Goal: Task Accomplishment & Management: Manage account settings

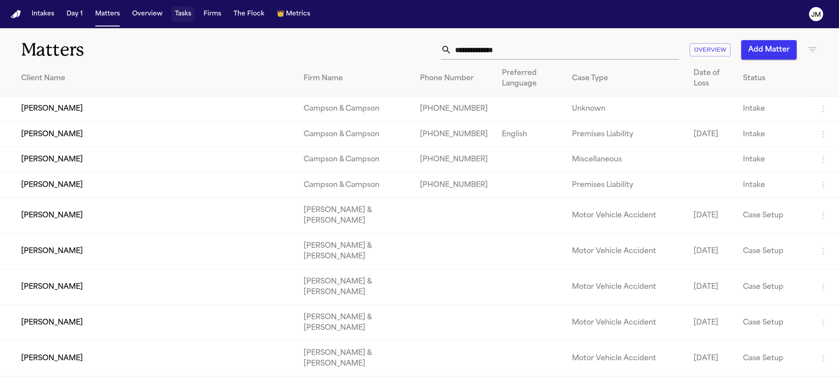
click at [176, 17] on button "Tasks" at bounding box center [183, 14] width 23 height 16
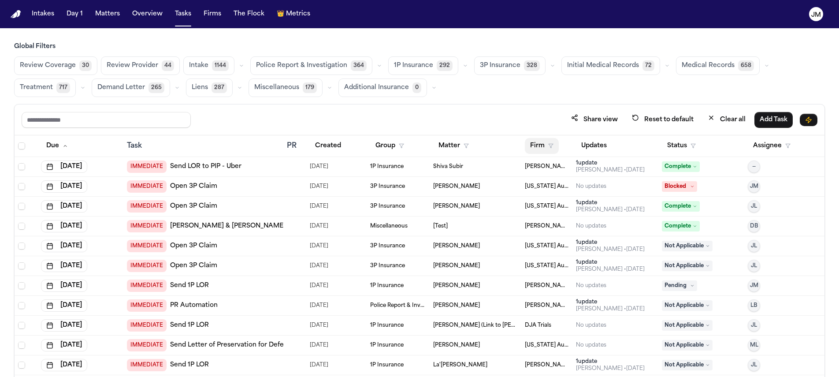
click at [525, 146] on button "Firm" at bounding box center [542, 146] width 34 height 16
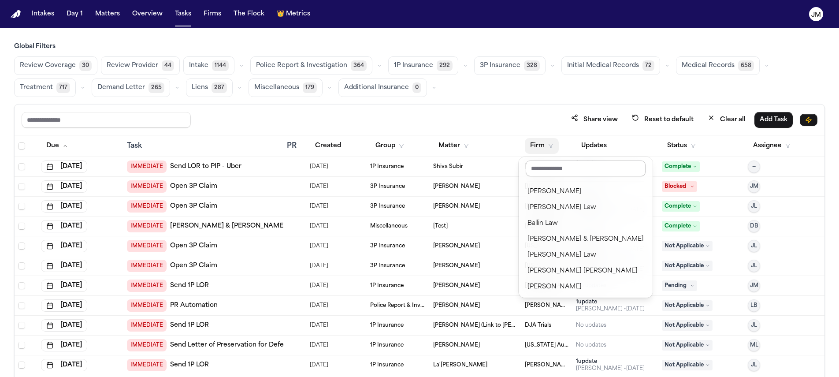
click at [543, 169] on input "text" at bounding box center [586, 168] width 120 height 16
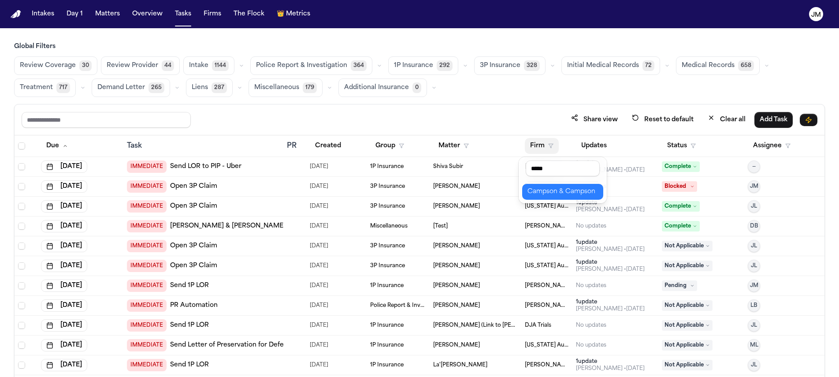
type input "*****"
click at [578, 189] on div "Campson & Campson" at bounding box center [563, 191] width 71 height 11
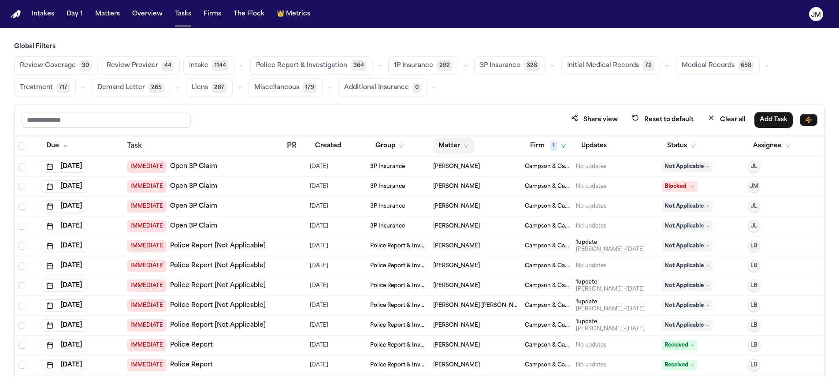
click at [446, 140] on button "Matter" at bounding box center [453, 146] width 41 height 16
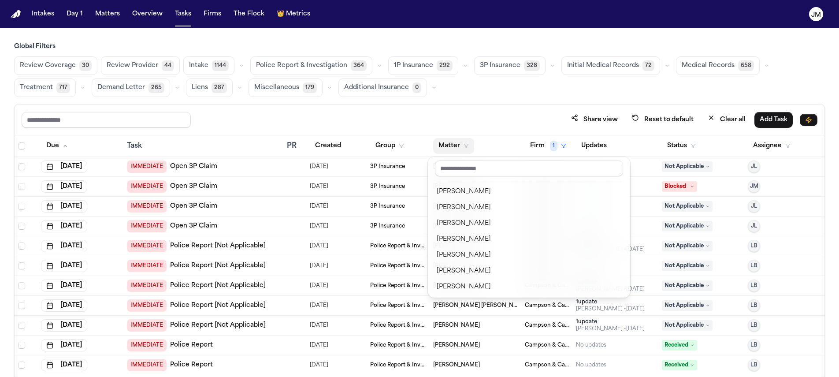
click at [537, 112] on div "Share view Reset to default Clear all Add Task Due Task PR Created Group Matter…" at bounding box center [419, 260] width 811 height 312
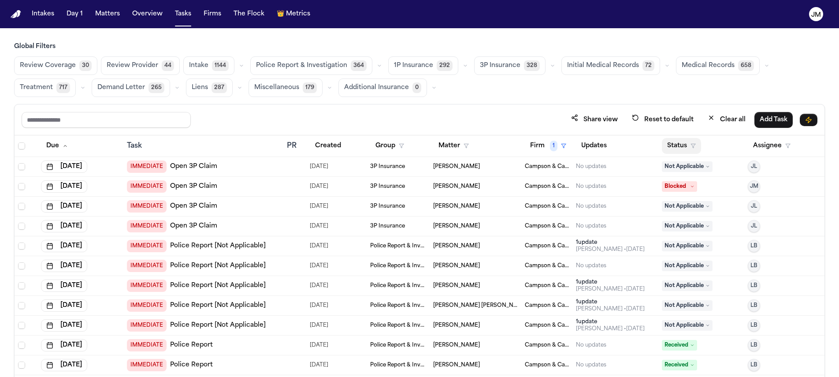
click at [683, 142] on button "Status" at bounding box center [681, 146] width 39 height 16
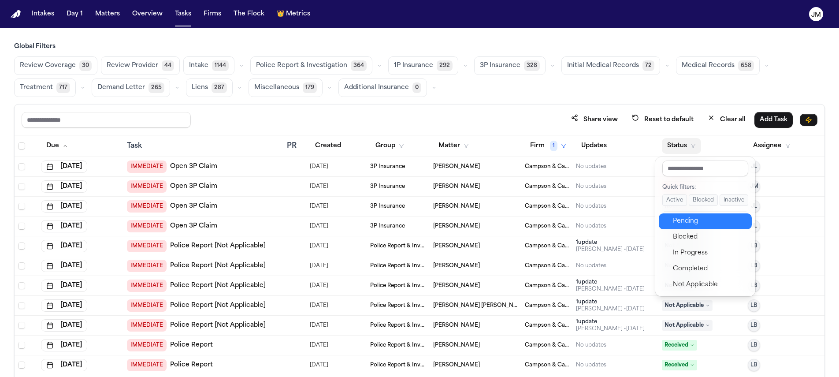
click at [690, 219] on div "Pending" at bounding box center [710, 221] width 74 height 11
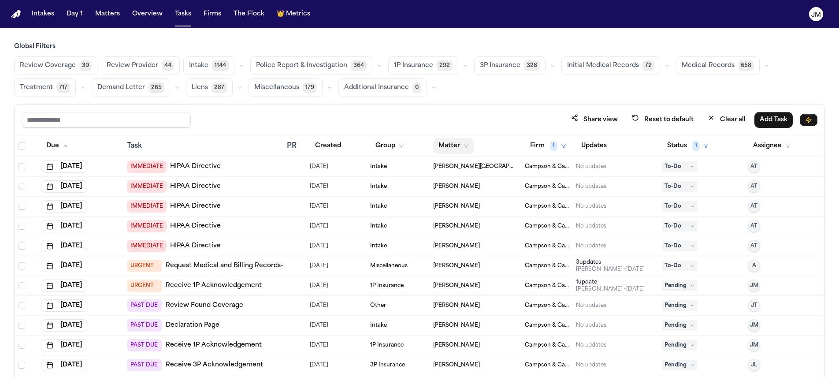
click at [453, 149] on button "Matter" at bounding box center [453, 146] width 41 height 16
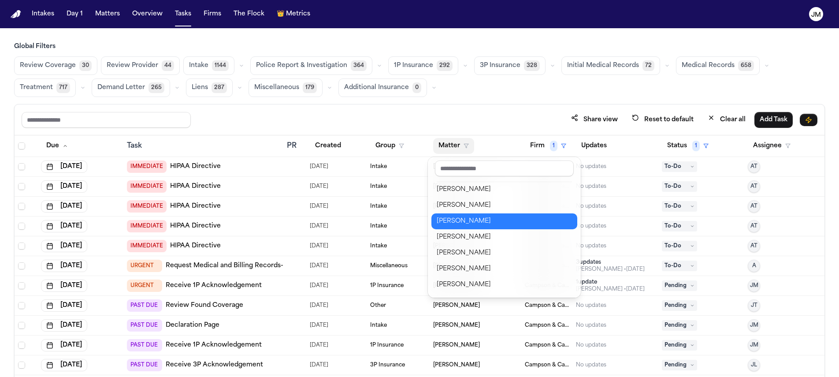
scroll to position [306, 0]
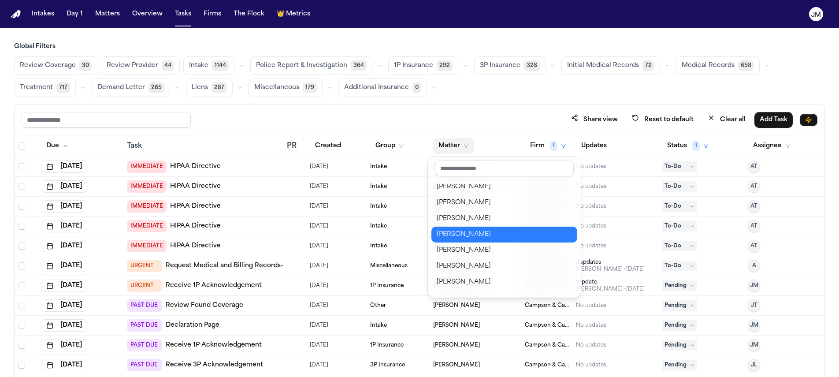
click at [482, 234] on div "Rodney Simpson" at bounding box center [504, 234] width 135 height 11
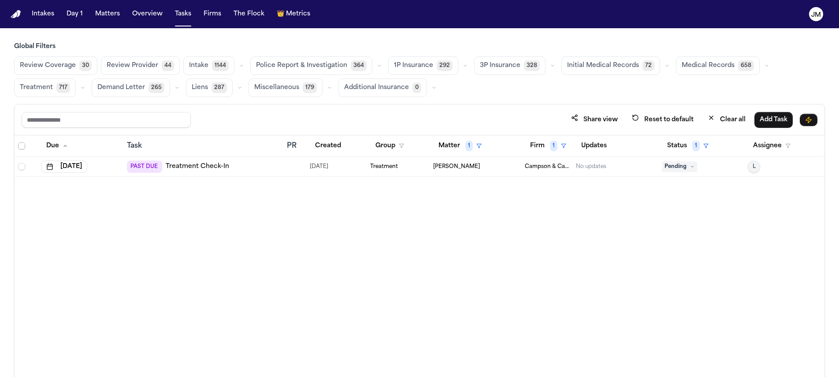
click at [22, 148] on span "Select all" at bounding box center [21, 145] width 7 height 7
click at [174, 126] on button "Change Status" at bounding box center [164, 120] width 56 height 16
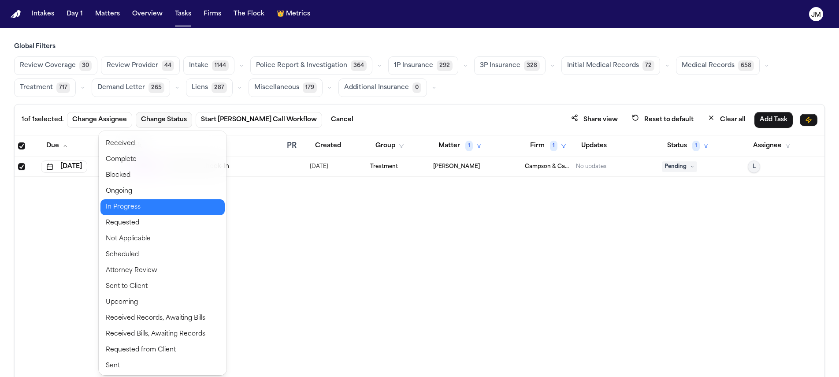
scroll to position [29, 0]
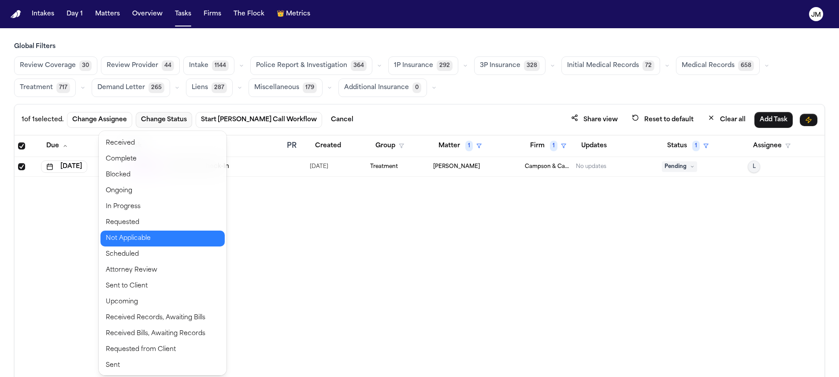
click at [163, 232] on button "Not Applicable" at bounding box center [163, 239] width 124 height 16
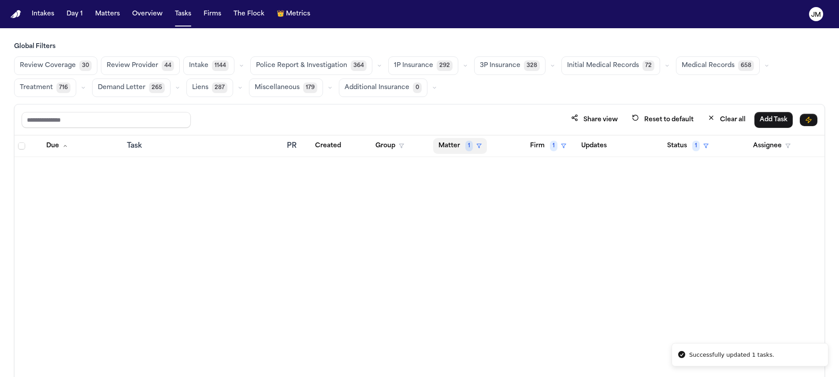
click at [454, 149] on button "Matter 1" at bounding box center [460, 146] width 54 height 16
click at [482, 211] on div "Clear filter" at bounding box center [480, 211] width 32 height 11
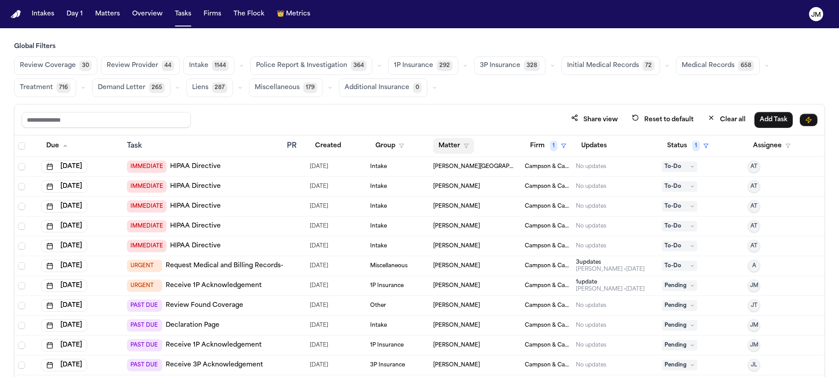
click at [457, 145] on button "Matter" at bounding box center [453, 146] width 41 height 16
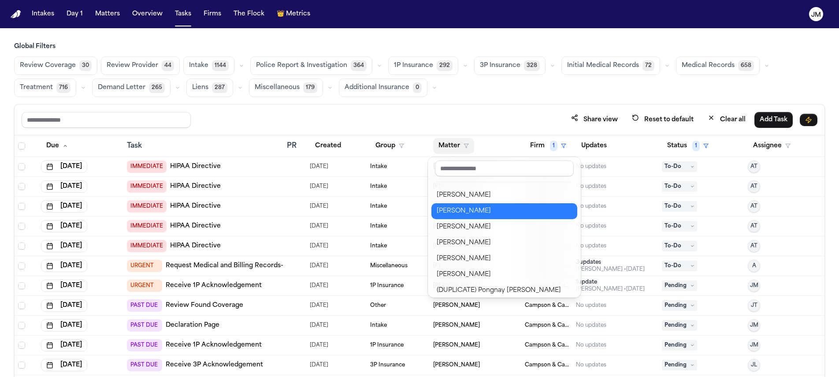
scroll to position [362, 0]
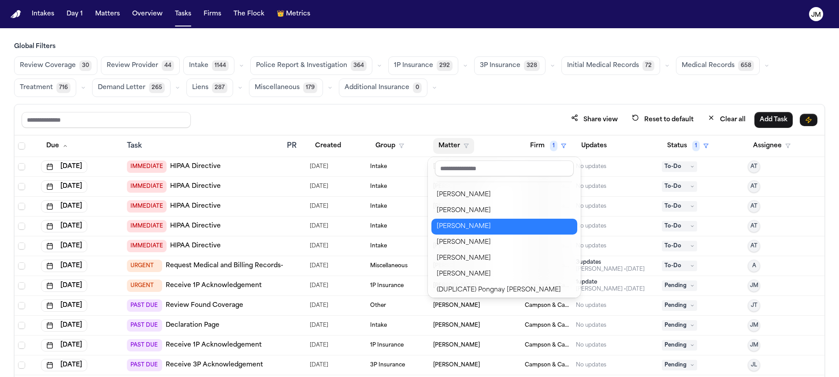
click at [487, 226] on div "[PERSON_NAME]" at bounding box center [504, 226] width 135 height 11
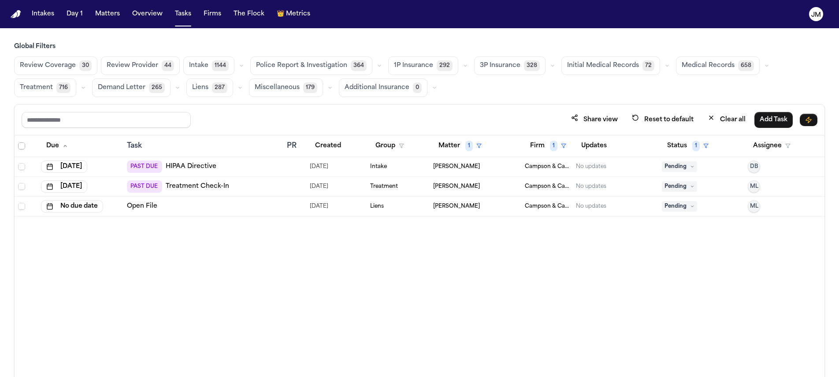
click at [21, 145] on span "Select all" at bounding box center [21, 145] width 7 height 7
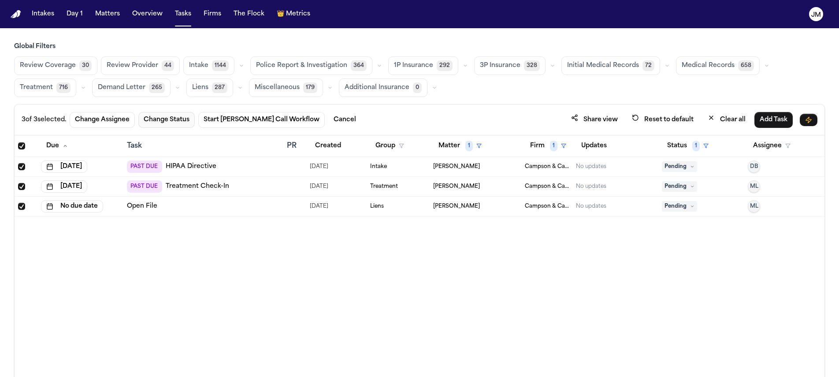
click at [181, 123] on button "Change Status" at bounding box center [166, 120] width 56 height 16
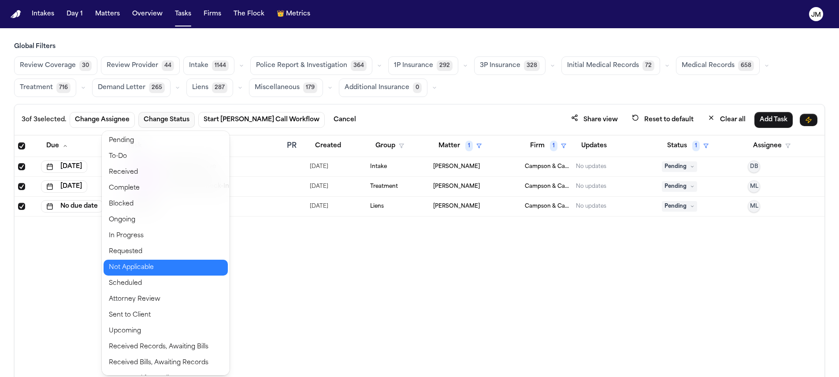
click at [166, 271] on button "Not Applicable" at bounding box center [166, 268] width 124 height 16
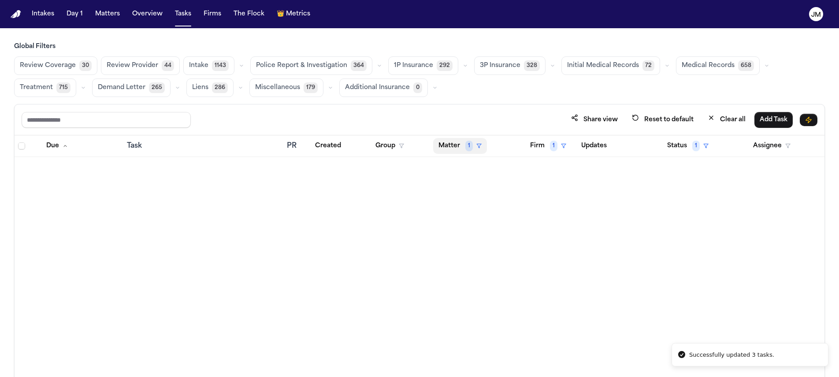
click at [464, 150] on button "Matter 1" at bounding box center [460, 146] width 54 height 16
click at [474, 214] on div "Clear filter" at bounding box center [480, 211] width 32 height 11
click at [459, 145] on button "Matter" at bounding box center [453, 146] width 41 height 16
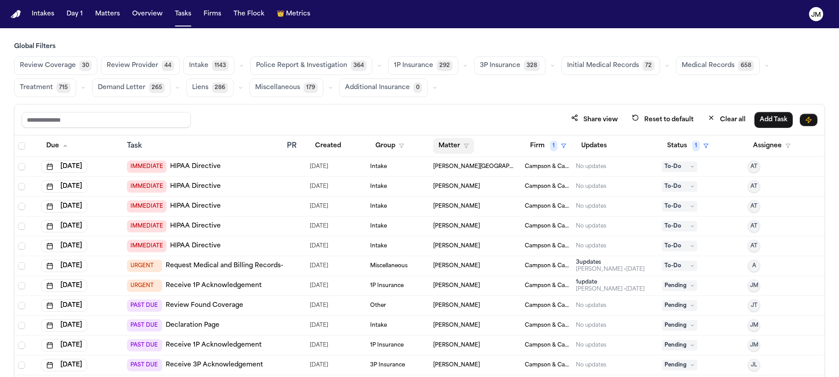
click at [454, 147] on button "Matter" at bounding box center [453, 146] width 41 height 16
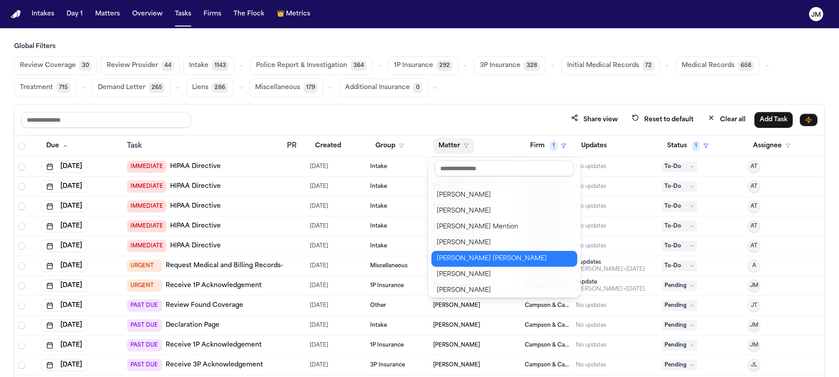
scroll to position [538, 0]
click at [493, 252] on div "[PERSON_NAME] [PERSON_NAME]" at bounding box center [504, 257] width 135 height 11
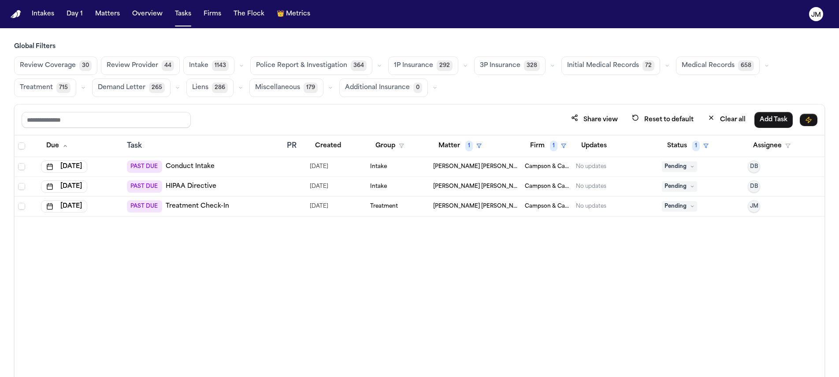
click at [678, 169] on span "Pending" at bounding box center [679, 166] width 35 height 11
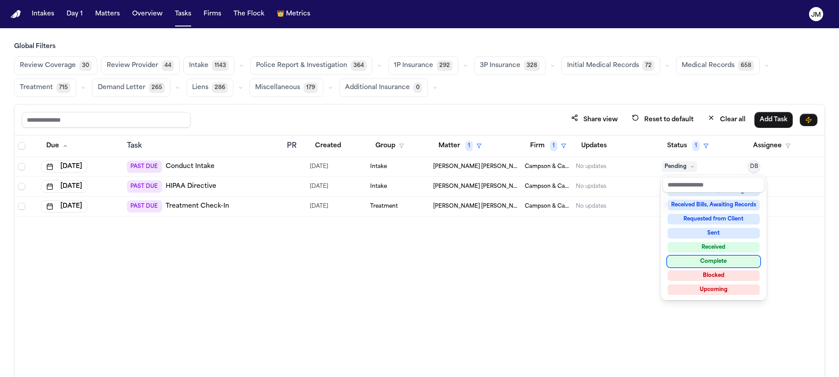
click at [698, 260] on div "Complete" at bounding box center [714, 261] width 92 height 11
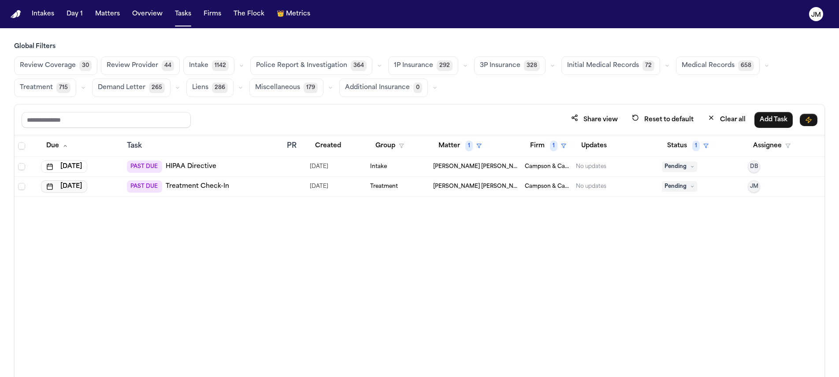
click at [59, 185] on button "Sep 30, 2025" at bounding box center [64, 186] width 46 height 12
click at [110, 205] on button "Go to next month" at bounding box center [115, 206] width 12 height 12
click at [44, 256] on button "6" at bounding box center [45, 257] width 14 height 14
click at [464, 140] on button "Matter 1" at bounding box center [460, 146] width 54 height 16
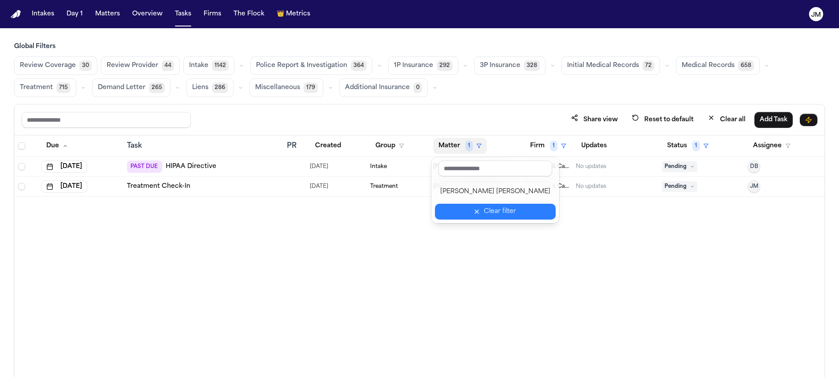
click at [484, 209] on div "Clear filter" at bounding box center [500, 211] width 32 height 11
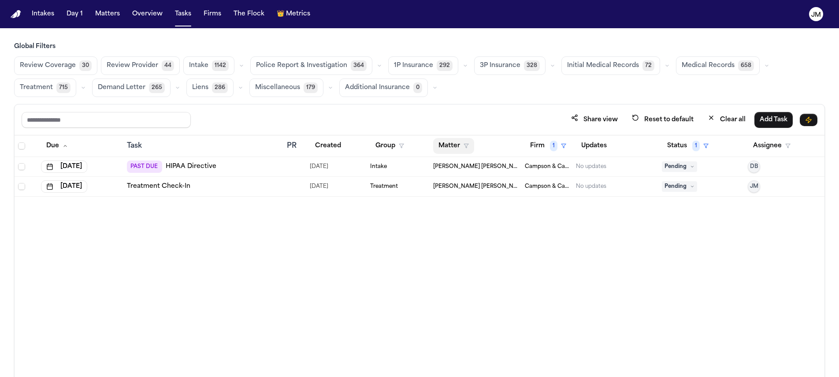
click at [460, 149] on button "Matter" at bounding box center [453, 146] width 41 height 16
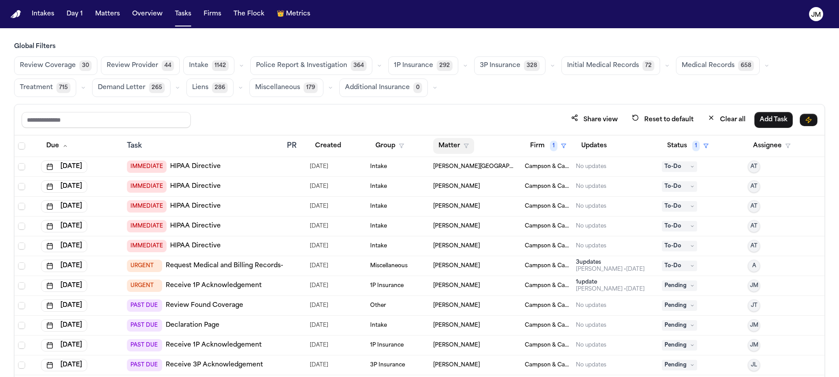
click at [460, 150] on button "Matter" at bounding box center [453, 146] width 41 height 16
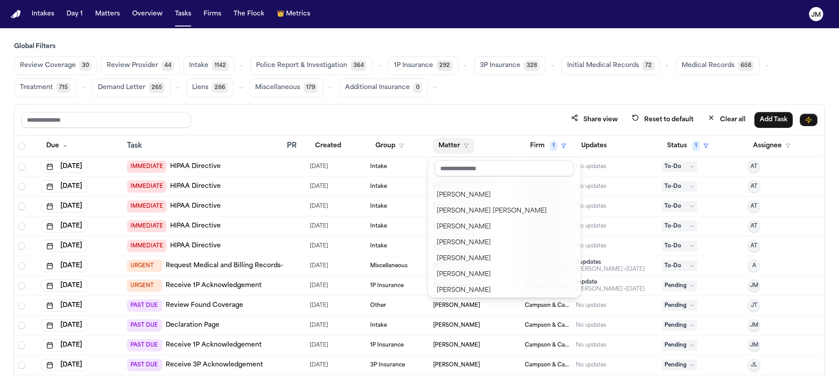
scroll to position [584, 0]
click at [480, 230] on div "Willie Wilcher" at bounding box center [504, 226] width 135 height 11
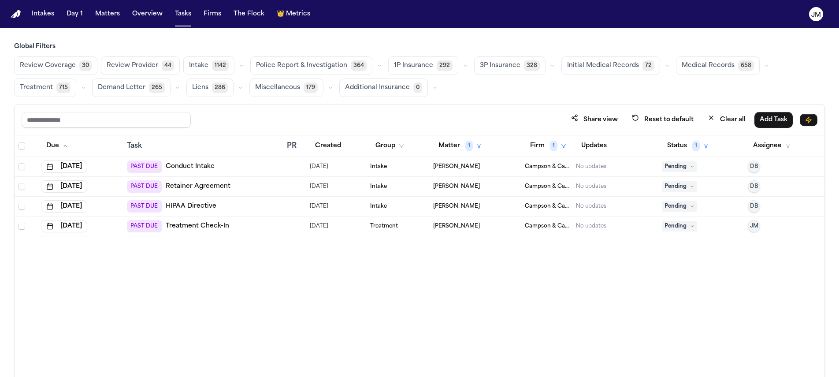
click at [22, 149] on th at bounding box center [26, 146] width 23 height 22
click at [22, 148] on span "Select all" at bounding box center [21, 145] width 7 height 7
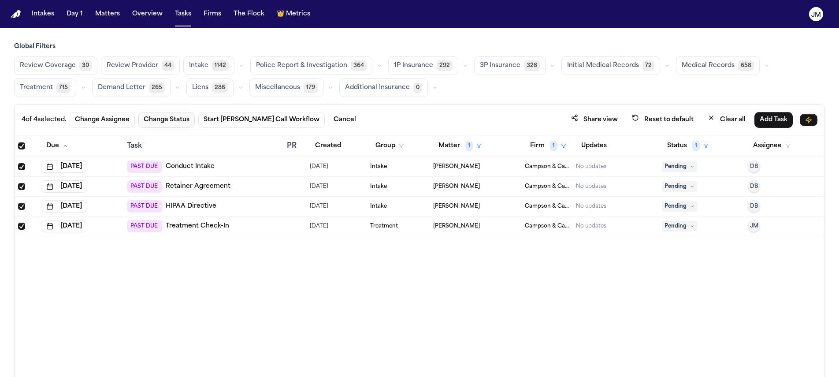
click at [158, 115] on button "Change Status" at bounding box center [166, 120] width 56 height 16
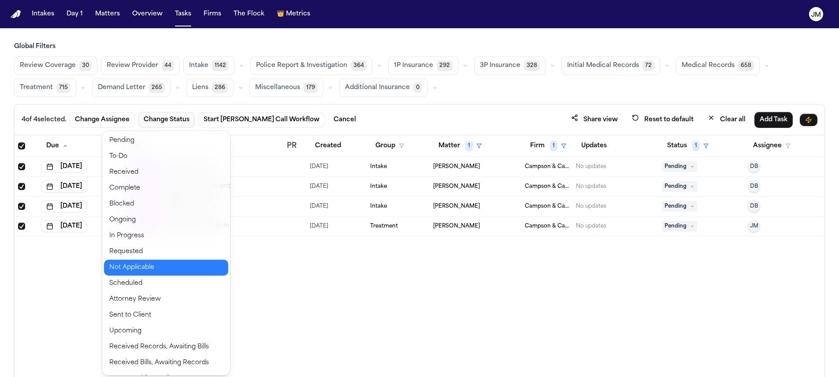
click at [150, 263] on button "Not Applicable" at bounding box center [166, 268] width 124 height 16
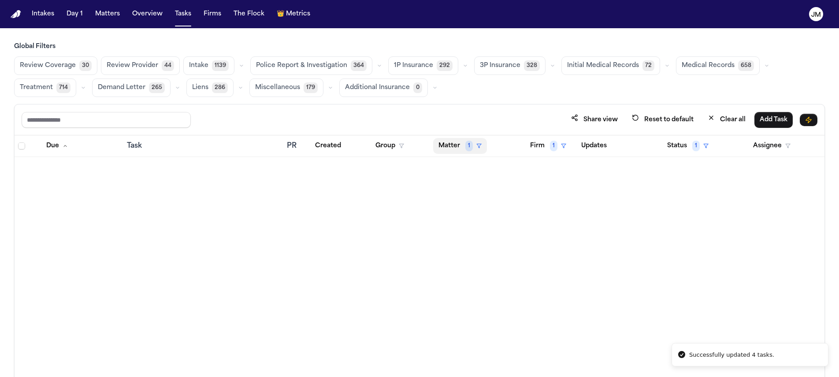
click at [446, 147] on button "Matter 1" at bounding box center [460, 146] width 54 height 16
click at [480, 215] on div "Clear filter" at bounding box center [480, 211] width 32 height 11
click at [462, 146] on button "Matter" at bounding box center [453, 146] width 41 height 16
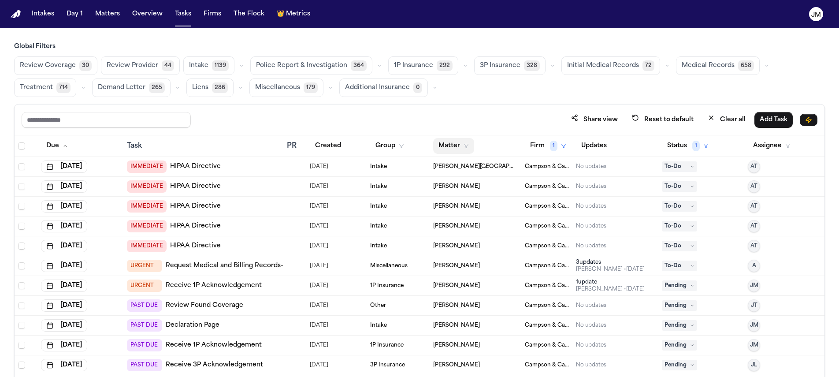
click at [464, 147] on icon "button" at bounding box center [466, 145] width 5 height 5
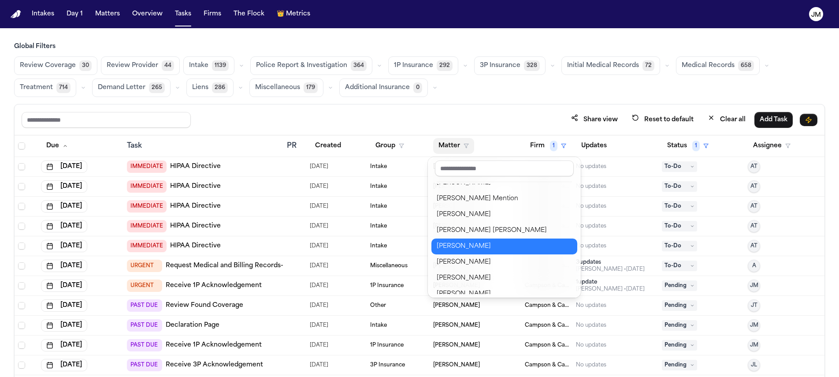
scroll to position [566, 0]
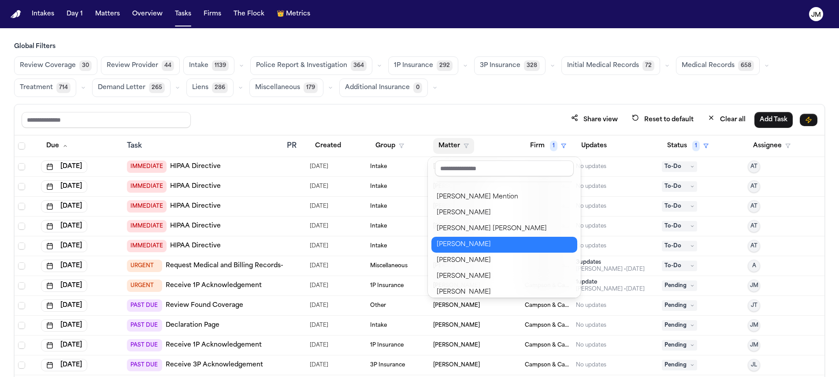
click at [491, 246] on div "Thomas Donato" at bounding box center [504, 244] width 135 height 11
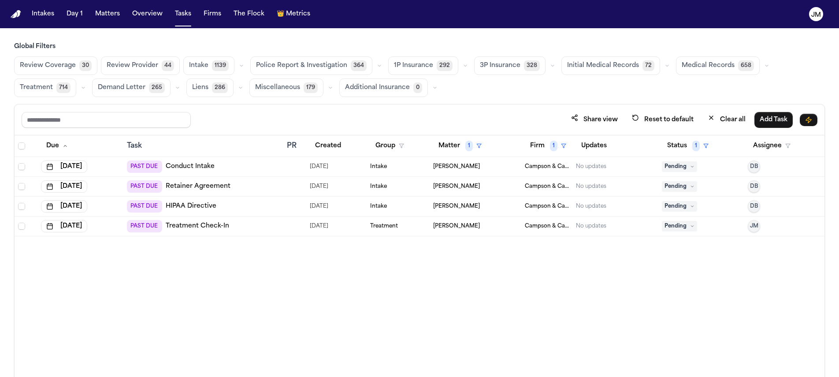
click at [689, 167] on span "Pending" at bounding box center [679, 166] width 35 height 11
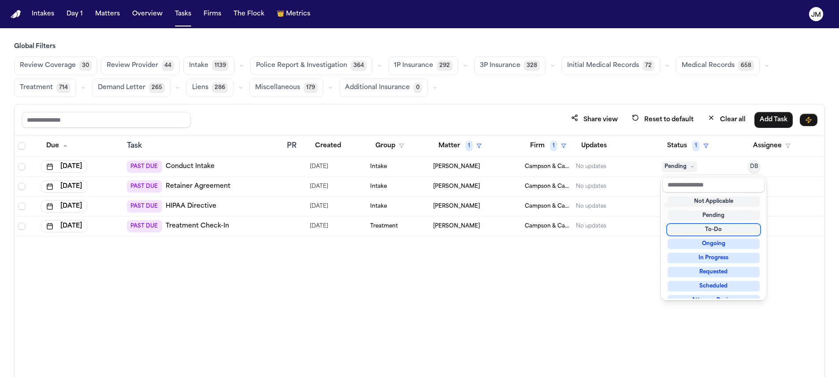
scroll to position [138, 0]
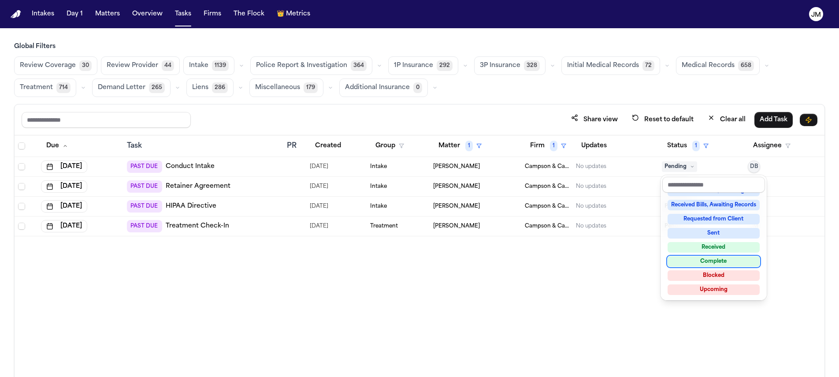
click at [696, 260] on div "Complete" at bounding box center [714, 261] width 92 height 11
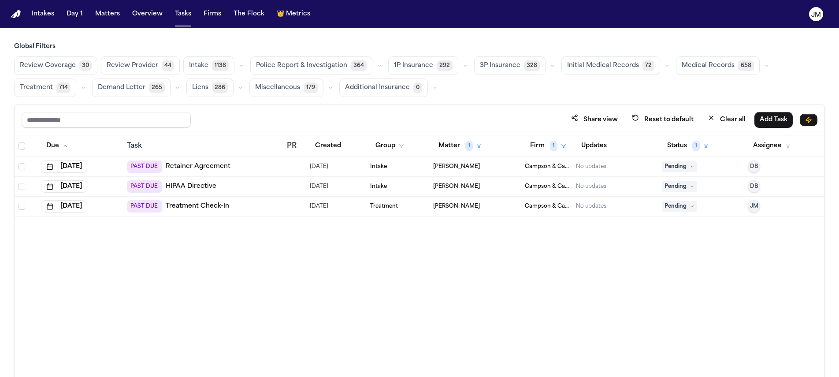
click at [682, 168] on span "Pending" at bounding box center [679, 166] width 35 height 11
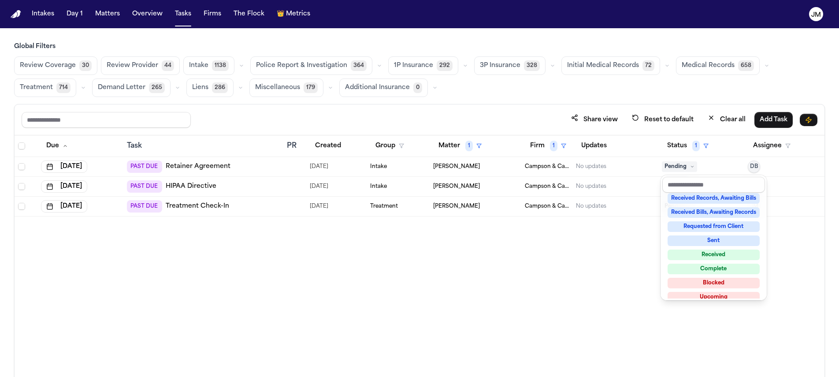
scroll to position [138, 0]
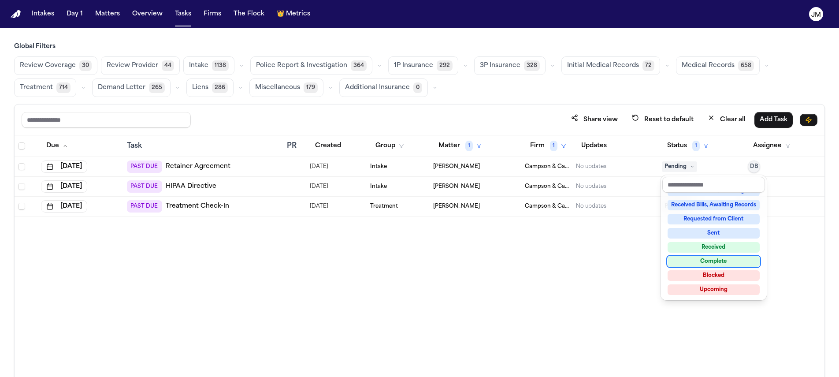
click at [736, 261] on div "Complete" at bounding box center [714, 261] width 92 height 11
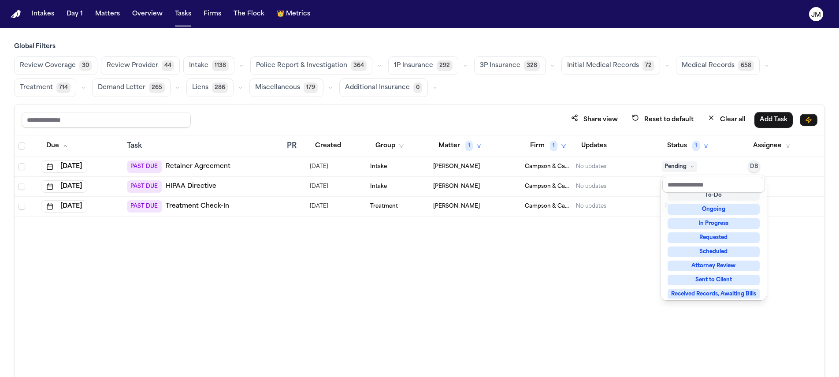
scroll to position [7, 0]
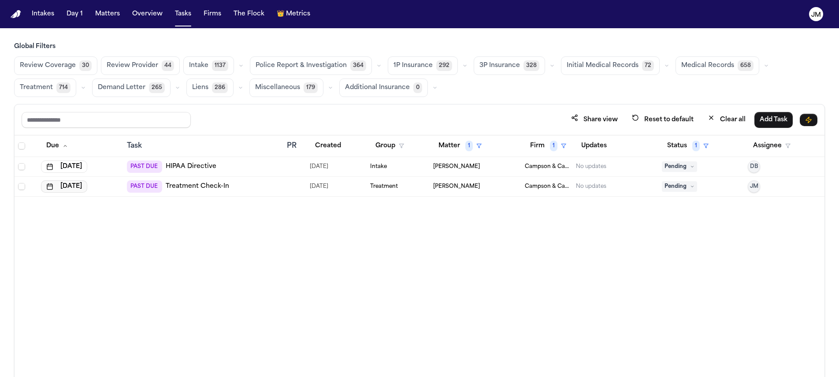
click at [67, 186] on button "[DATE]" at bounding box center [64, 186] width 46 height 12
click at [115, 201] on button "Go to next month" at bounding box center [115, 206] width 12 height 12
click at [48, 258] on button "6" at bounding box center [45, 257] width 14 height 14
click at [457, 143] on button "Matter 1" at bounding box center [460, 146] width 54 height 16
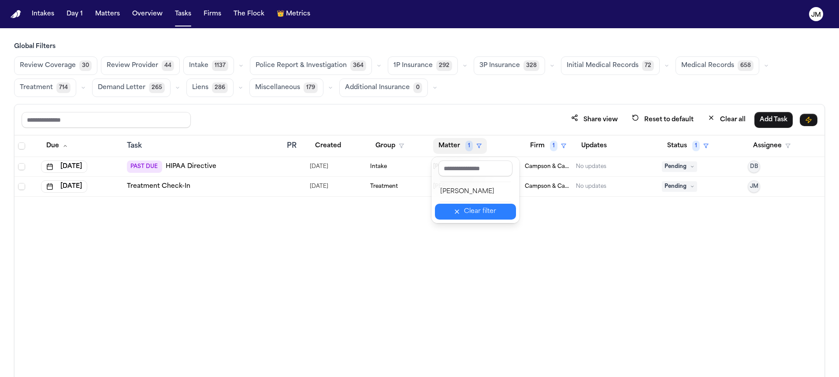
click at [481, 208] on div "Clear filter" at bounding box center [480, 211] width 32 height 11
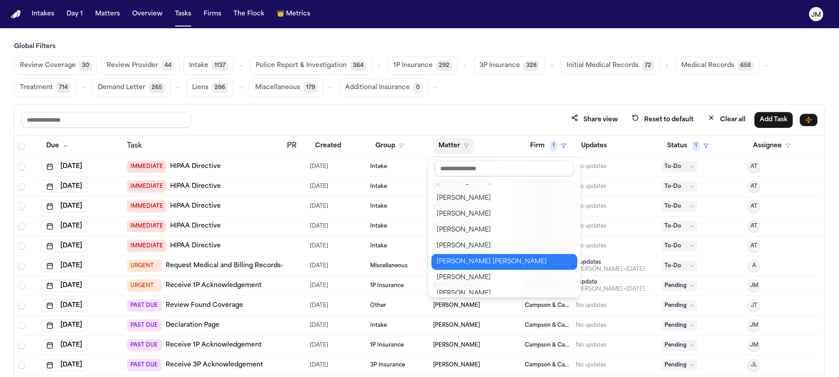
scroll to position [602, 0]
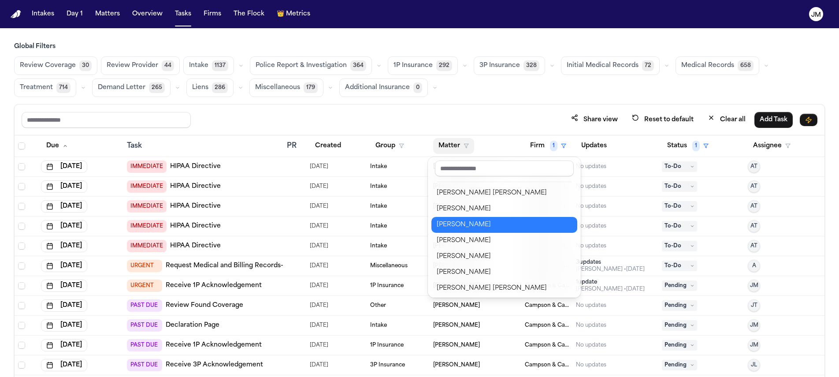
click at [495, 220] on div "Shadavier Harrison" at bounding box center [504, 225] width 135 height 11
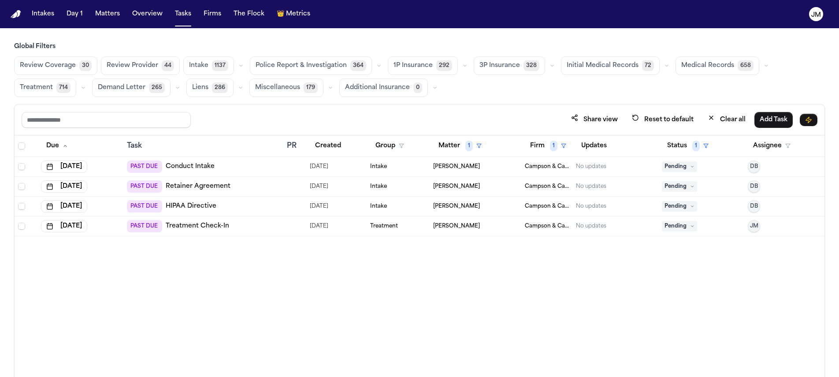
click at [688, 167] on span "Pending" at bounding box center [679, 166] width 35 height 11
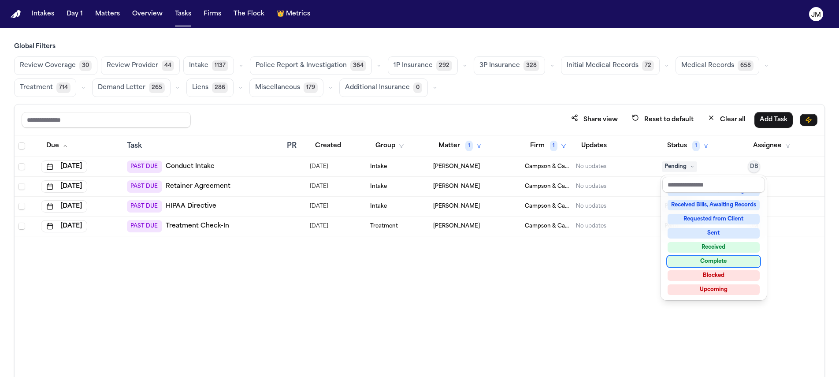
click at [699, 266] on div "Complete" at bounding box center [714, 261] width 92 height 11
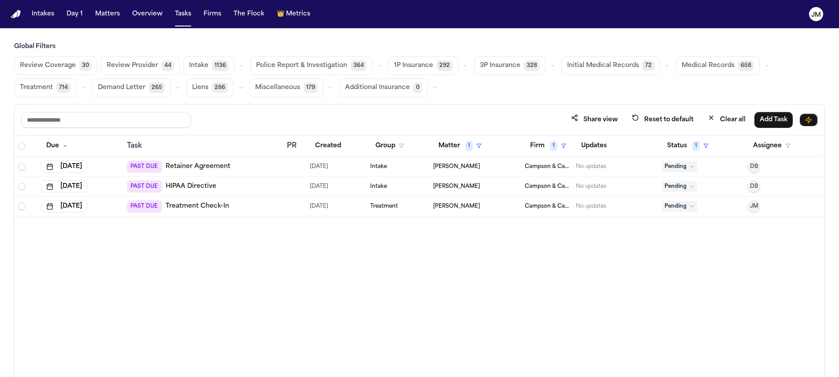
click at [683, 167] on span "Pending" at bounding box center [679, 166] width 35 height 11
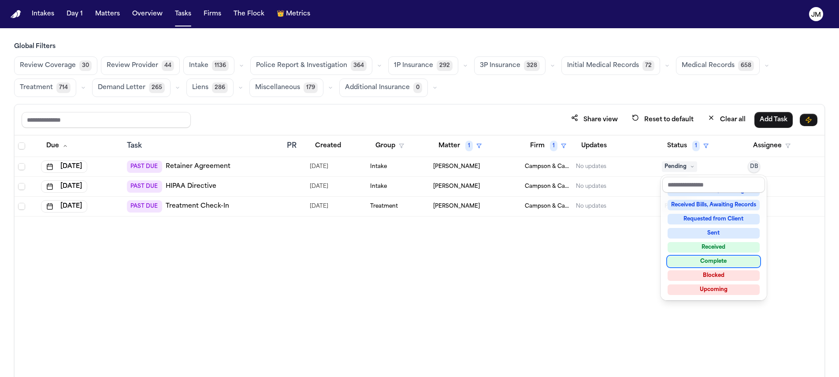
click at [702, 263] on div "Complete" at bounding box center [714, 261] width 92 height 11
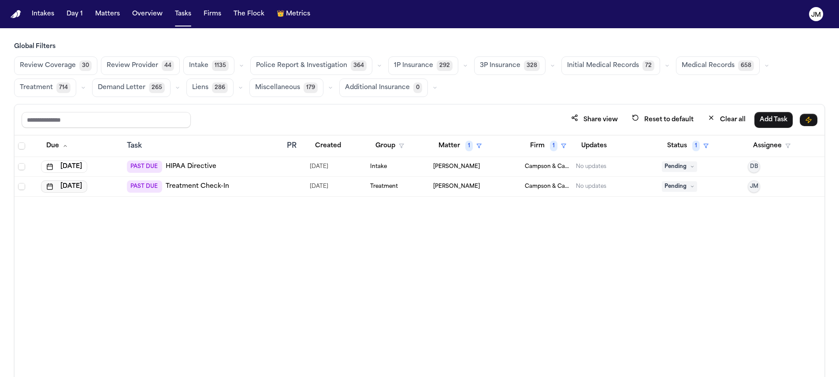
click at [75, 190] on button "[DATE]" at bounding box center [64, 186] width 46 height 12
click at [38, 259] on button "6" at bounding box center [43, 257] width 14 height 14
click at [450, 142] on button "Matter 1" at bounding box center [460, 146] width 54 height 16
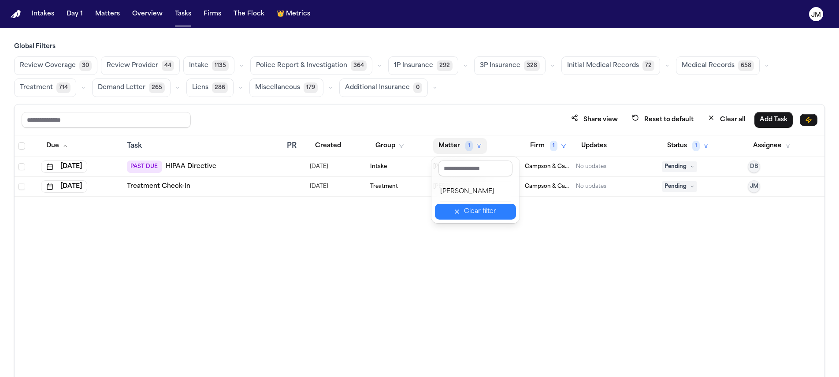
click at [475, 214] on div "Clear filter" at bounding box center [480, 211] width 32 height 11
click at [462, 142] on button "Matter" at bounding box center [453, 146] width 41 height 16
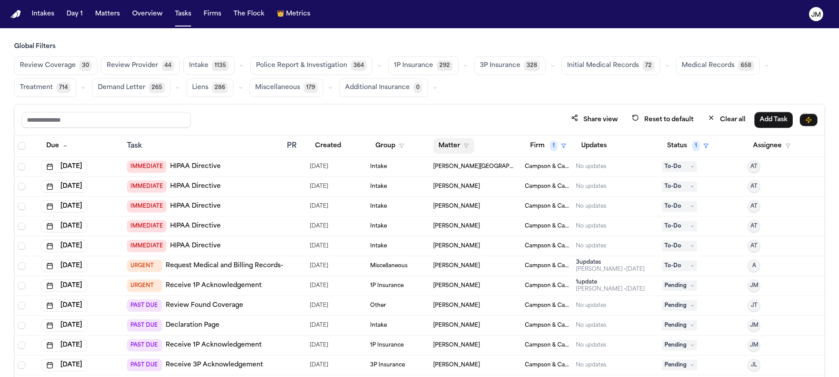
click at [464, 147] on icon "button" at bounding box center [466, 145] width 5 height 5
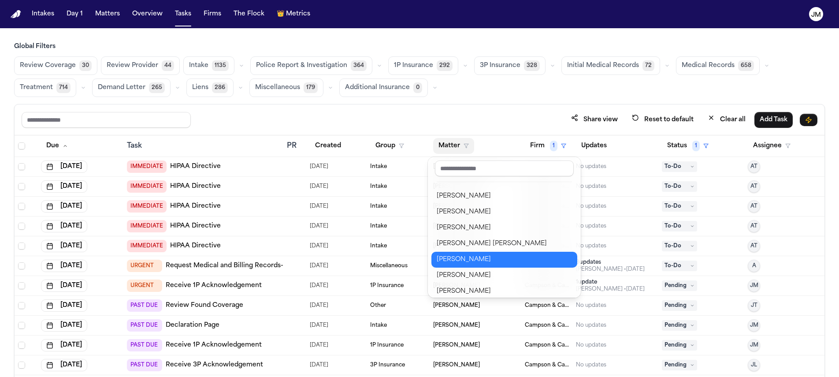
scroll to position [645, 0]
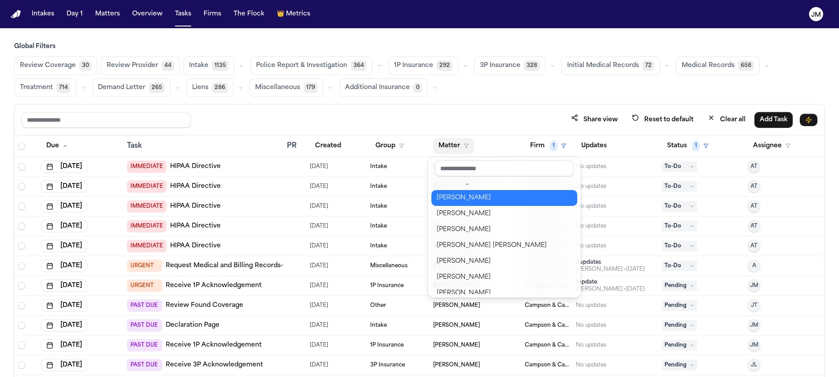
click at [457, 199] on div "Stella Sourelos" at bounding box center [504, 198] width 135 height 11
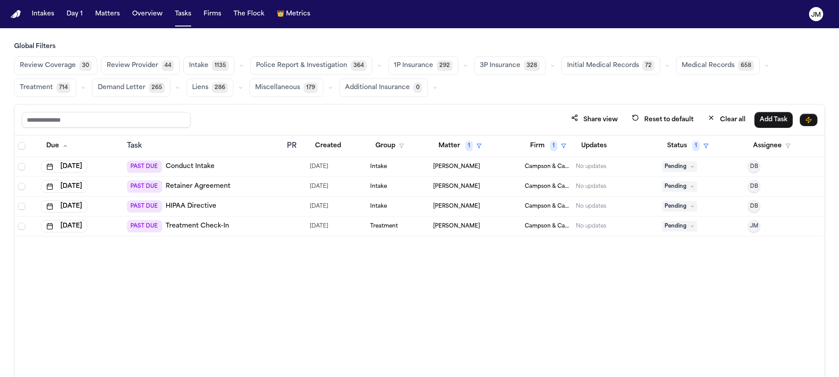
click at [692, 168] on icon at bounding box center [692, 166] width 4 height 4
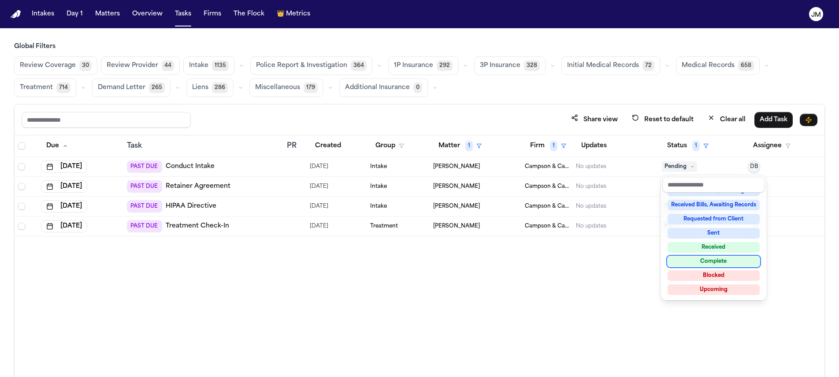
click at [720, 261] on div "Complete" at bounding box center [714, 261] width 92 height 11
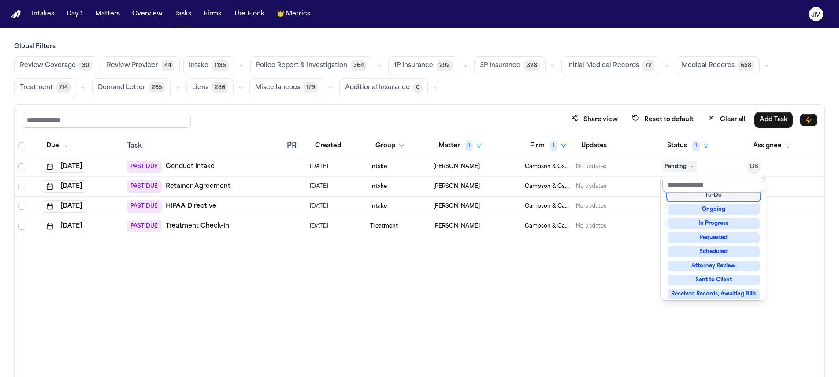
scroll to position [32, 0]
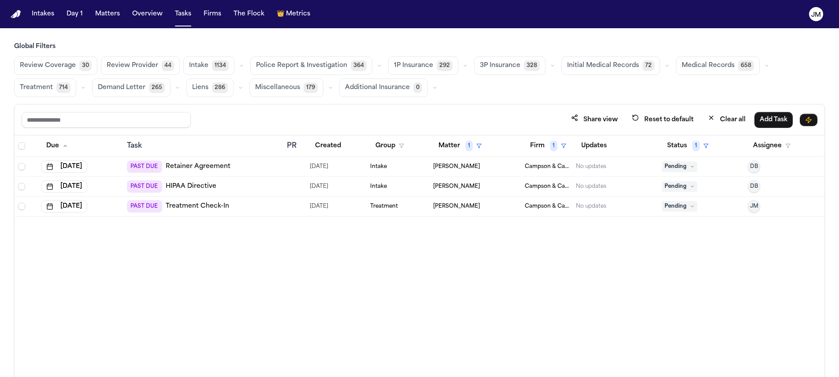
click at [686, 169] on span "Pending" at bounding box center [679, 166] width 35 height 11
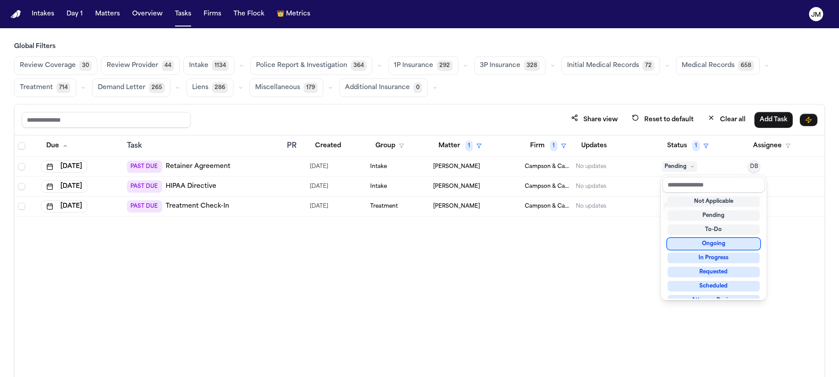
scroll to position [138, 0]
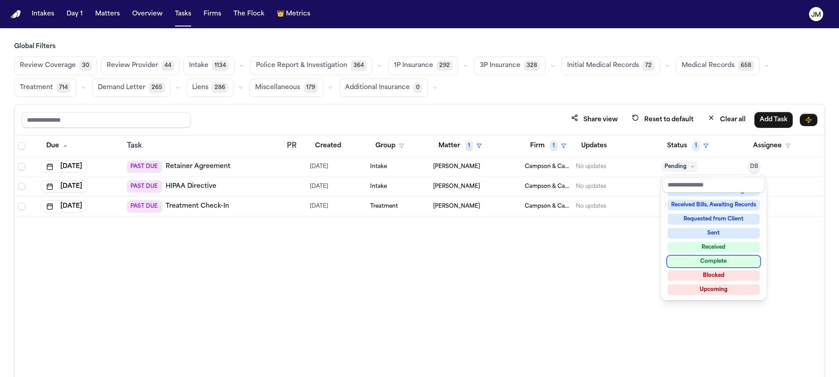
click at [731, 258] on div "Complete" at bounding box center [714, 261] width 92 height 11
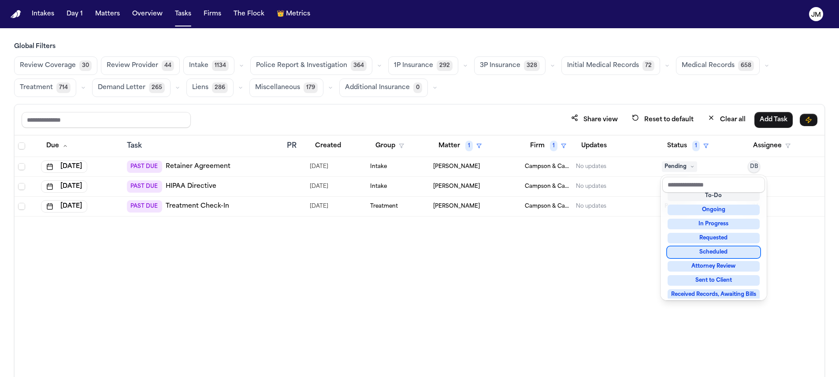
scroll to position [23, 0]
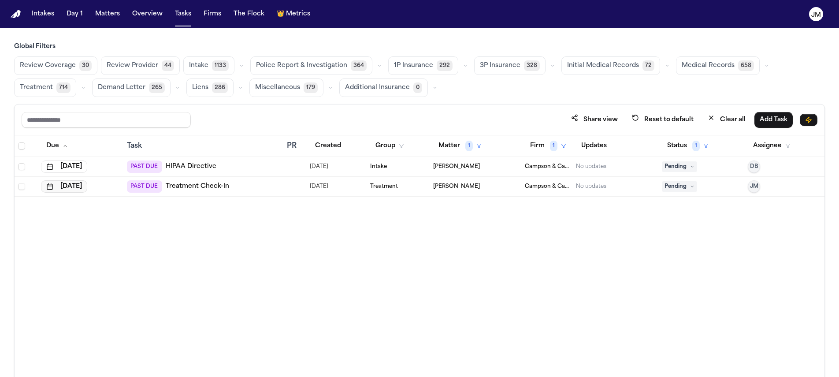
click at [75, 189] on button "[DATE]" at bounding box center [64, 186] width 46 height 12
click at [43, 258] on button "6" at bounding box center [43, 257] width 14 height 14
click at [463, 143] on button "Matter 1" at bounding box center [460, 146] width 54 height 16
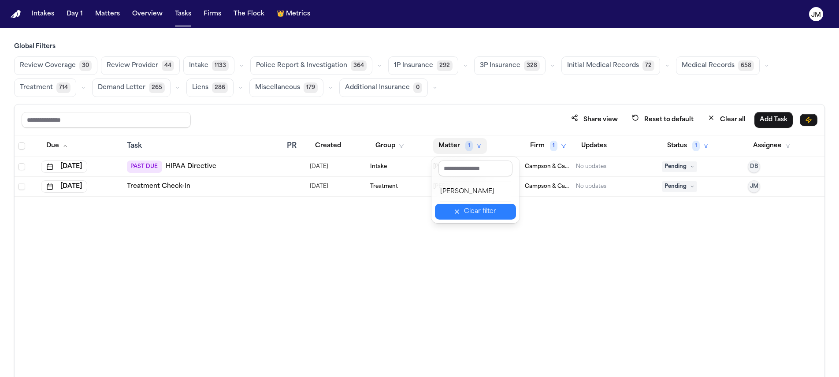
click at [488, 212] on div "Clear filter" at bounding box center [480, 211] width 32 height 11
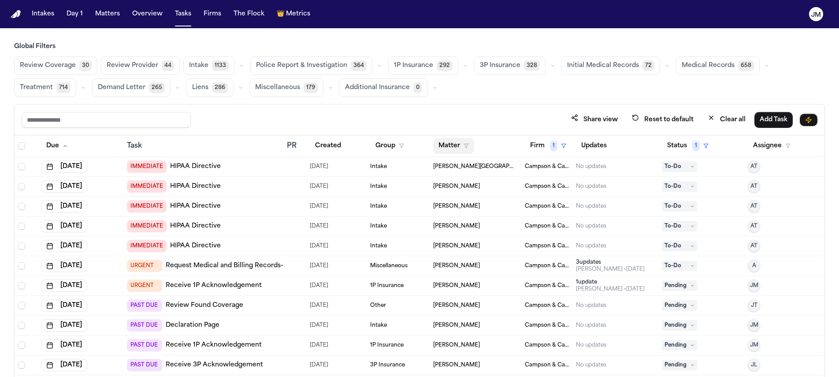
click at [452, 148] on button "Matter" at bounding box center [453, 146] width 41 height 16
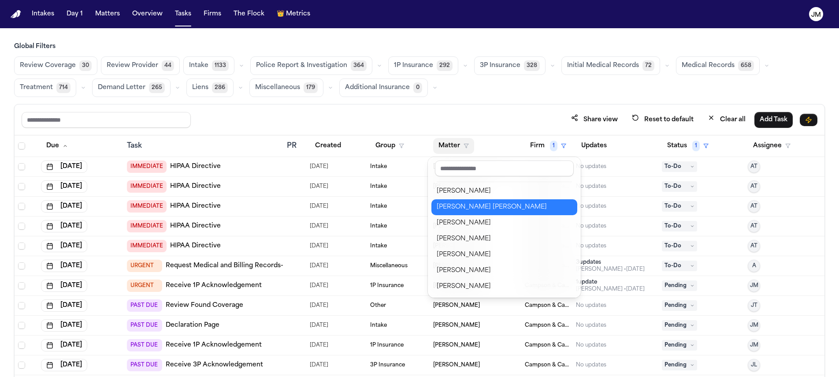
scroll to position [602, 0]
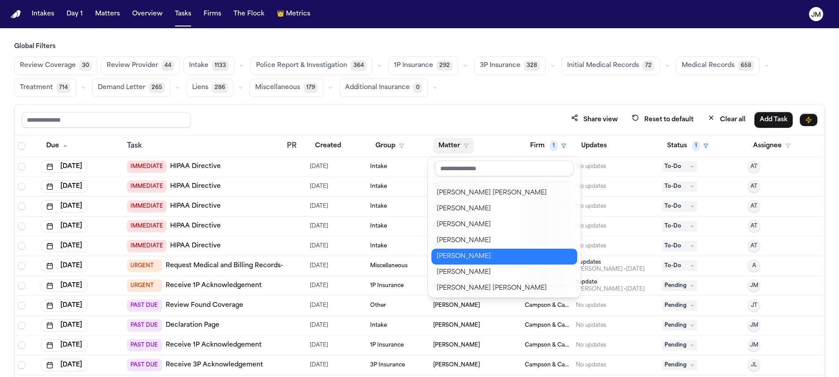
click at [478, 256] on div "Paul O'Donnell" at bounding box center [504, 256] width 135 height 11
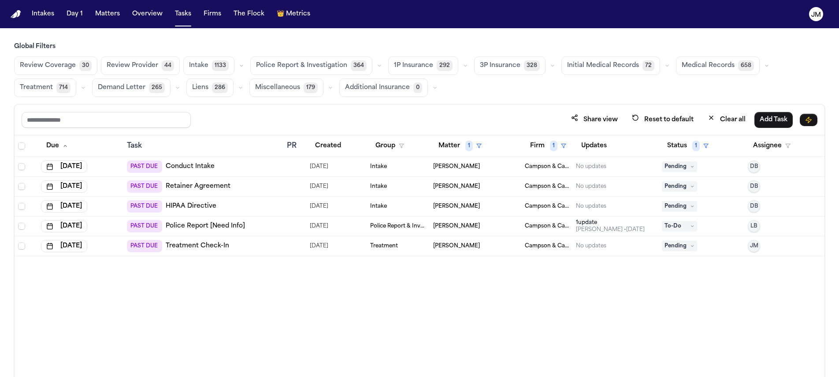
click at [688, 168] on span "Pending" at bounding box center [679, 166] width 35 height 11
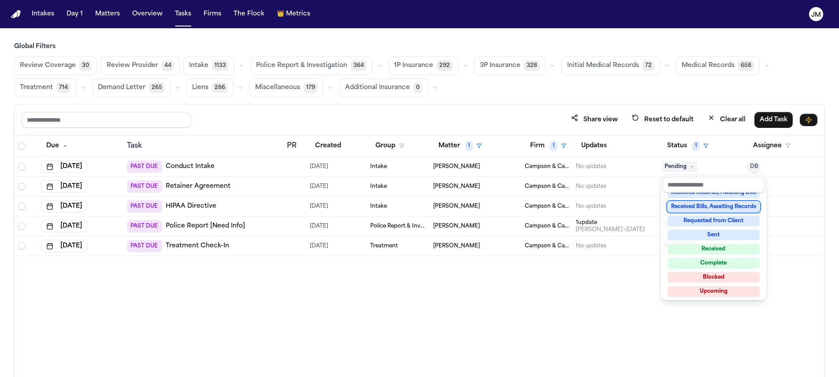
scroll to position [138, 0]
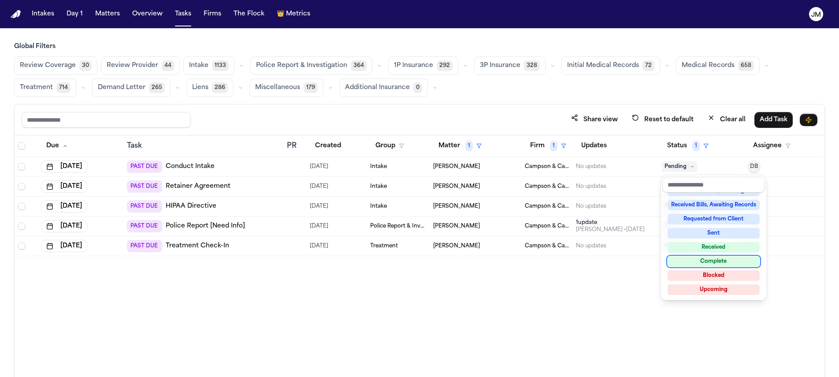
click at [700, 261] on div "Complete" at bounding box center [714, 261] width 92 height 11
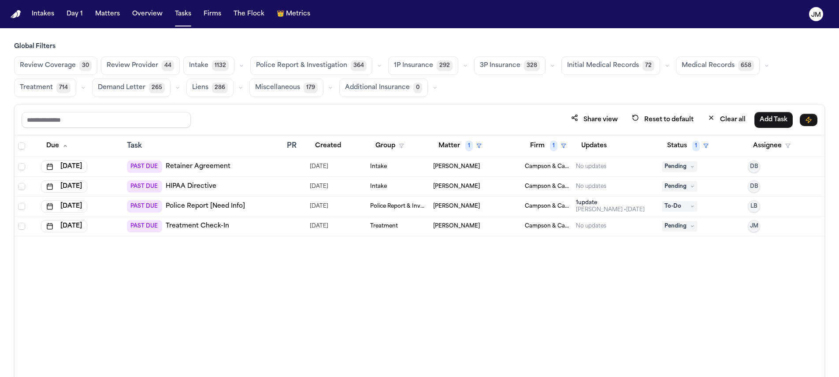
click at [684, 168] on span "Pending" at bounding box center [679, 166] width 35 height 11
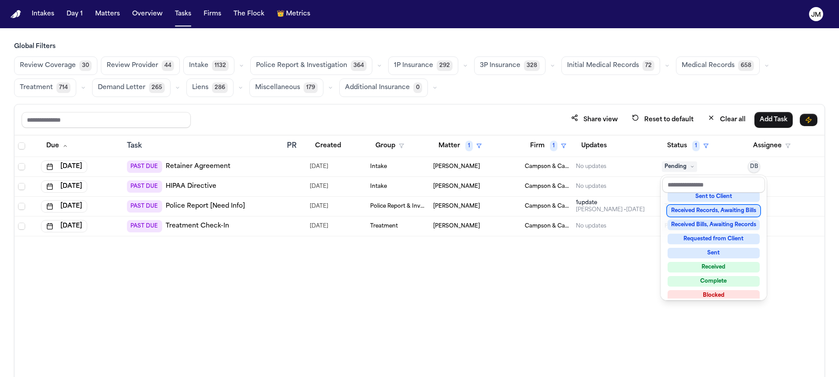
scroll to position [130, 0]
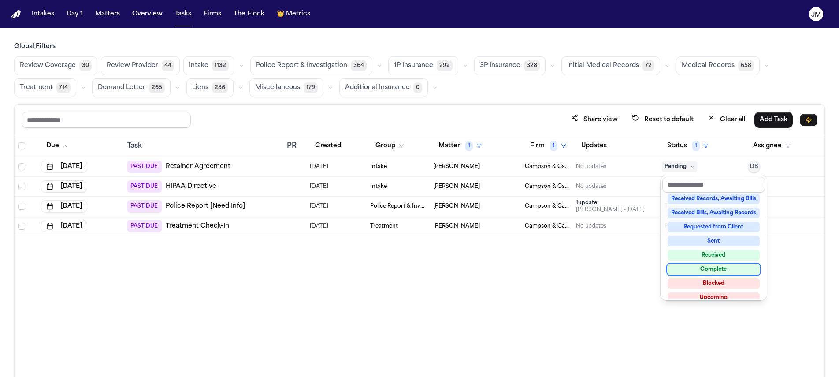
click at [705, 265] on div "Complete" at bounding box center [714, 269] width 92 height 11
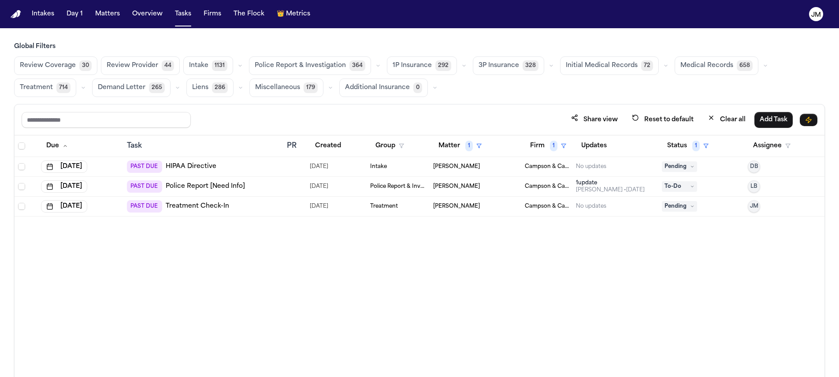
click at [615, 183] on div "1 update" at bounding box center [610, 182] width 69 height 7
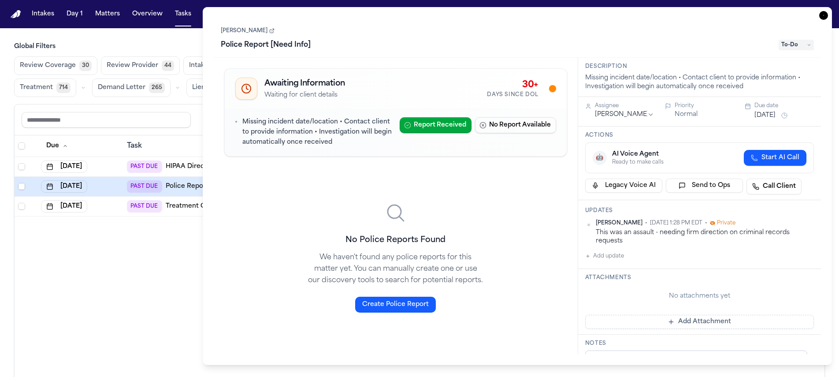
click at [824, 17] on icon "button" at bounding box center [824, 15] width 9 height 9
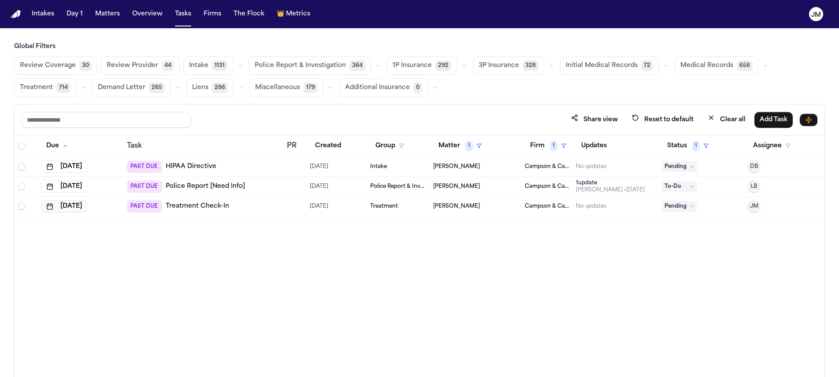
click at [87, 206] on button "[DATE]" at bounding box center [64, 206] width 46 height 12
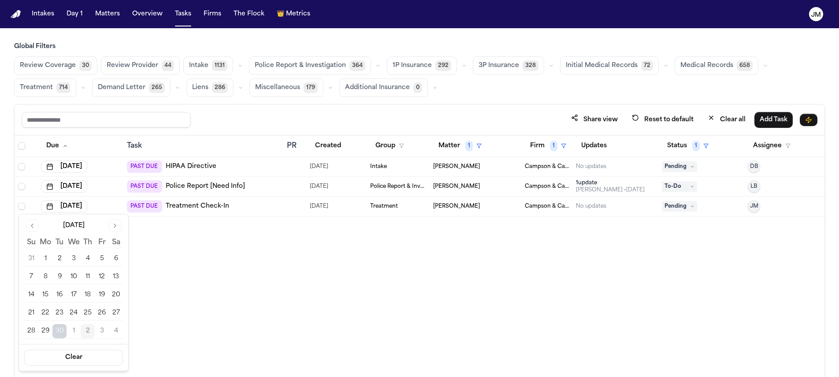
click at [111, 228] on button "Go to next month" at bounding box center [115, 226] width 12 height 12
click at [50, 279] on button "6" at bounding box center [45, 277] width 14 height 14
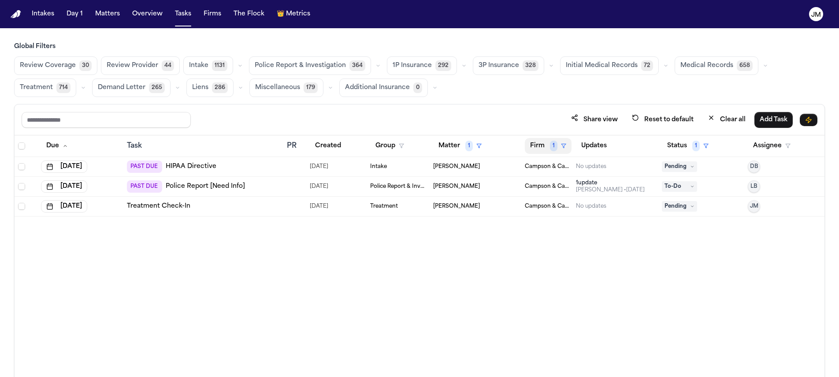
click at [549, 145] on button "Firm 1" at bounding box center [548, 146] width 47 height 16
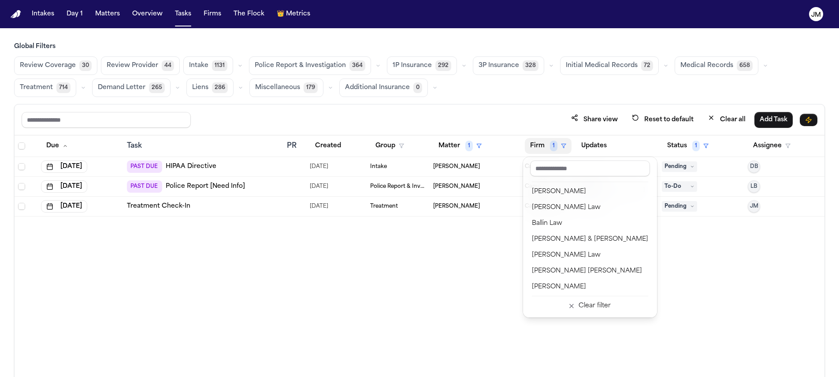
click at [463, 138] on table "Due Task PR Created Group Matter 1 Firm 1 Updates Status 1 Assignee Sep 17, 202…" at bounding box center [420, 175] width 810 height 81
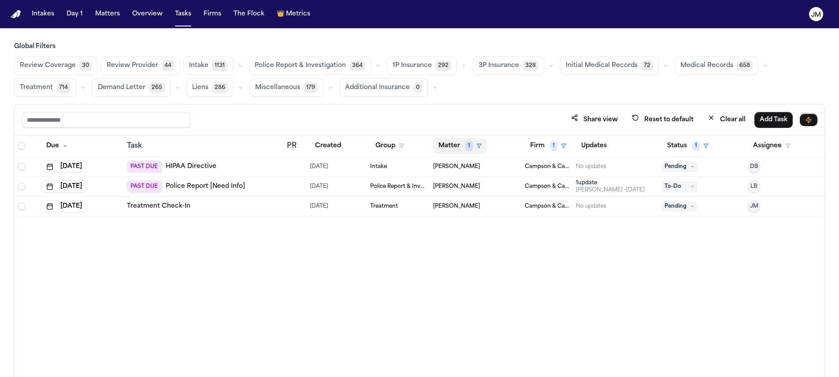
click at [462, 143] on button "Matter 1" at bounding box center [460, 146] width 54 height 16
click at [477, 205] on button "Clear filter" at bounding box center [475, 212] width 81 height 16
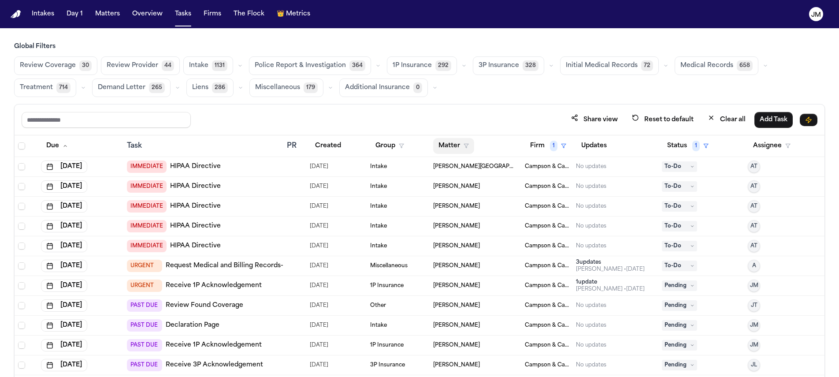
click at [459, 149] on button "Matter" at bounding box center [453, 146] width 41 height 16
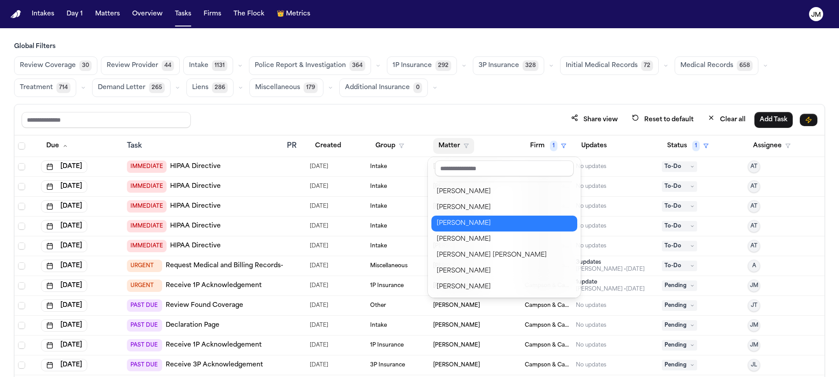
scroll to position [667, 0]
click at [496, 225] on div "Julian Antonio Morales Nieves" at bounding box center [504, 222] width 135 height 11
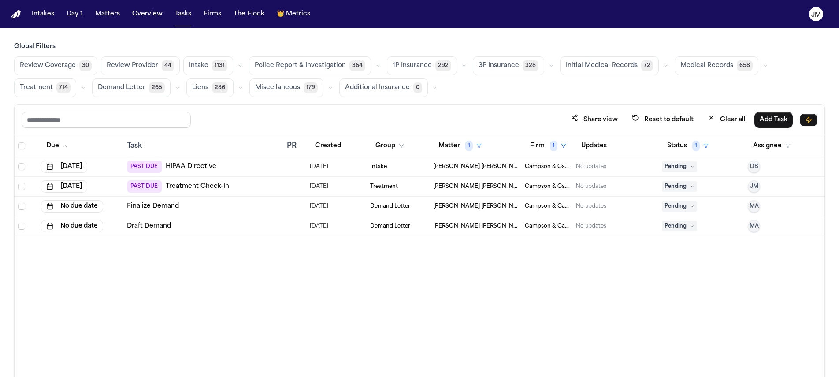
click at [267, 187] on div "PAST DUE Treatment Check-In" at bounding box center [203, 186] width 153 height 12
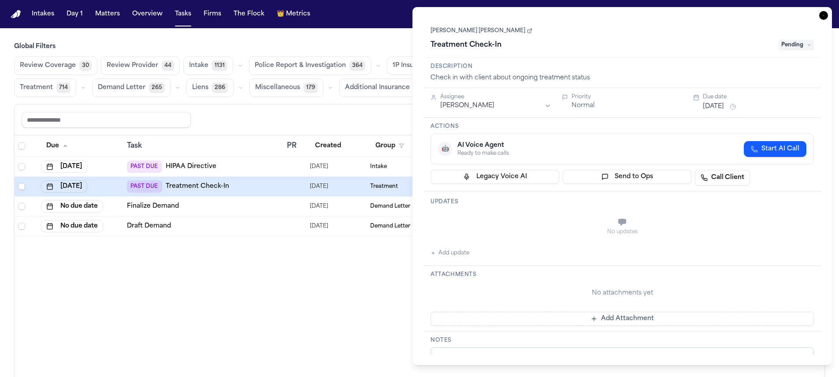
click at [528, 30] on icon at bounding box center [530, 32] width 4 height 4
click at [799, 49] on span "Pending" at bounding box center [796, 45] width 35 height 11
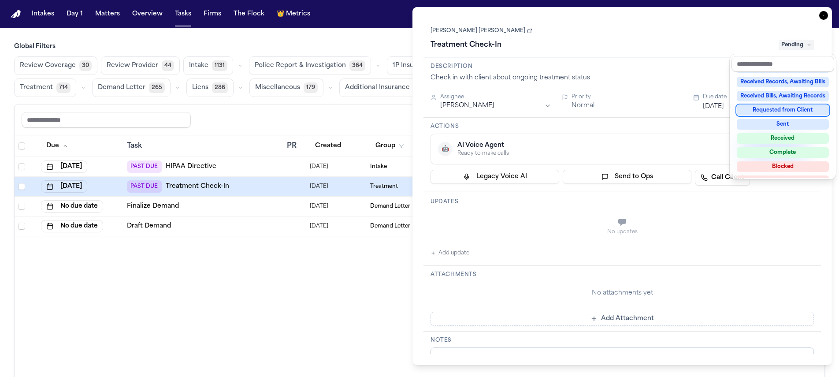
scroll to position [138, 0]
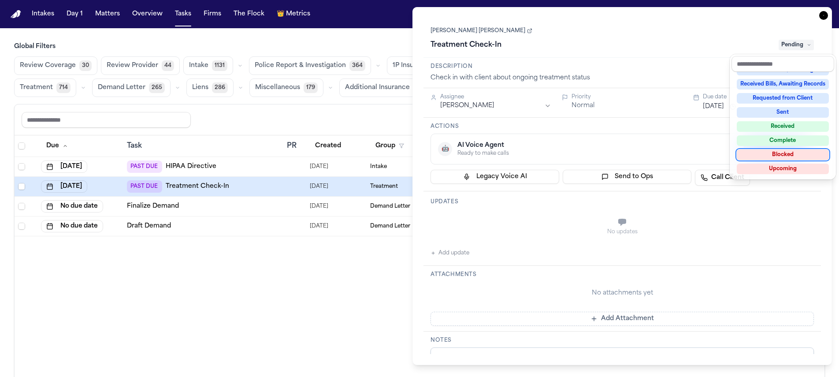
click at [781, 144] on div "Complete" at bounding box center [783, 140] width 92 height 11
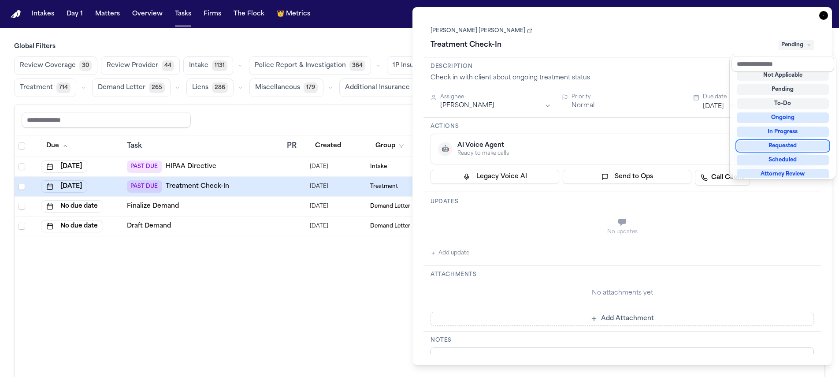
scroll to position [4, 0]
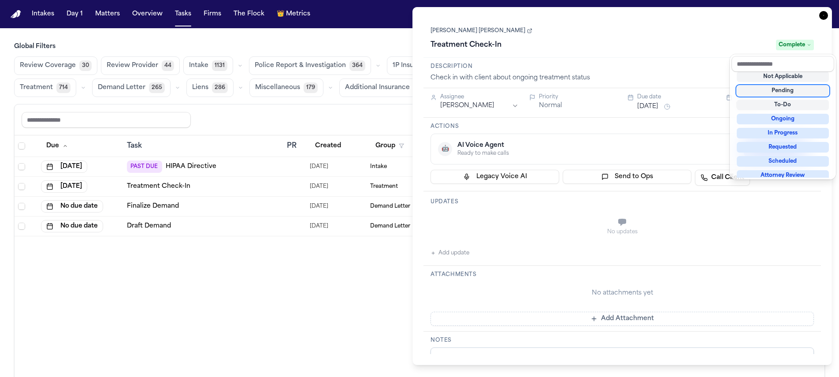
click at [826, 16] on div "**********" at bounding box center [623, 186] width 420 height 358
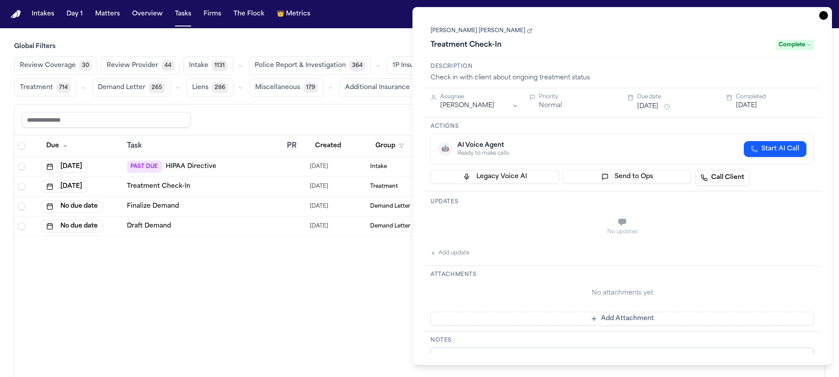
click at [825, 17] on icon "button" at bounding box center [824, 15] width 9 height 9
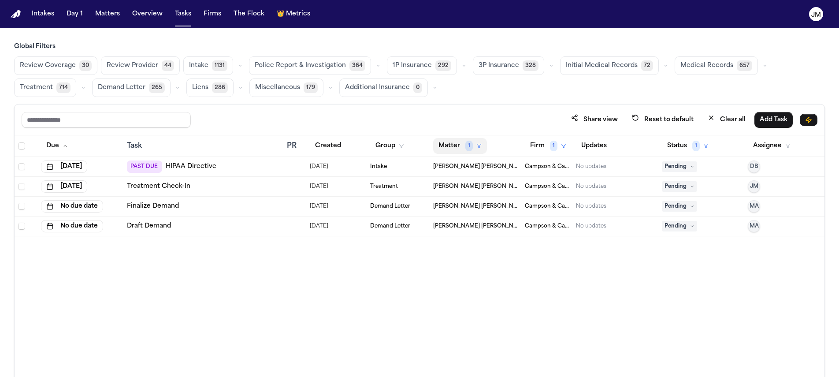
click at [470, 145] on span "1" at bounding box center [469, 146] width 7 height 11
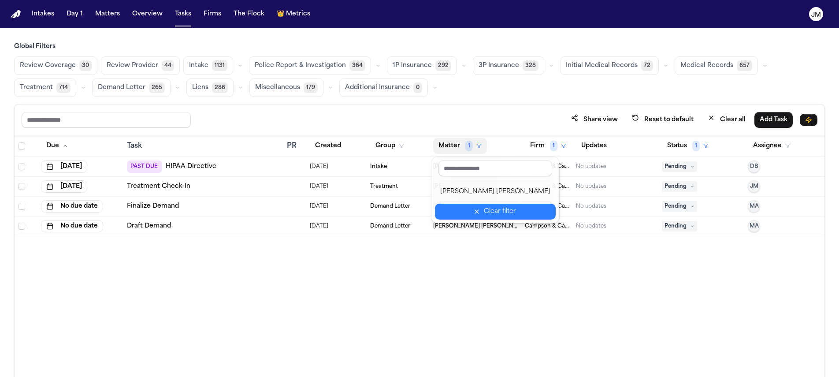
click at [484, 208] on div "Clear filter" at bounding box center [500, 211] width 32 height 11
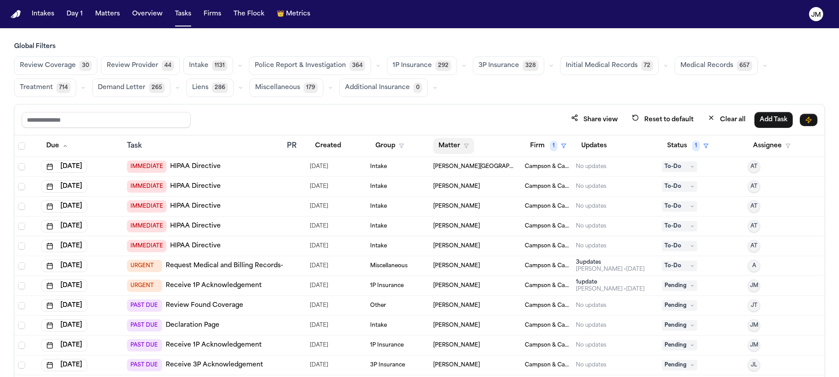
click at [459, 148] on button "Matter" at bounding box center [453, 146] width 41 height 16
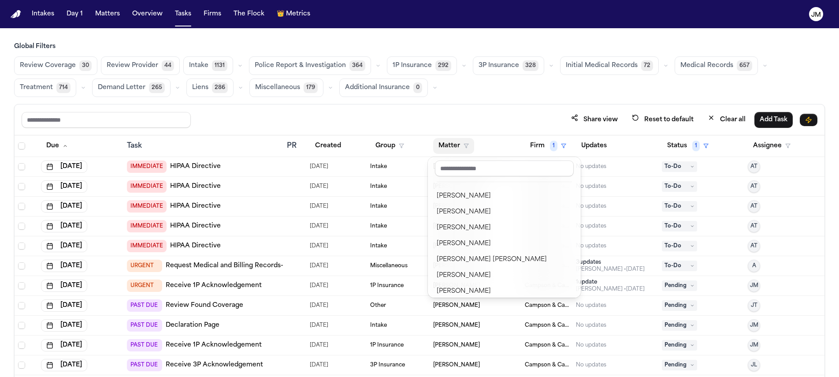
scroll to position [664, 0]
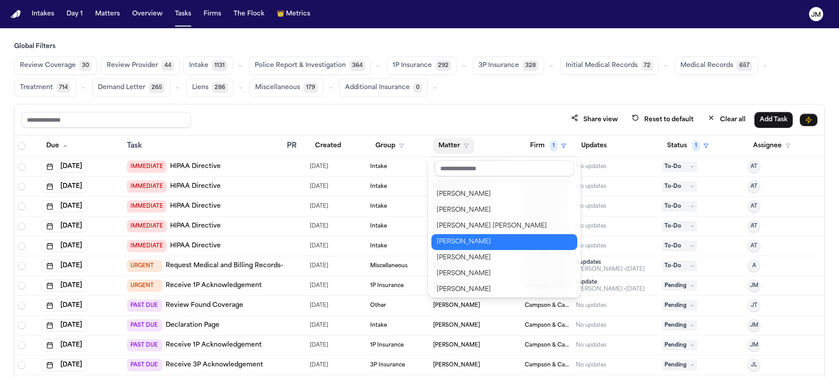
click at [480, 242] on div "Angela Curran" at bounding box center [504, 242] width 135 height 11
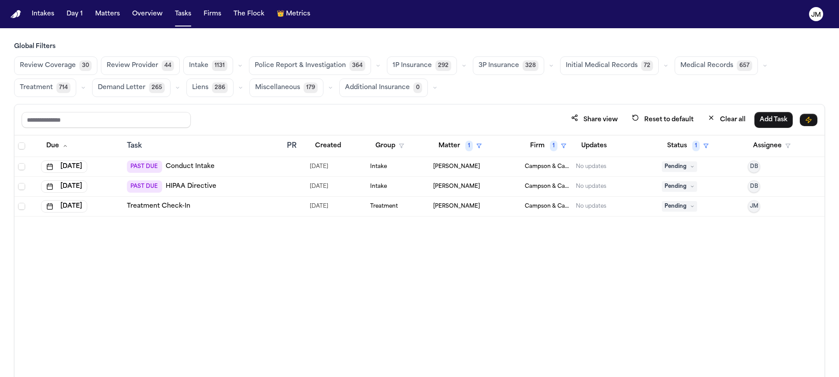
click at [673, 166] on span "Pending" at bounding box center [679, 166] width 35 height 11
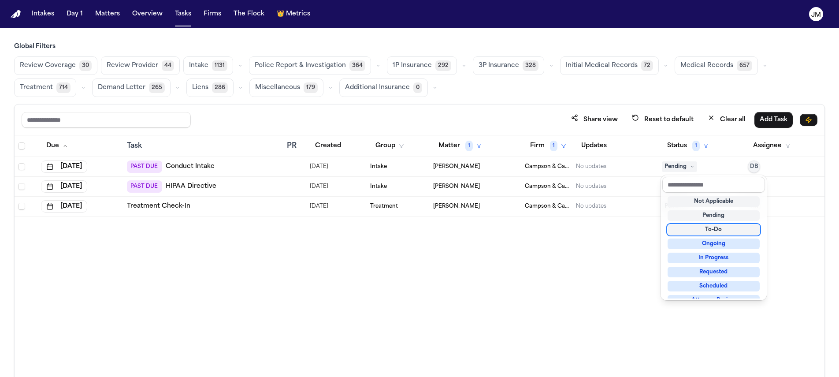
scroll to position [138, 0]
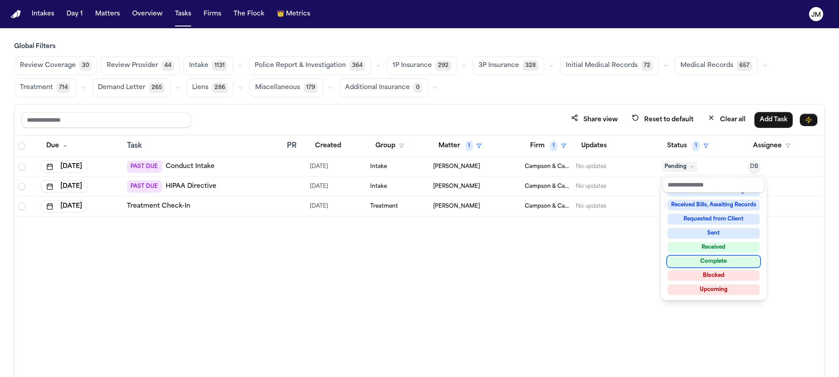
click at [699, 258] on div "Complete" at bounding box center [714, 261] width 92 height 11
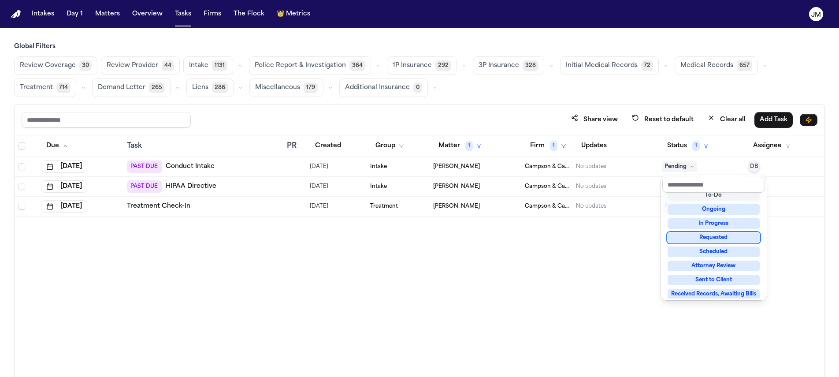
scroll to position [7, 0]
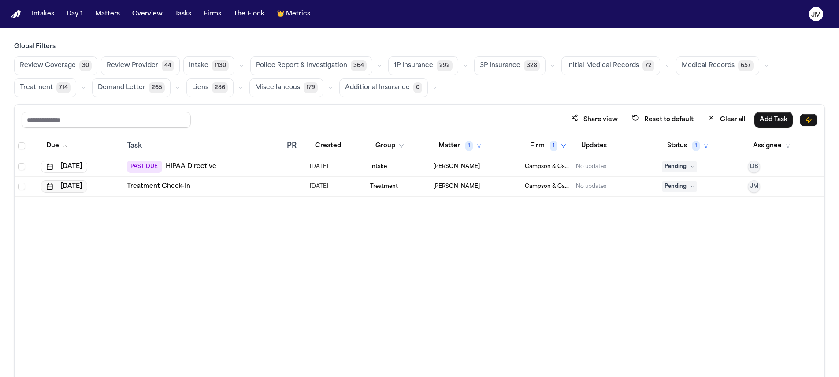
click at [83, 186] on button "Oct 3, 2025" at bounding box center [64, 186] width 46 height 12
click at [41, 260] on button "6" at bounding box center [43, 257] width 14 height 14
click at [441, 143] on button "Matter 1" at bounding box center [460, 146] width 54 height 16
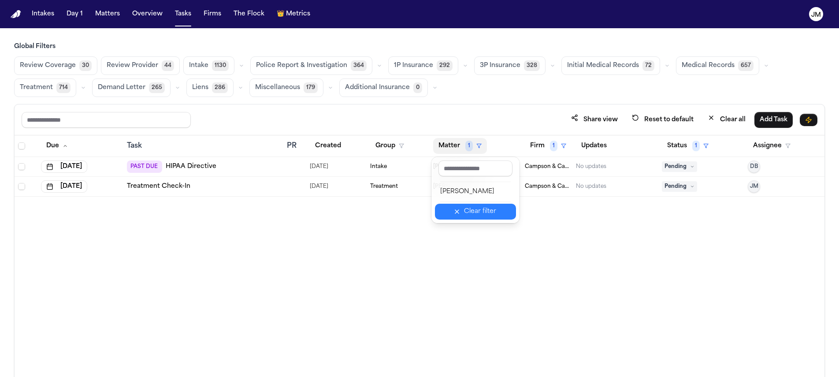
click at [488, 210] on div "Clear filter" at bounding box center [480, 211] width 32 height 11
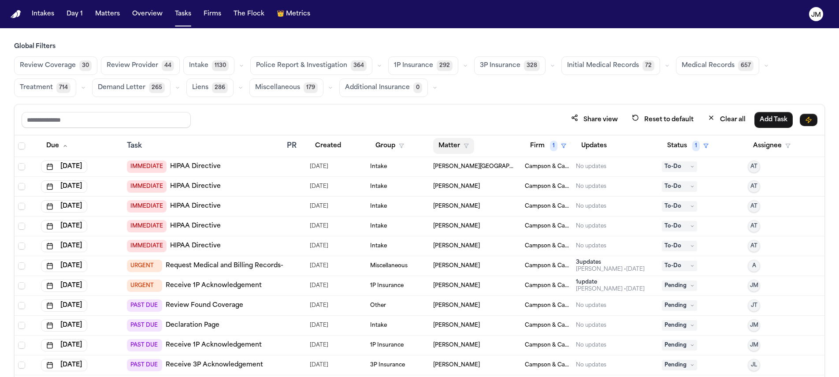
click at [464, 146] on icon "button" at bounding box center [466, 145] width 5 height 5
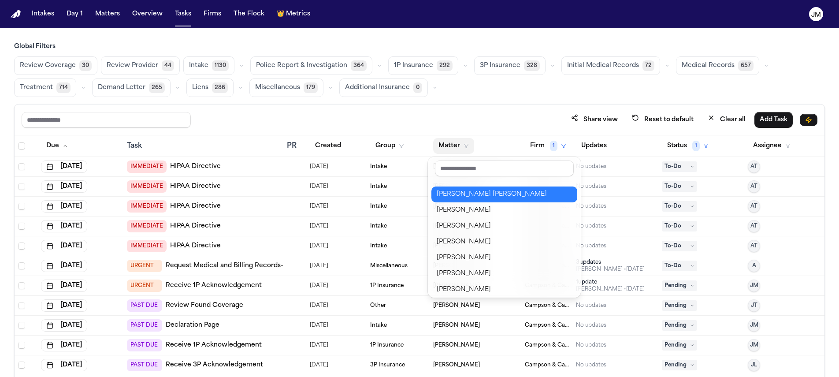
scroll to position [708, 0]
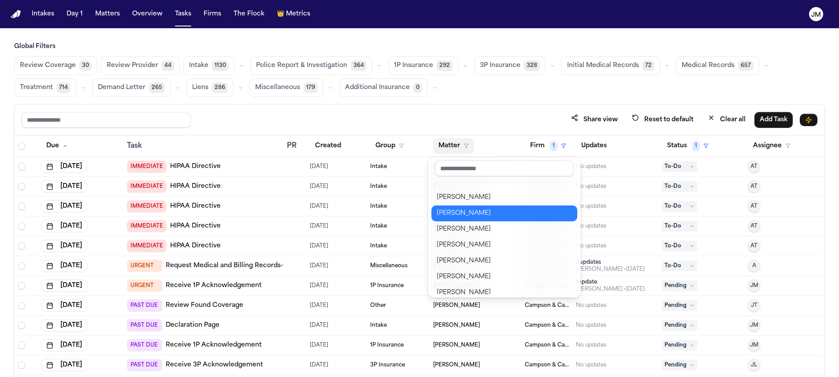
click at [485, 216] on div "Carmen Bencosme" at bounding box center [504, 213] width 135 height 11
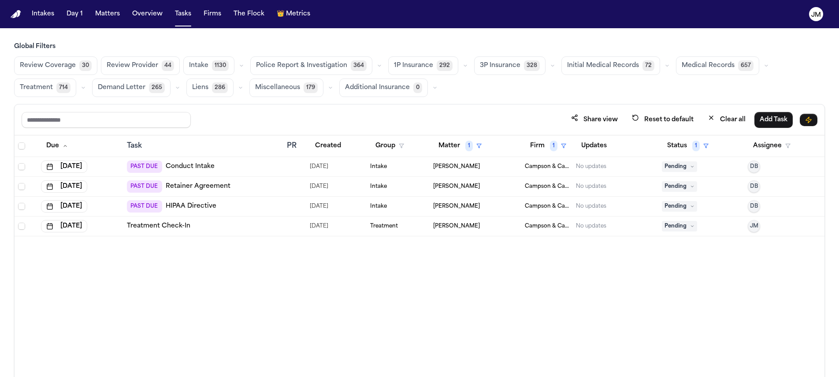
click at [688, 164] on span "Pending" at bounding box center [679, 166] width 35 height 11
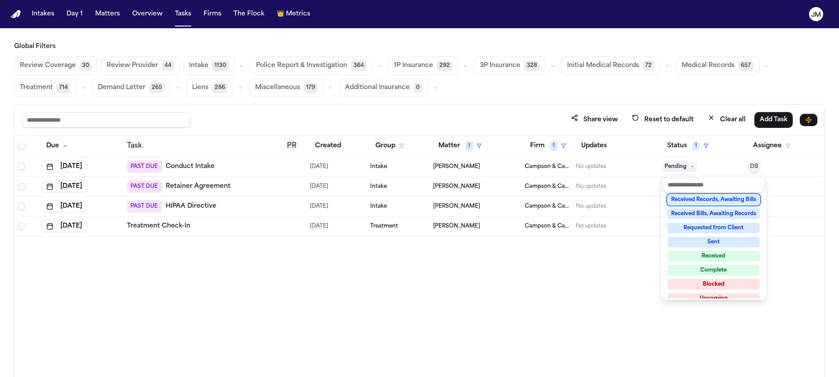
scroll to position [138, 0]
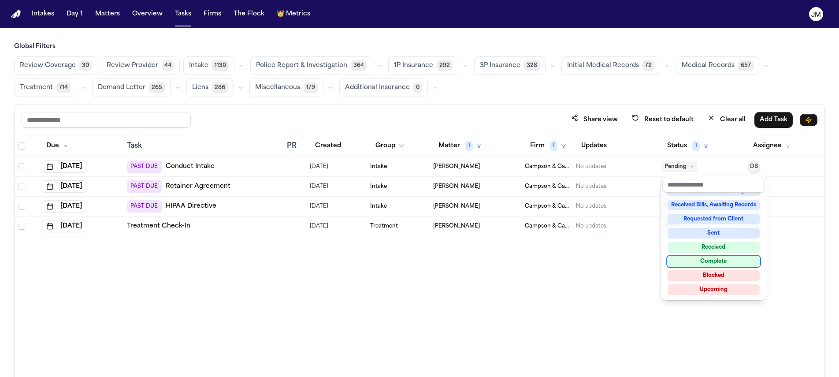
click at [684, 261] on div "Complete" at bounding box center [714, 261] width 92 height 11
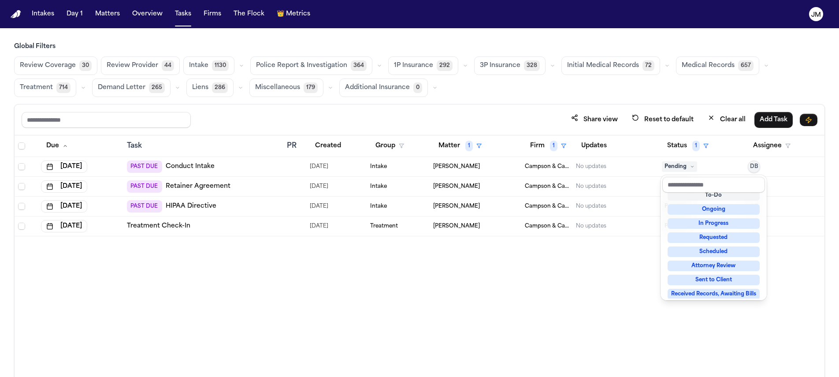
scroll to position [23, 0]
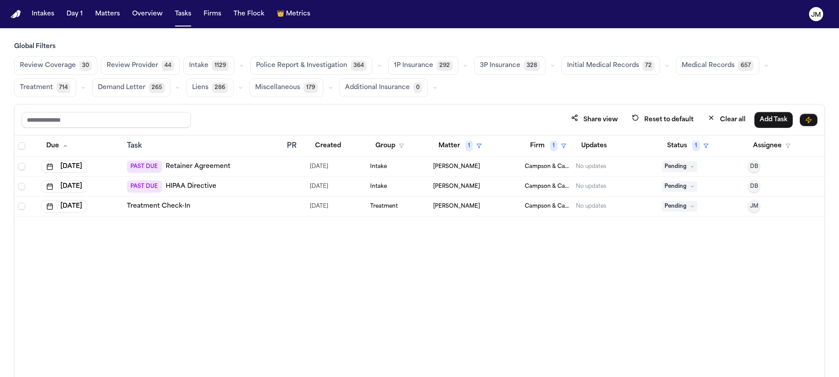
click at [688, 170] on span "Pending" at bounding box center [679, 166] width 35 height 11
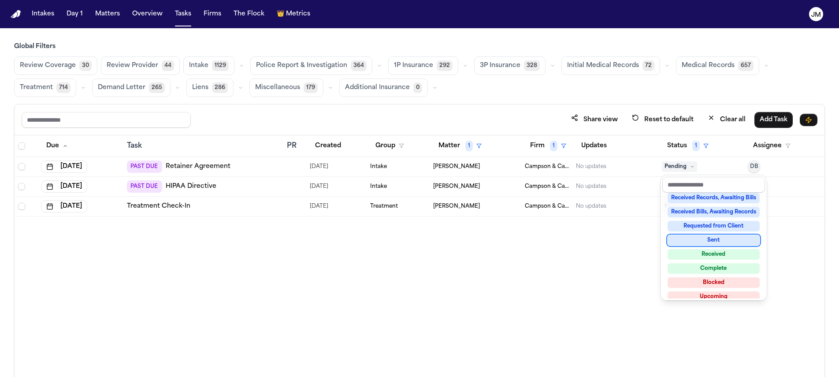
scroll to position [138, 0]
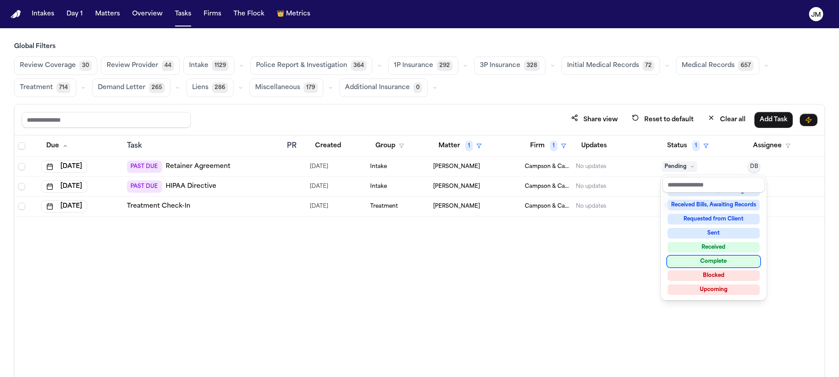
click at [698, 261] on div "Complete" at bounding box center [714, 261] width 92 height 11
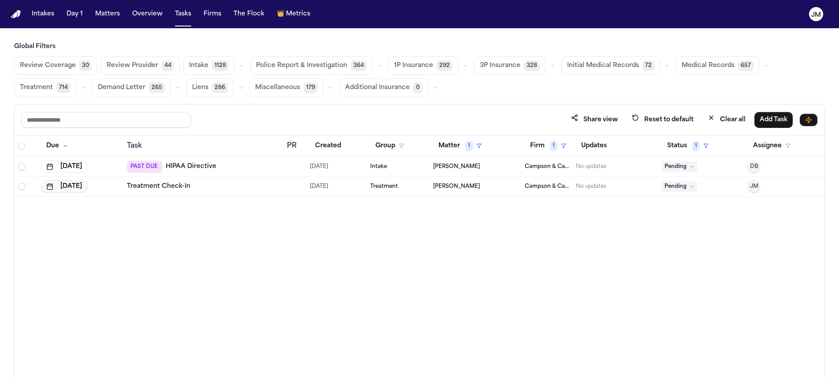
click at [87, 187] on button "Oct 3, 2025" at bounding box center [64, 186] width 46 height 12
click at [43, 262] on button "6" at bounding box center [43, 257] width 14 height 14
click at [453, 151] on button "Matter 1" at bounding box center [460, 146] width 54 height 16
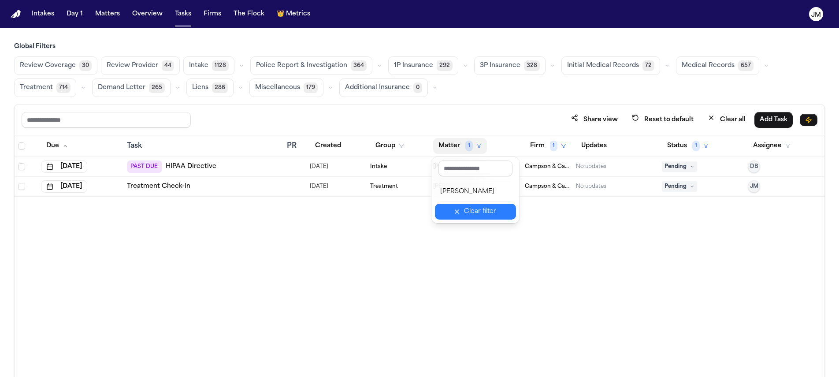
click at [474, 211] on div "Clear filter" at bounding box center [480, 211] width 32 height 11
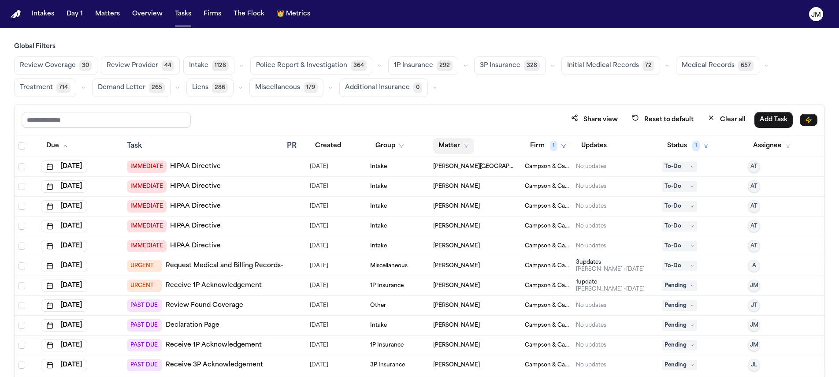
click at [452, 148] on button "Matter" at bounding box center [453, 146] width 41 height 16
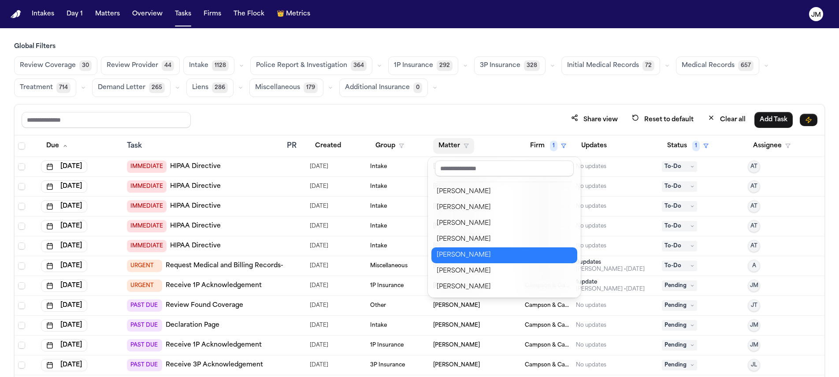
scroll to position [467, 0]
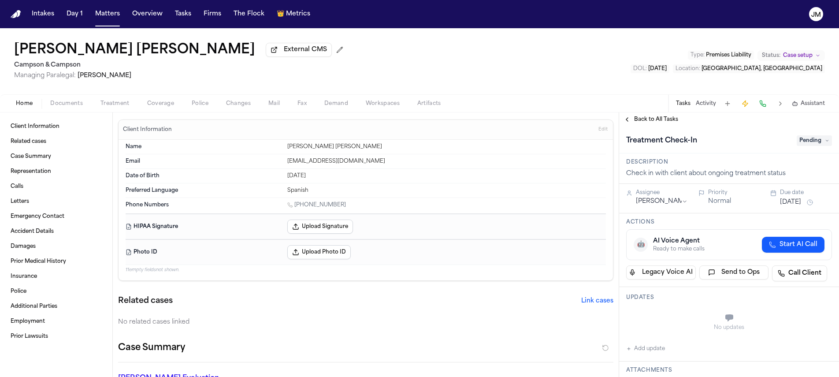
click at [119, 107] on span "Treatment" at bounding box center [115, 103] width 29 height 7
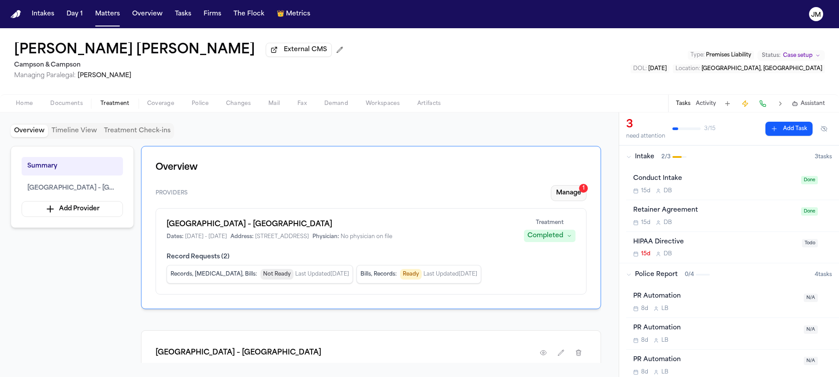
click at [556, 195] on button "Manage 1" at bounding box center [569, 193] width 36 height 16
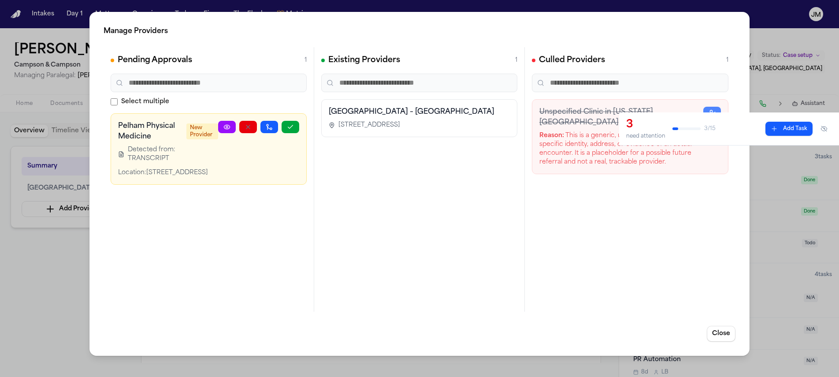
click at [222, 127] on link at bounding box center [227, 127] width 18 height 12
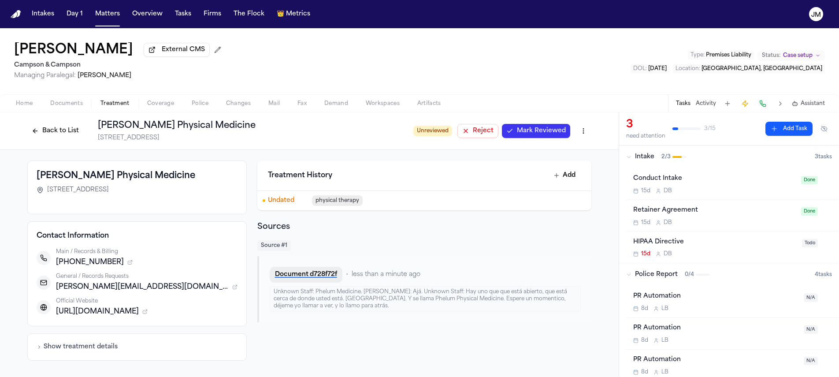
click at [328, 281] on button "Document d728f72f" at bounding box center [306, 275] width 73 height 16
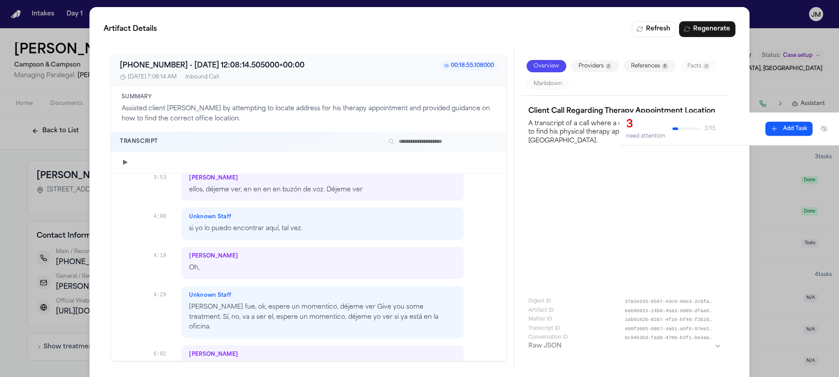
scroll to position [653, 0]
click at [444, 66] on icon at bounding box center [446, 65] width 5 height 5
click at [444, 67] on icon at bounding box center [446, 65] width 5 height 5
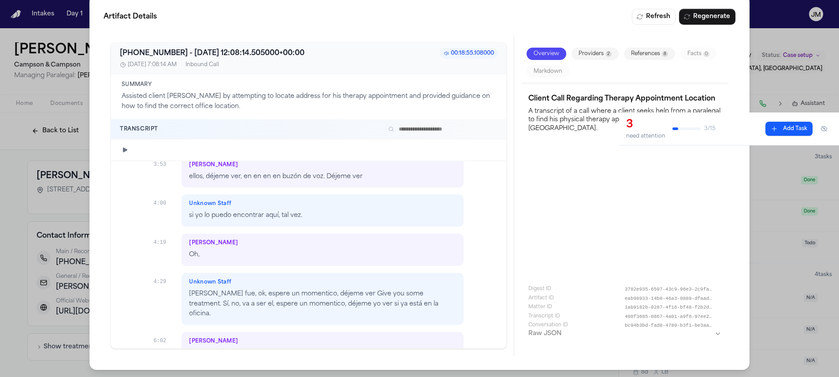
click at [126, 148] on icon "button" at bounding box center [125, 149] width 7 height 7
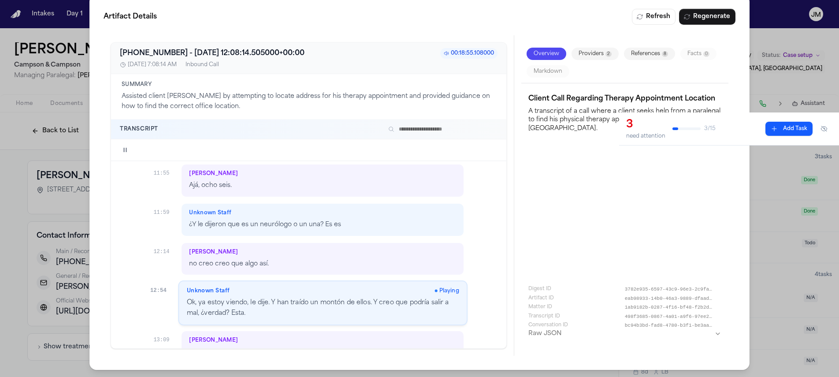
scroll to position [1800, 0]
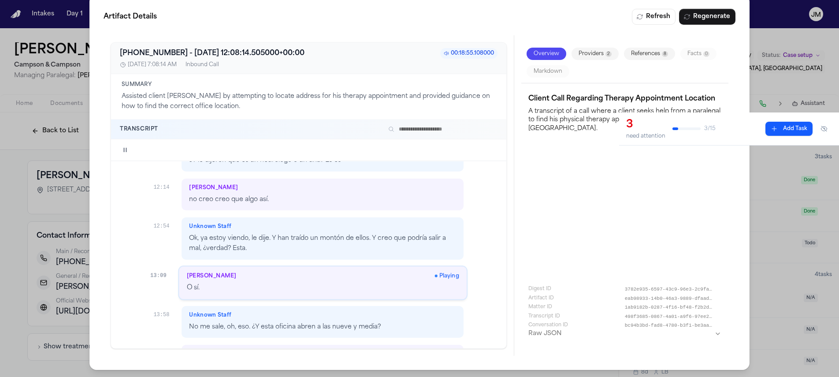
click at [402, 149] on div at bounding box center [317, 149] width 362 height 7
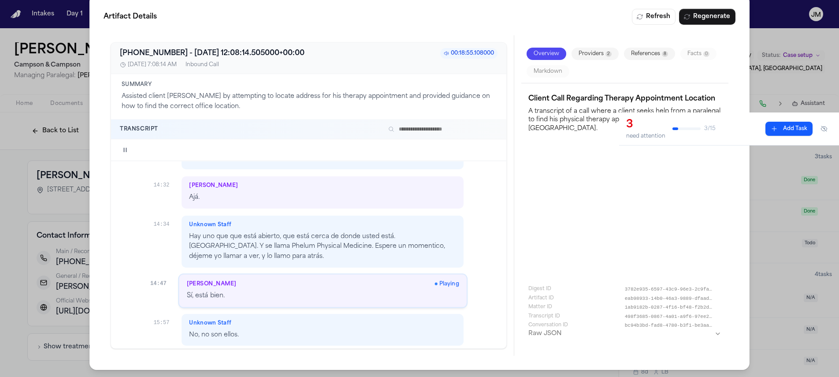
scroll to position [2099, 0]
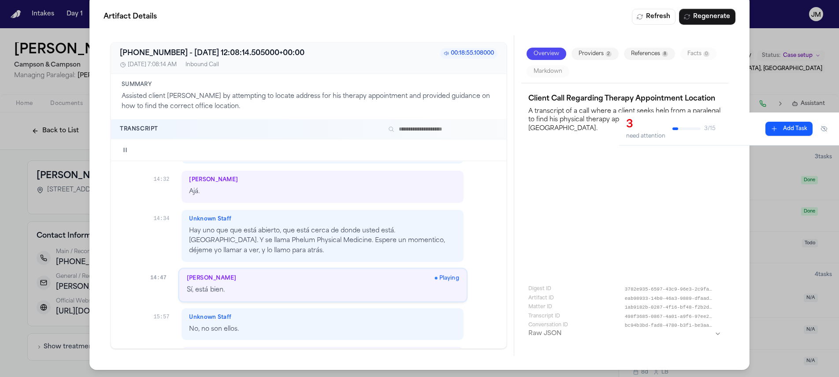
click at [404, 149] on div at bounding box center [317, 149] width 362 height 7
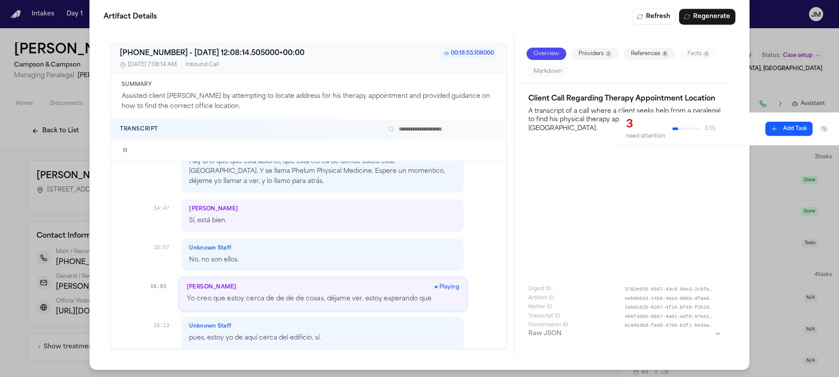
scroll to position [2177, 0]
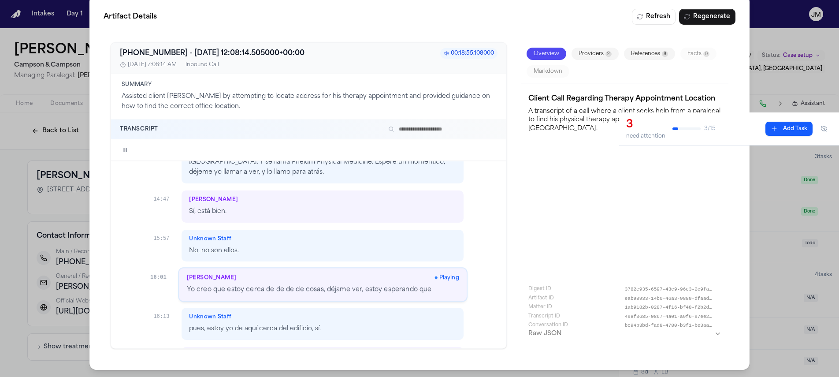
click at [431, 151] on div at bounding box center [317, 149] width 362 height 7
click at [440, 151] on div at bounding box center [317, 149] width 362 height 7
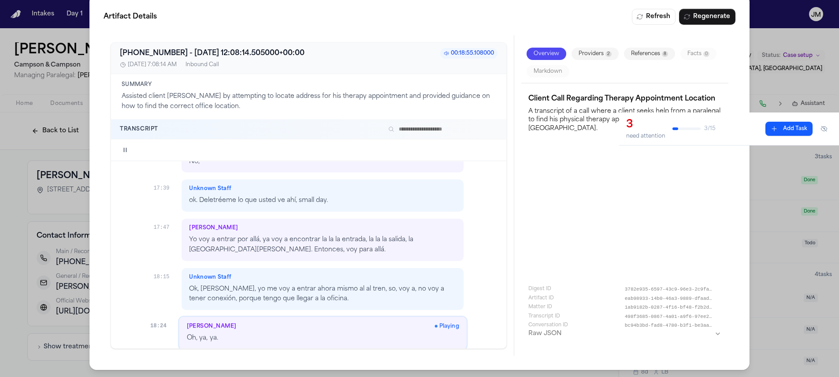
scroll to position [2855, 0]
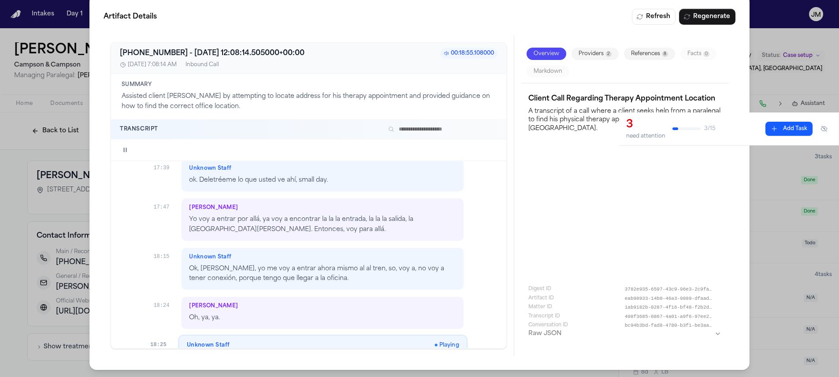
click at [122, 146] on icon "button" at bounding box center [125, 149] width 7 height 7
click at [74, 43] on div "Artifact Details Refresh Regenerate +12157586283 - 2025-09-26 12:08:14.505000+0…" at bounding box center [419, 182] width 839 height 389
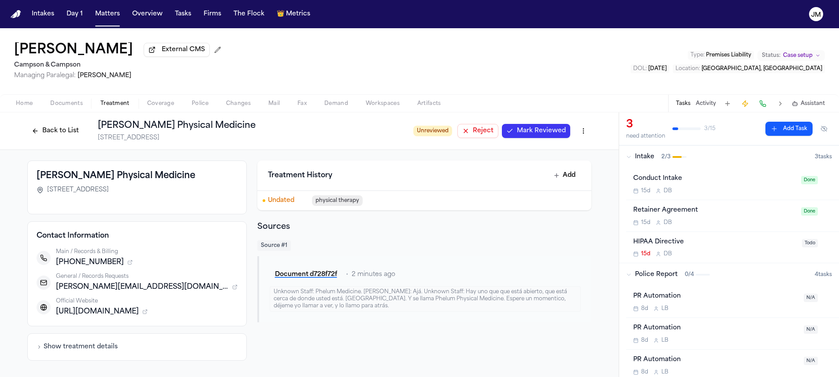
click at [63, 133] on button "Back to List" at bounding box center [55, 131] width 56 height 14
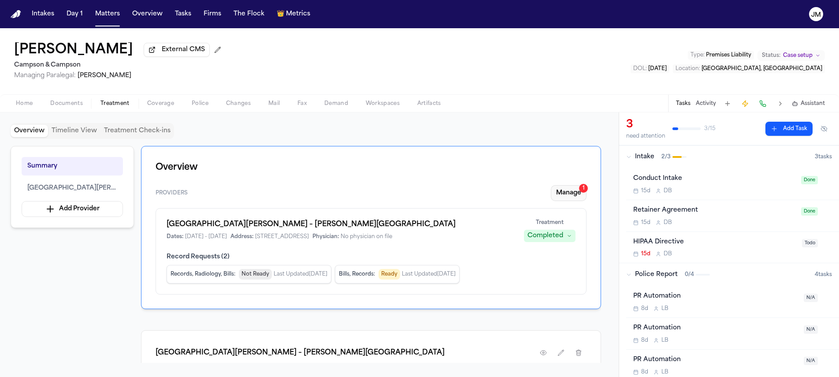
click at [580, 196] on button "Manage 1" at bounding box center [569, 193] width 36 height 16
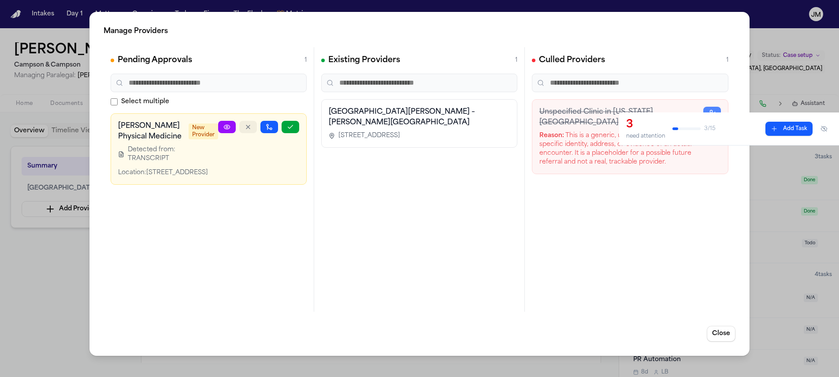
click at [250, 126] on icon "button" at bounding box center [248, 126] width 7 height 7
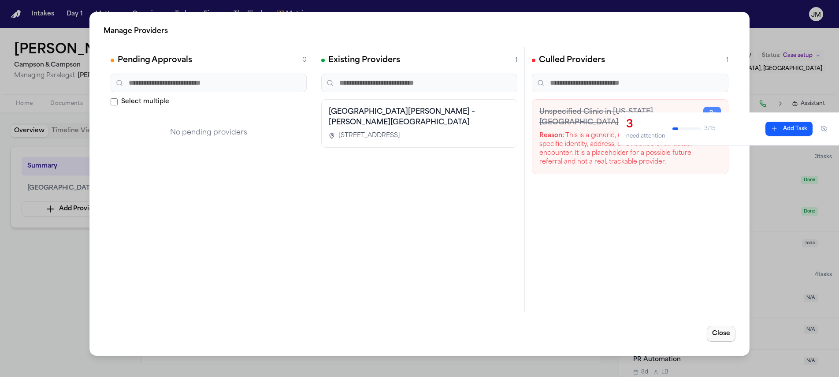
click at [717, 331] on button "Close" at bounding box center [721, 334] width 29 height 16
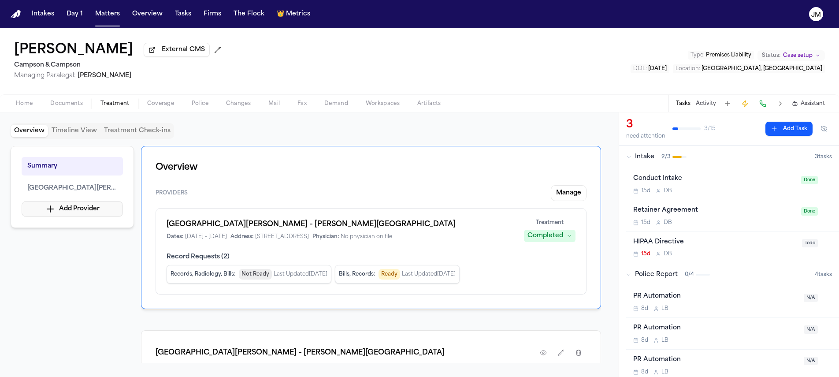
click at [47, 210] on icon "button" at bounding box center [50, 209] width 11 height 11
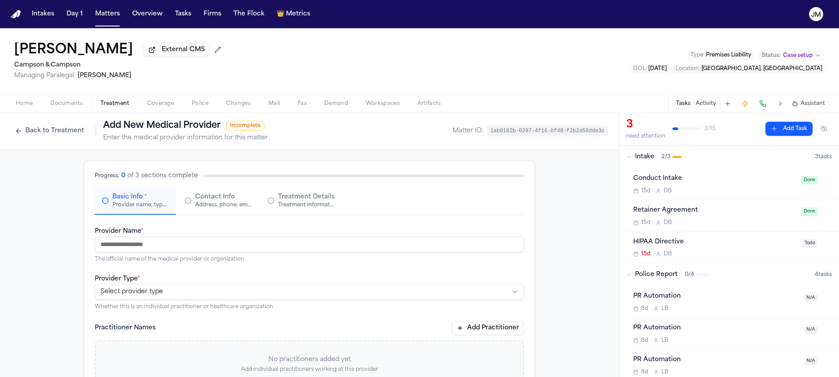
click at [152, 250] on input "Provider Name *" at bounding box center [309, 244] width 429 height 16
type input "**********"
click at [131, 295] on html "**********" at bounding box center [419, 188] width 839 height 377
select select "**********"
click at [195, 295] on html "**********" at bounding box center [419, 188] width 839 height 377
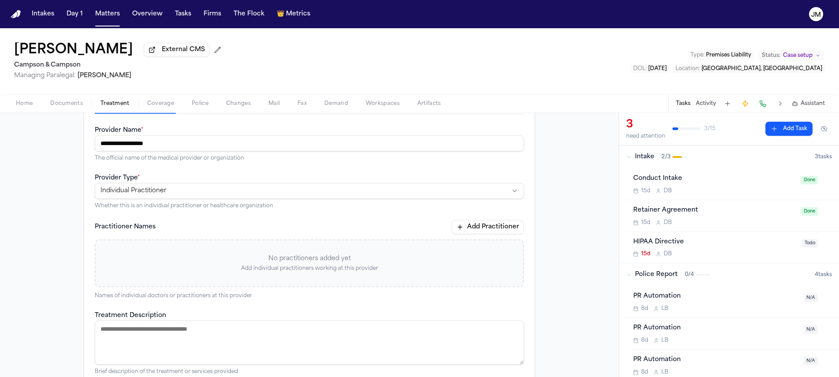
scroll to position [69, 0]
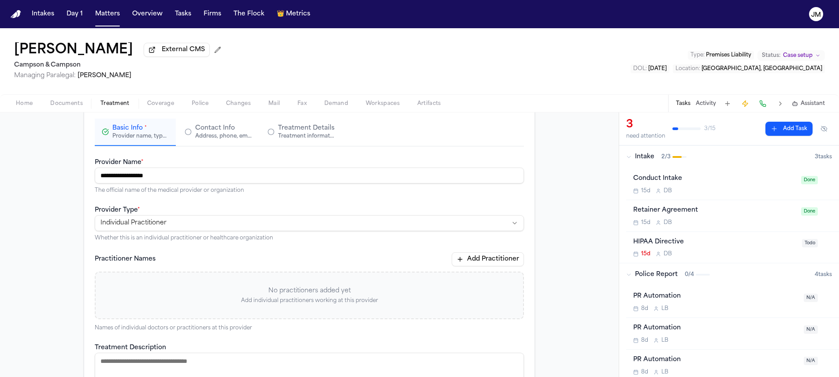
click at [184, 176] on input "**********" at bounding box center [309, 176] width 429 height 16
click at [183, 176] on input "**********" at bounding box center [309, 176] width 429 height 16
type input "*"
click at [119, 177] on input "**********" at bounding box center [309, 176] width 429 height 16
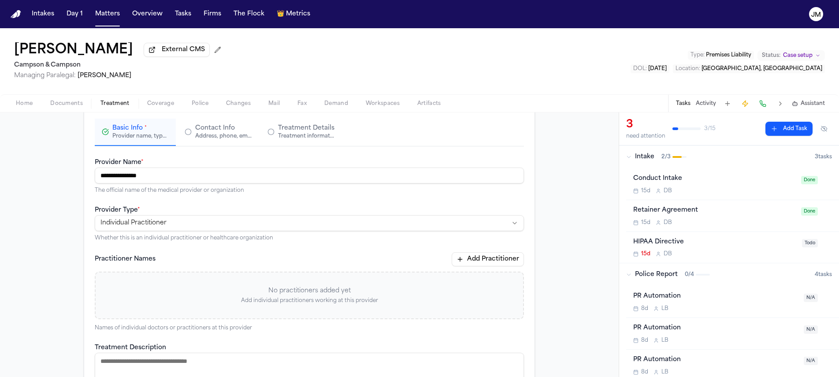
click at [148, 175] on input "**********" at bounding box center [309, 176] width 429 height 16
click at [115, 178] on input "**********" at bounding box center [309, 176] width 429 height 16
click at [181, 177] on input "**********" at bounding box center [309, 176] width 429 height 16
click at [201, 177] on input "**********" at bounding box center [309, 176] width 429 height 16
type input "**********"
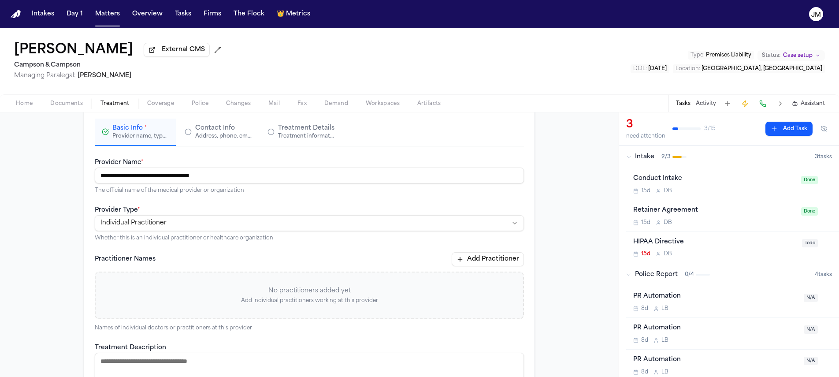
click at [179, 226] on html "**********" at bounding box center [419, 188] width 839 height 377
select select "**********"
click at [499, 262] on button "Add Practitioner" at bounding box center [488, 259] width 72 height 14
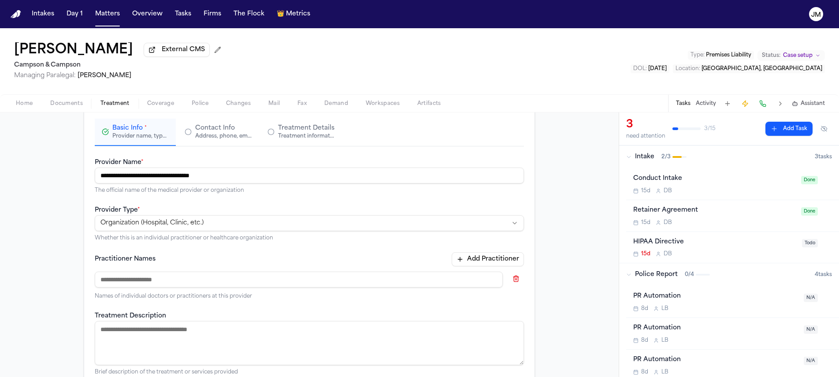
click at [195, 278] on input at bounding box center [299, 280] width 408 height 16
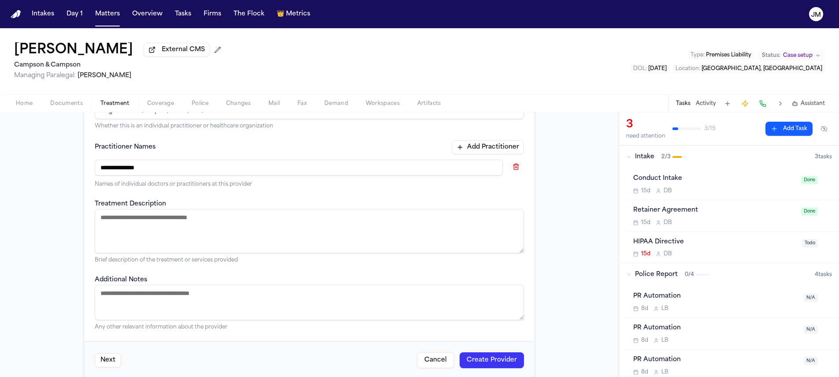
scroll to position [195, 0]
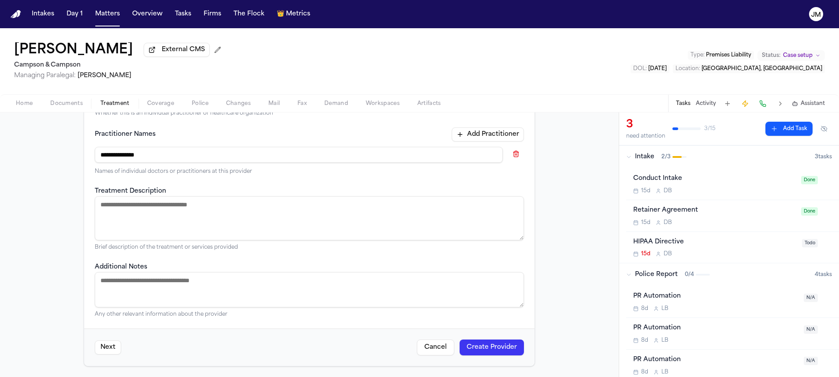
type input "**********"
click at [469, 347] on button "Create Provider" at bounding box center [492, 347] width 64 height 16
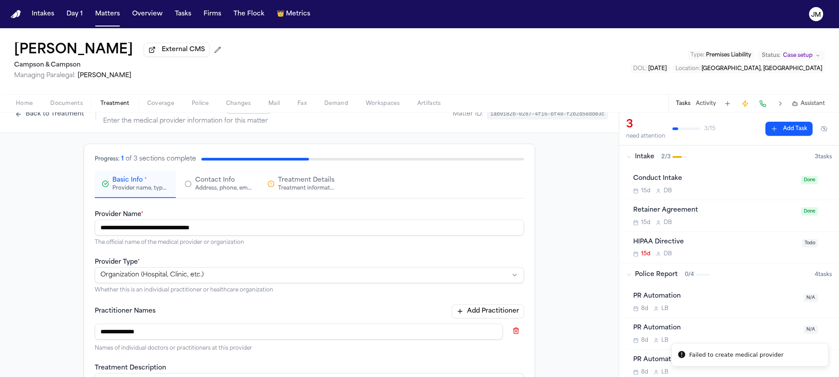
scroll to position [0, 0]
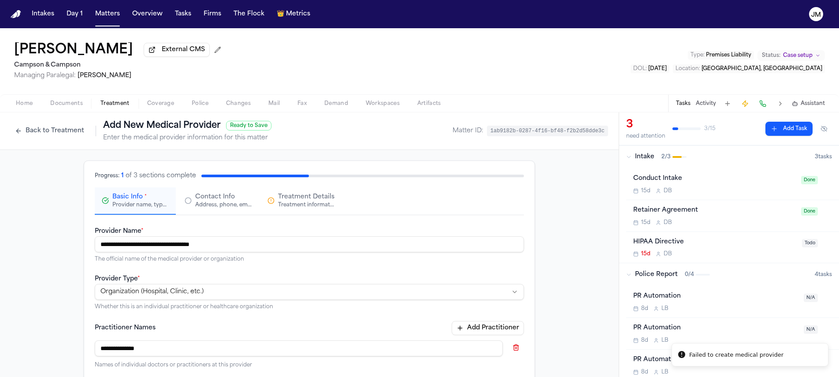
click at [278, 208] on div "Treatment information, practitioners, and dates" at bounding box center [306, 204] width 56 height 7
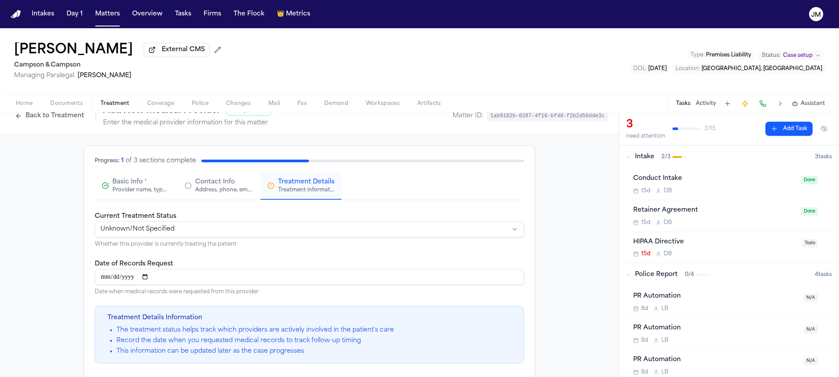
scroll to position [17, 0]
click at [176, 232] on html "**********" at bounding box center [419, 188] width 839 height 377
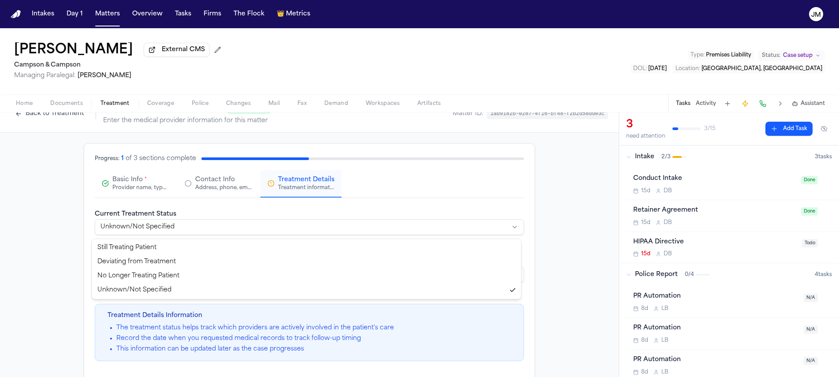
select select "********"
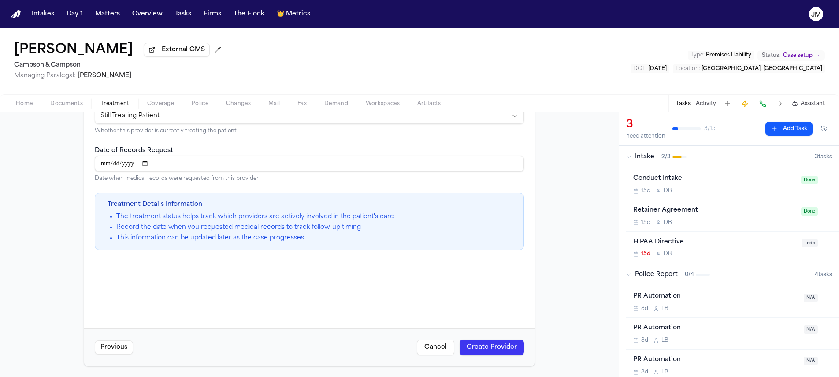
click at [500, 342] on button "Create Provider" at bounding box center [492, 347] width 64 height 16
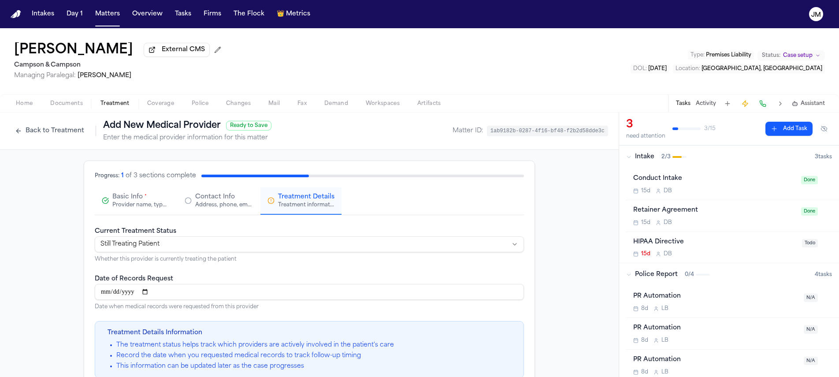
click at [113, 205] on div "Provider name, type, and general information" at bounding box center [140, 204] width 56 height 7
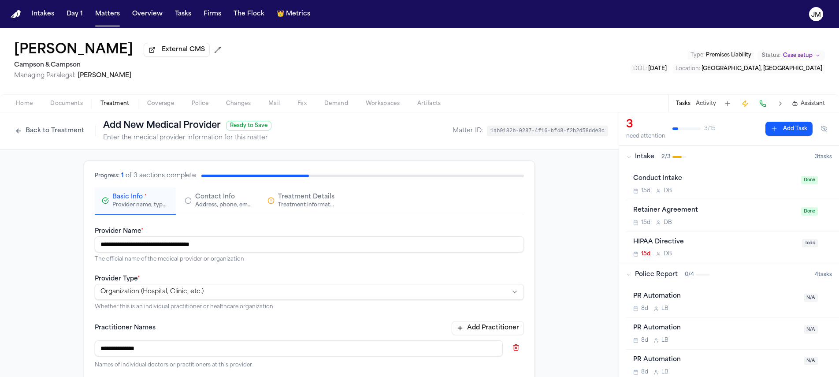
click at [280, 205] on div "Treatment information, practitioners, and dates" at bounding box center [306, 204] width 56 height 7
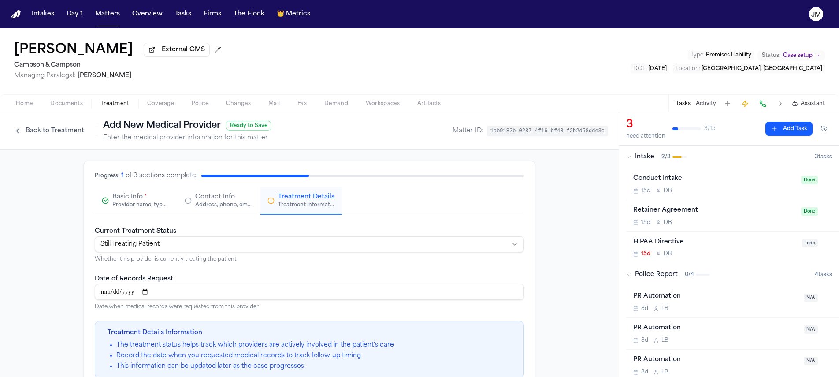
click at [199, 246] on html "**********" at bounding box center [419, 188] width 839 height 377
select select "*******"
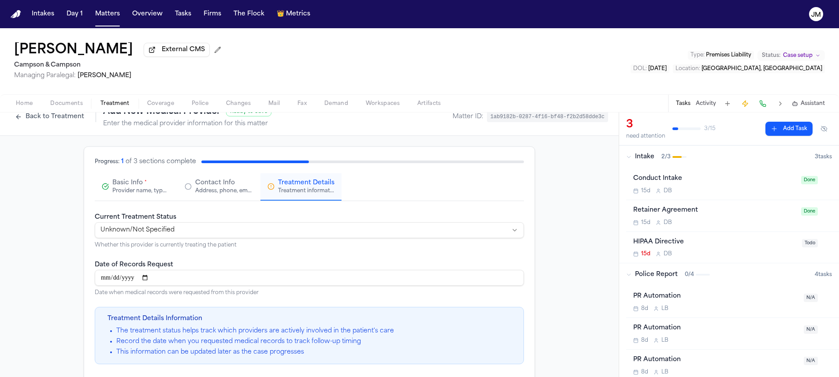
scroll to position [130, 0]
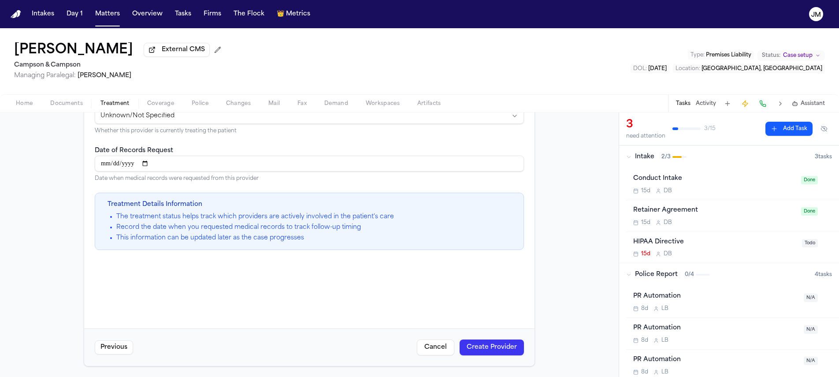
click at [510, 351] on button "Create Provider" at bounding box center [492, 347] width 64 height 16
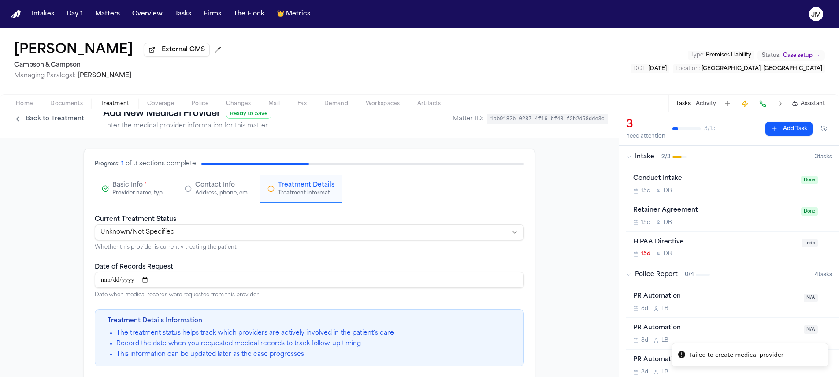
scroll to position [0, 0]
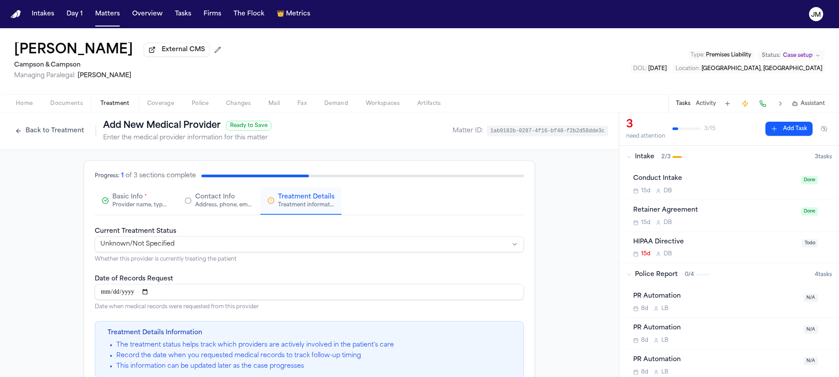
click at [229, 206] on div "Address, phone, email, and other contact details" at bounding box center [223, 204] width 56 height 7
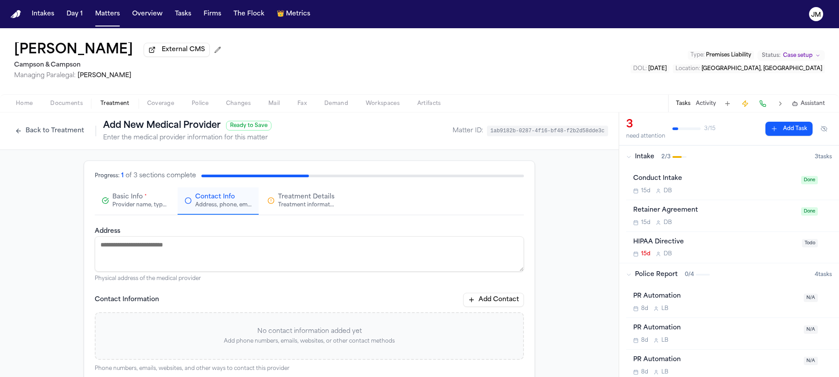
click at [283, 211] on button "Treatment Details Treatment information, practitioners, and dates" at bounding box center [301, 200] width 81 height 27
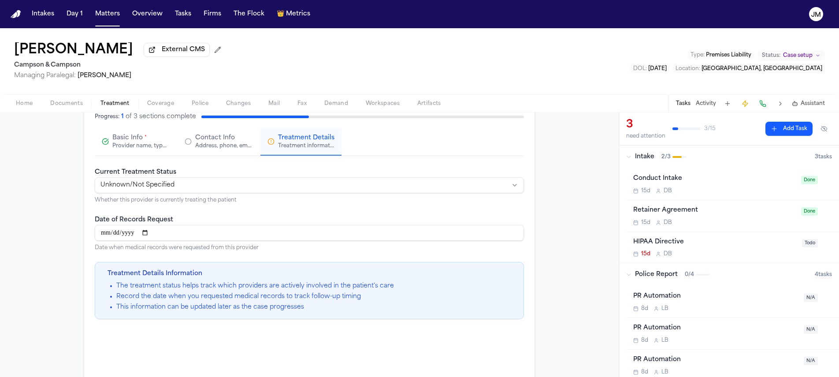
scroll to position [33, 0]
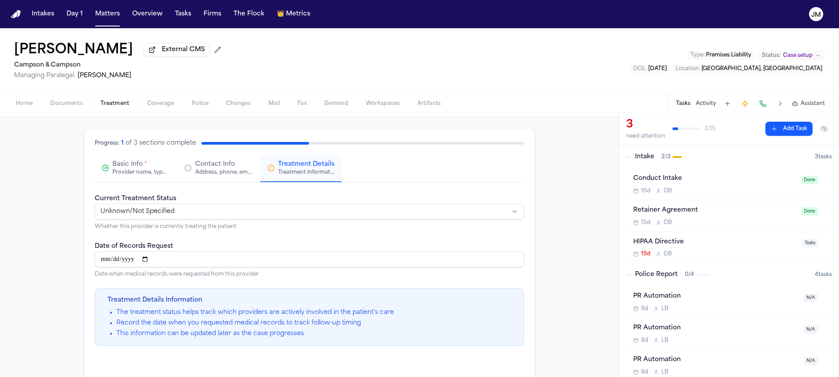
click at [224, 172] on div "Address, phone, email, and other contact details" at bounding box center [223, 172] width 56 height 7
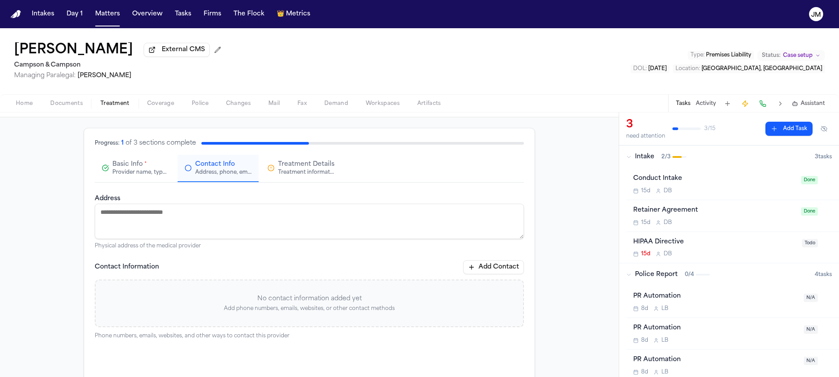
drag, startPoint x: 186, startPoint y: 212, endPoint x: 192, endPoint y: 210, distance: 6.0
click at [186, 213] on textarea "Address" at bounding box center [309, 221] width 429 height 35
paste textarea "**********"
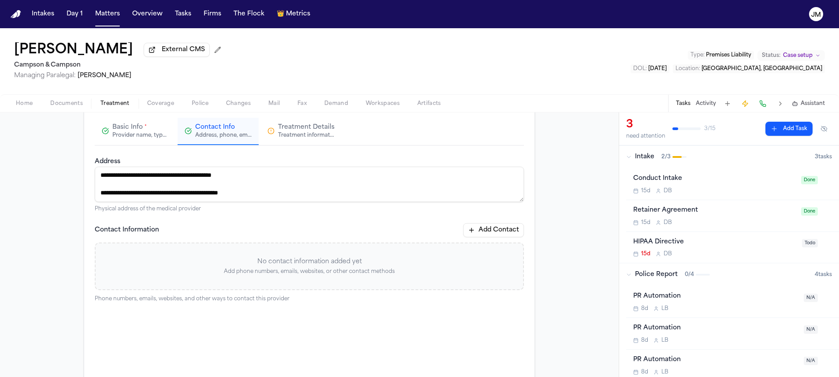
scroll to position [39, 0]
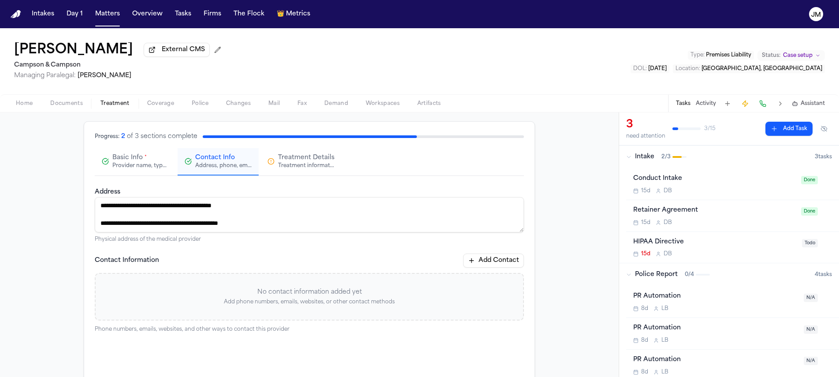
type textarea "**********"
click at [324, 162] on span "Treatment Details" at bounding box center [306, 157] width 56 height 9
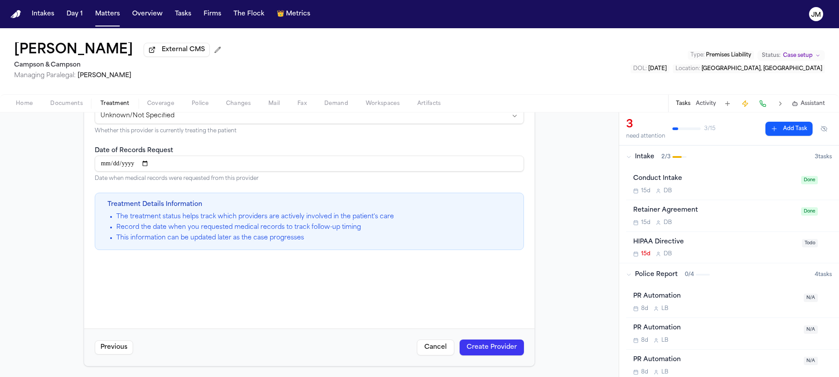
scroll to position [130, 0]
click at [473, 350] on button "Create Provider" at bounding box center [492, 347] width 64 height 16
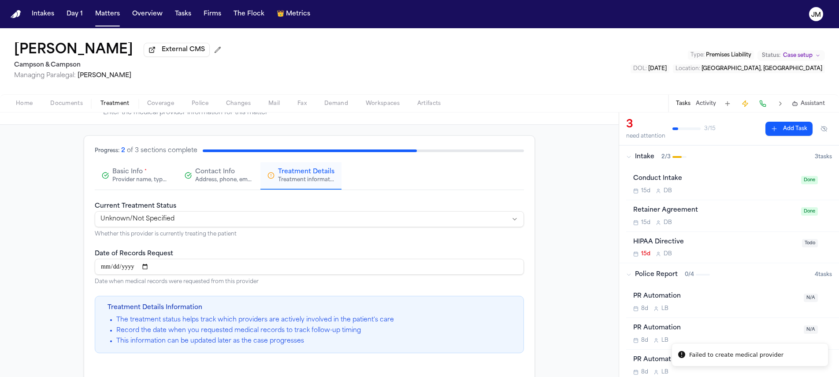
scroll to position [117, 0]
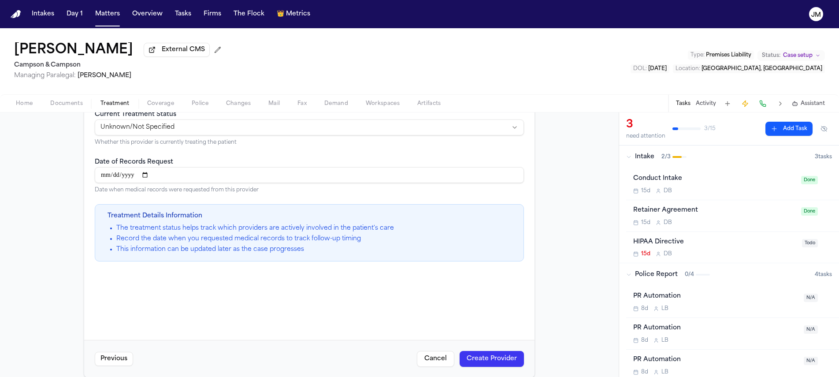
click at [163, 181] on input "Date of Records Request" at bounding box center [309, 175] width 429 height 16
click at [164, 179] on input "Date of Records Request" at bounding box center [309, 175] width 429 height 16
click at [193, 243] on li "Record the date when you requested medical records to track follow-up timing" at bounding box center [255, 239] width 278 height 9
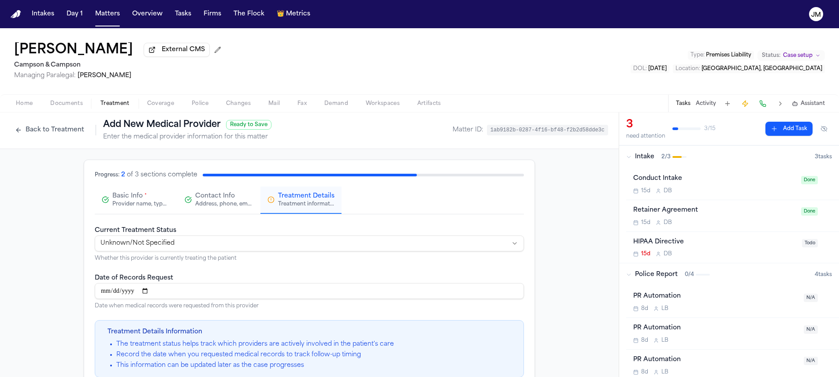
scroll to position [0, 0]
click at [245, 130] on span "Ready to Save" at bounding box center [248, 126] width 45 height 10
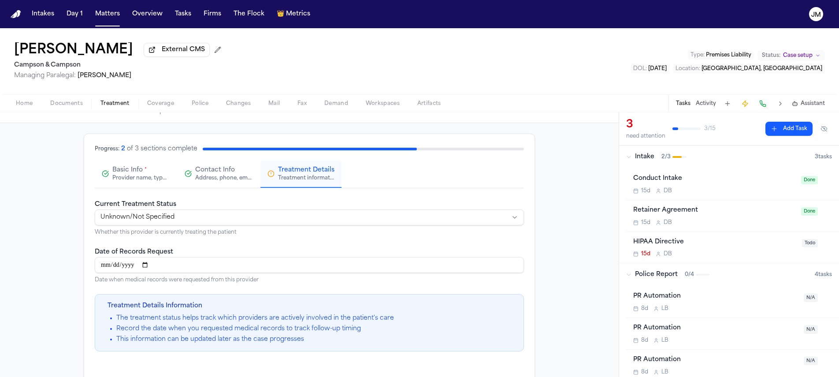
scroll to position [56, 0]
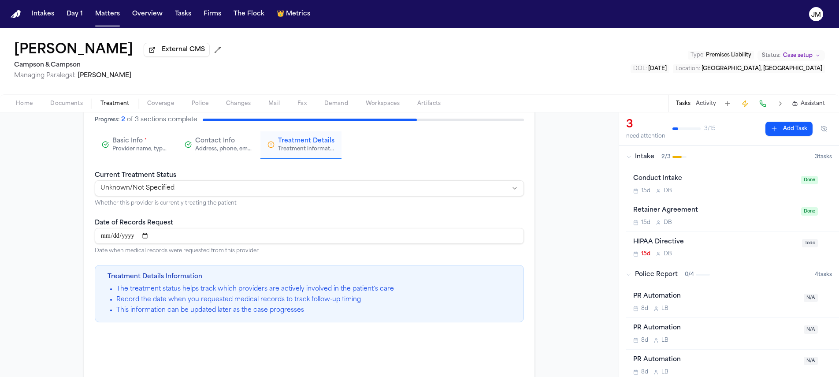
click at [239, 193] on html "**********" at bounding box center [419, 188] width 839 height 377
select select "********"
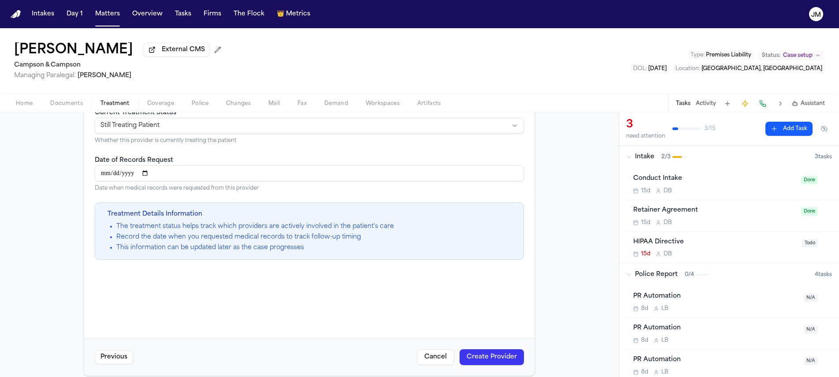
scroll to position [130, 0]
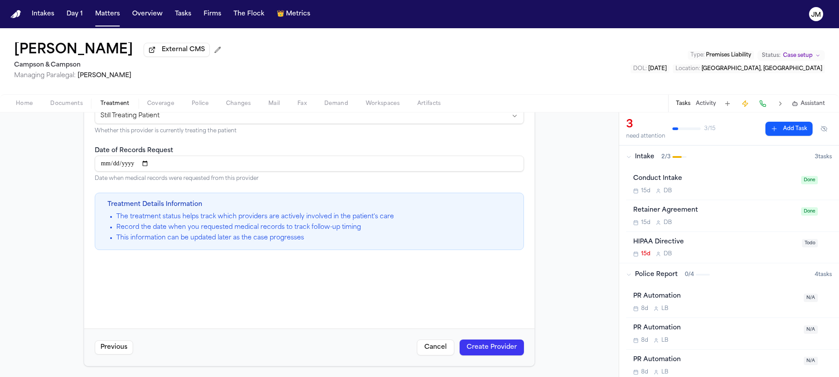
click at [500, 347] on button "Create Provider" at bounding box center [492, 347] width 64 height 16
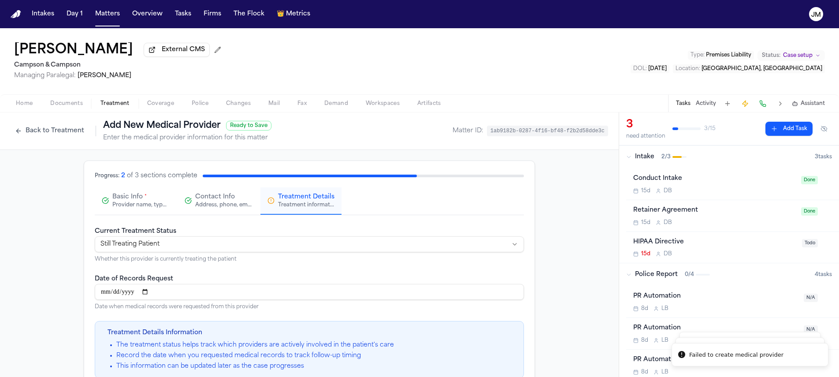
click at [157, 289] on input "Date of Records Request" at bounding box center [309, 292] width 429 height 16
click at [153, 291] on input "Date of Records Request" at bounding box center [309, 292] width 429 height 16
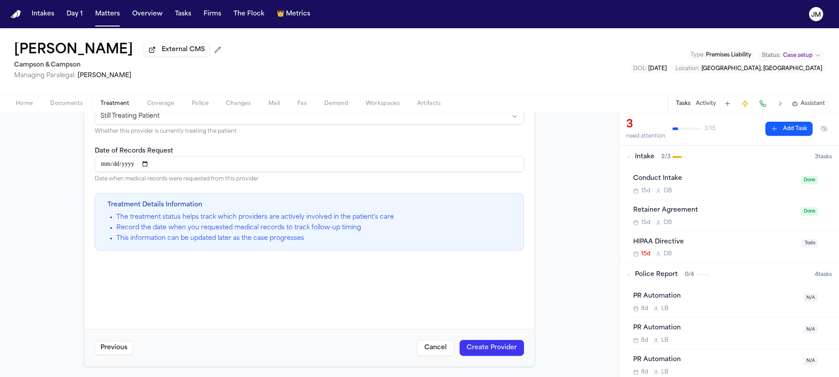
scroll to position [130, 0]
click at [116, 339] on div "Previous Cancel Create Provider" at bounding box center [309, 346] width 451 height 37
click at [120, 345] on button "Previous" at bounding box center [114, 347] width 38 height 14
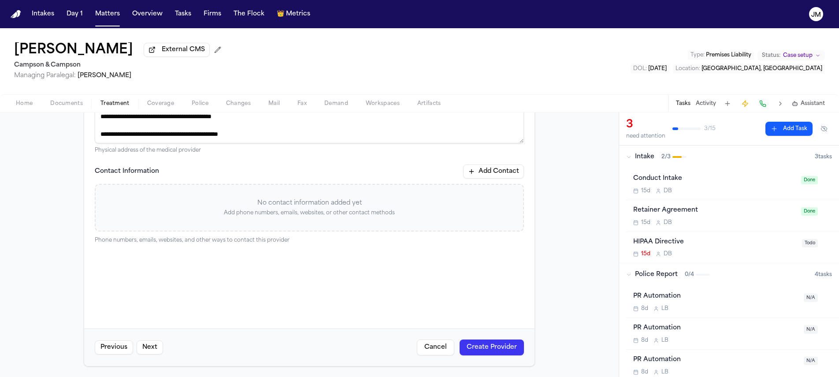
click at [118, 345] on button "Previous" at bounding box center [114, 347] width 38 height 14
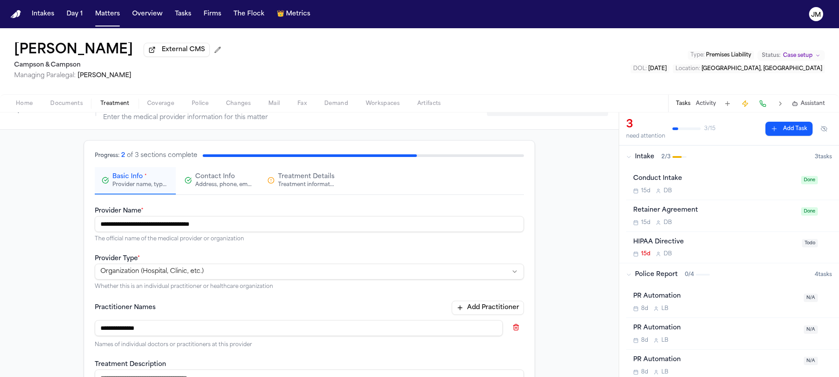
scroll to position [0, 0]
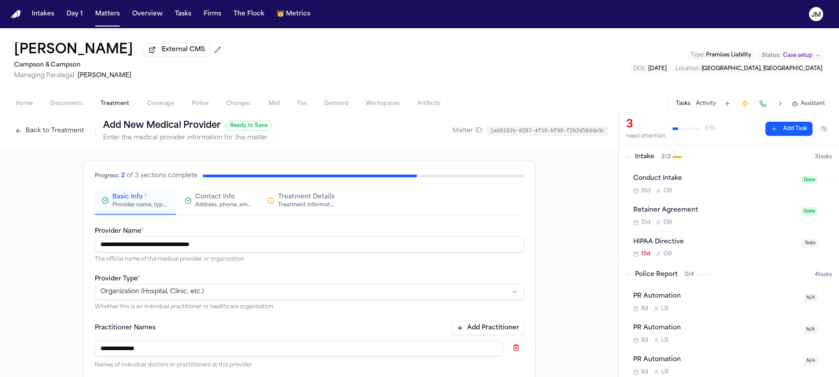
drag, startPoint x: 232, startPoint y: 243, endPoint x: 92, endPoint y: 249, distance: 139.9
click at [95, 249] on input "**********" at bounding box center [309, 244] width 429 height 16
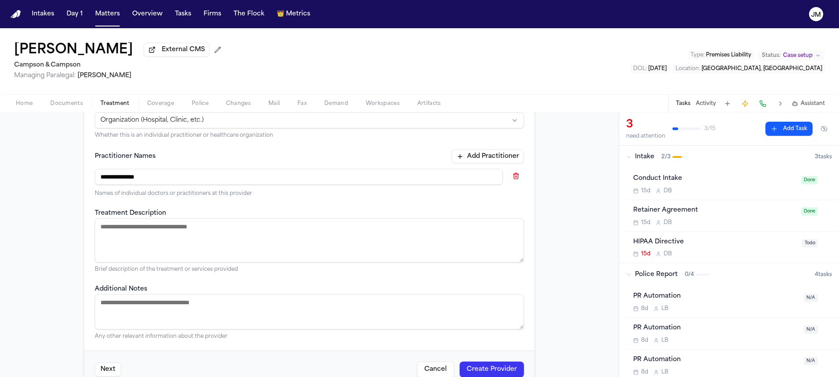
scroll to position [195, 0]
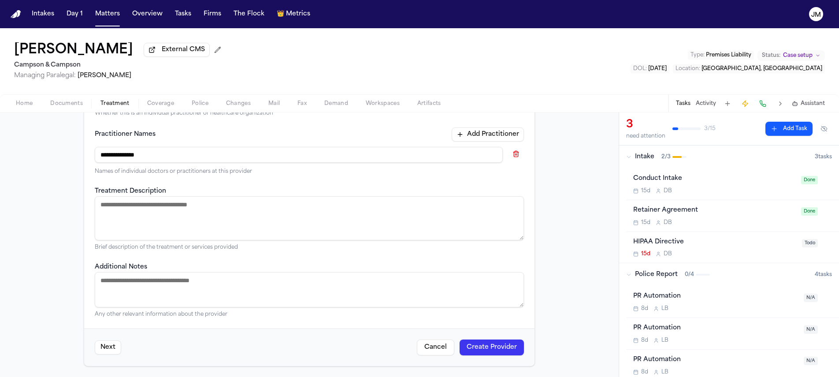
click at [433, 350] on button "Cancel" at bounding box center [435, 347] width 37 height 16
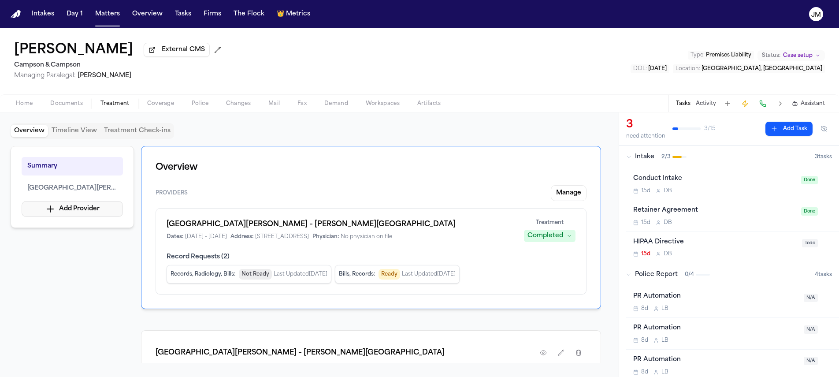
click at [98, 208] on button "Add Provider" at bounding box center [72, 209] width 101 height 16
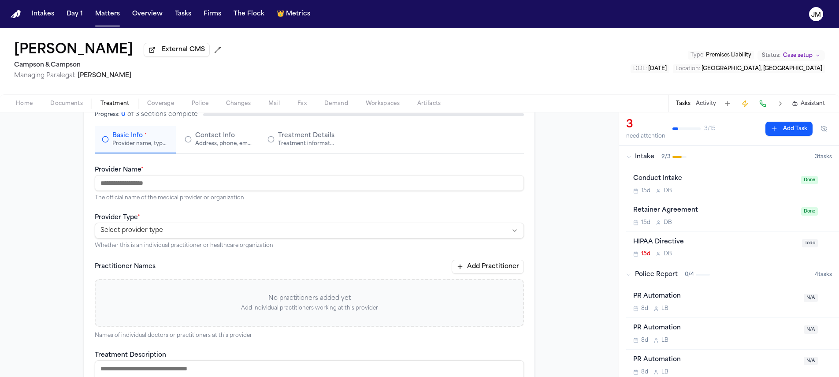
scroll to position [69, 0]
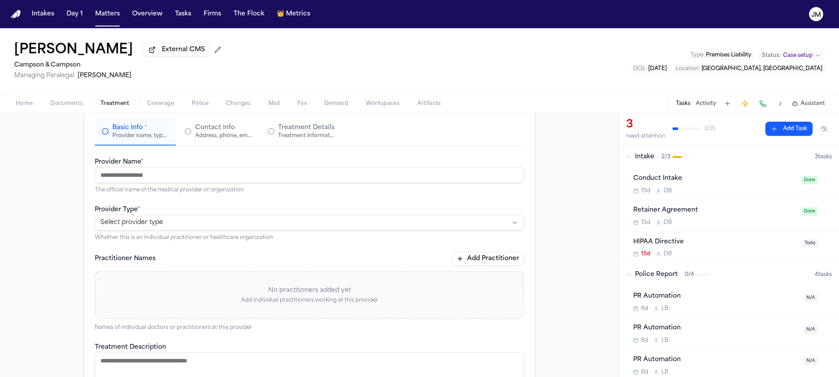
click at [145, 175] on input "Provider Name *" at bounding box center [309, 175] width 429 height 16
paste input "**********"
type input "**********"
click at [149, 226] on html "**********" at bounding box center [419, 188] width 839 height 377
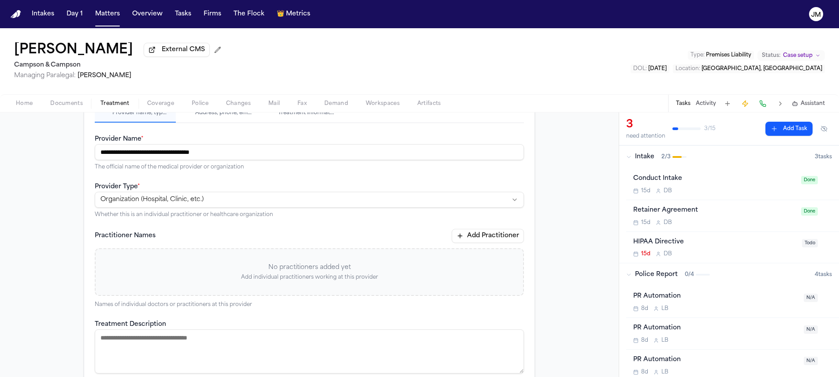
scroll to position [131, 0]
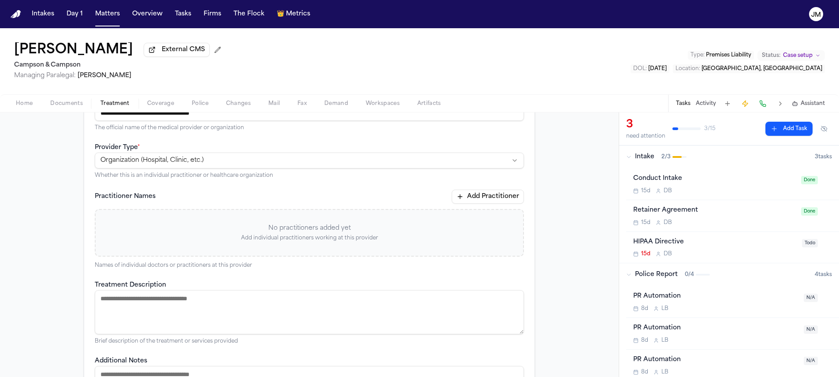
click at [466, 189] on div "**********" at bounding box center [309, 252] width 429 height 317
click at [466, 194] on button "Add Practitioner" at bounding box center [488, 197] width 72 height 14
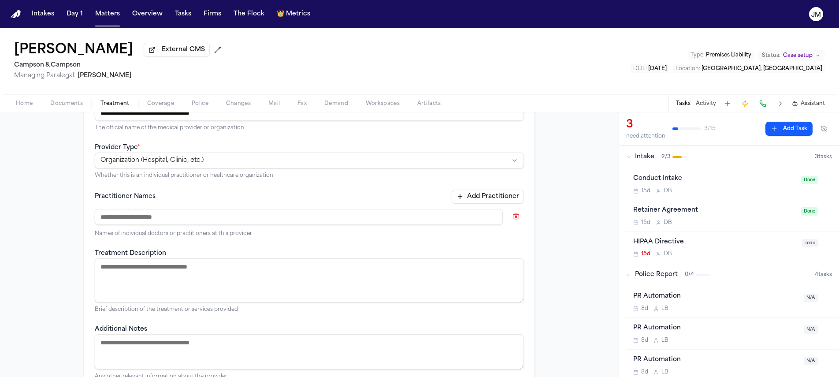
click at [307, 214] on input at bounding box center [299, 217] width 408 height 16
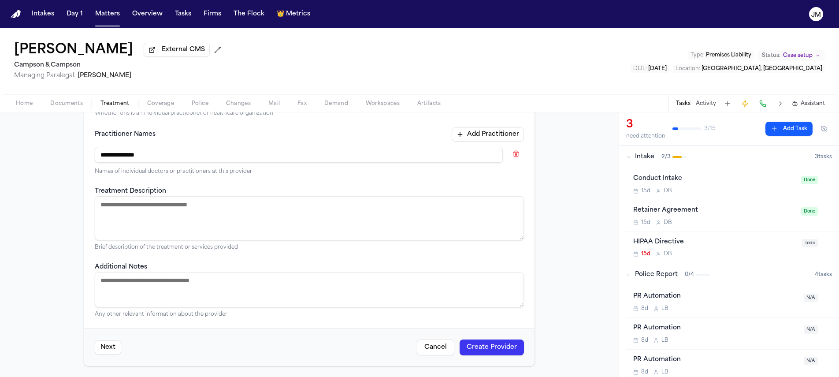
scroll to position [195, 0]
type input "**********"
click at [480, 346] on button "Create Provider" at bounding box center [492, 347] width 64 height 16
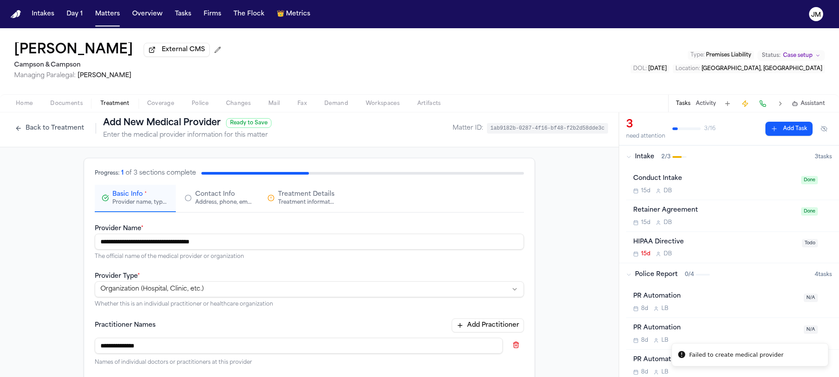
scroll to position [0, 0]
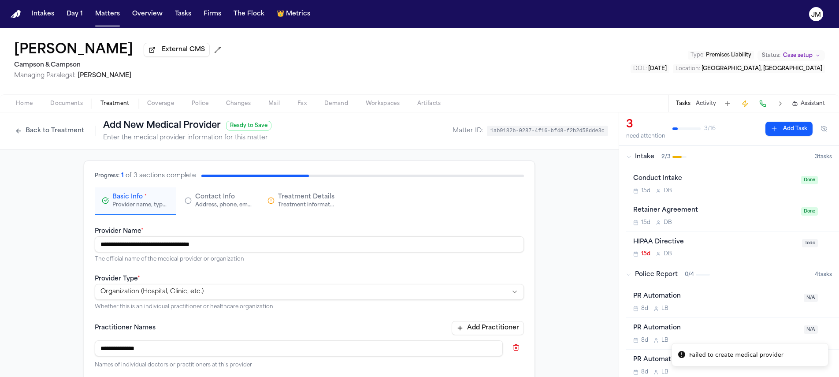
click at [318, 205] on div "Treatment information, practitioners, and dates" at bounding box center [306, 204] width 56 height 7
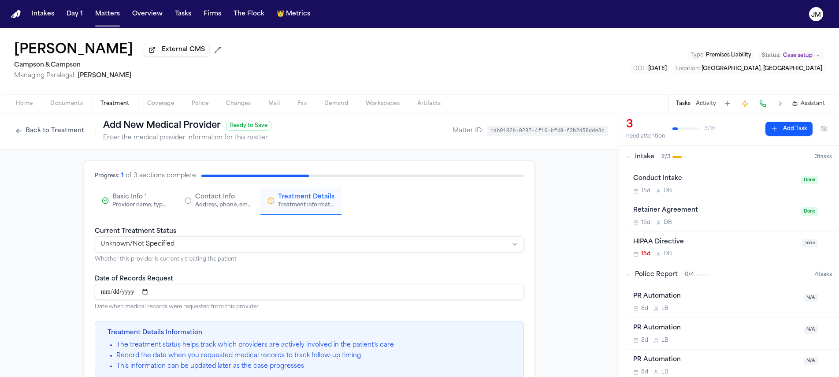
click at [192, 235] on div "**********" at bounding box center [309, 244] width 429 height 37
click at [194, 243] on html "**********" at bounding box center [419, 188] width 839 height 377
select select "********"
click at [133, 244] on html "**********" at bounding box center [419, 188] width 839 height 377
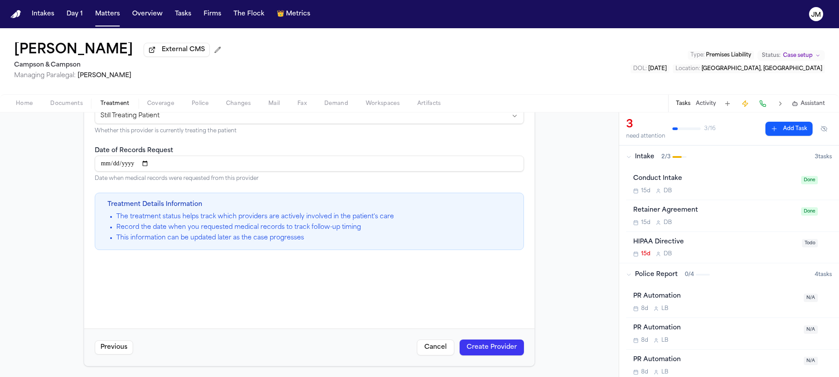
click at [422, 343] on button "Cancel" at bounding box center [435, 347] width 37 height 16
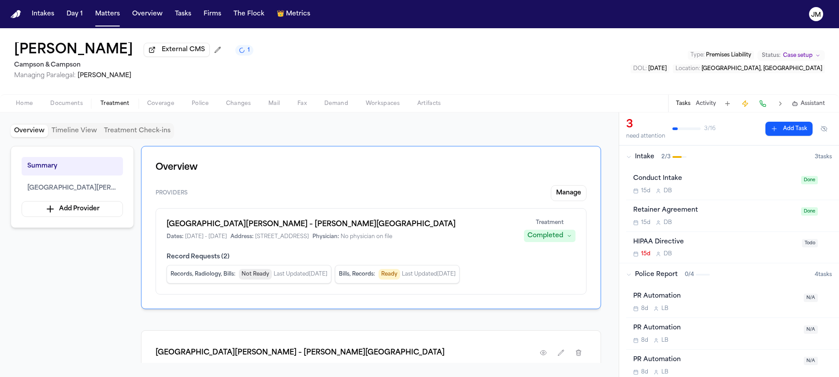
click at [711, 106] on button "Activity" at bounding box center [706, 103] width 20 height 7
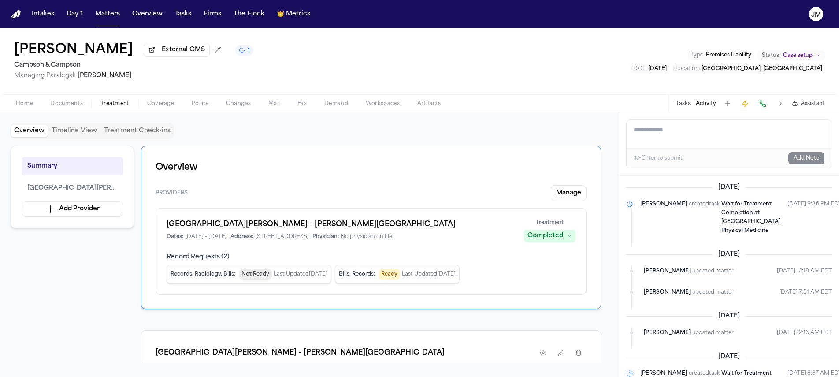
click at [662, 131] on textarea "Add a note to this matter" at bounding box center [729, 134] width 205 height 28
click at [627, 134] on textarea "**********" at bounding box center [729, 134] width 205 height 28
paste textarea "**********"
click at [765, 131] on textarea "**********" at bounding box center [729, 134] width 205 height 28
click at [803, 130] on textarea "**********" at bounding box center [729, 134] width 205 height 28
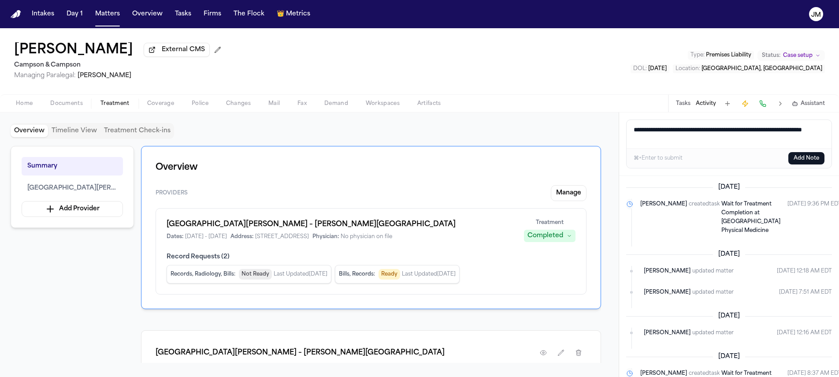
type textarea "**********"
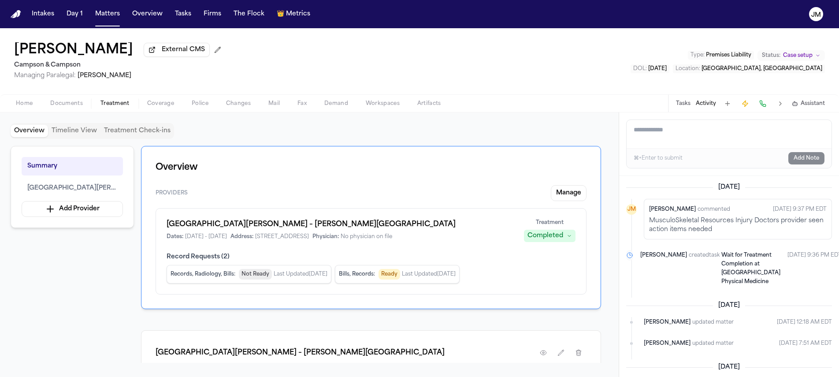
click at [38, 107] on button "Home" at bounding box center [24, 103] width 34 height 11
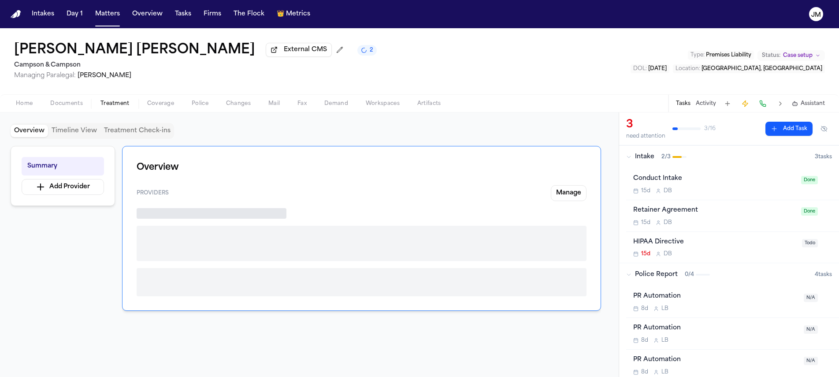
click at [118, 103] on span "Treatment" at bounding box center [115, 103] width 29 height 7
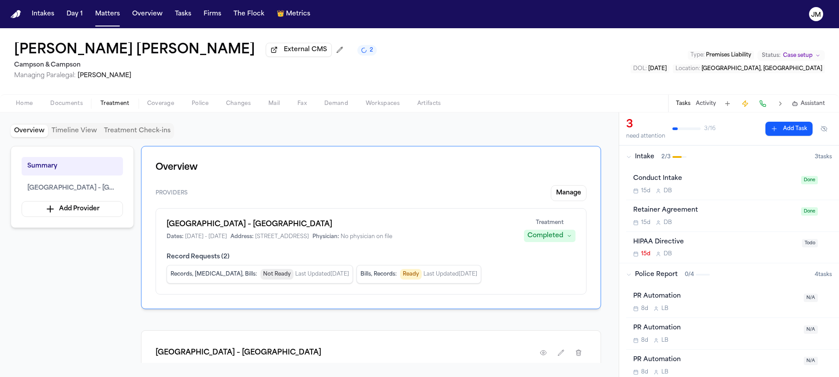
click at [711, 107] on button "Activity" at bounding box center [706, 103] width 20 height 7
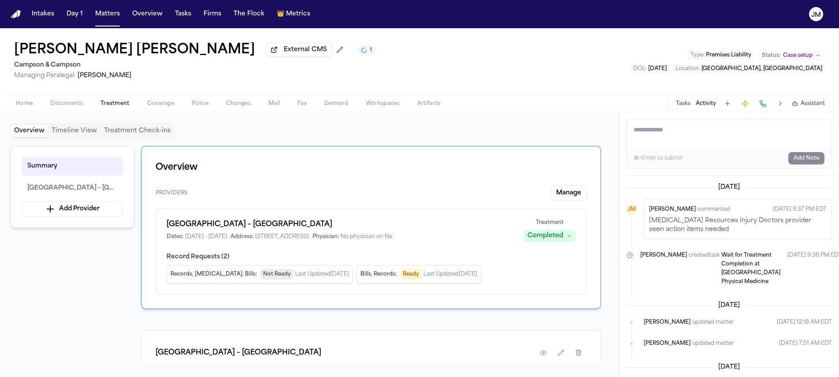
click at [129, 129] on button "Treatment Check-ins" at bounding box center [138, 131] width 74 height 12
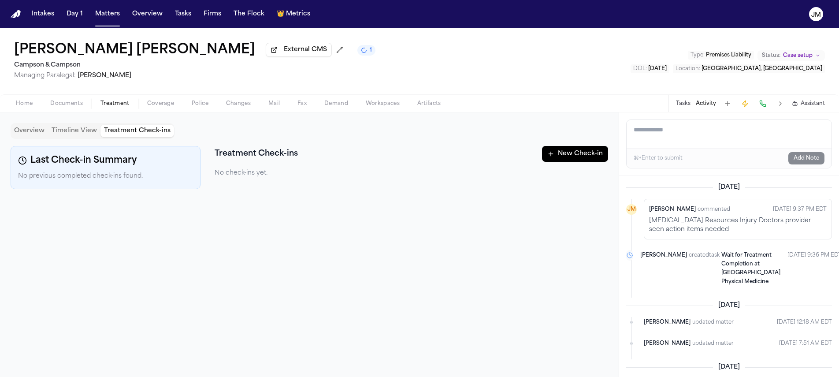
click at [573, 156] on button "New Check-in" at bounding box center [575, 154] width 66 height 16
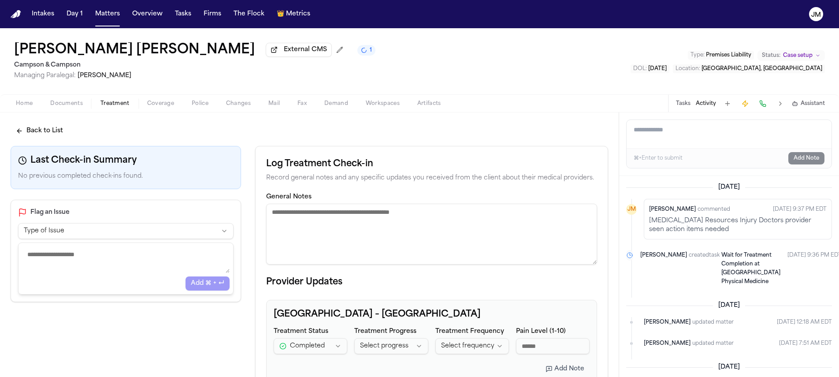
click at [324, 218] on textarea "General Notes" at bounding box center [431, 234] width 331 height 61
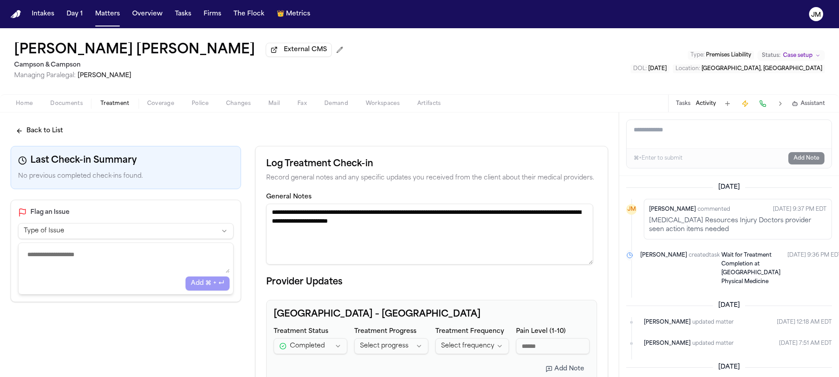
paste textarea "**********"
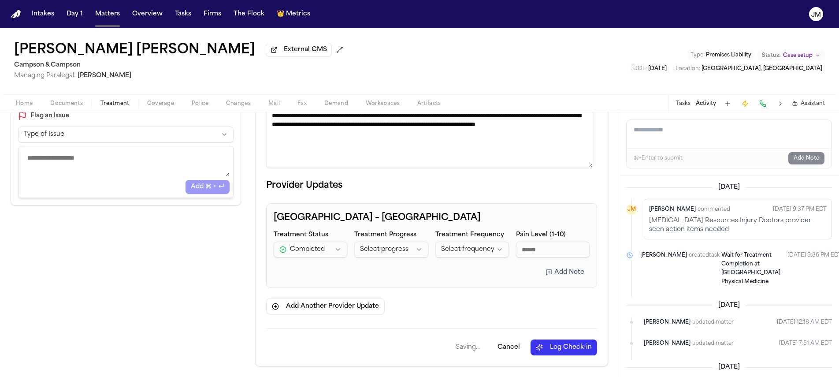
type textarea "**********"
click at [543, 350] on button "Log Check-in" at bounding box center [564, 347] width 67 height 16
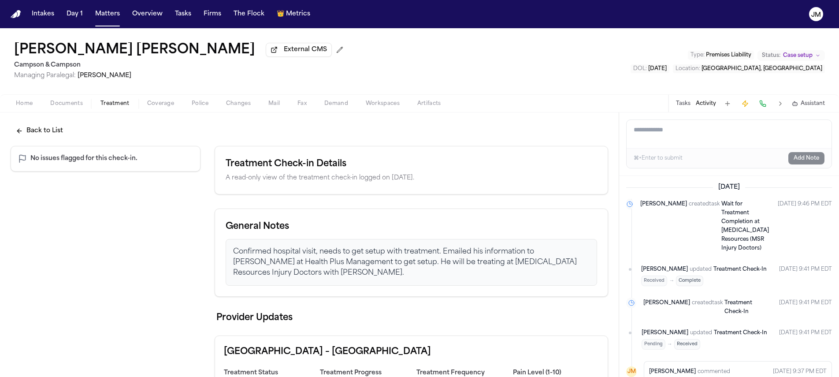
click at [113, 103] on span "Treatment" at bounding box center [115, 103] width 29 height 7
click at [47, 129] on button "Back to List" at bounding box center [40, 131] width 58 height 16
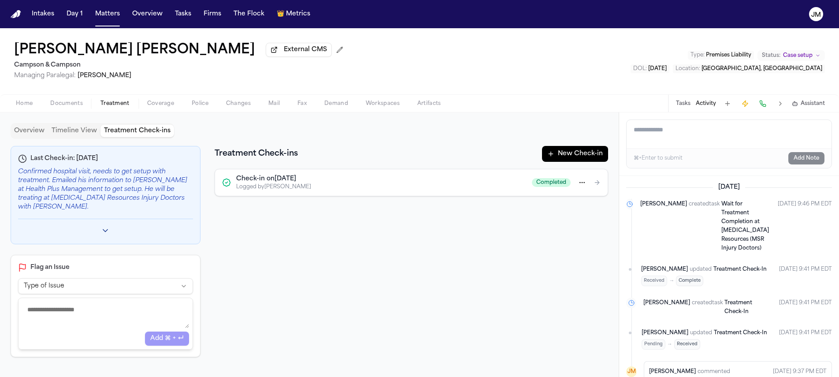
click at [37, 132] on button "Overview" at bounding box center [29, 131] width 37 height 12
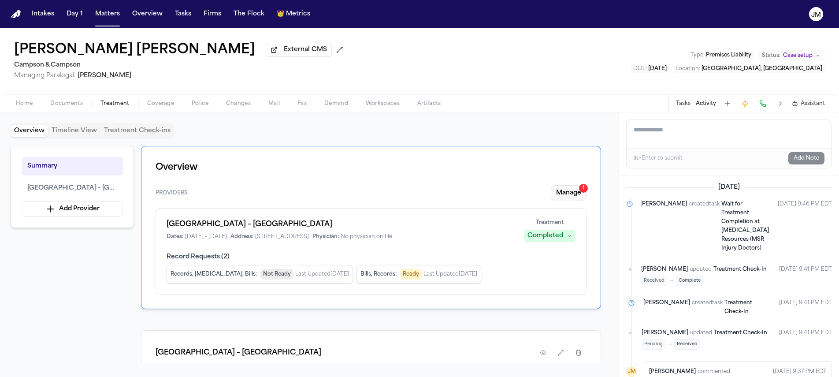
click at [559, 198] on button "Manage 1" at bounding box center [569, 193] width 36 height 16
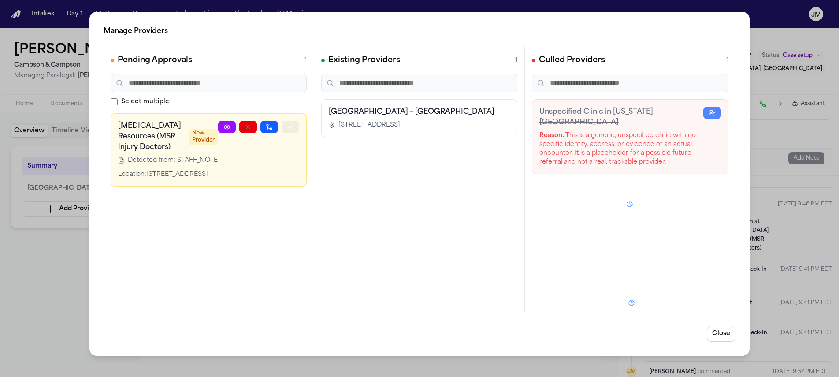
click at [288, 126] on icon "button" at bounding box center [290, 126] width 7 height 7
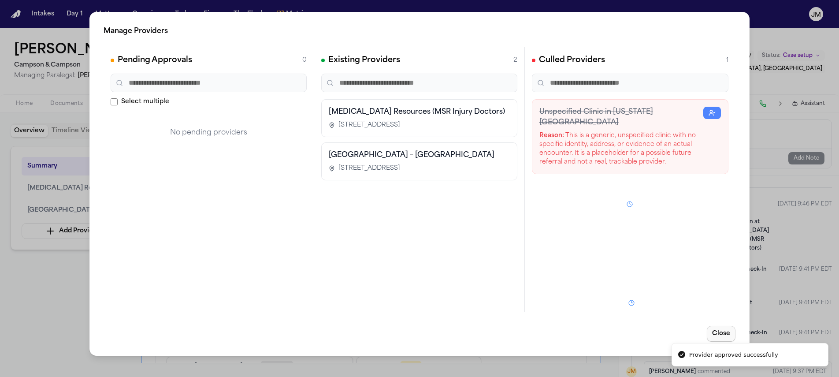
click at [714, 336] on button "Close" at bounding box center [721, 334] width 29 height 16
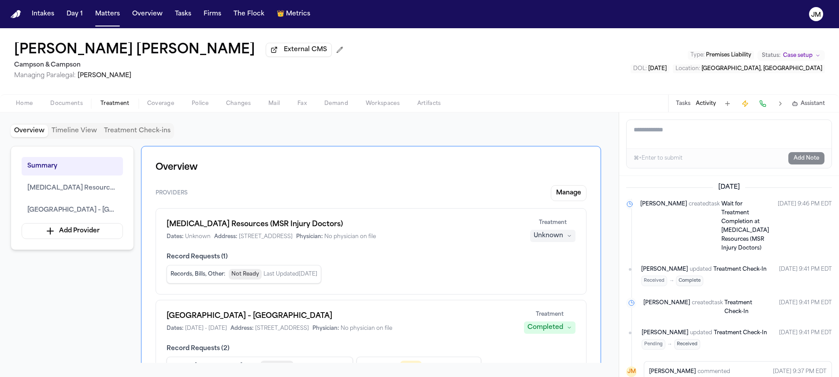
click at [554, 236] on div "Unknown" at bounding box center [549, 235] width 30 height 9
click at [538, 254] on span "Treating" at bounding box center [537, 255] width 25 height 9
click at [461, 108] on div "Home Documents Treatment Coverage Police Changes Mail Fax Demand Workspaces Art…" at bounding box center [419, 103] width 839 height 18
click at [27, 103] on span "Home" at bounding box center [24, 103] width 17 height 7
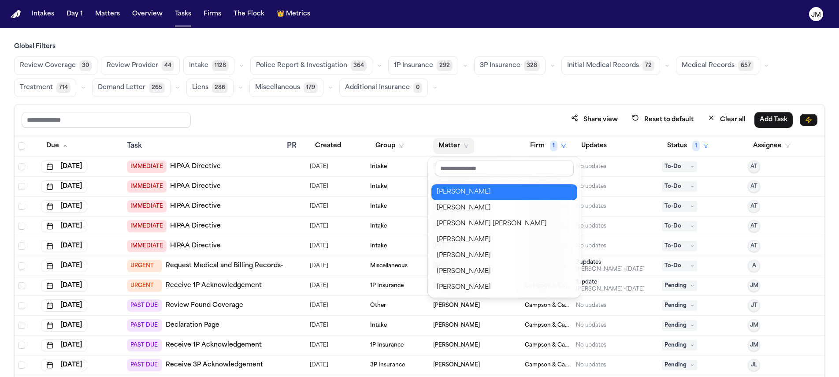
scroll to position [702, 0]
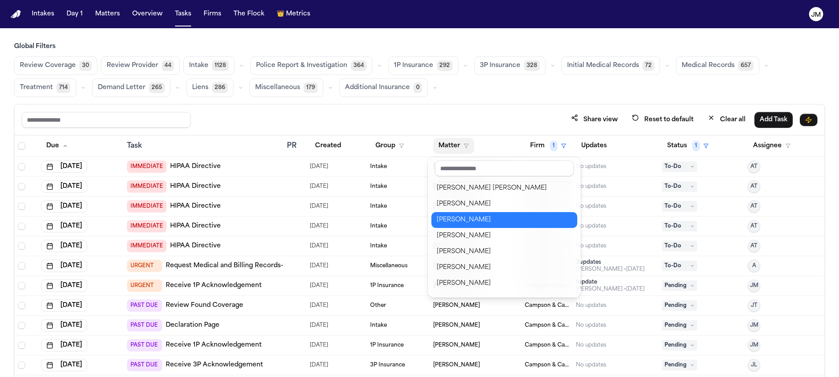
click at [470, 220] on div "Judith Pena" at bounding box center [504, 220] width 135 height 11
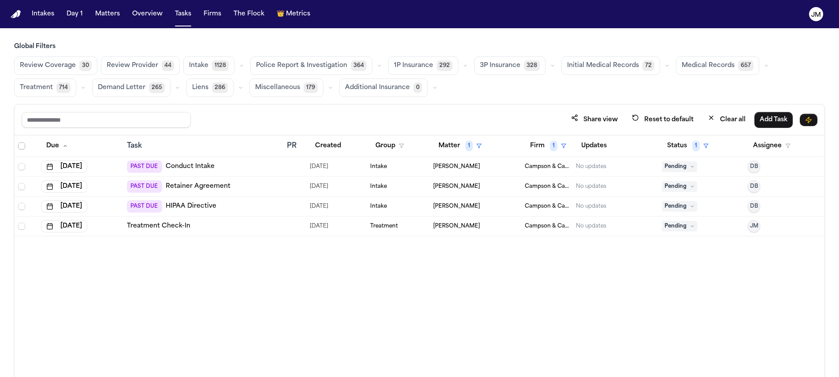
click at [22, 145] on span "Select all" at bounding box center [21, 145] width 7 height 7
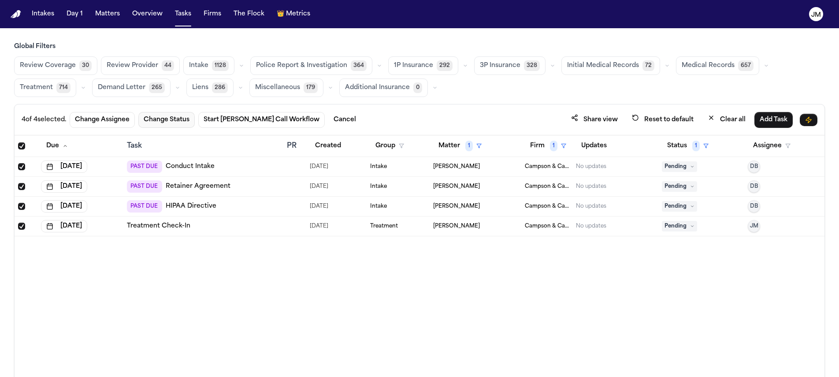
click at [157, 120] on button "Change Status" at bounding box center [166, 120] width 56 height 16
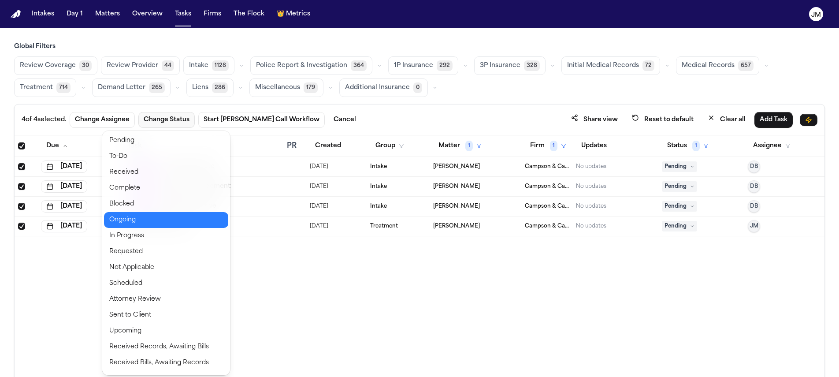
scroll to position [29, 0]
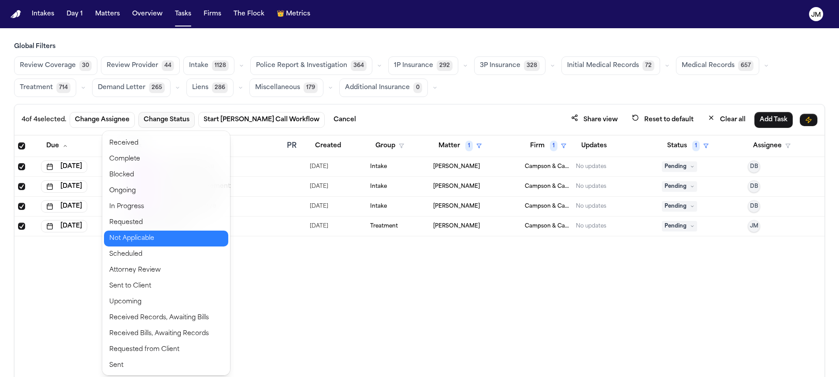
click at [132, 234] on button "Not Applicable" at bounding box center [166, 239] width 124 height 16
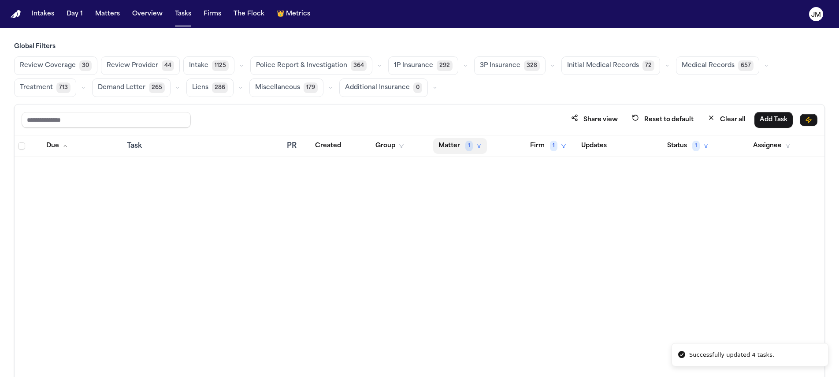
click at [466, 147] on span "1" at bounding box center [469, 146] width 7 height 11
click at [479, 214] on div "Clear filter" at bounding box center [480, 211] width 32 height 11
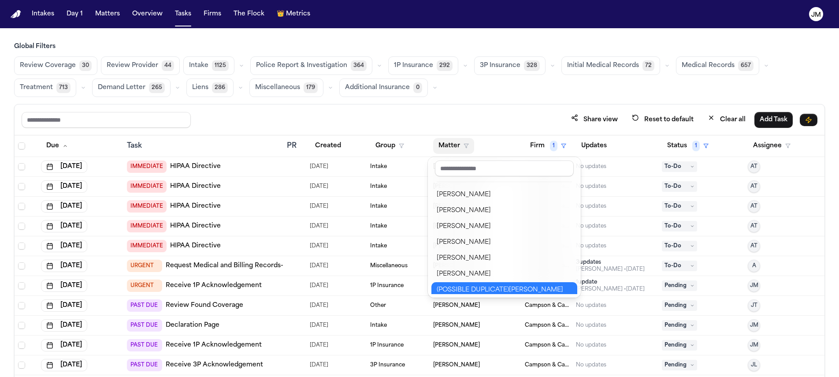
scroll to position [705, 0]
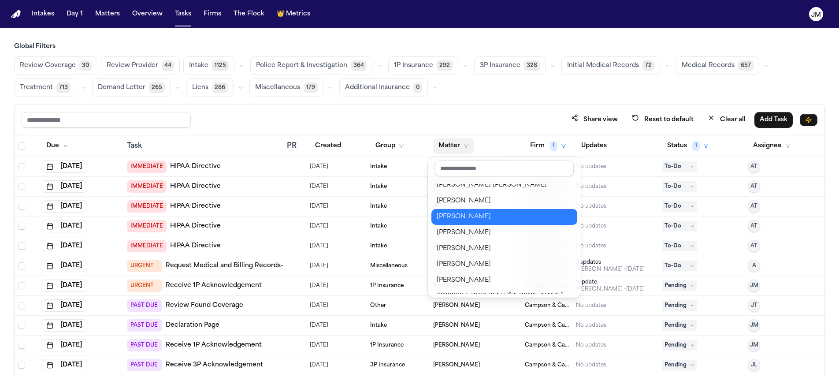
click at [467, 217] on div "Nicole Wilkes" at bounding box center [504, 217] width 135 height 11
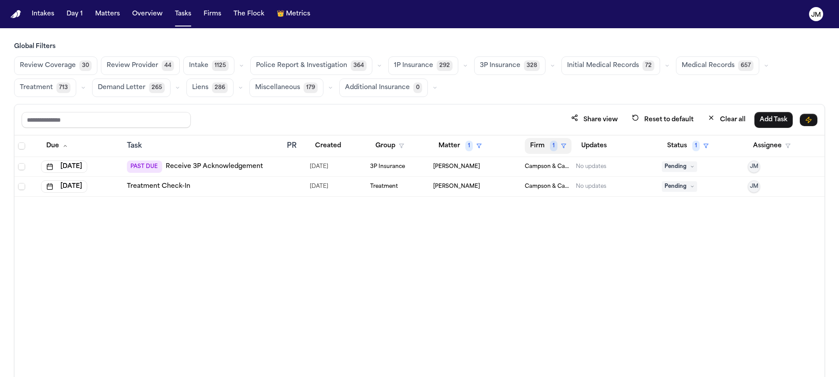
click at [534, 146] on button "Firm 1" at bounding box center [548, 146] width 47 height 16
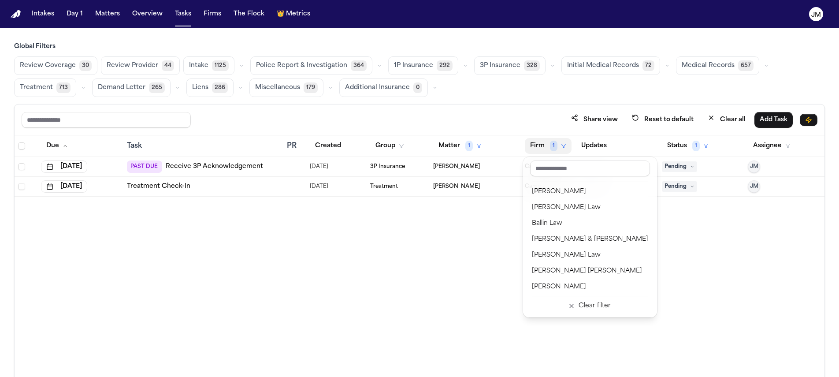
click at [465, 147] on table "Due Task PR Created Group Matter 1 Firm 1 Updates Status 1 Assignee Sep 19, 202…" at bounding box center [420, 165] width 810 height 61
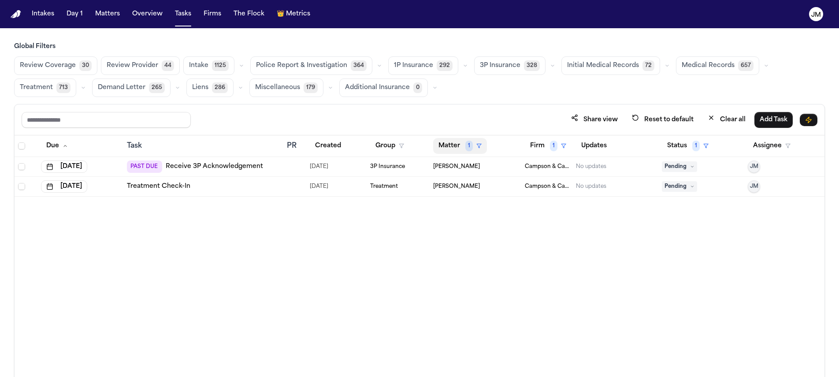
click at [450, 145] on button "Matter 1" at bounding box center [460, 146] width 54 height 16
click at [478, 211] on div "Clear filter" at bounding box center [480, 211] width 32 height 11
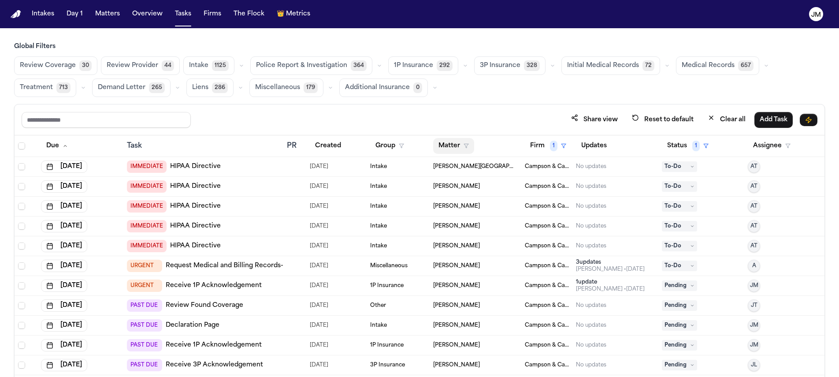
click at [456, 146] on button "Matter" at bounding box center [453, 146] width 41 height 16
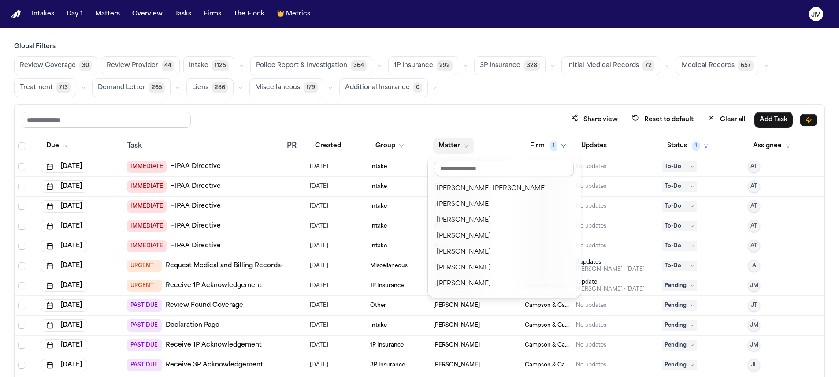
scroll to position [690, 0]
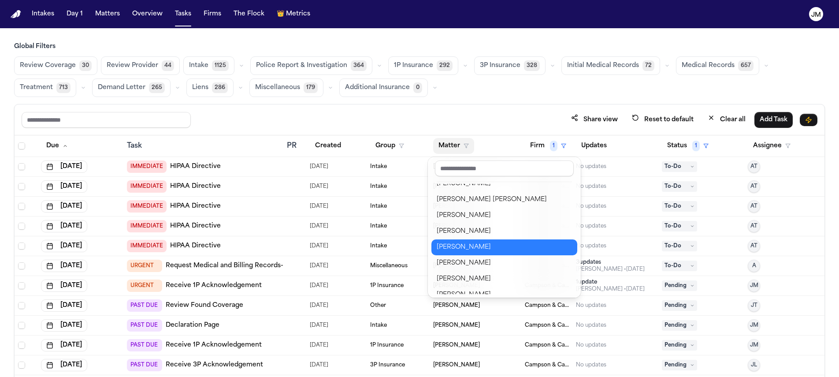
click at [488, 254] on button "Yeong Kim" at bounding box center [505, 247] width 146 height 16
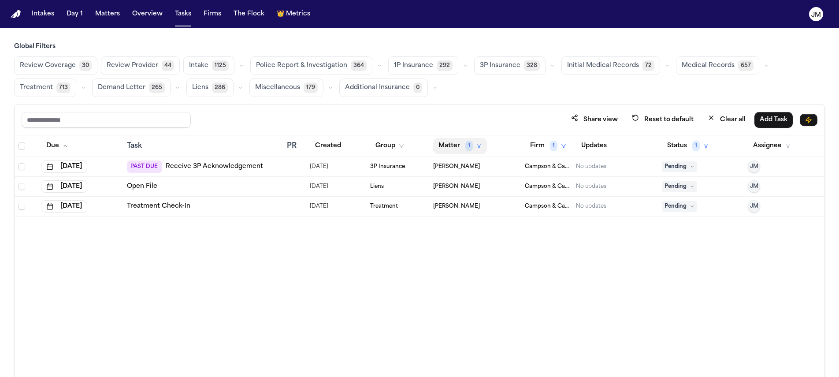
click at [462, 145] on button "Matter 1" at bounding box center [460, 146] width 54 height 16
click at [464, 212] on button "Clear filter" at bounding box center [475, 212] width 81 height 16
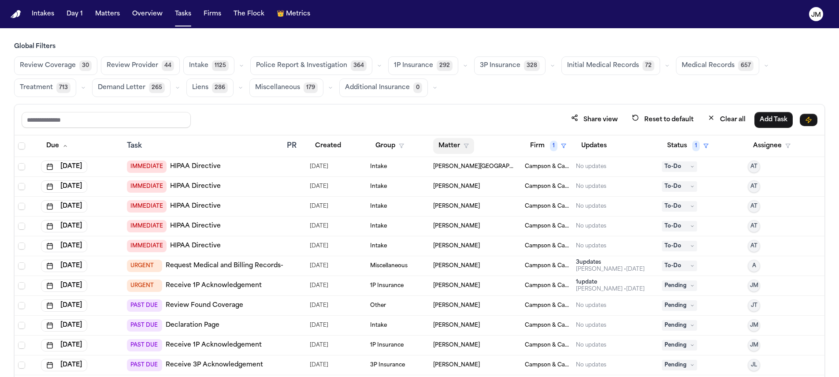
click at [455, 149] on button "Matter" at bounding box center [453, 146] width 41 height 16
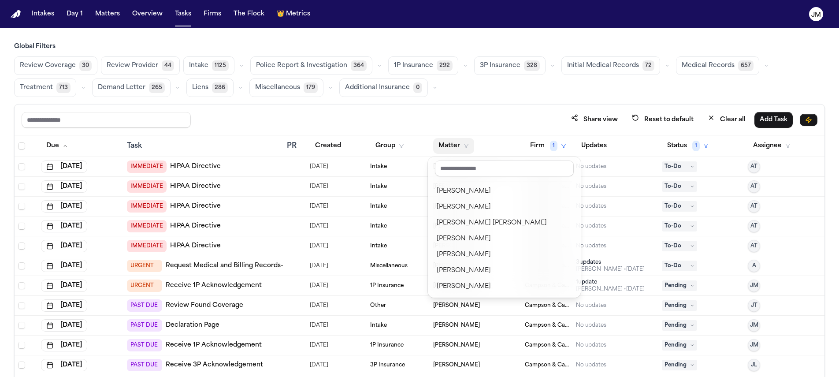
scroll to position [747, 0]
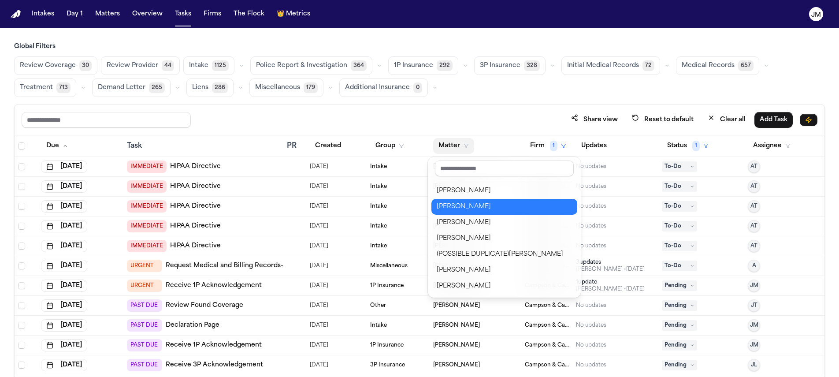
click at [475, 205] on div "[PERSON_NAME]" at bounding box center [504, 206] width 135 height 11
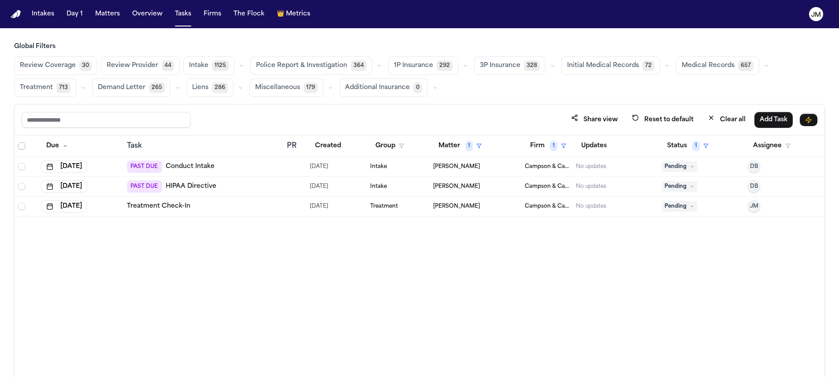
click at [22, 144] on span "Select all" at bounding box center [21, 145] width 7 height 7
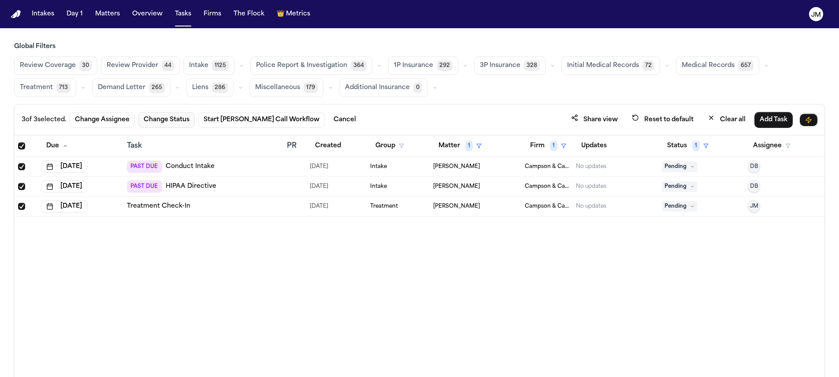
click at [153, 118] on button "Change Status" at bounding box center [166, 120] width 56 height 16
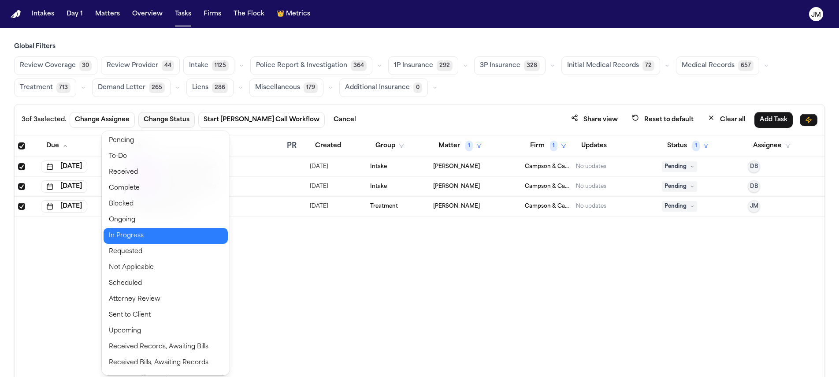
scroll to position [29, 0]
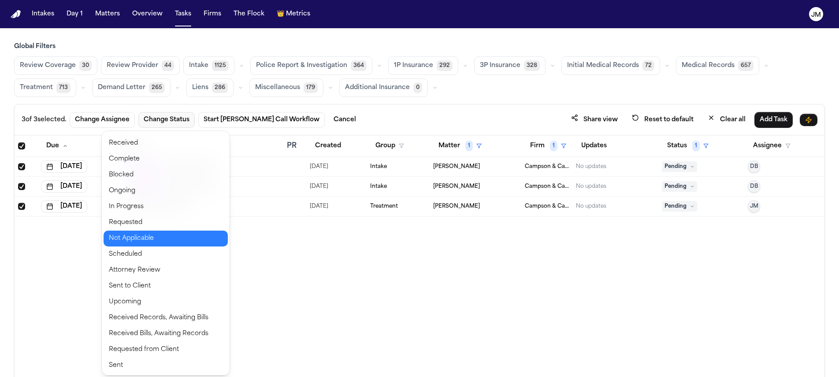
click at [141, 239] on button "Not Applicable" at bounding box center [166, 239] width 124 height 16
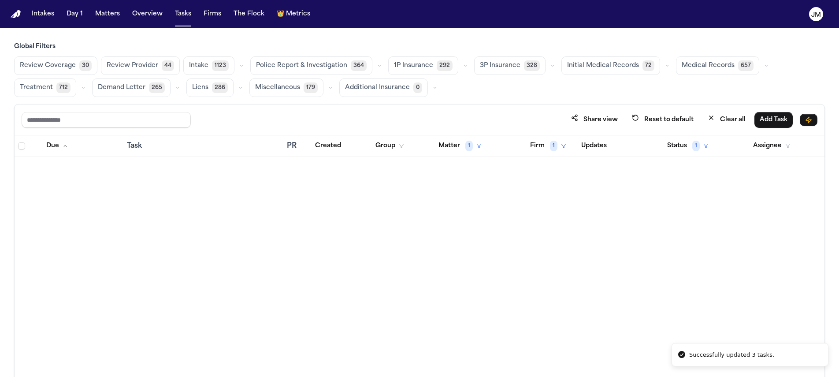
click at [451, 143] on button "Matter 1" at bounding box center [460, 146] width 54 height 16
click at [469, 222] on div "No options found Clear filter" at bounding box center [476, 190] width 88 height 66
click at [468, 216] on div "Clear filter" at bounding box center [480, 211] width 32 height 11
click at [444, 147] on button "Matter" at bounding box center [453, 146] width 41 height 16
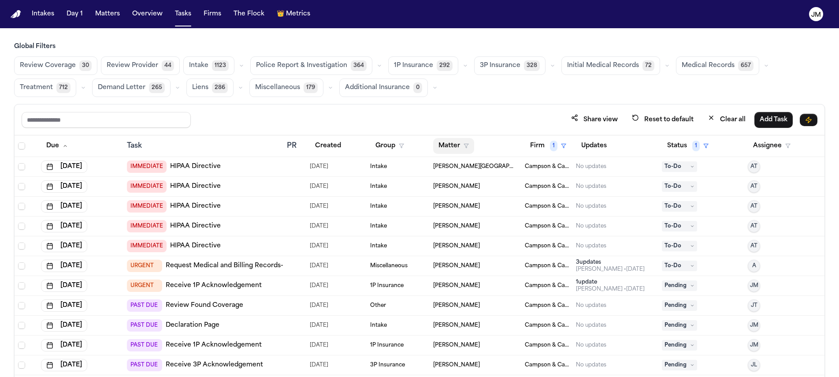
click at [456, 146] on button "Matter" at bounding box center [453, 146] width 41 height 16
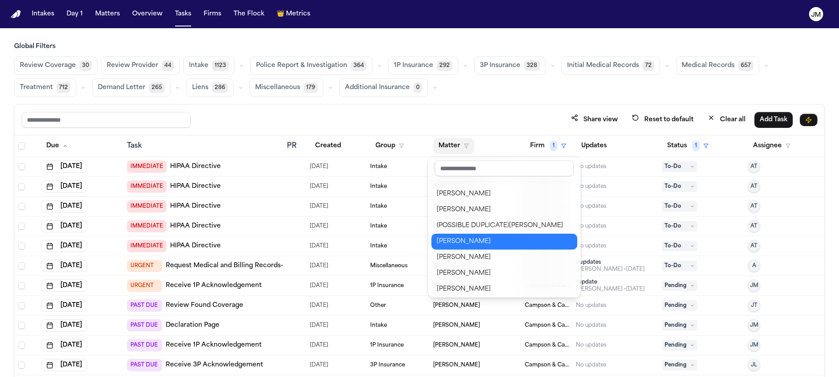
scroll to position [763, 0]
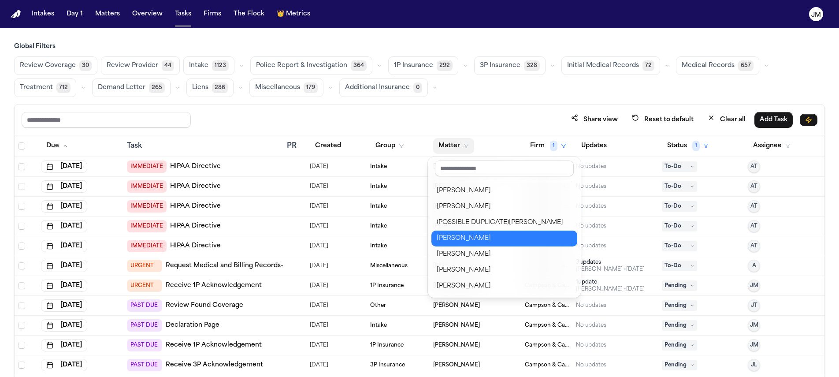
click at [477, 241] on div "Carlos Rivera" at bounding box center [504, 238] width 135 height 11
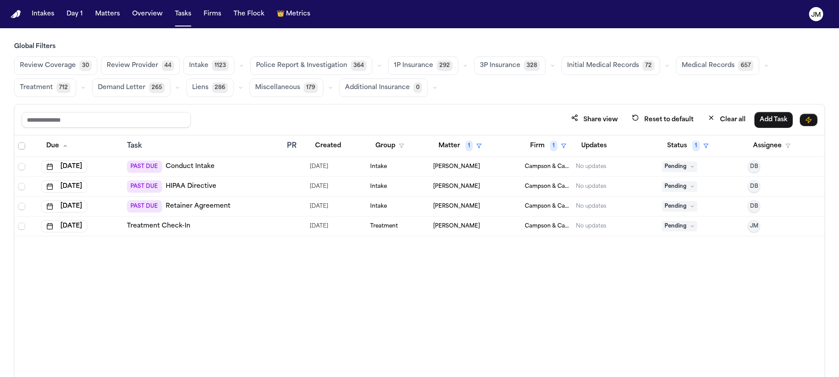
click at [19, 145] on span "Select all" at bounding box center [21, 145] width 7 height 7
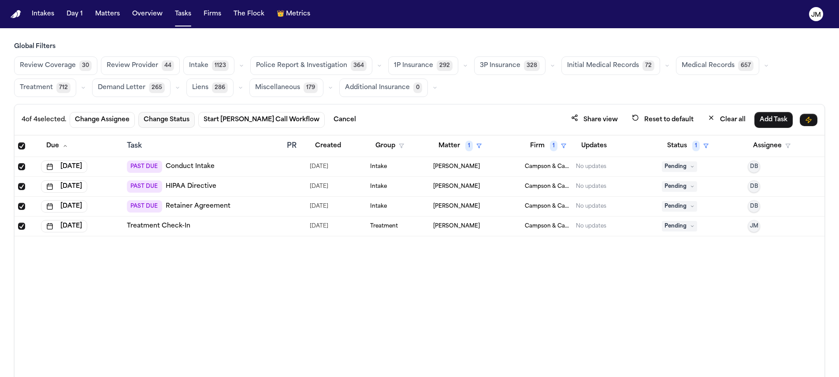
click at [151, 122] on button "Change Status" at bounding box center [166, 120] width 56 height 16
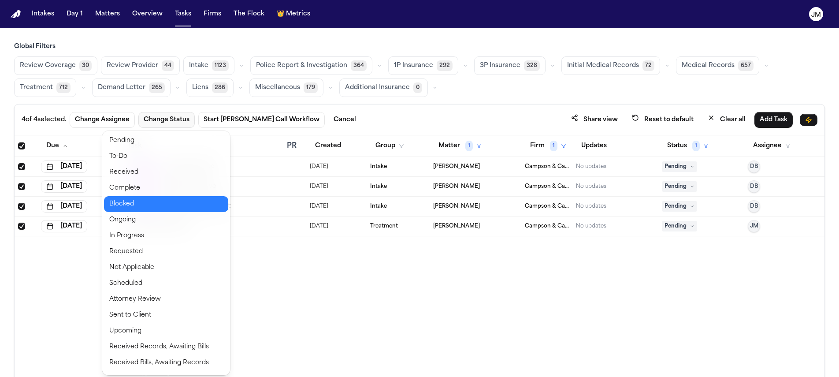
scroll to position [29, 0]
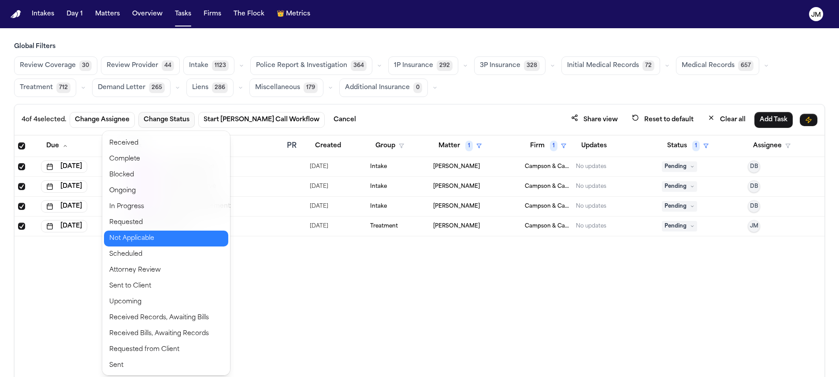
click at [147, 239] on button "Not Applicable" at bounding box center [166, 239] width 124 height 16
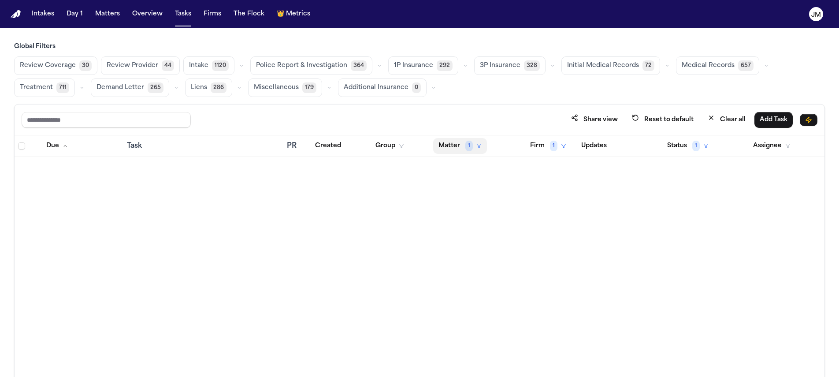
click at [440, 140] on button "Matter 1" at bounding box center [460, 146] width 54 height 16
click at [469, 216] on div "Clear filter" at bounding box center [480, 211] width 32 height 11
click at [459, 148] on button "Matter" at bounding box center [453, 146] width 41 height 16
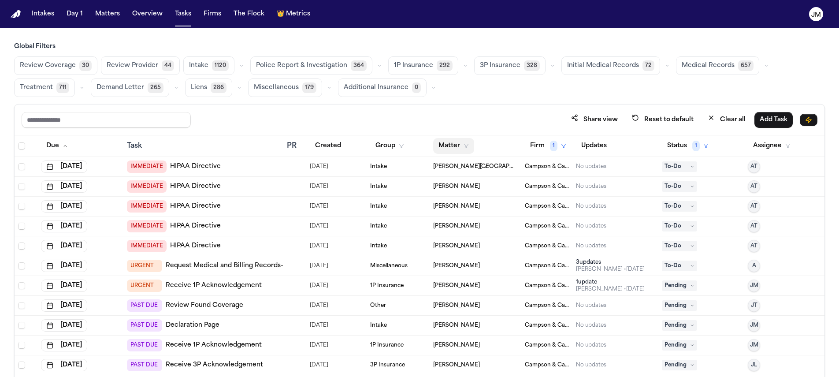
click at [448, 149] on button "Matter" at bounding box center [453, 146] width 41 height 16
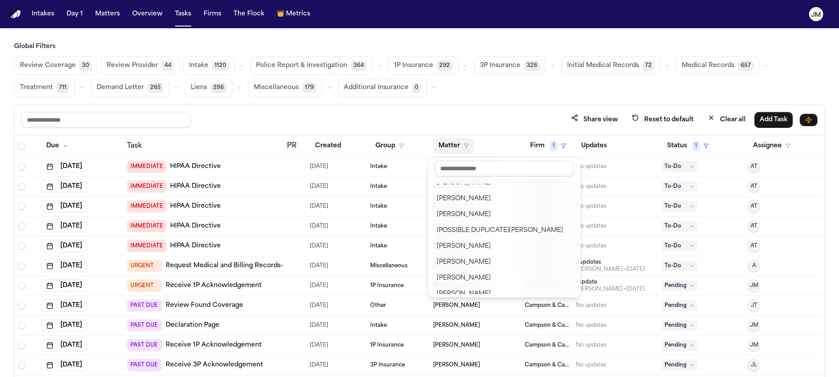
scroll to position [763, 0]
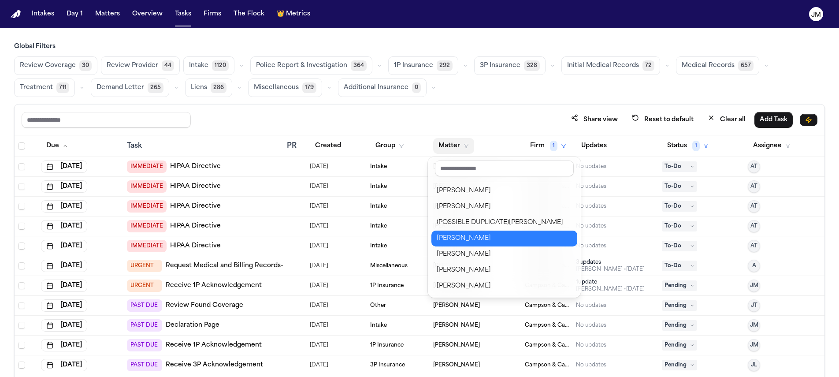
click at [487, 239] on div "Donald Reynolds" at bounding box center [504, 238] width 135 height 11
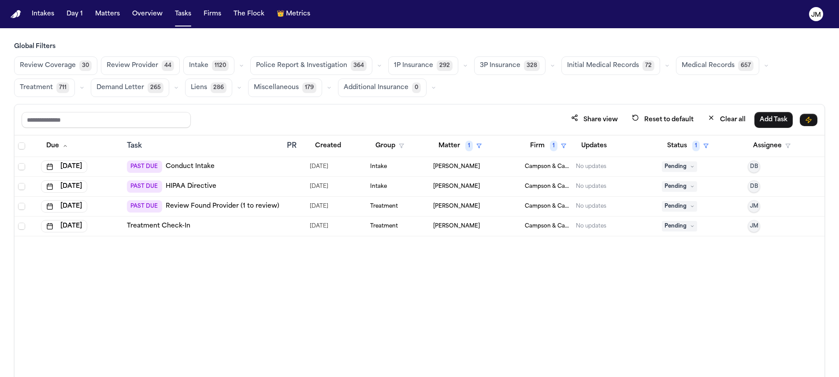
click at [669, 165] on span "Pending" at bounding box center [679, 166] width 35 height 11
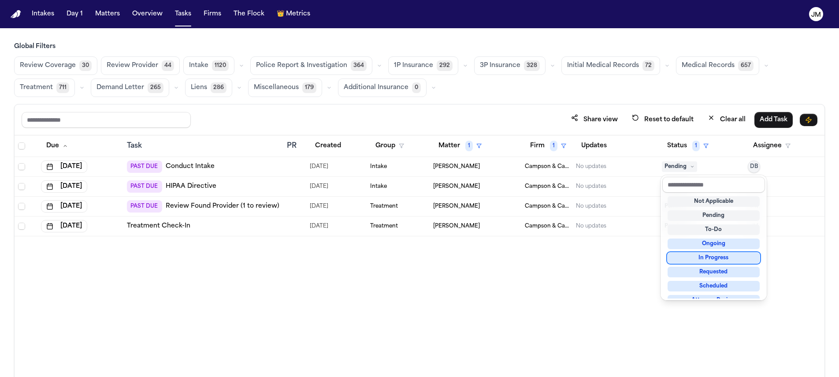
scroll to position [138, 0]
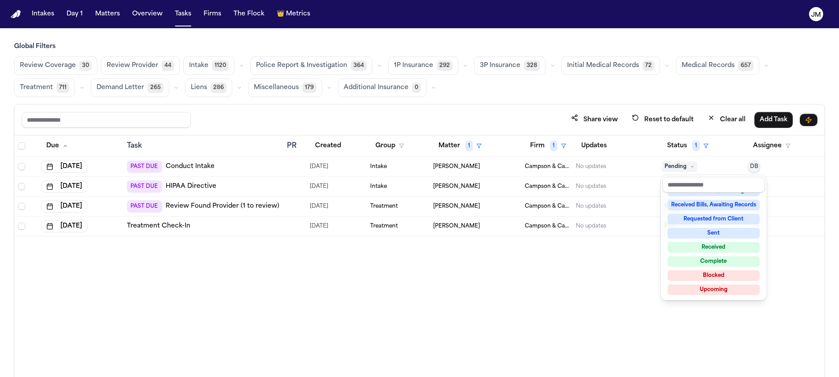
click at [694, 262] on div "Complete" at bounding box center [714, 261] width 92 height 11
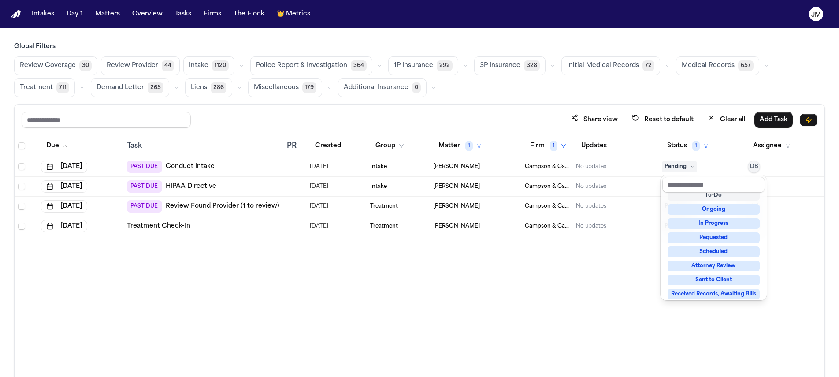
scroll to position [11, 0]
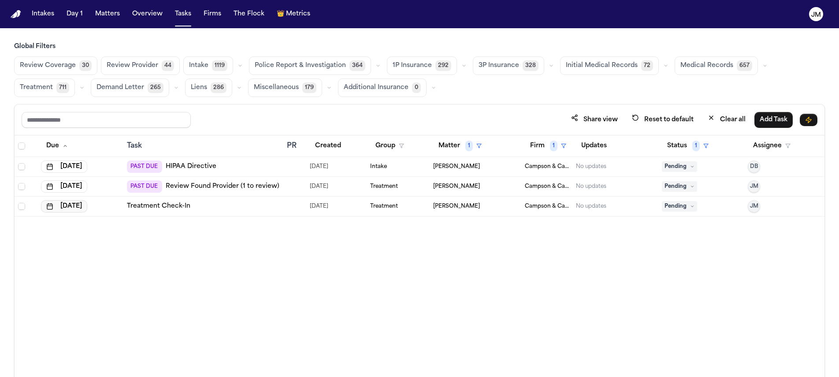
click at [85, 208] on button "Oct 4, 2025" at bounding box center [64, 206] width 46 height 12
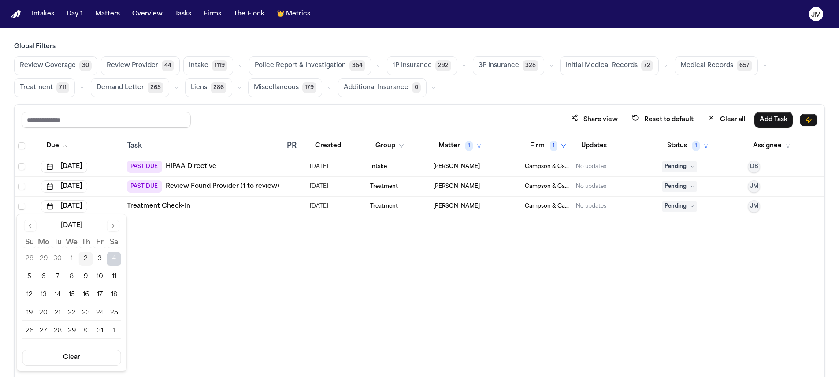
click at [39, 276] on button "6" at bounding box center [44, 277] width 14 height 14
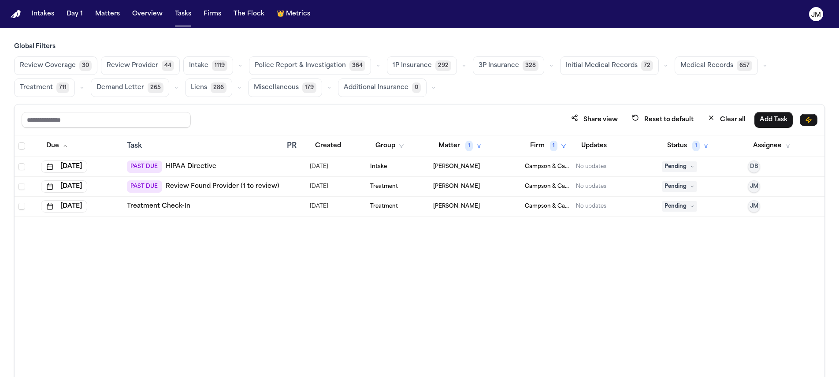
click at [251, 186] on link "Review Found Provider (1 to review)" at bounding box center [223, 186] width 114 height 9
click at [446, 142] on button "Matter 1" at bounding box center [460, 146] width 54 height 16
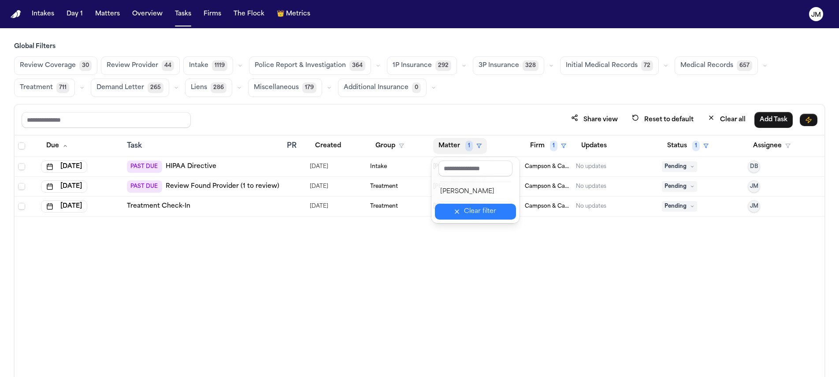
click at [482, 205] on button "Clear filter" at bounding box center [475, 212] width 81 height 16
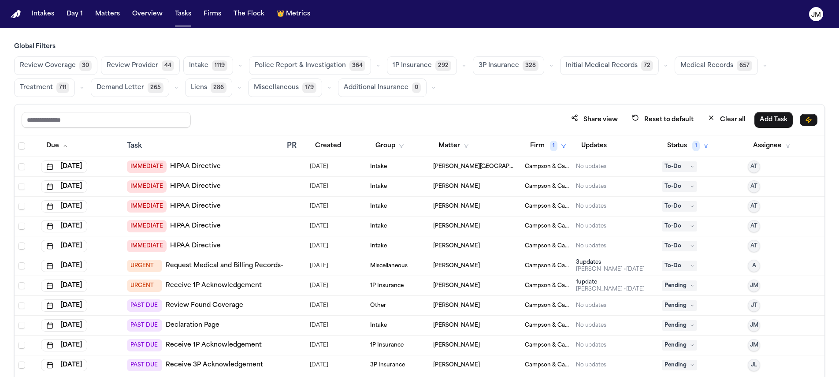
click at [192, 67] on span "Intake" at bounding box center [198, 65] width 19 height 9
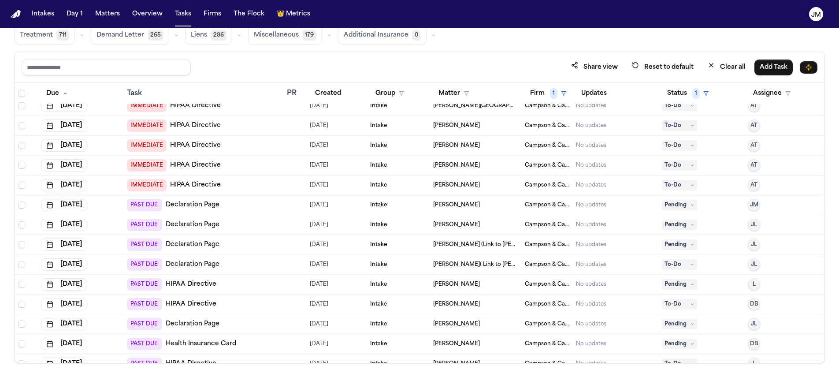
scroll to position [42, 0]
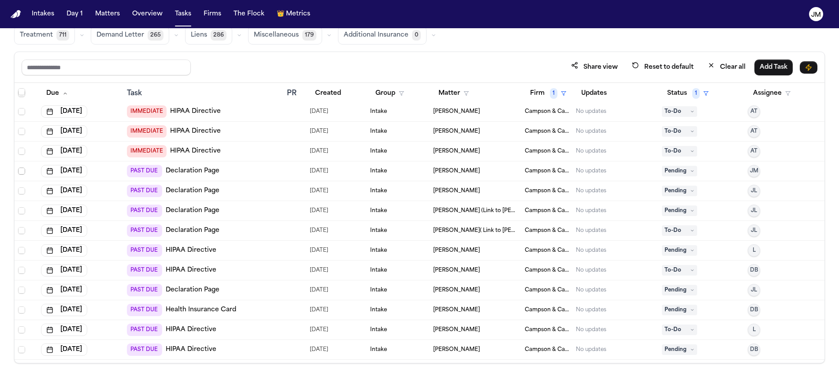
click at [24, 172] on span "Select row" at bounding box center [21, 171] width 7 height 7
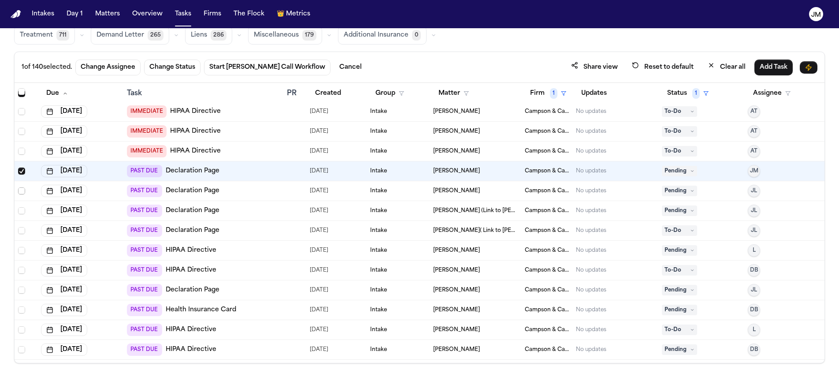
click at [19, 191] on span "Select row" at bounding box center [21, 190] width 7 height 7
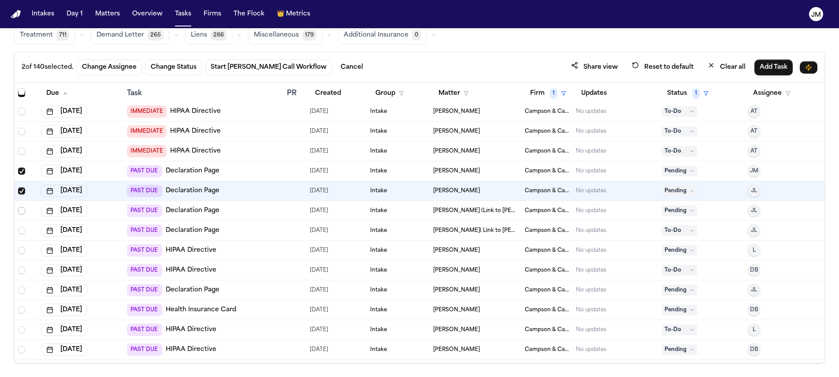
click at [22, 209] on span "Select row" at bounding box center [21, 210] width 7 height 7
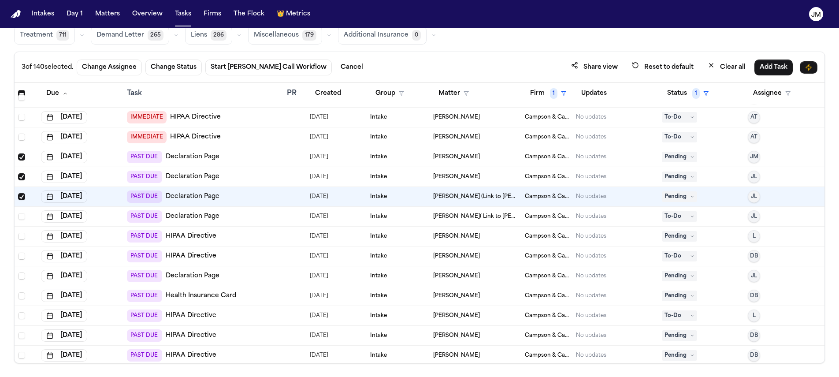
scroll to position [59, 0]
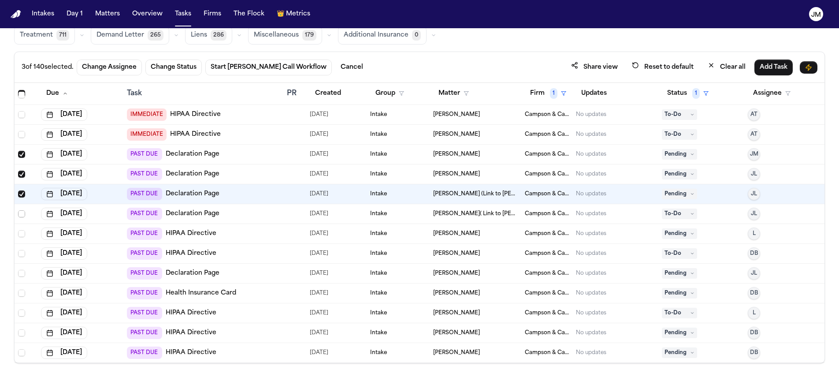
click at [19, 214] on span "Select row" at bounding box center [21, 213] width 7 height 7
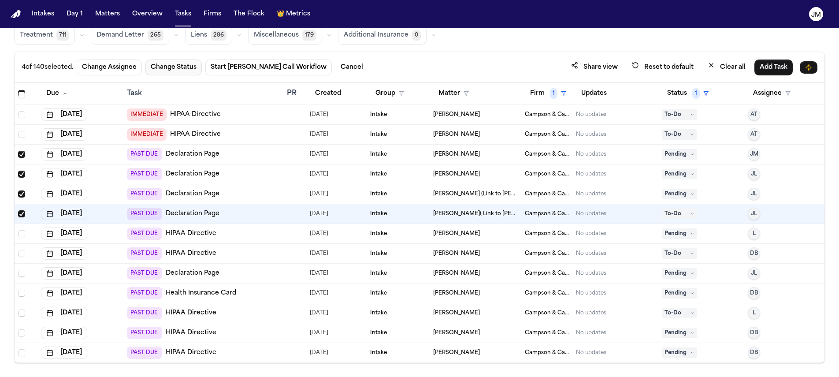
click at [172, 68] on button "Change Status" at bounding box center [173, 68] width 56 height 16
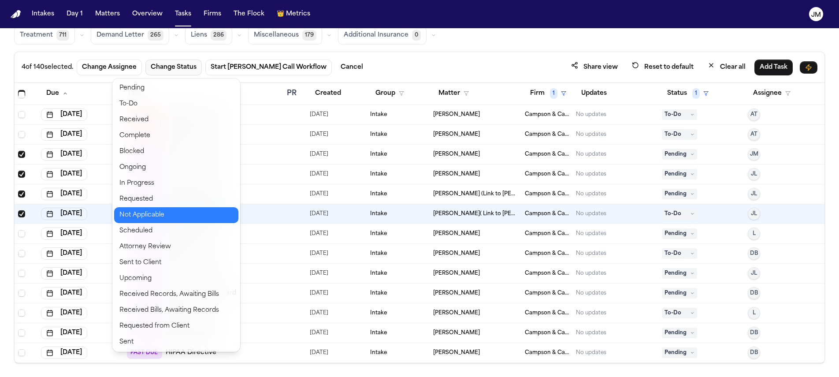
click at [163, 212] on button "Not Applicable" at bounding box center [176, 215] width 124 height 16
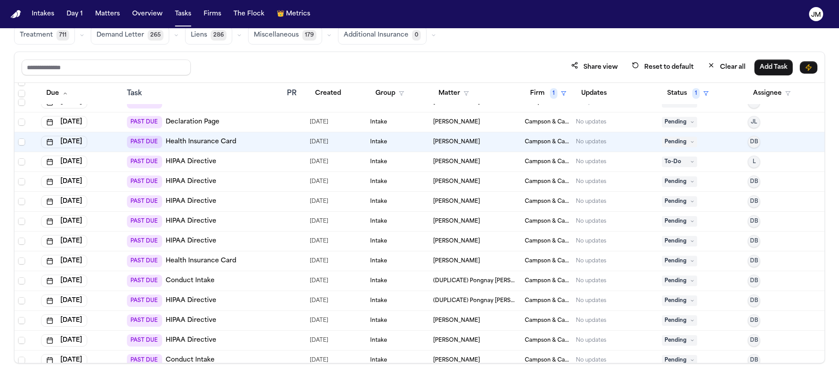
scroll to position [179, 0]
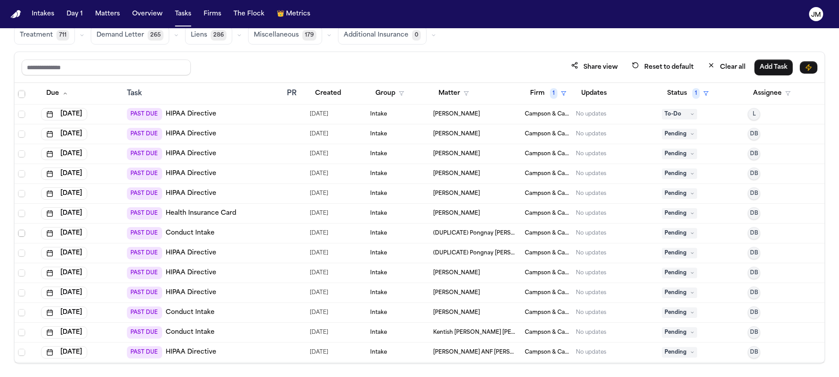
click at [22, 235] on span "Select row" at bounding box center [21, 233] width 7 height 7
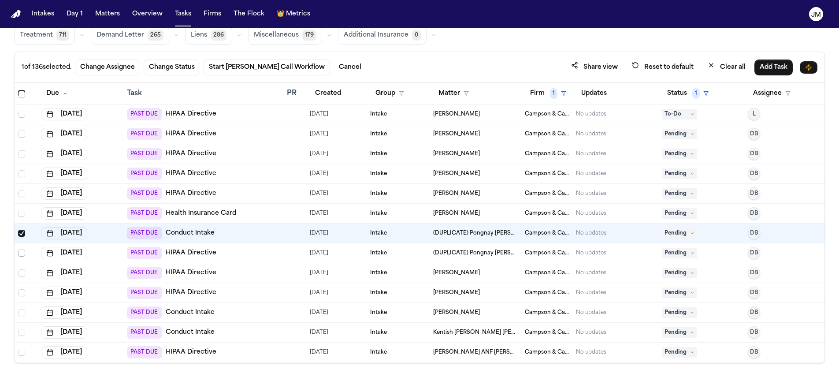
click at [22, 254] on span "Select row" at bounding box center [21, 253] width 7 height 7
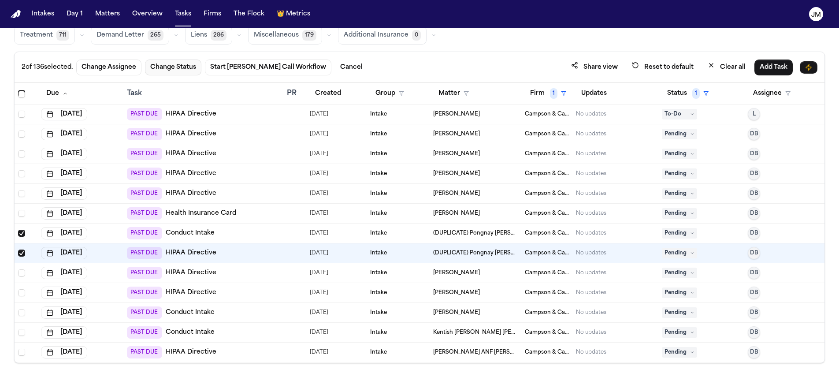
click at [190, 71] on button "Change Status" at bounding box center [173, 68] width 56 height 16
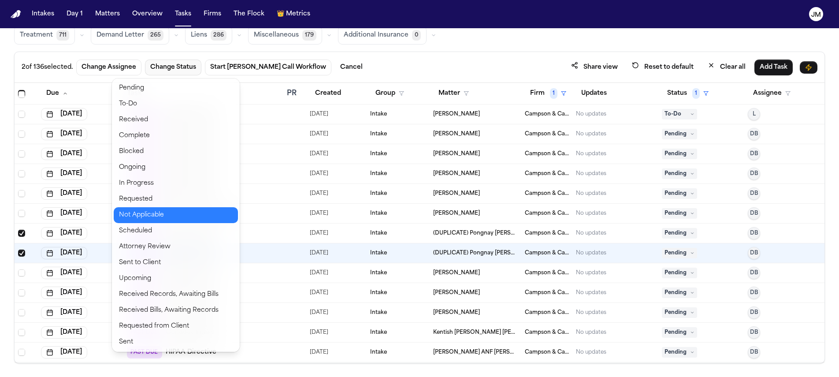
click at [155, 215] on button "Not Applicable" at bounding box center [176, 215] width 124 height 16
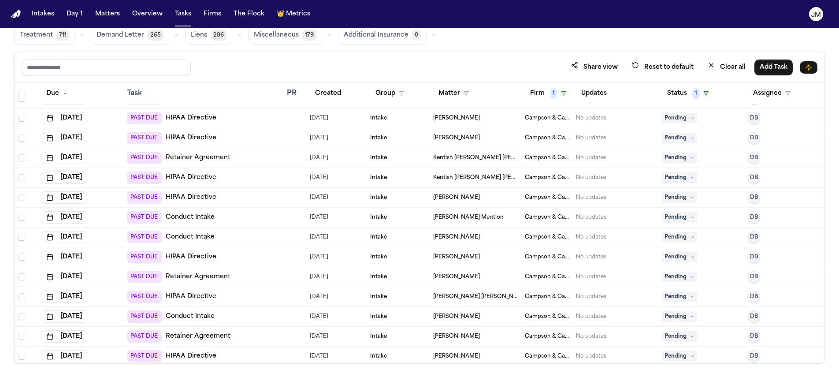
scroll to position [413, 0]
click at [23, 217] on span "Select row" at bounding box center [21, 216] width 7 height 7
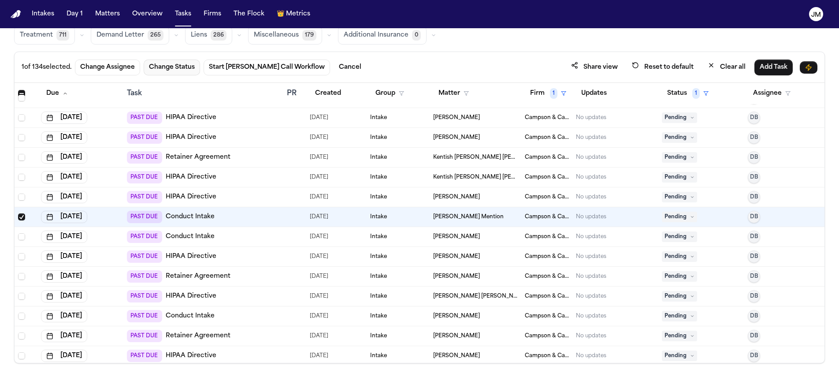
click at [166, 73] on button "Change Status" at bounding box center [172, 68] width 56 height 16
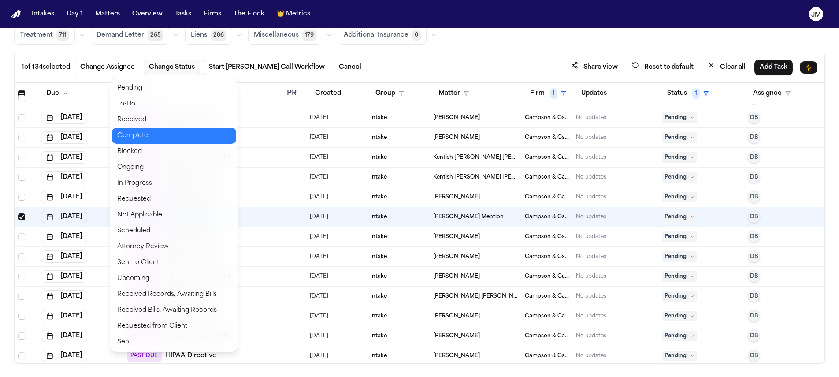
click at [134, 131] on button "Complete" at bounding box center [174, 136] width 124 height 16
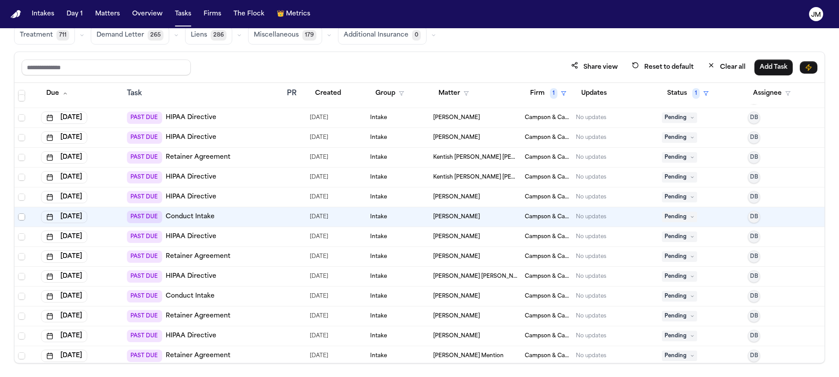
click at [22, 217] on span "Select row" at bounding box center [21, 216] width 7 height 7
click at [23, 256] on span "Select row" at bounding box center [21, 256] width 7 height 7
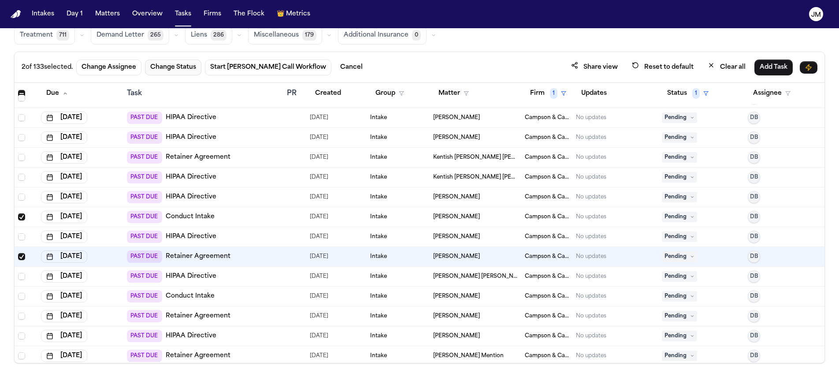
click at [186, 67] on button "Change Status" at bounding box center [173, 68] width 56 height 16
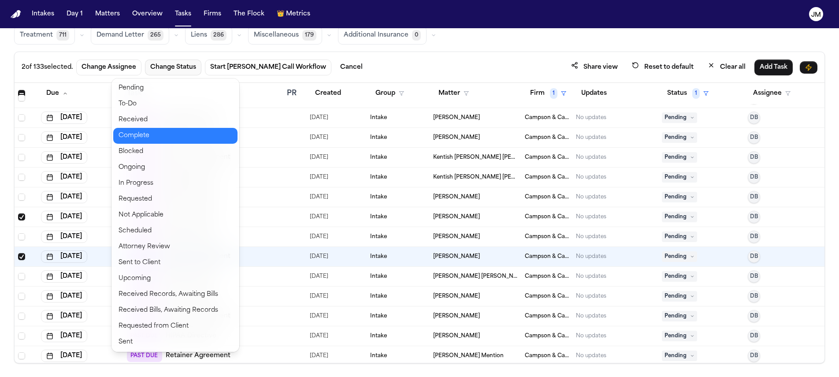
click at [136, 140] on button "Complete" at bounding box center [175, 136] width 124 height 16
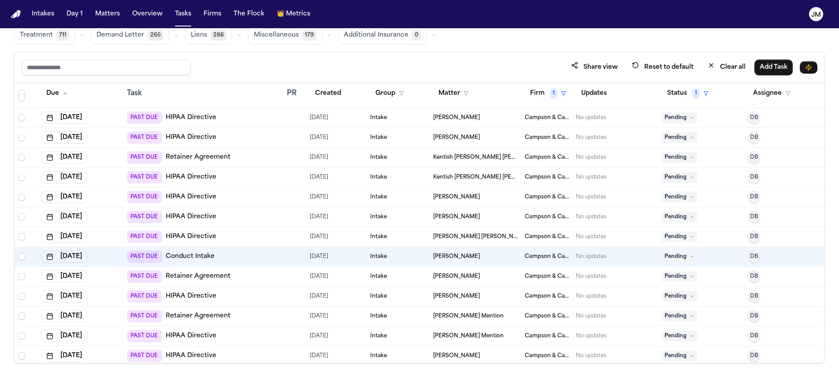
scroll to position [473, 0]
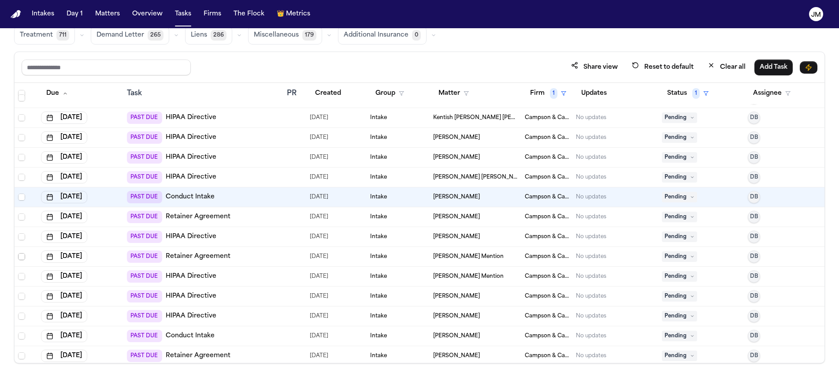
click at [20, 255] on span "Select row" at bounding box center [21, 256] width 7 height 7
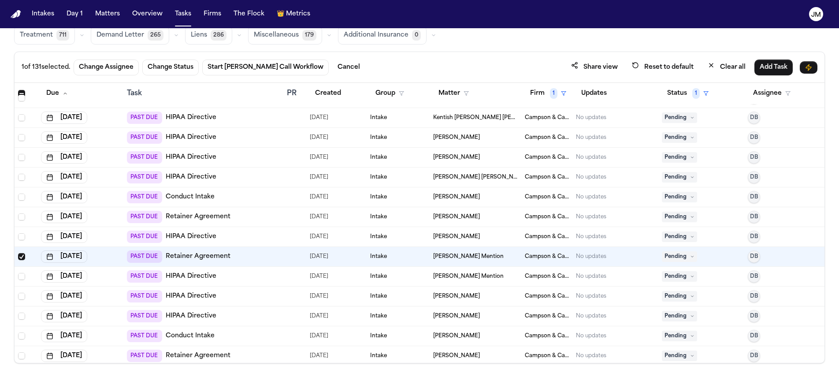
click at [662, 254] on span "Pending" at bounding box center [679, 256] width 35 height 11
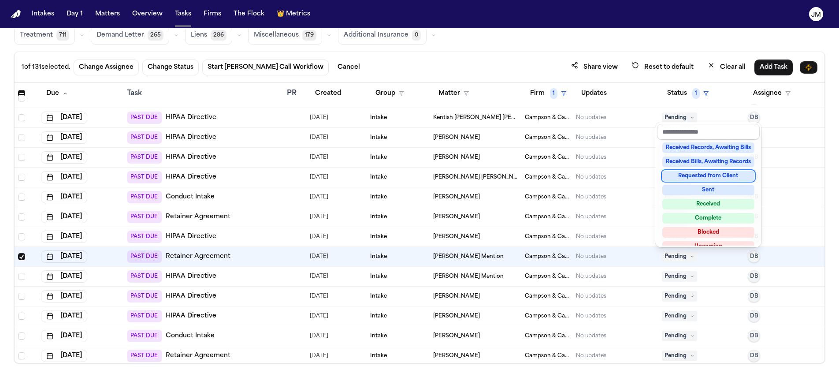
scroll to position [138, 0]
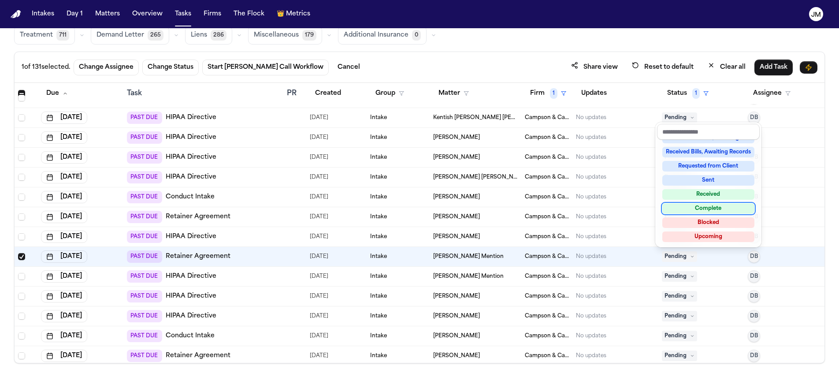
click at [685, 206] on div "Complete" at bounding box center [709, 208] width 92 height 11
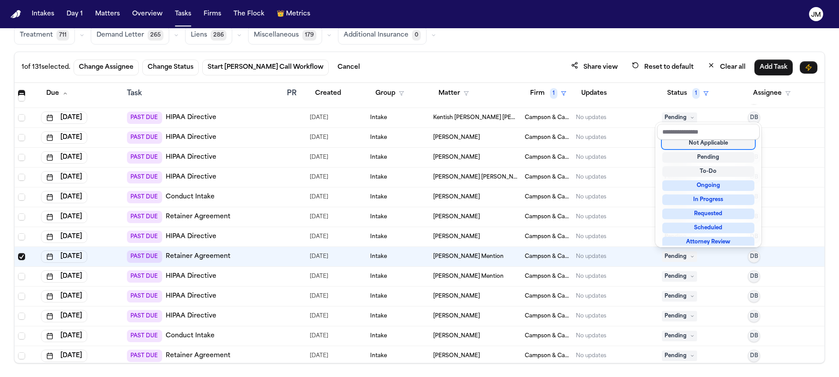
scroll to position [4, 0]
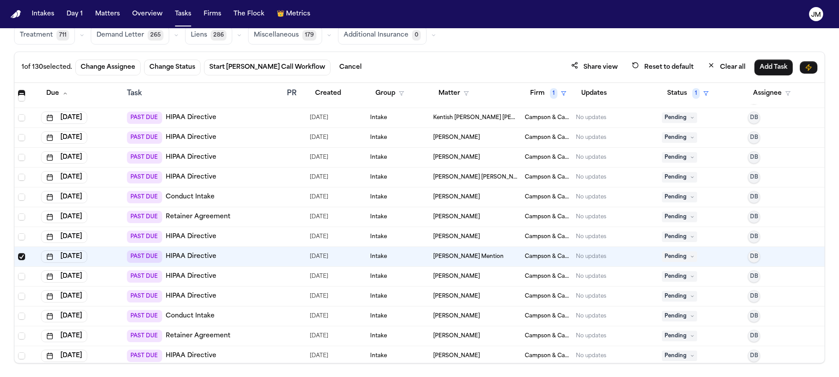
click at [22, 251] on td at bounding box center [26, 257] width 23 height 20
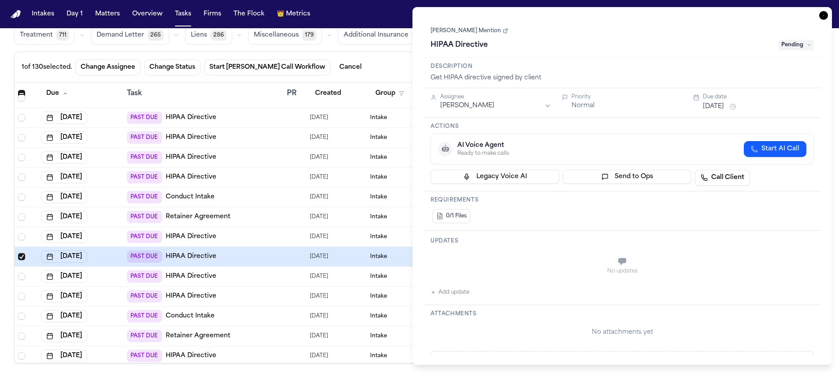
click at [22, 256] on span "Select row" at bounding box center [21, 256] width 7 height 7
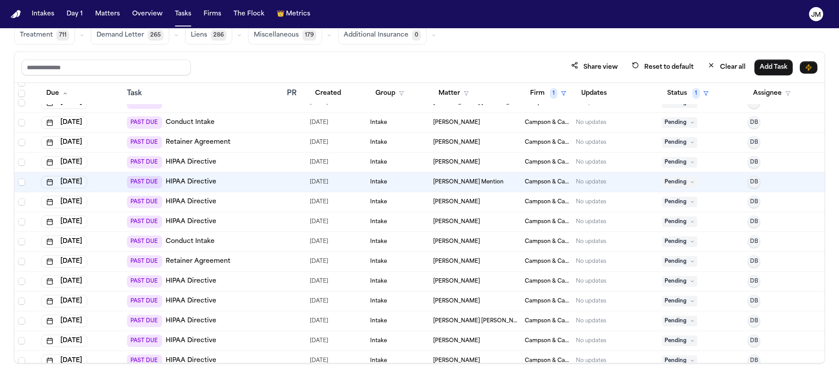
scroll to position [549, 0]
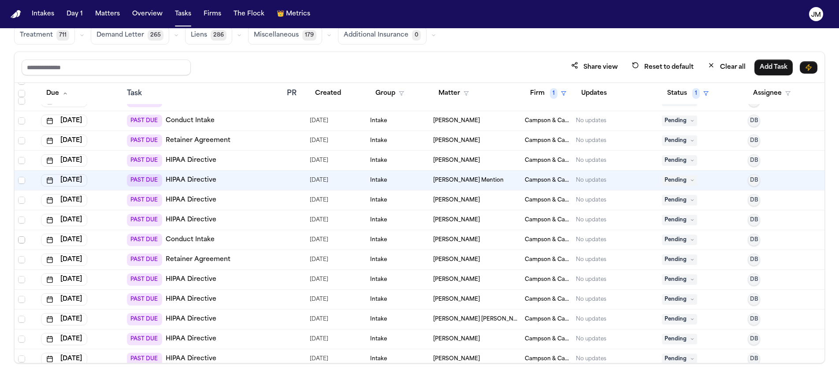
click at [19, 240] on span "Select row" at bounding box center [21, 239] width 7 height 7
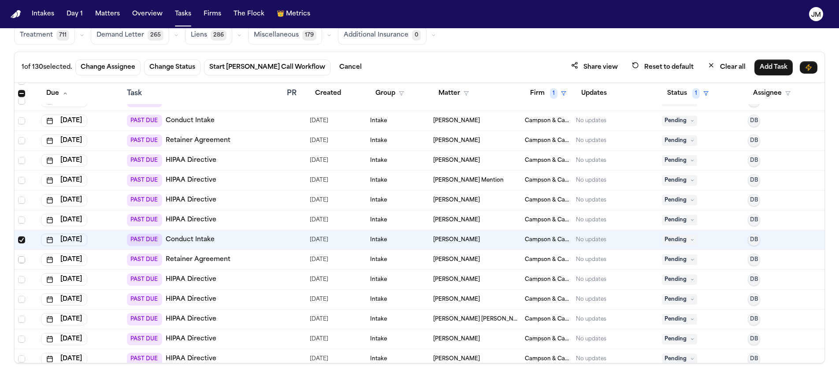
click at [21, 262] on span "Select row" at bounding box center [21, 259] width 7 height 7
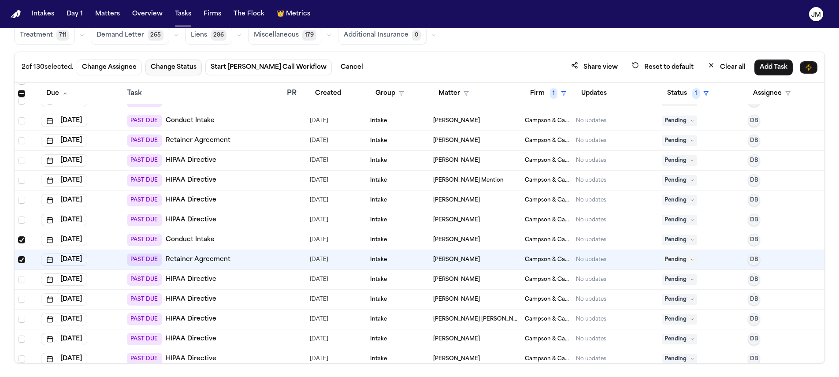
click at [186, 70] on button "Change Status" at bounding box center [173, 68] width 56 height 16
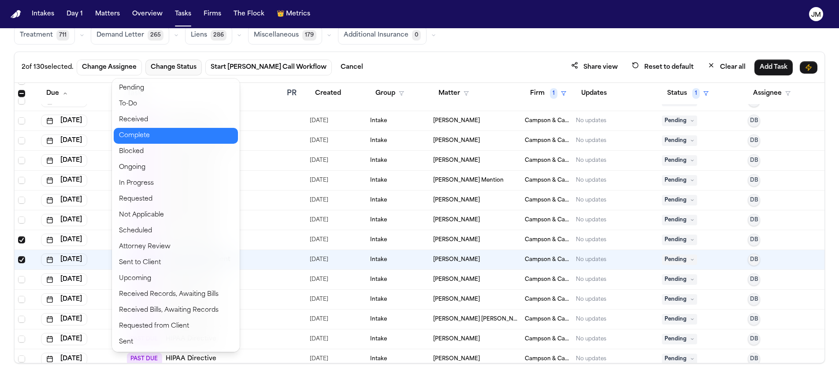
click at [151, 138] on button "Complete" at bounding box center [176, 136] width 124 height 16
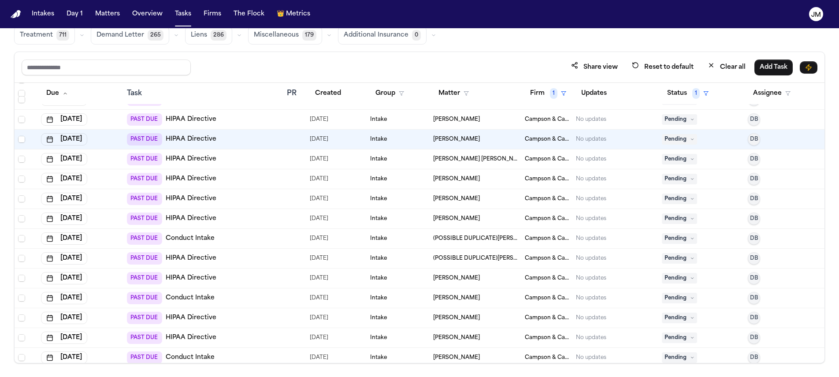
scroll to position [690, 0]
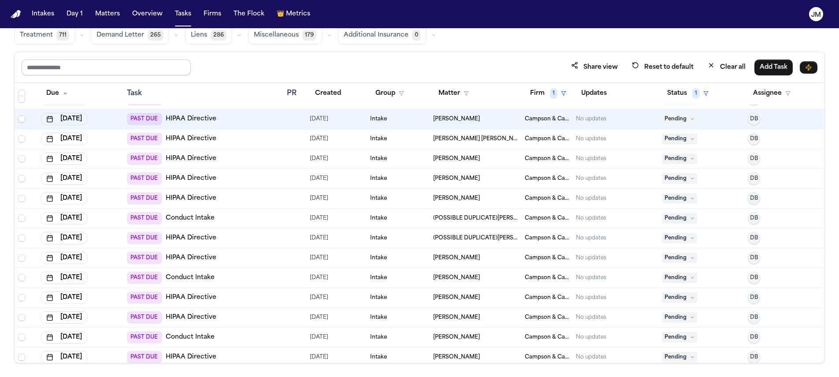
click at [146, 64] on input "text" at bounding box center [106, 68] width 169 height 16
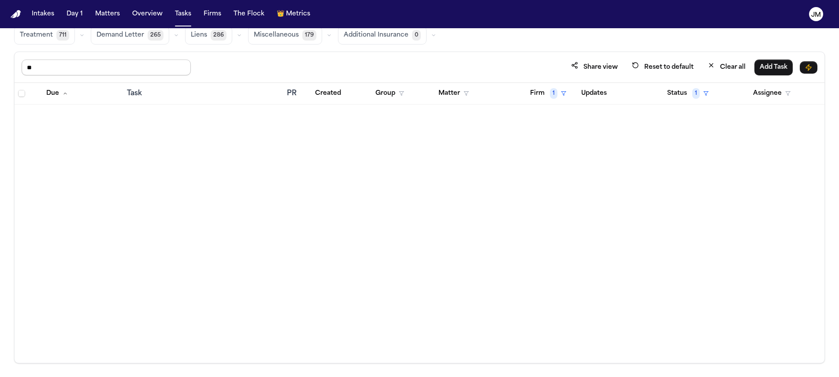
type input "*"
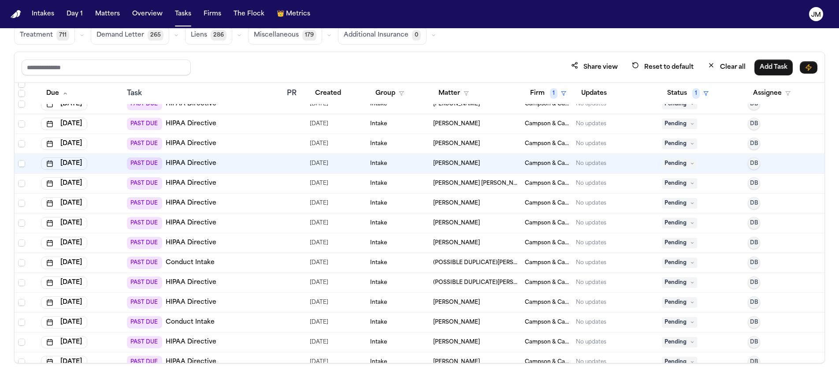
scroll to position [646, 0]
click at [23, 261] on span "Select row" at bounding box center [21, 261] width 7 height 7
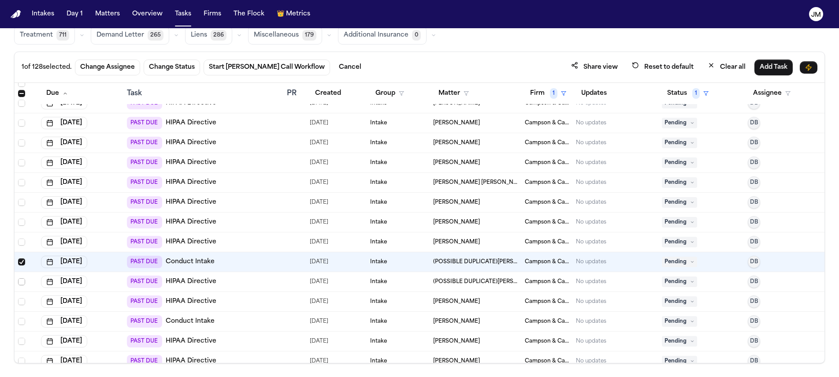
click at [22, 280] on span "Select row" at bounding box center [21, 281] width 7 height 7
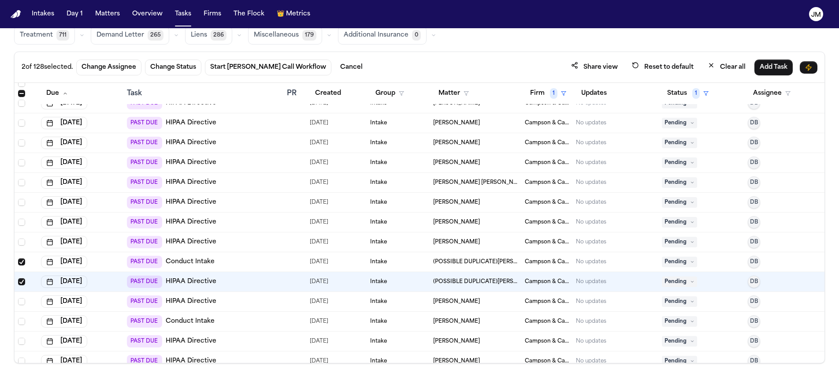
click at [22, 280] on span "Select row" at bounding box center [21, 281] width 7 height 7
click at [183, 72] on button "Change Status" at bounding box center [172, 68] width 56 height 16
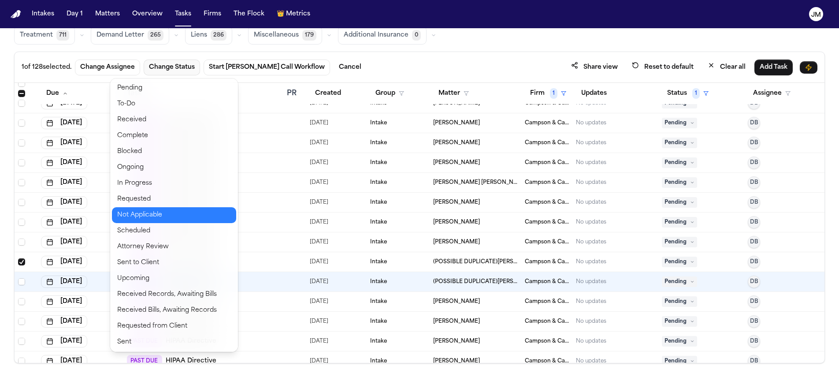
click at [158, 217] on button "Not Applicable" at bounding box center [174, 215] width 124 height 16
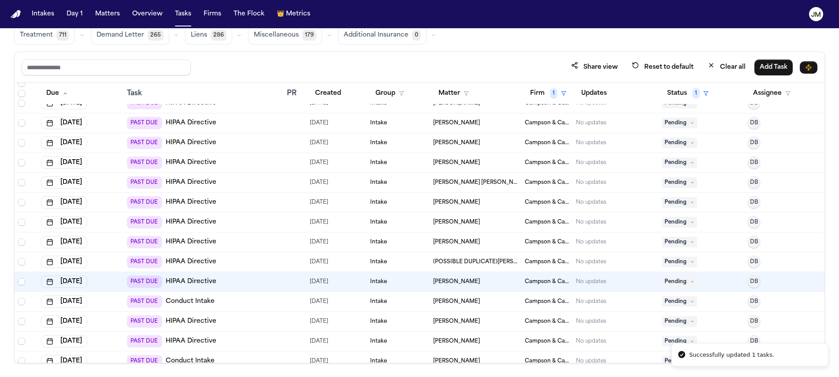
scroll to position [704, 0]
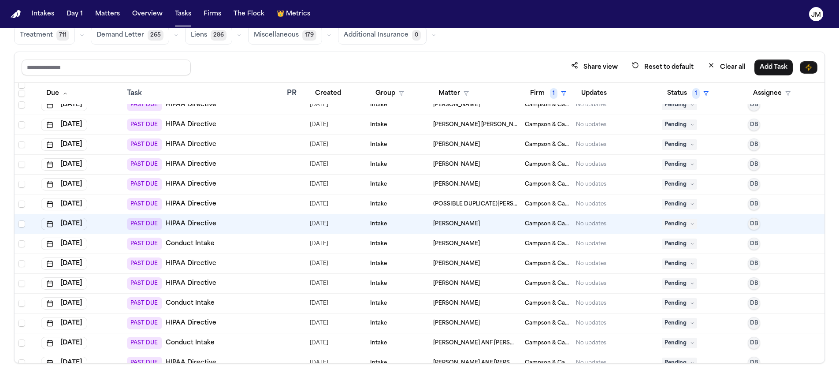
click at [684, 243] on span "Pending" at bounding box center [679, 244] width 35 height 11
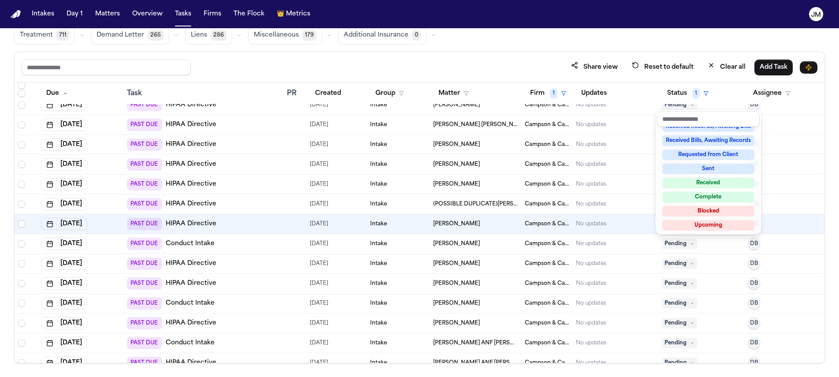
scroll to position [138, 0]
click at [692, 198] on div "Complete" at bounding box center [709, 195] width 92 height 11
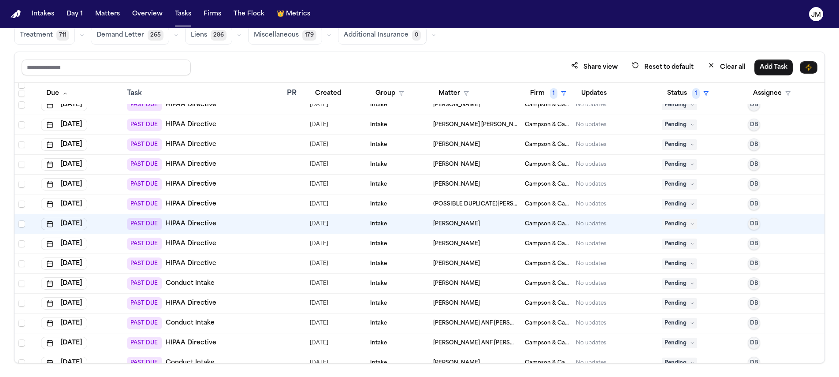
scroll to position [805, 0]
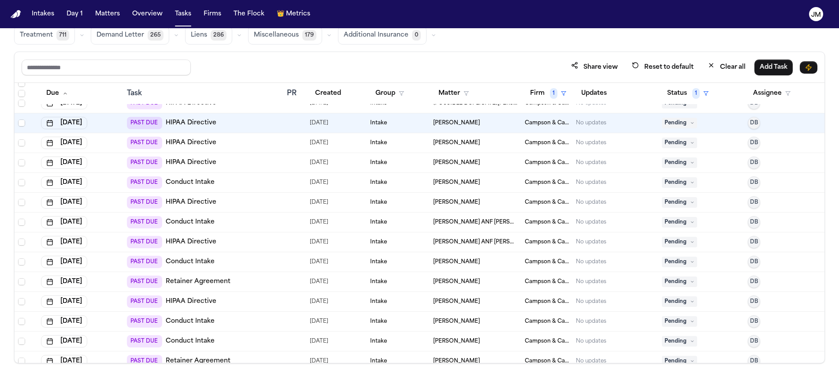
click at [683, 218] on span "Pending" at bounding box center [679, 222] width 35 height 11
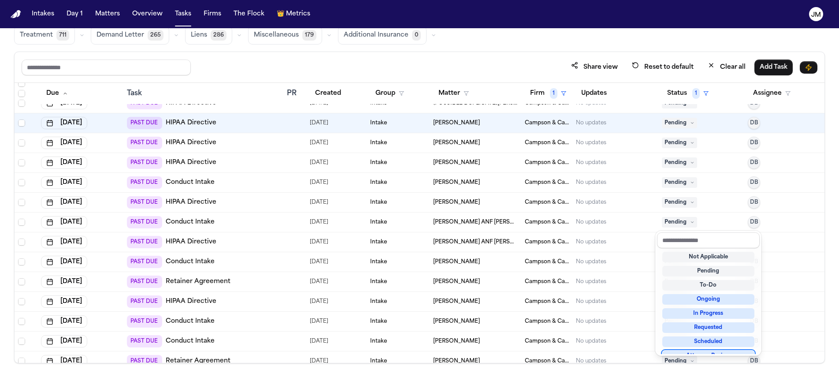
scroll to position [138, 0]
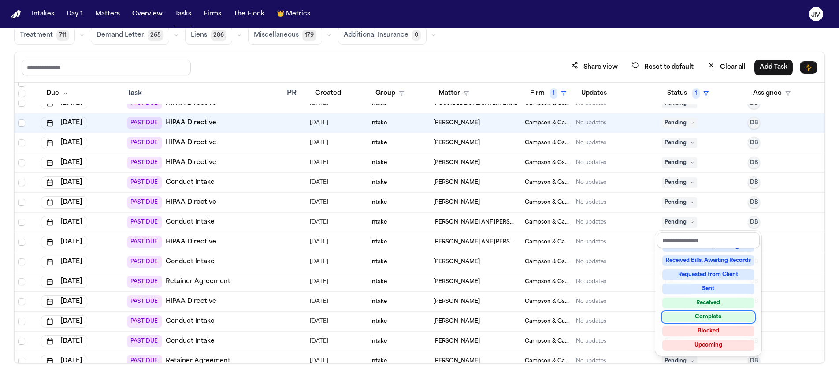
click at [698, 319] on div "Complete" at bounding box center [709, 317] width 92 height 11
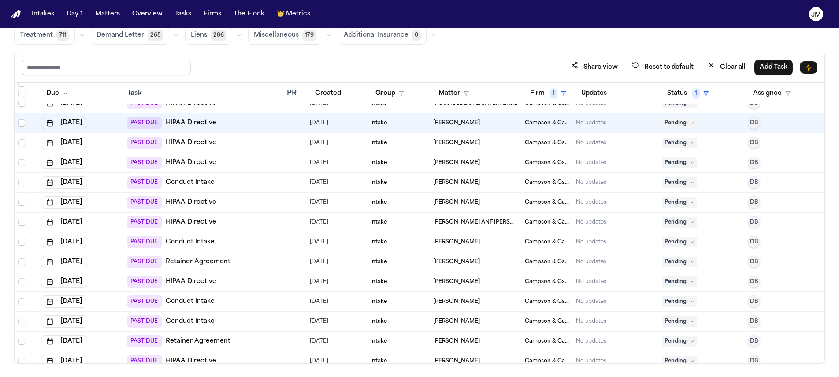
scroll to position [845, 0]
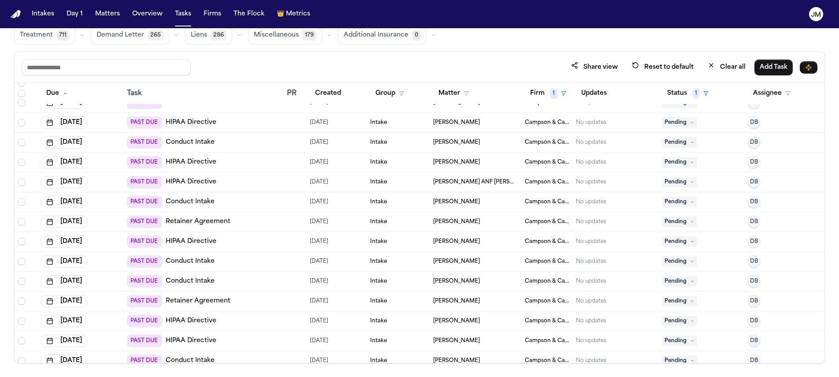
click at [671, 220] on span "Pending" at bounding box center [679, 221] width 35 height 11
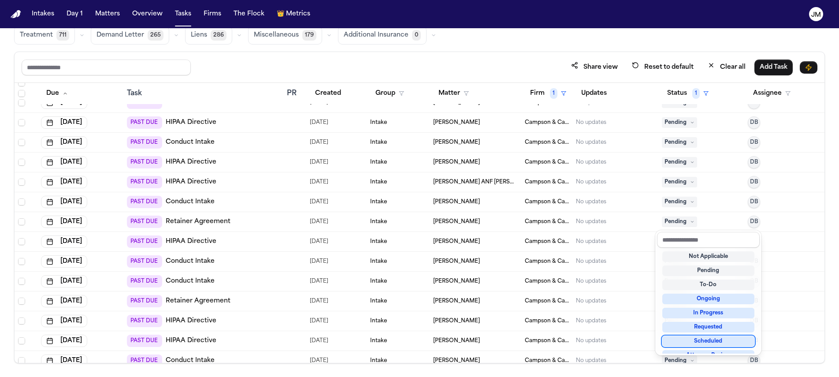
scroll to position [138, 0]
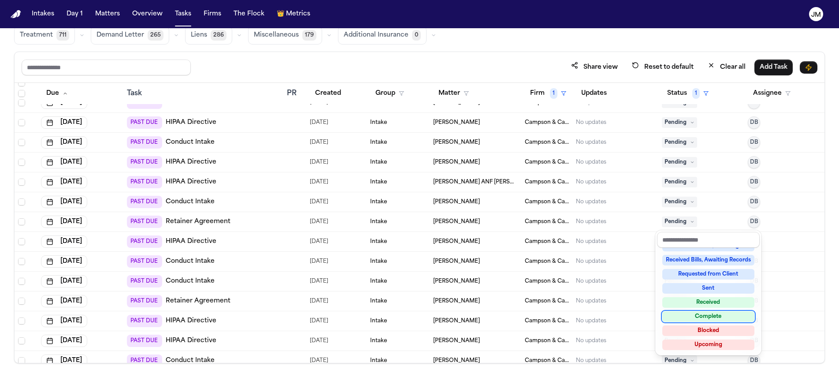
click at [694, 316] on div "Complete" at bounding box center [709, 316] width 92 height 11
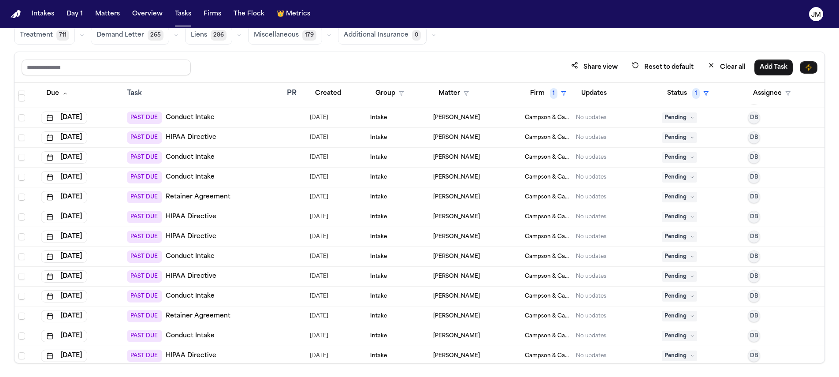
scroll to position [969, 0]
click at [670, 215] on span "Pending" at bounding box center [679, 216] width 35 height 11
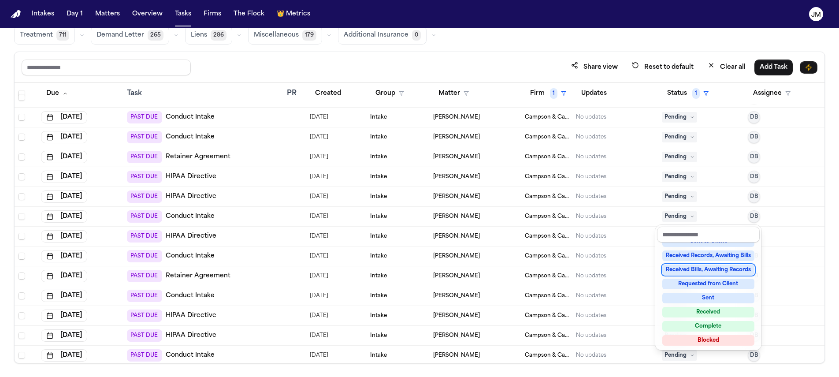
scroll to position [138, 0]
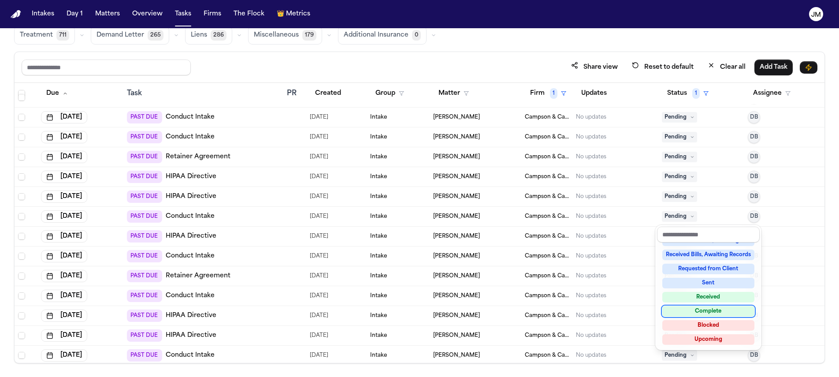
click at [707, 313] on div "Complete" at bounding box center [709, 311] width 92 height 11
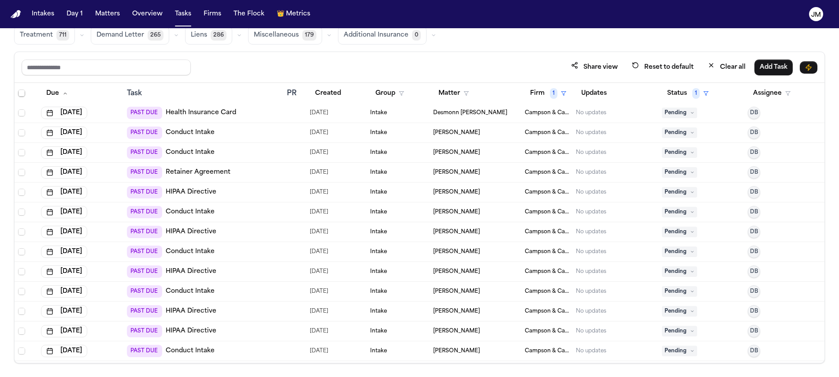
scroll to position [1889, 0]
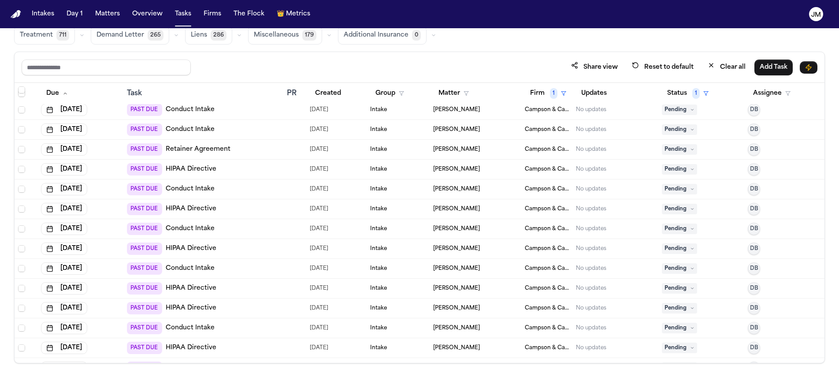
click at [668, 191] on span "Pending" at bounding box center [679, 189] width 35 height 11
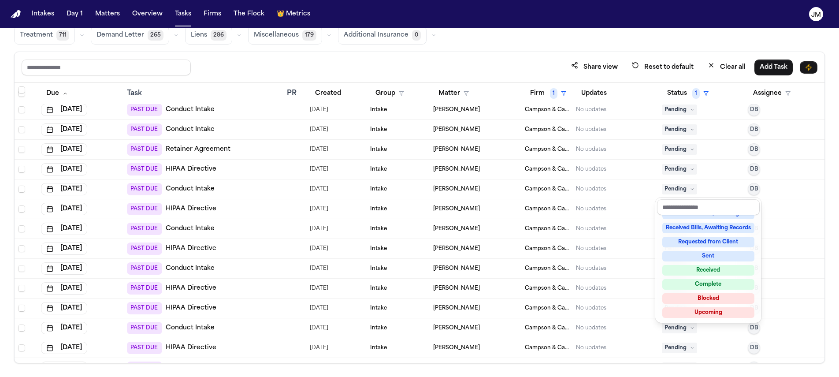
scroll to position [138, 0]
click at [690, 281] on div "Complete" at bounding box center [709, 284] width 92 height 11
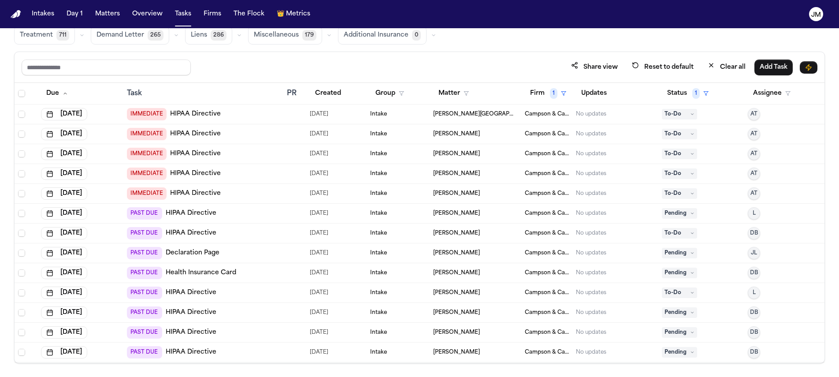
scroll to position [0, 0]
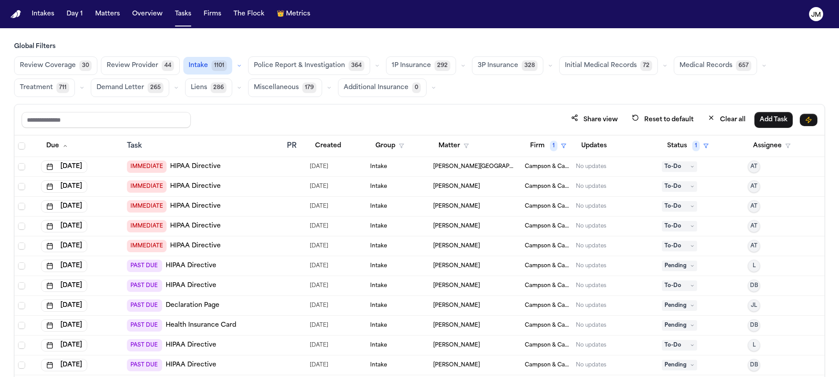
click at [294, 65] on span "Police Report & Investigation" at bounding box center [299, 65] width 91 height 9
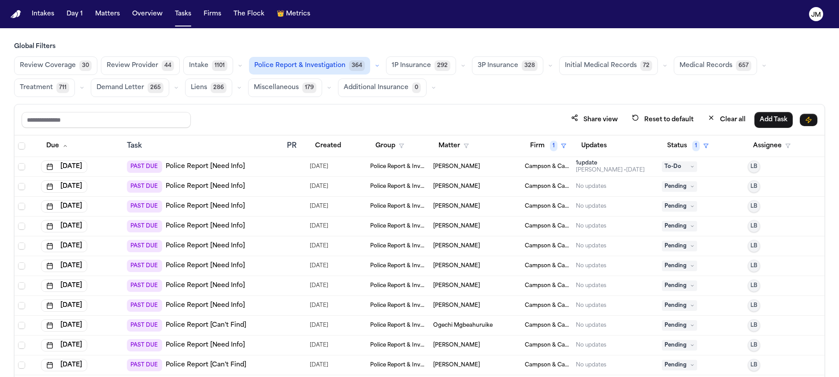
click at [413, 63] on span "1P Insurance" at bounding box center [411, 65] width 39 height 9
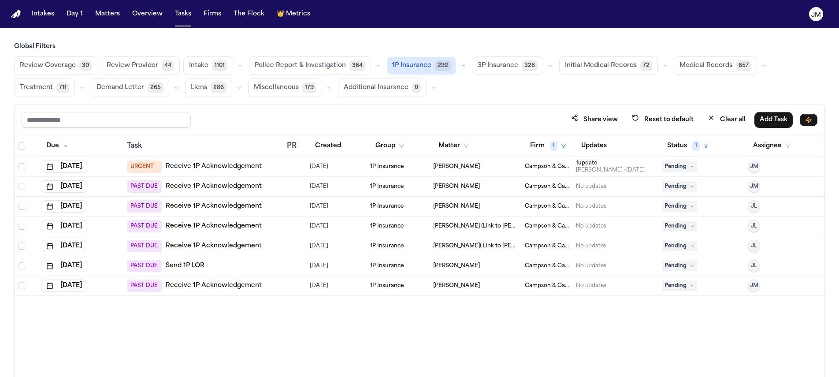
click at [492, 63] on span "3P Insurance" at bounding box center [498, 65] width 41 height 9
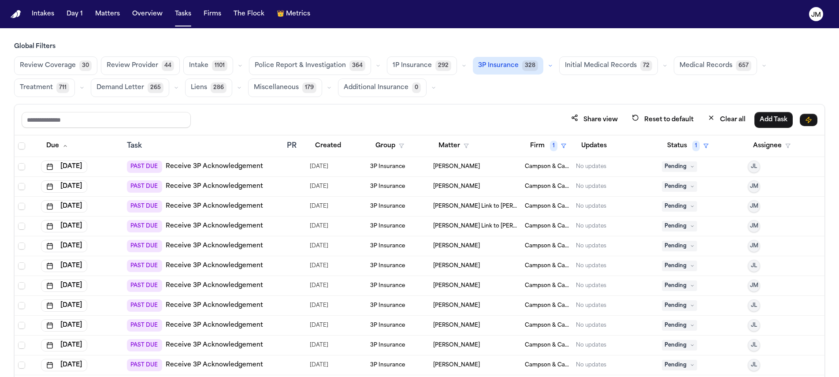
click at [41, 67] on span "Review Coverage" at bounding box center [48, 65] width 56 height 9
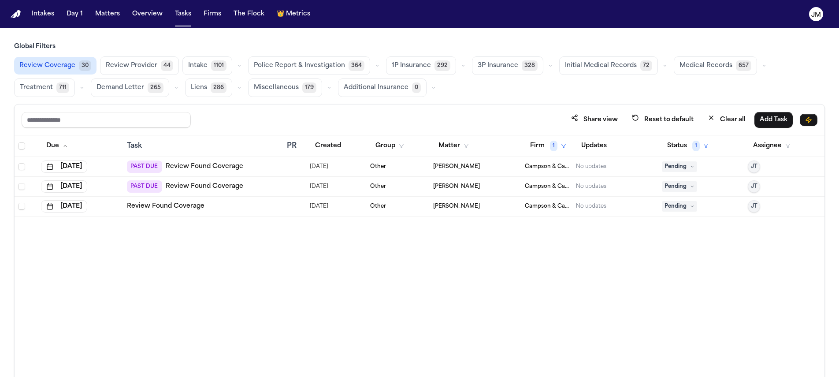
click at [276, 168] on div "PAST DUE Review Found Coverage" at bounding box center [203, 166] width 153 height 12
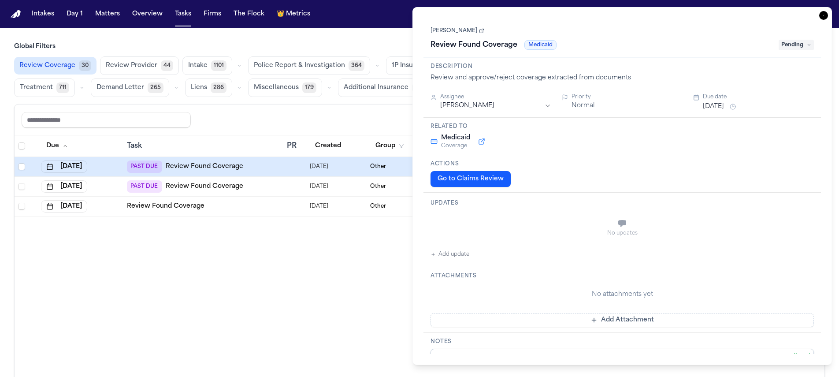
click at [472, 31] on link "Logan Charman" at bounding box center [458, 30] width 54 height 7
click at [213, 276] on div "Due Task PR Created Group Matter Firm 1 Updates Status 1 Assignee Jun 7, 2025 P…" at bounding box center [420, 275] width 810 height 280
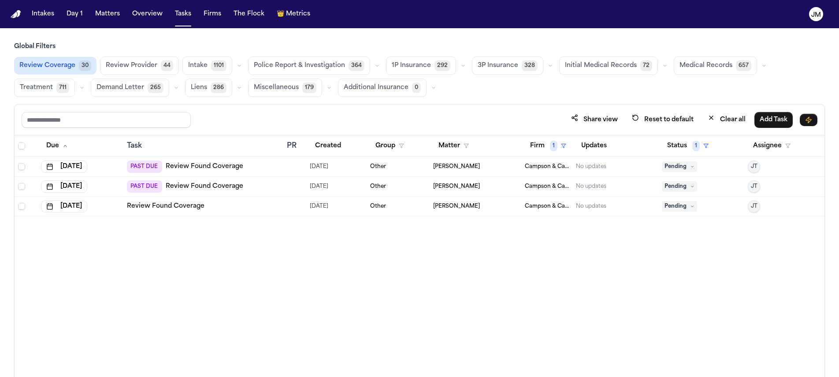
click at [167, 184] on link "Review Found Coverage" at bounding box center [205, 186] width 78 height 9
click at [153, 63] on span "Review Provider" at bounding box center [132, 65] width 52 height 9
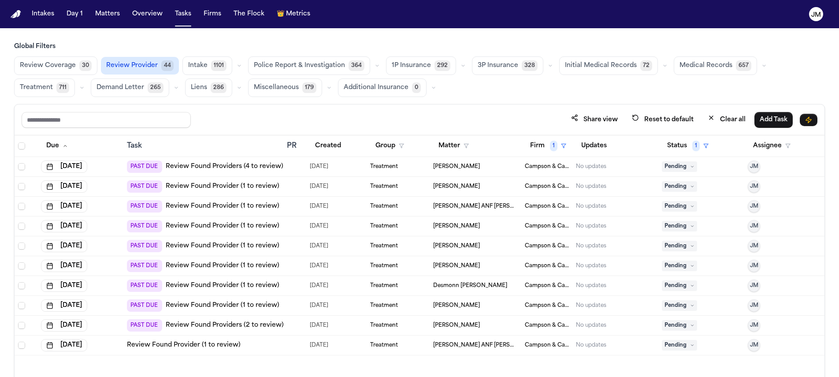
click at [252, 162] on link "Review Found Providers (4 to review)" at bounding box center [225, 166] width 118 height 9
click at [108, 87] on span "Demand Letter" at bounding box center [121, 87] width 48 height 9
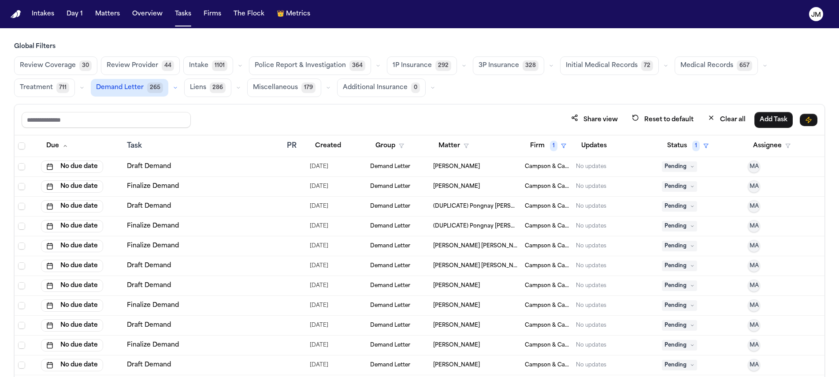
click at [139, 64] on span "Review Provider" at bounding box center [133, 65] width 52 height 9
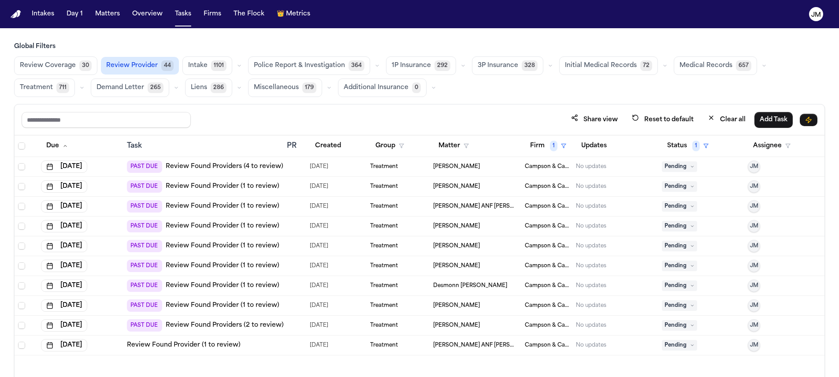
click at [695, 164] on icon at bounding box center [692, 166] width 4 height 4
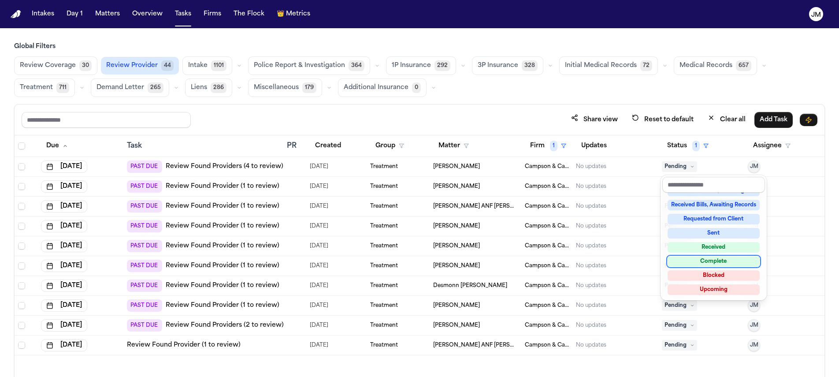
click at [706, 260] on div "Complete" at bounding box center [714, 261] width 92 height 11
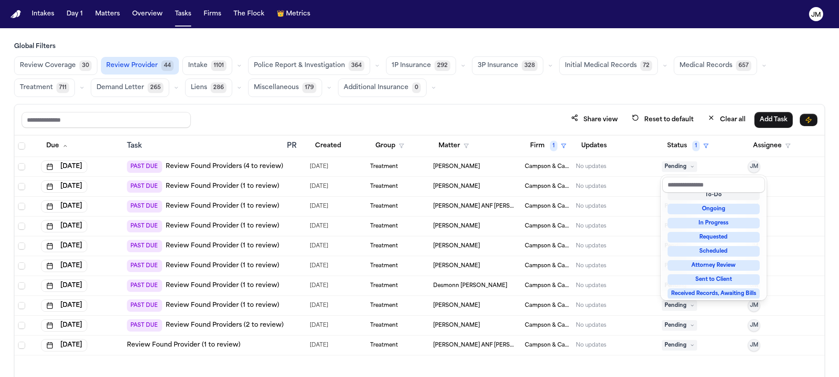
scroll to position [16, 0]
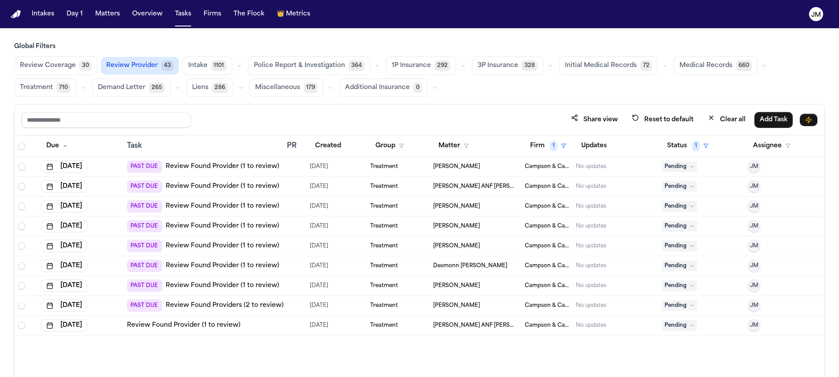
click at [247, 168] on link "Review Found Provider (1 to review)" at bounding box center [223, 166] width 114 height 9
click at [690, 163] on span "Pending" at bounding box center [679, 166] width 35 height 11
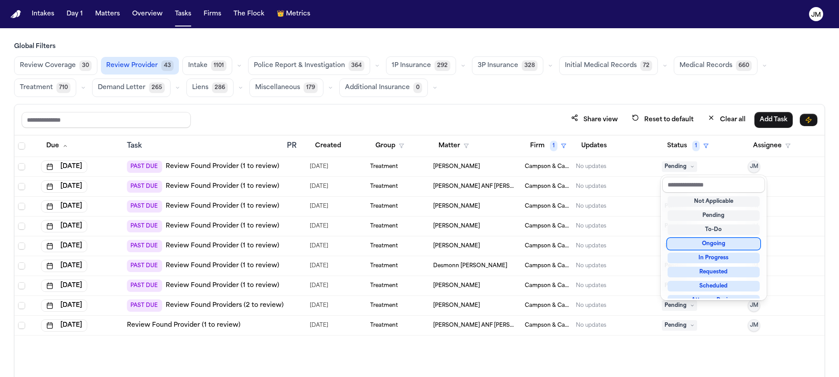
scroll to position [138, 0]
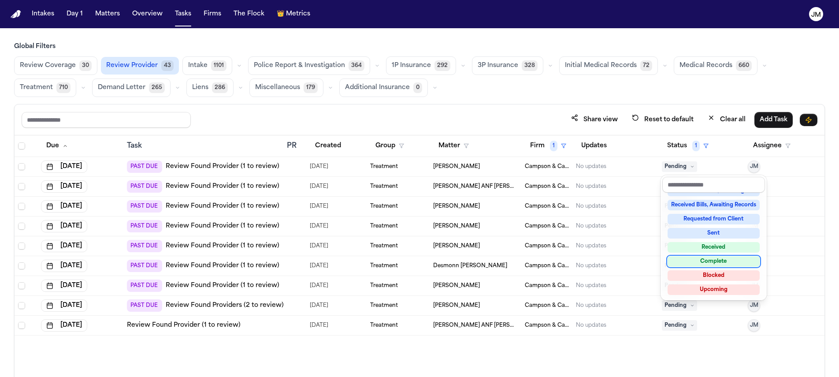
click at [719, 261] on div "Complete" at bounding box center [714, 261] width 92 height 11
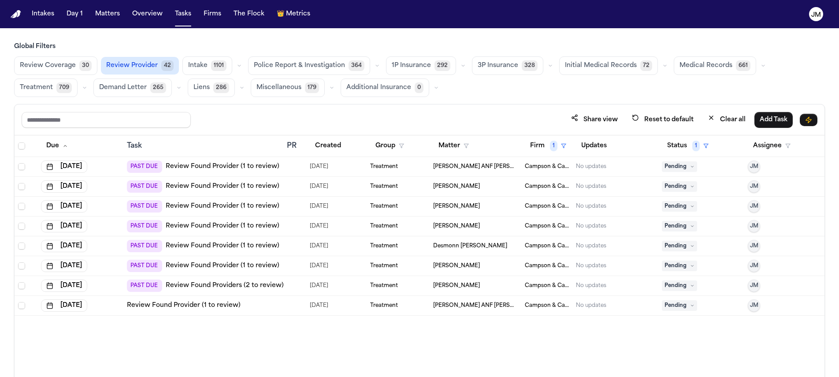
click at [197, 165] on link "Review Found Provider (1 to review)" at bounding box center [223, 166] width 114 height 9
click at [667, 166] on span "Pending" at bounding box center [679, 166] width 35 height 11
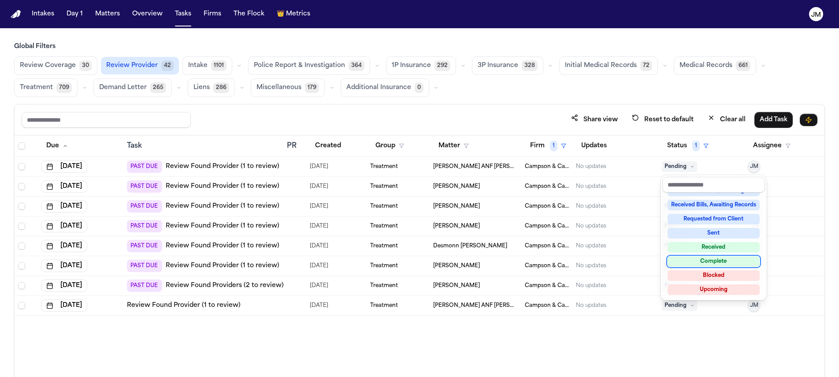
click at [709, 257] on div "Complete" at bounding box center [714, 261] width 92 height 11
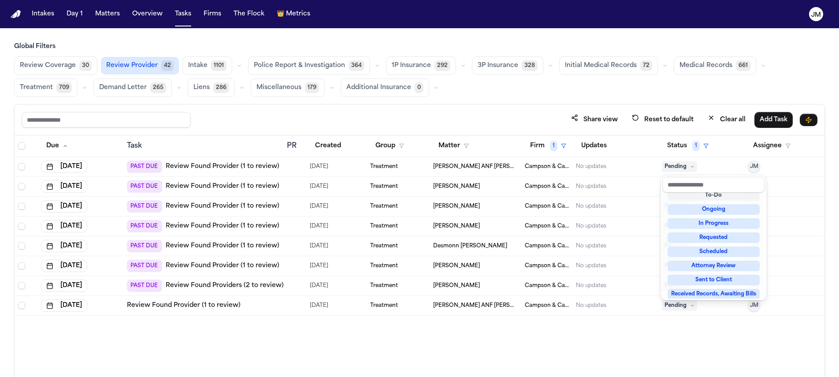
scroll to position [11, 0]
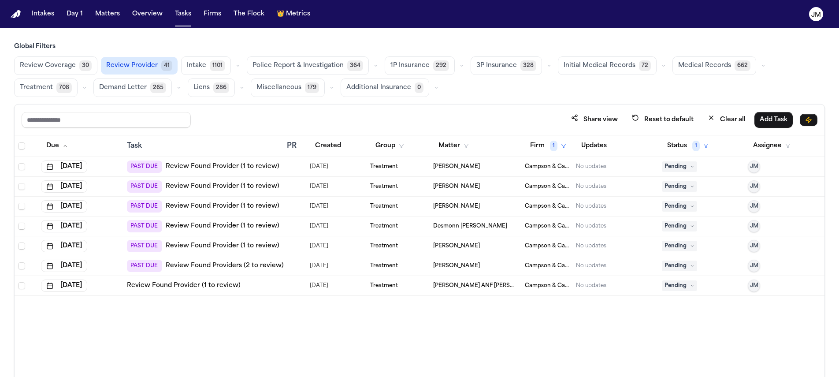
click at [229, 169] on link "Review Found Provider (1 to review)" at bounding box center [223, 166] width 114 height 9
click at [677, 169] on span "Pending" at bounding box center [679, 166] width 35 height 11
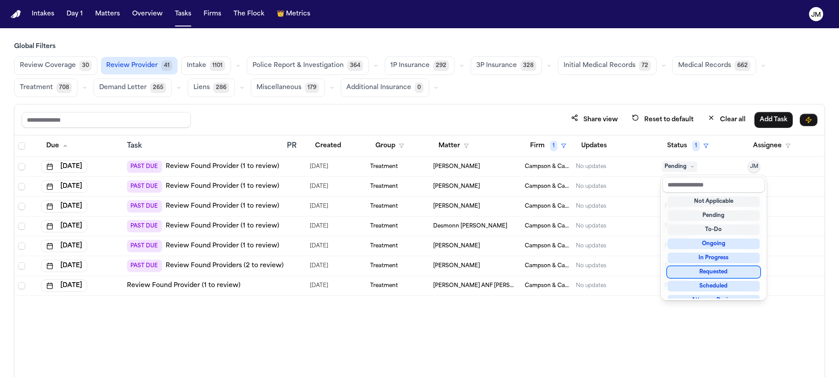
scroll to position [138, 0]
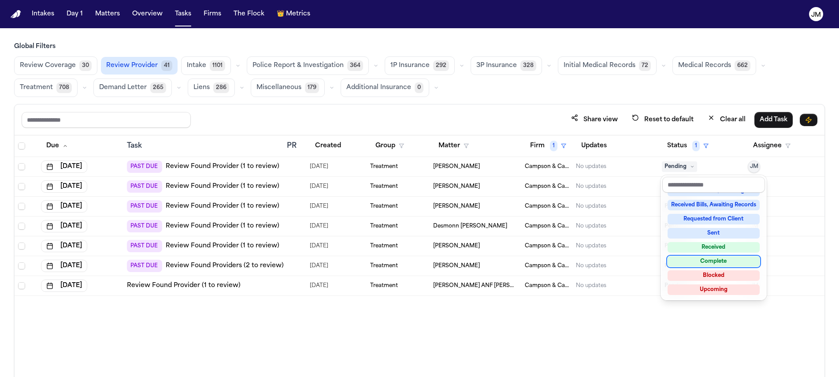
click at [705, 261] on div "Complete" at bounding box center [714, 261] width 92 height 11
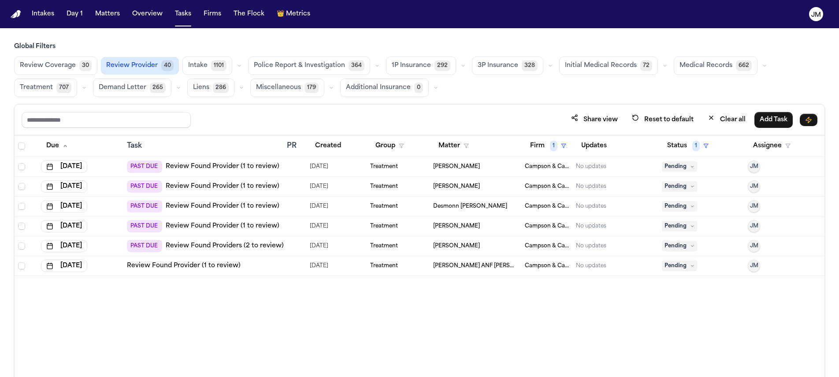
click at [236, 168] on link "Review Found Provider (1 to review)" at bounding box center [223, 166] width 114 height 9
click at [670, 162] on span "Pending" at bounding box center [679, 166] width 35 height 11
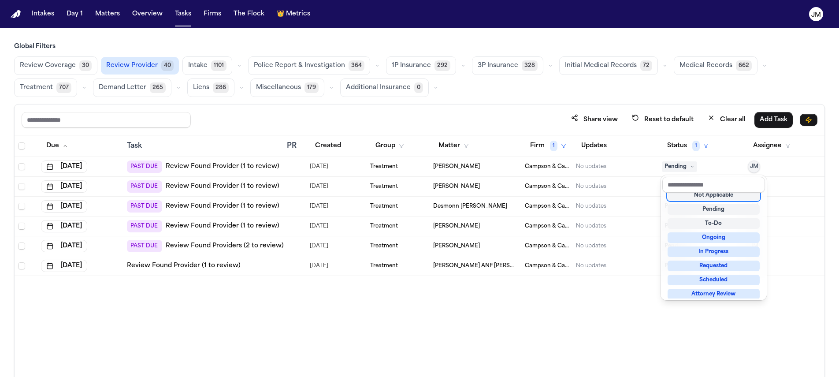
scroll to position [4, 0]
click at [710, 199] on div "Not Applicable" at bounding box center [714, 198] width 92 height 11
click at [748, 201] on div "Not Applicable" at bounding box center [714, 198] width 92 height 11
click at [494, 330] on div "Due Task PR Created Group Matter Firm 1 Updates Status 1 Assignee Sep 26, 2025 …" at bounding box center [420, 275] width 810 height 280
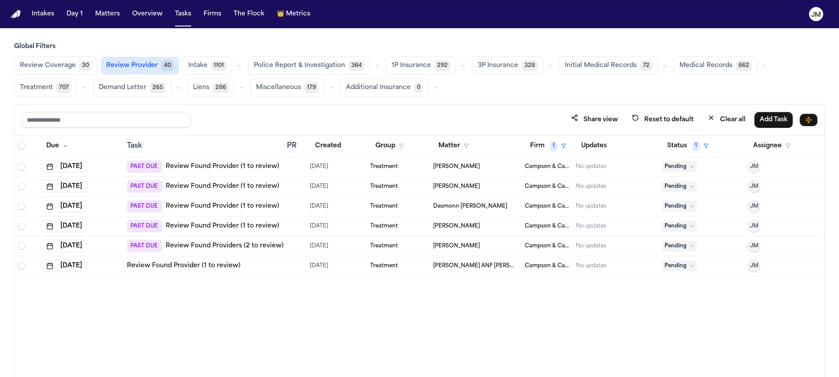
click at [692, 166] on icon at bounding box center [693, 166] width 2 height 1
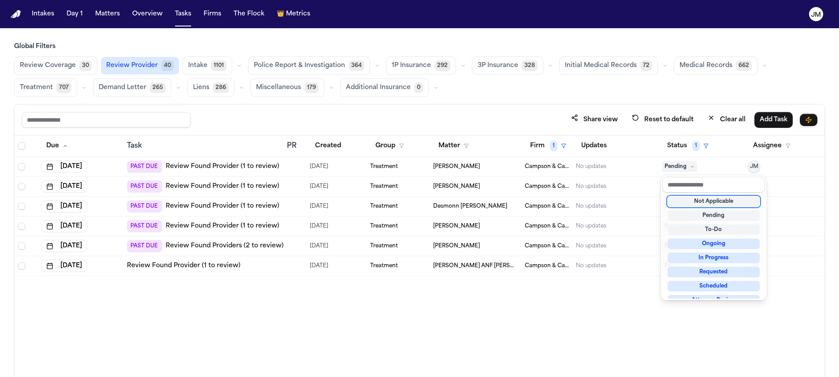
click at [708, 201] on div "Not Applicable" at bounding box center [714, 201] width 92 height 11
click at [705, 202] on div "Not Applicable" at bounding box center [714, 201] width 92 height 11
click at [540, 306] on div "Due Task PR Created Group Matter Firm 1 Updates Status 1 Assignee Sep 26, 2025 …" at bounding box center [420, 275] width 810 height 280
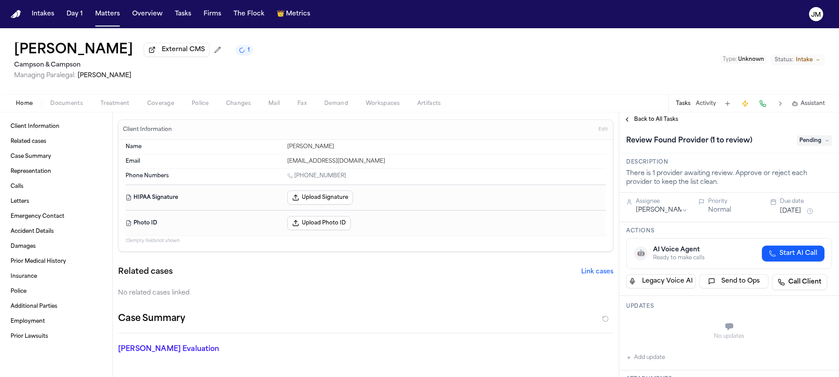
click at [116, 109] on span "button" at bounding box center [115, 108] width 40 height 1
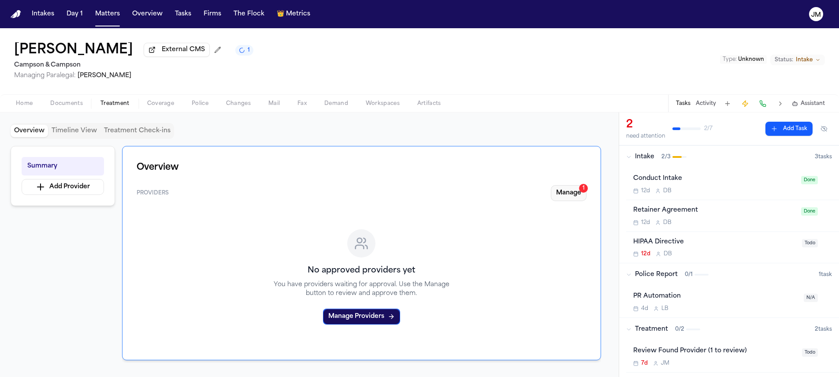
click at [565, 196] on button "Manage 1" at bounding box center [569, 193] width 36 height 16
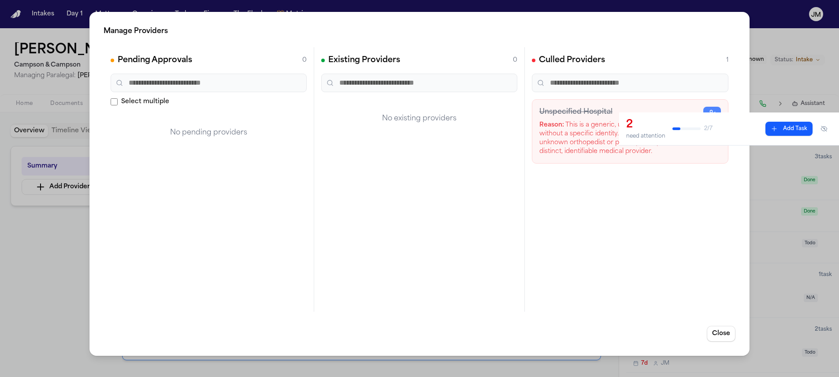
click at [613, 218] on div "Culled Providers 1 Unspecified Hospital Reason: This is a generic, unspecified …" at bounding box center [630, 179] width 211 height 265
click at [721, 328] on button "Close" at bounding box center [721, 334] width 29 height 16
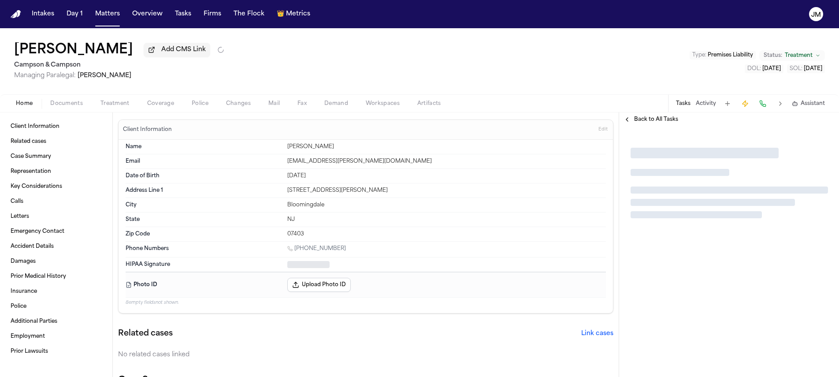
type textarea "*"
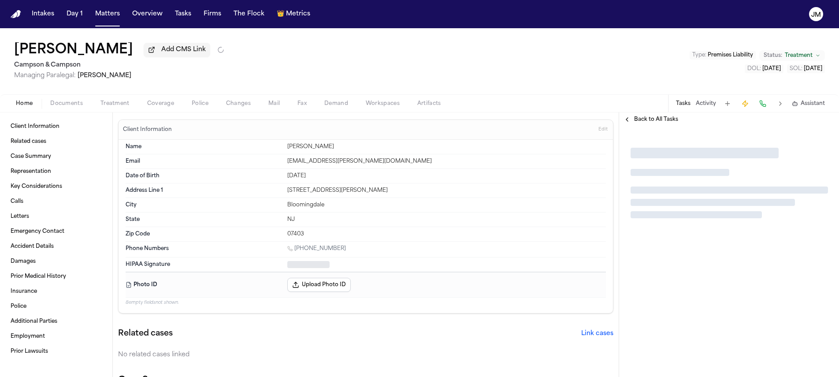
type textarea "*"
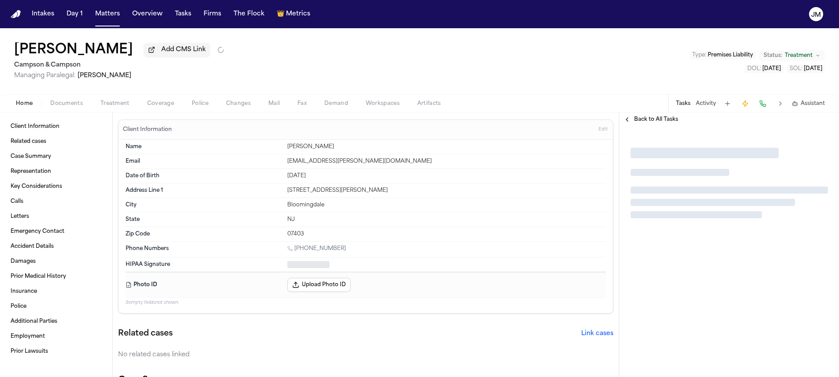
type textarea "*"
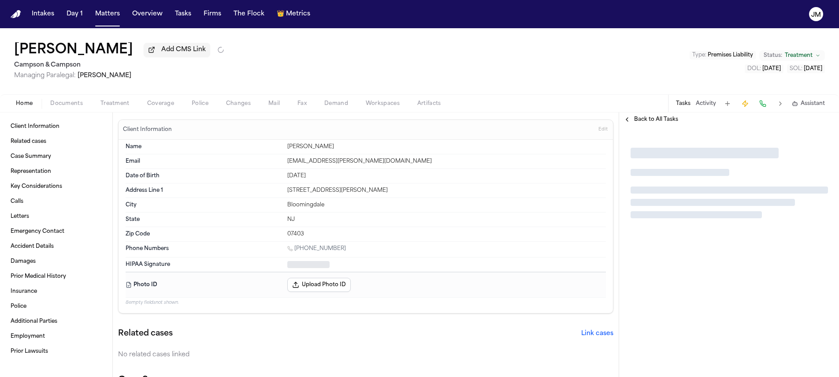
type textarea "*"
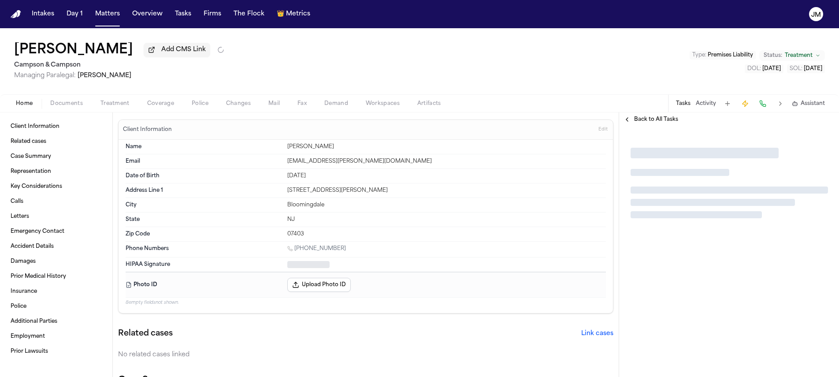
type textarea "*"
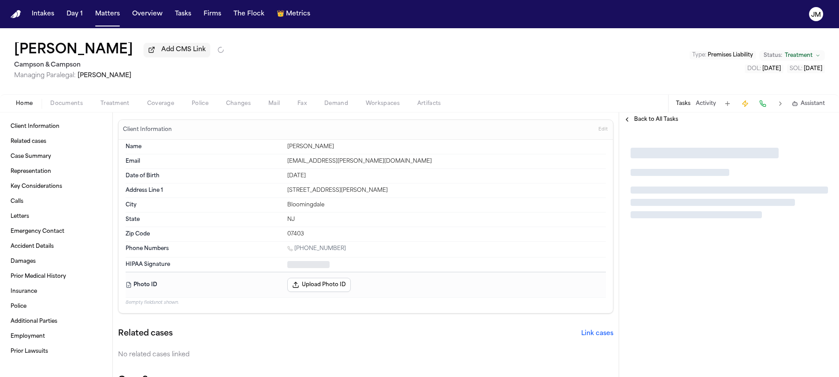
type textarea "*"
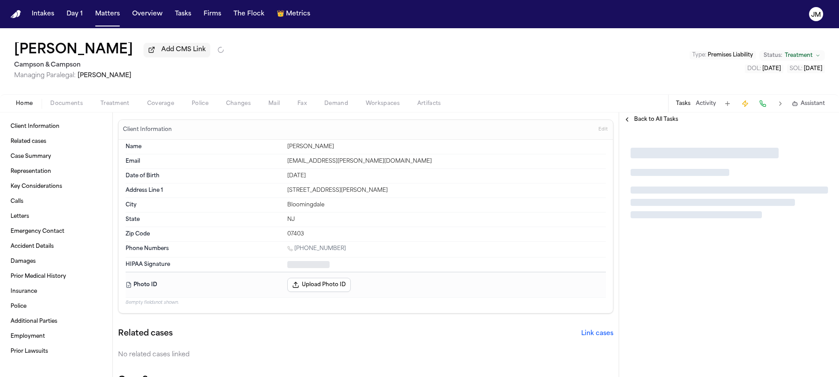
type textarea "*"
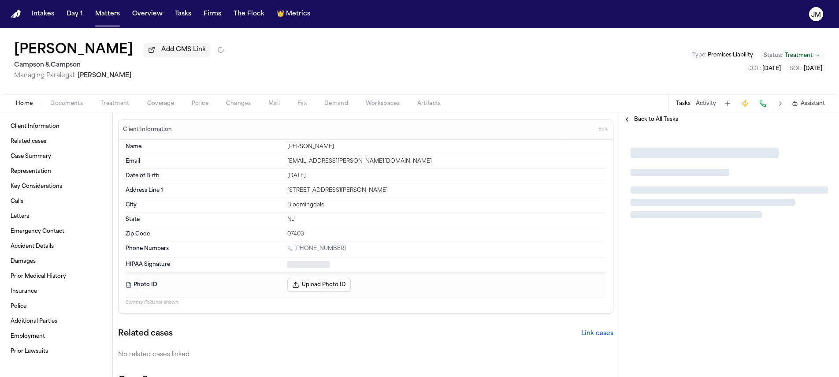
type textarea "*"
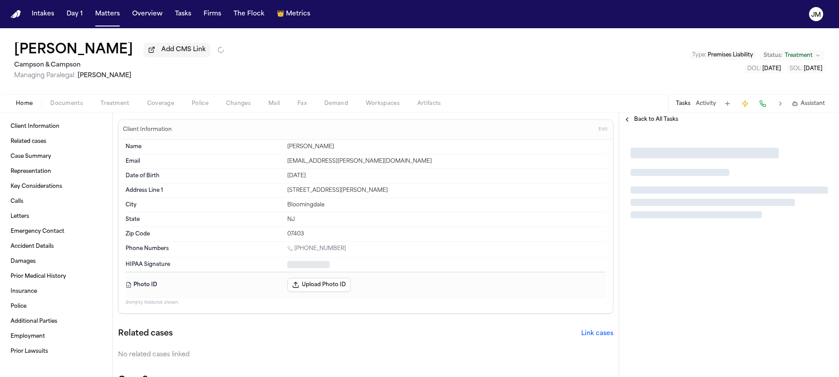
type textarea "*"
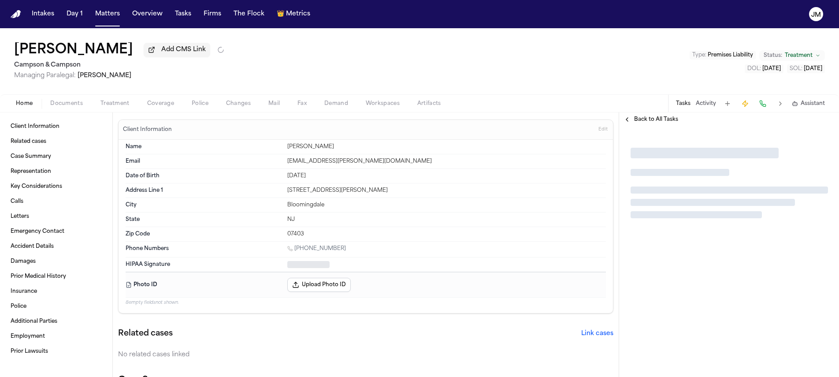
type textarea "*"
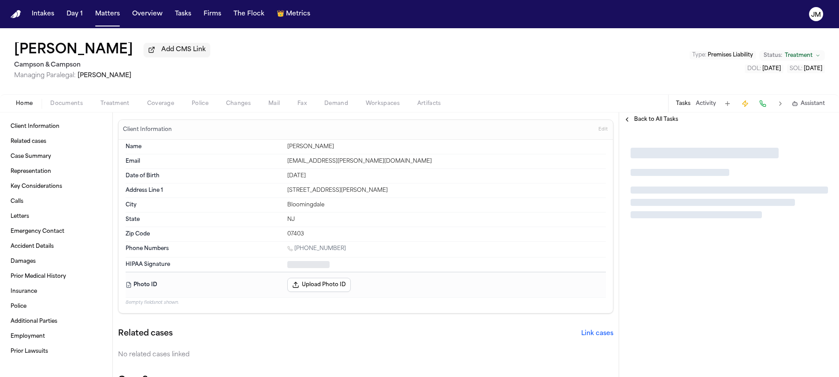
type textarea "*"
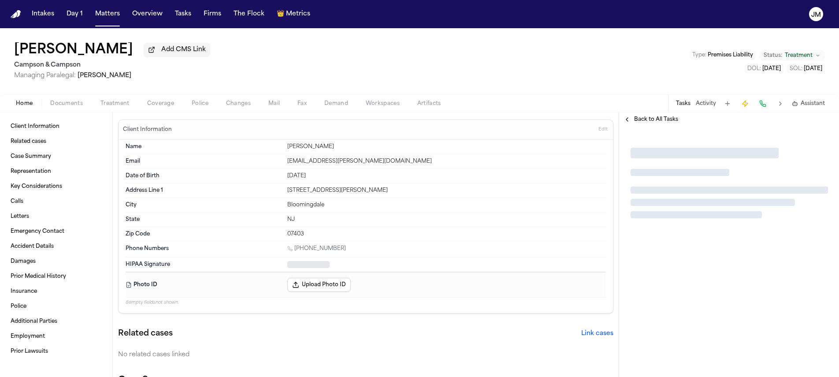
type textarea "*"
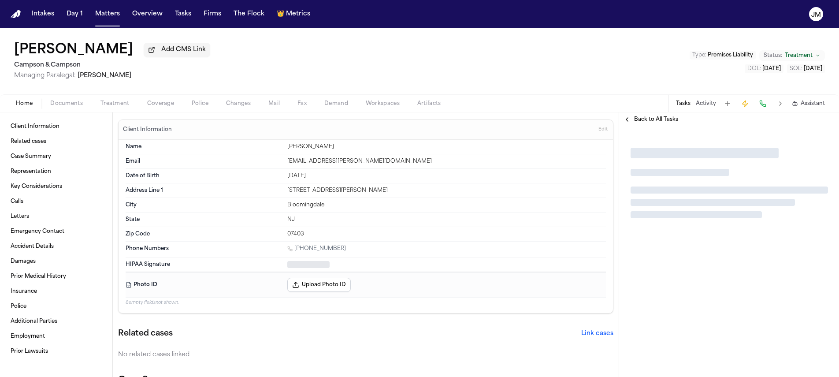
type textarea "*"
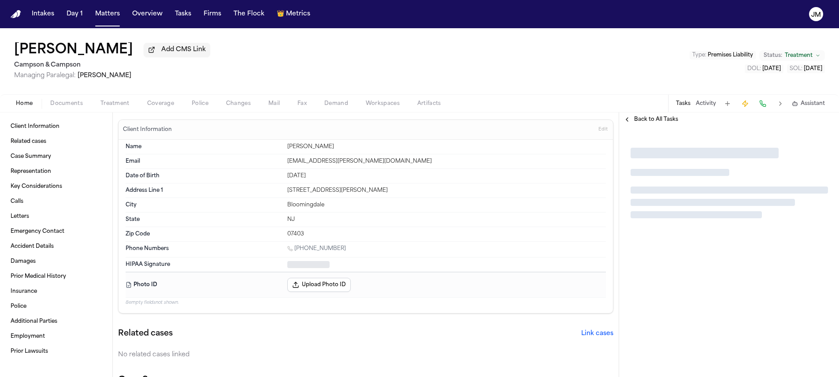
type textarea "*"
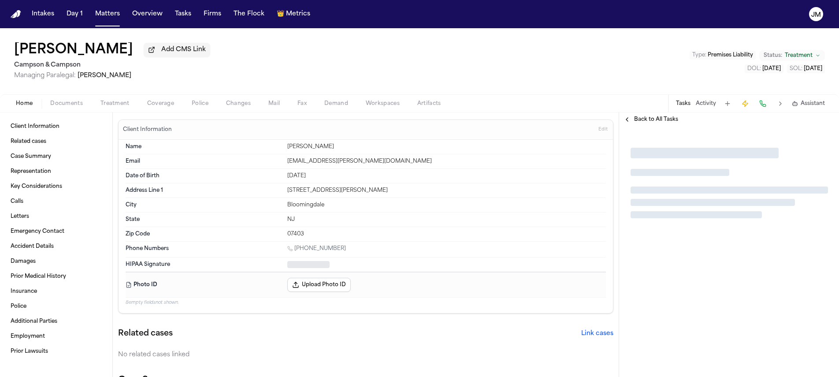
type textarea "*"
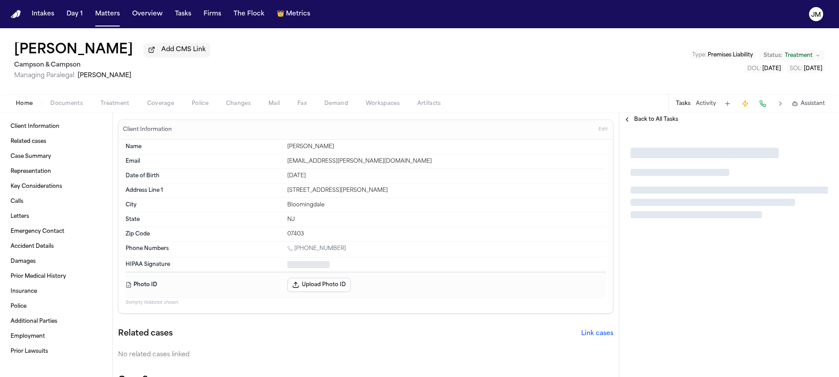
type textarea "*"
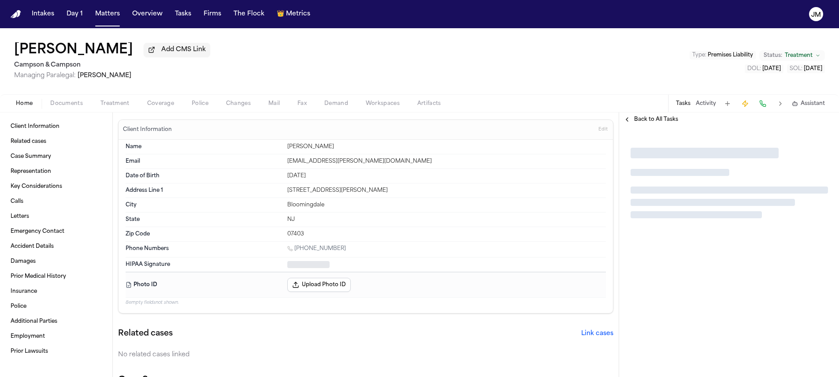
type textarea "*"
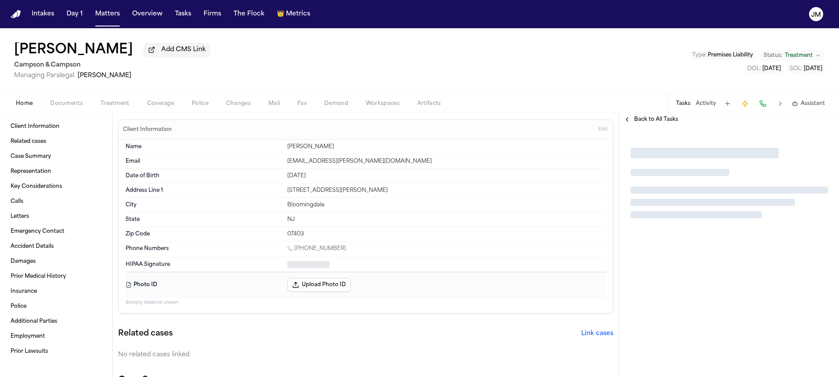
type textarea "*"
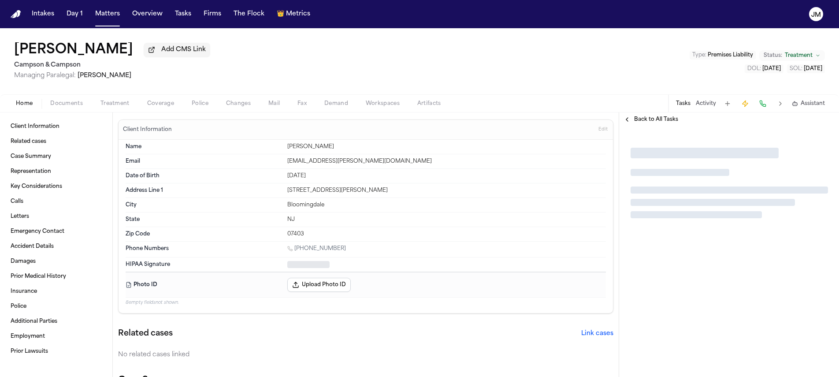
type textarea "*"
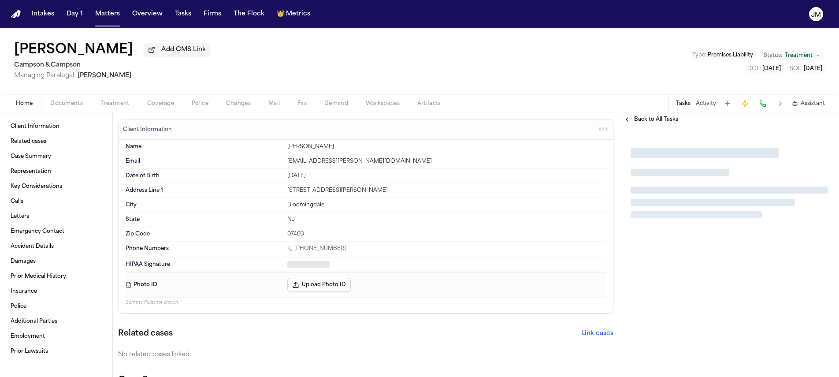
type textarea "*"
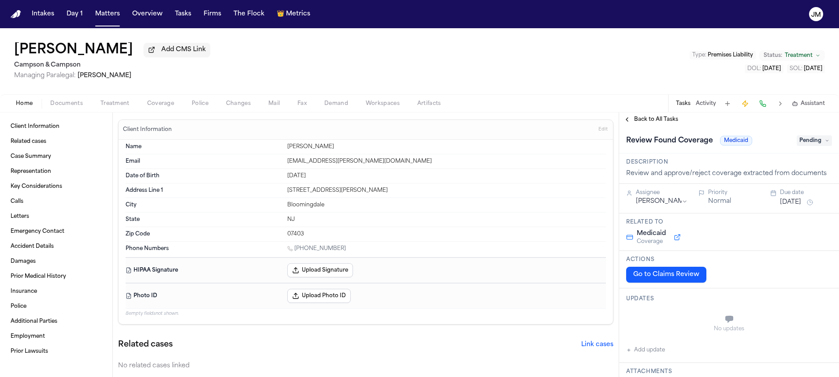
type textarea "*"
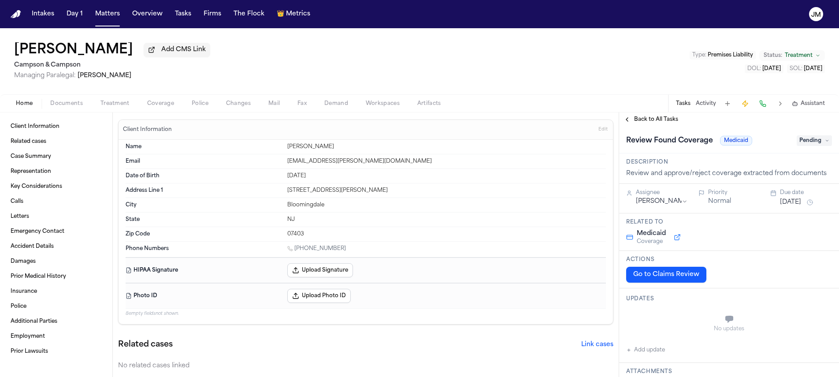
type textarea "*"
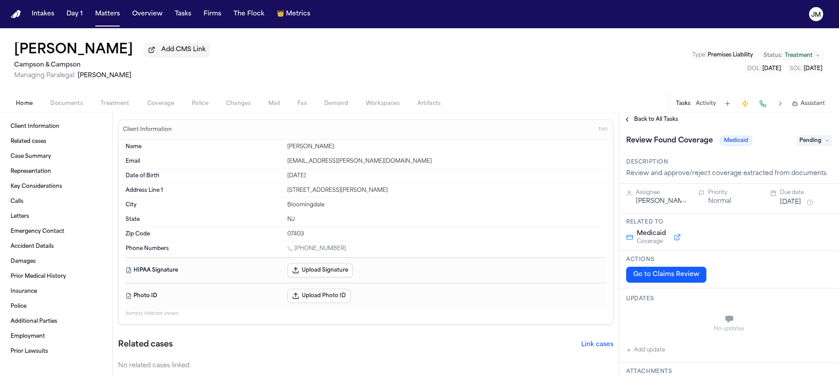
type textarea "*"
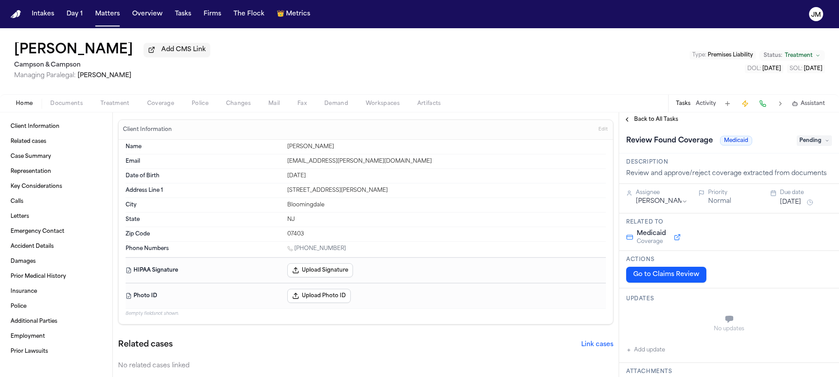
type textarea "*"
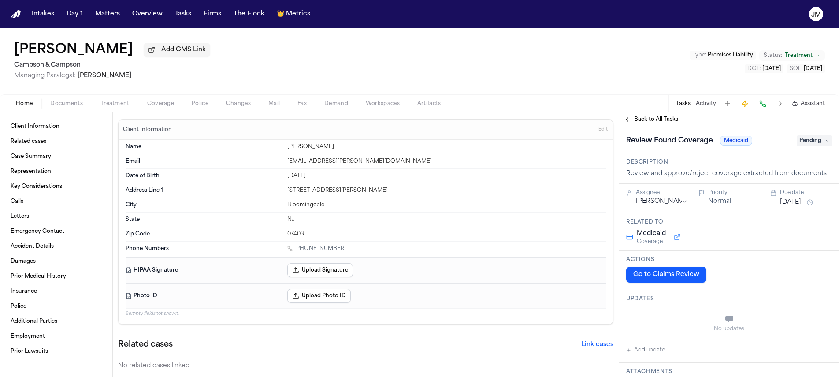
type textarea "*"
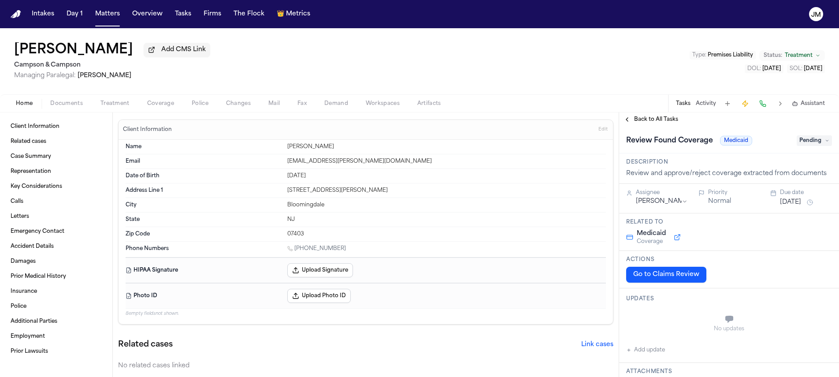
type textarea "*"
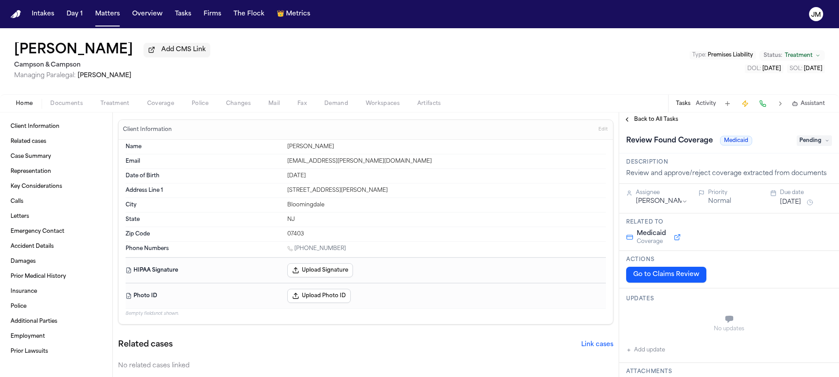
type textarea "*"
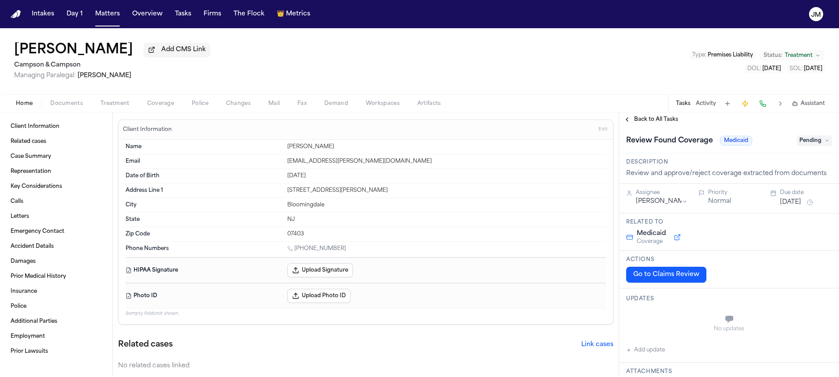
type textarea "*"
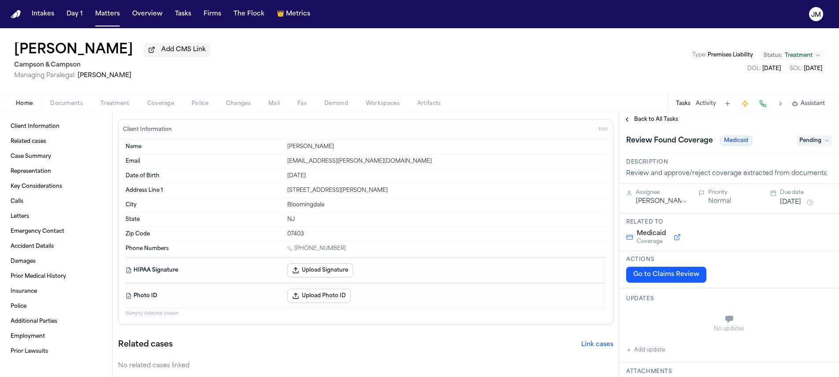
type textarea "*"
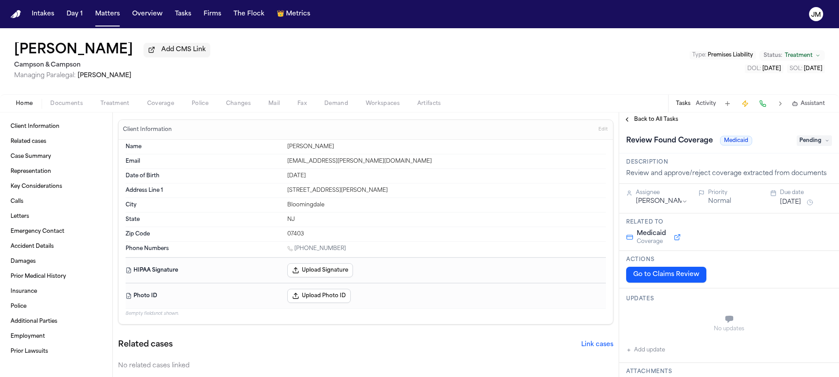
type textarea "*"
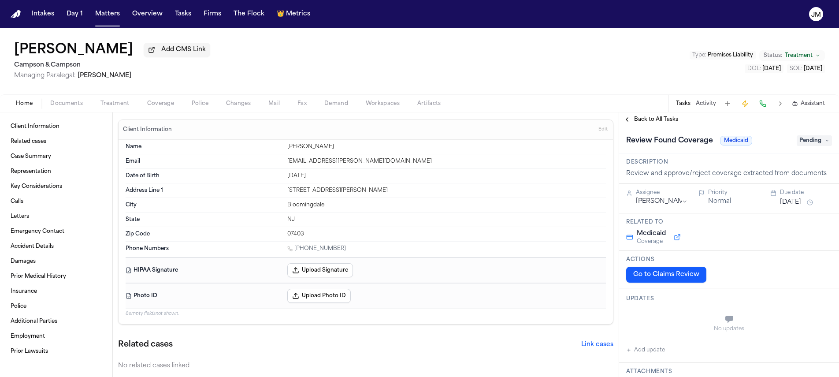
type textarea "*"
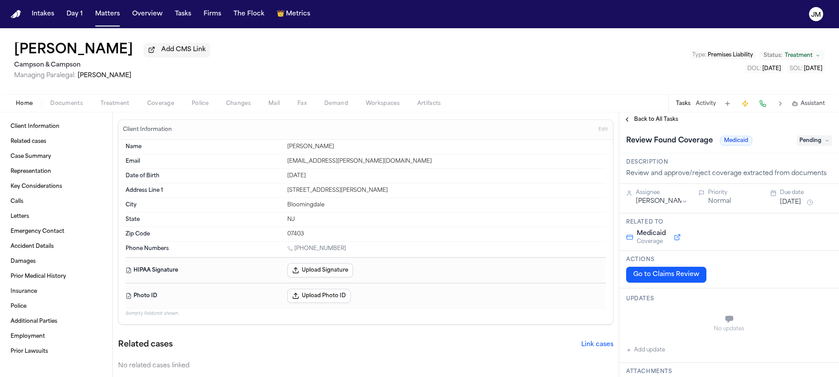
type textarea "*"
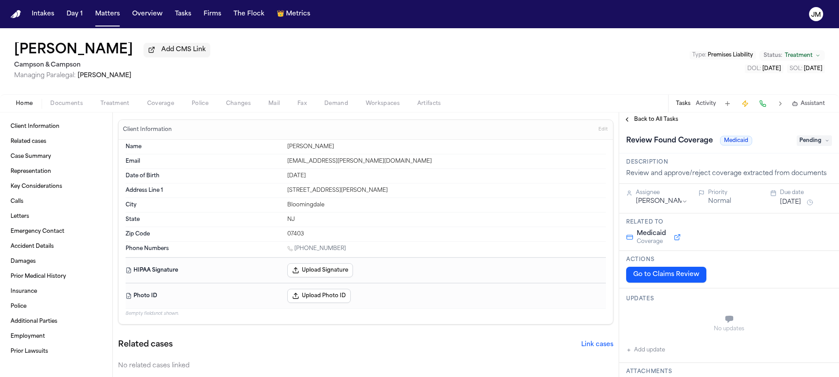
type textarea "*"
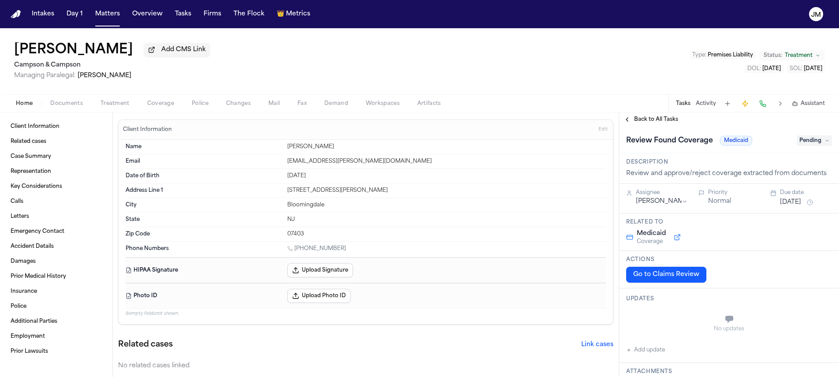
type textarea "*"
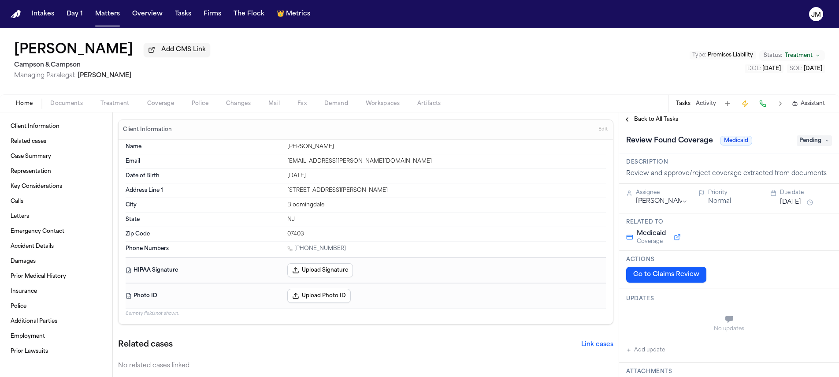
type textarea "*"
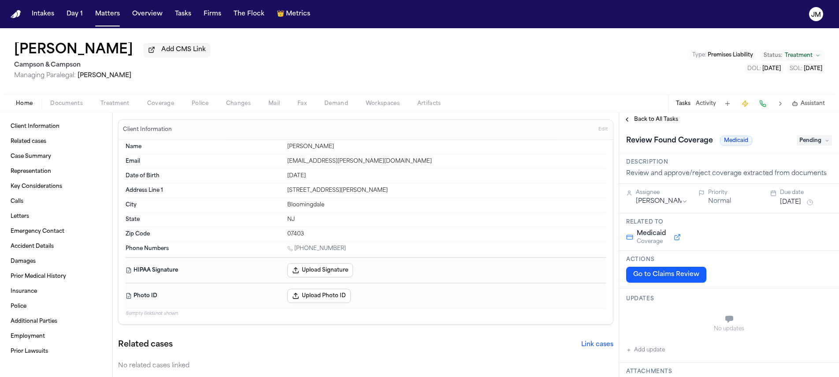
type textarea "*"
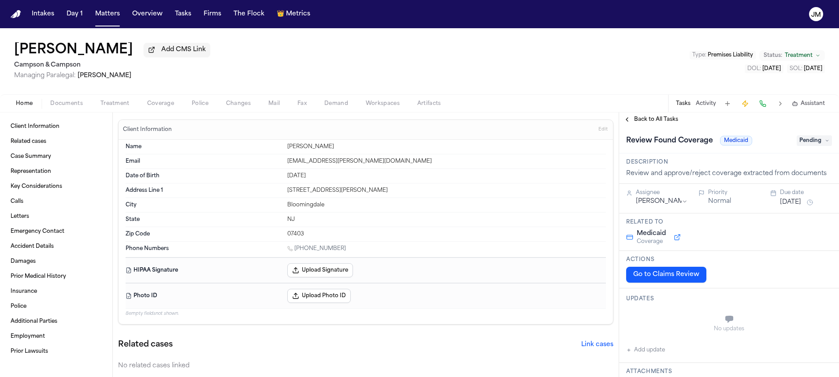
type textarea "*"
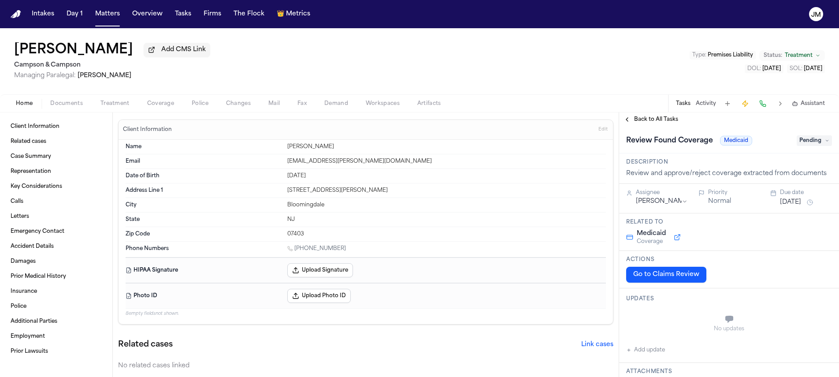
type textarea "*"
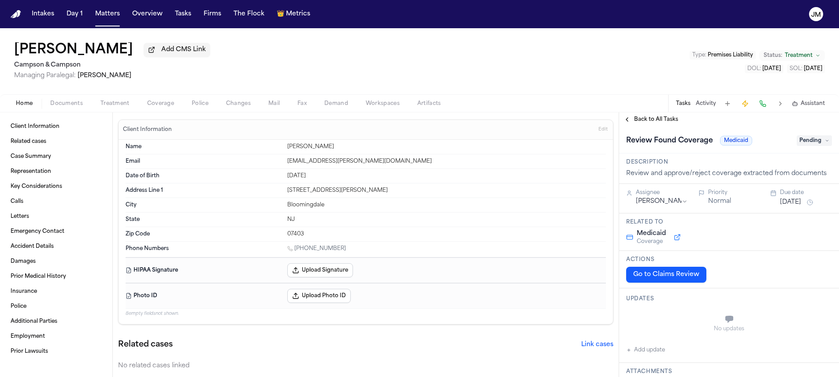
type textarea "*"
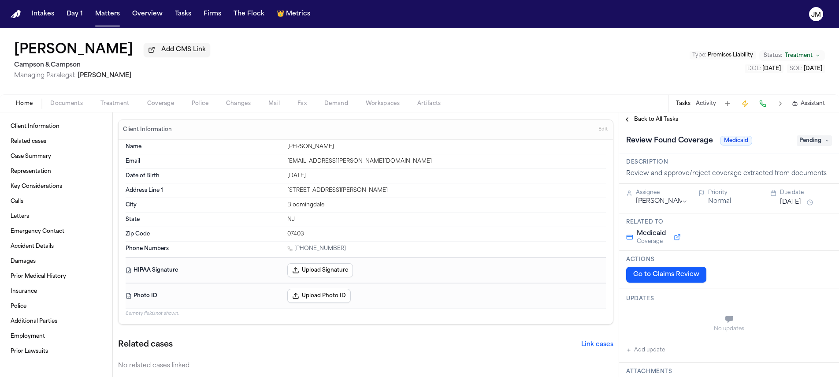
type textarea "*"
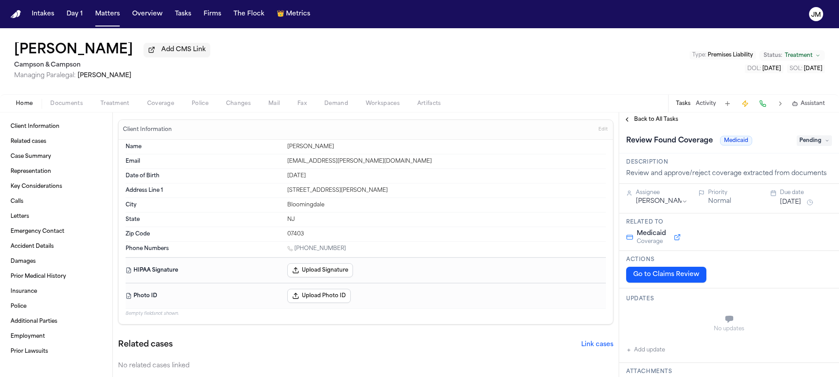
click at [120, 101] on span "Treatment" at bounding box center [115, 103] width 29 height 7
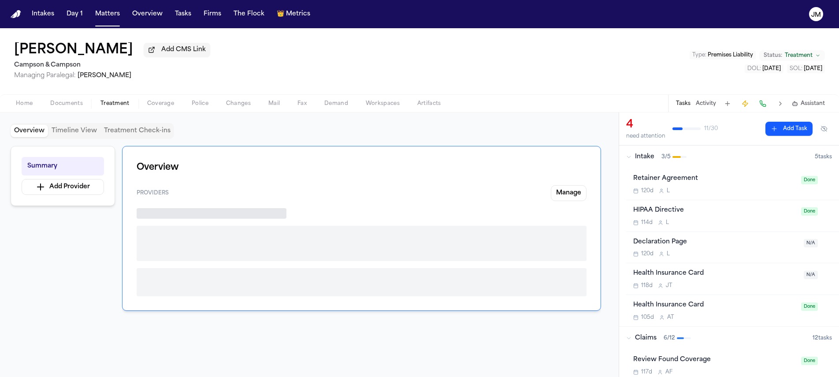
click at [152, 104] on span "Coverage" at bounding box center [160, 103] width 27 height 7
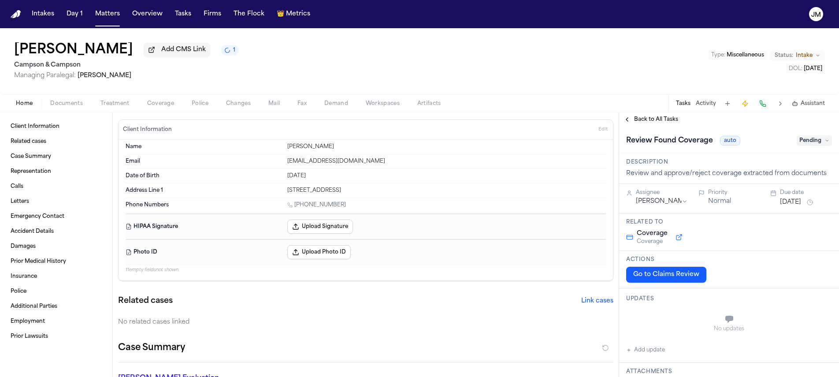
click at [153, 107] on span "Coverage" at bounding box center [160, 103] width 27 height 7
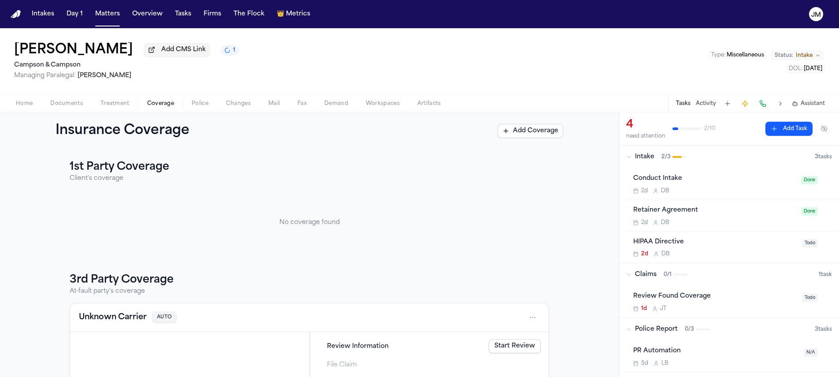
scroll to position [45, 0]
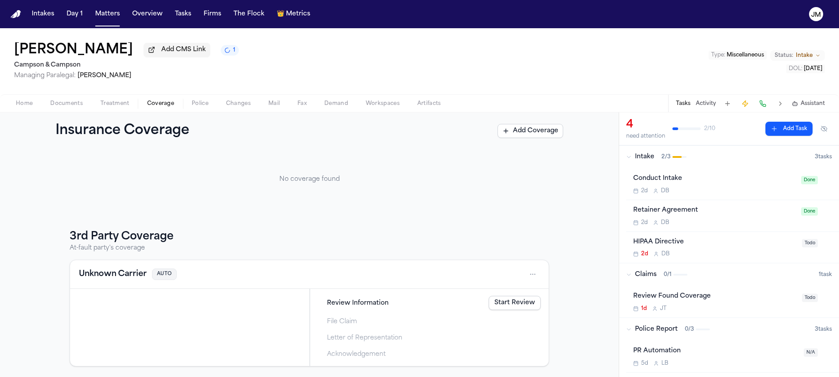
click at [116, 104] on span "Treatment" at bounding box center [115, 103] width 29 height 7
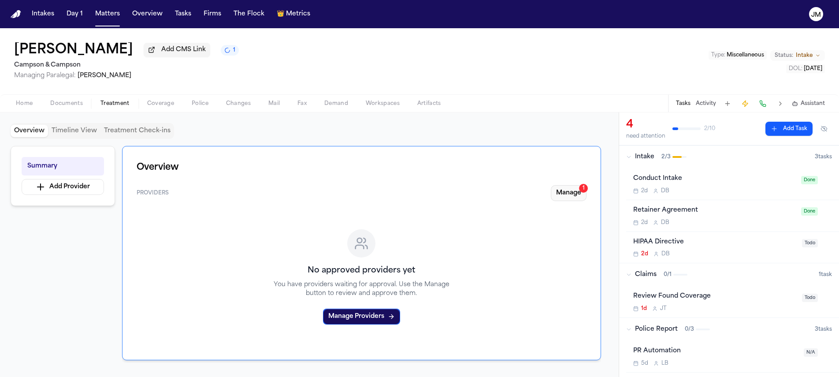
click at [553, 194] on button "Manage 1" at bounding box center [569, 193] width 36 height 16
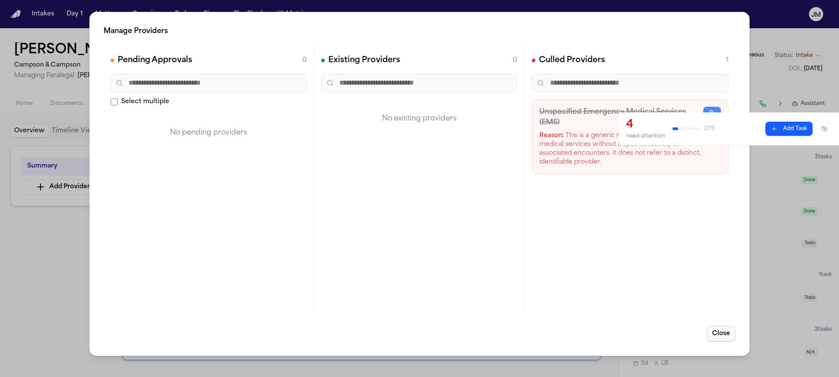
click at [727, 334] on button "Close" at bounding box center [721, 334] width 29 height 16
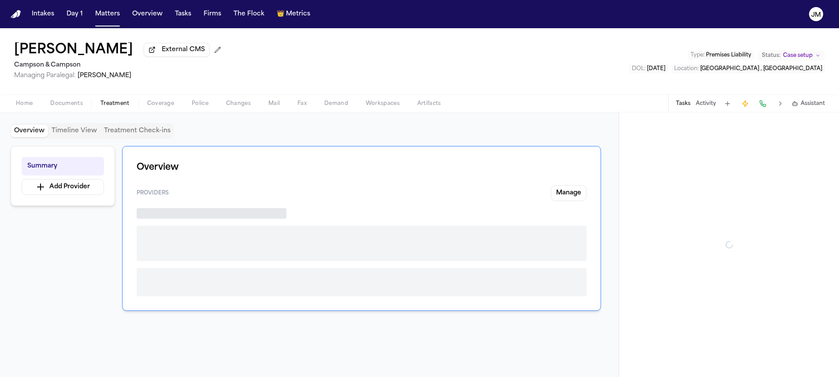
click at [129, 106] on button "Treatment" at bounding box center [115, 103] width 47 height 11
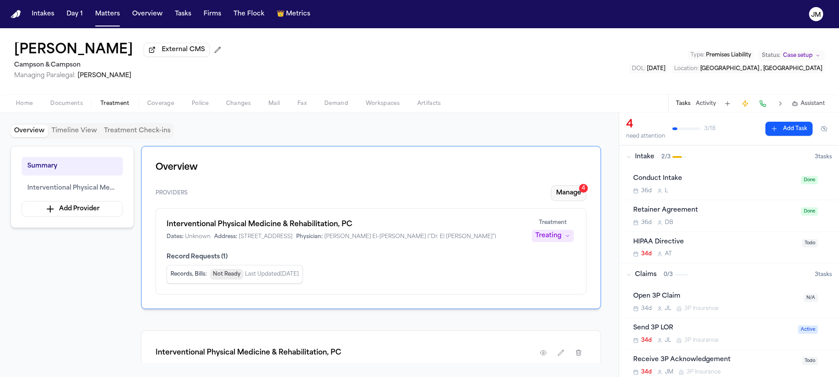
click at [555, 193] on button "Manage 4" at bounding box center [569, 193] width 36 height 16
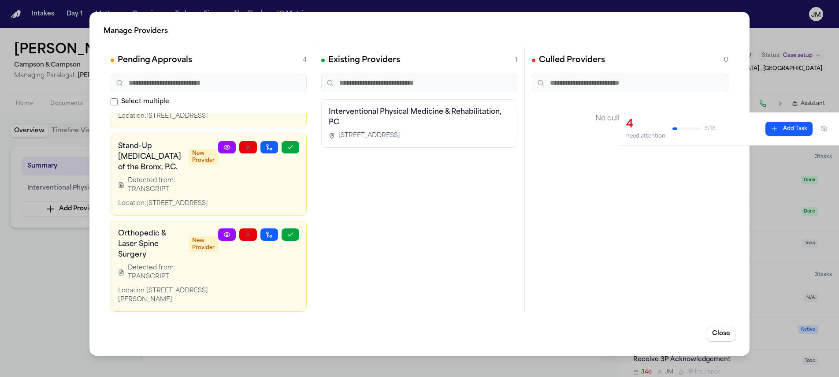
scroll to position [188, 0]
click at [224, 231] on icon at bounding box center [227, 234] width 7 height 7
click at [287, 231] on icon "button" at bounding box center [290, 234] width 7 height 7
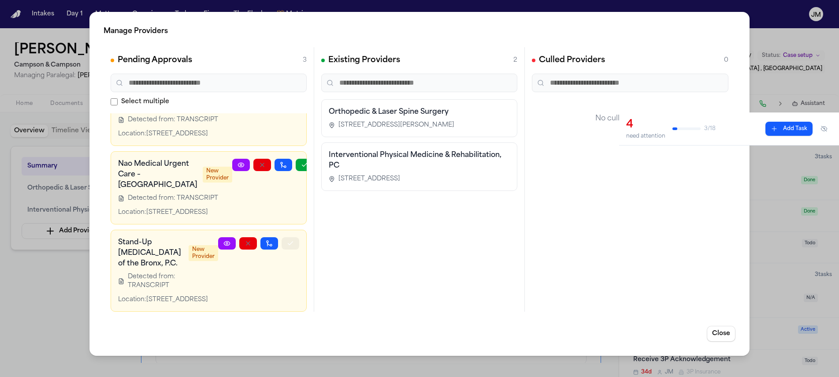
click at [287, 240] on icon "button" at bounding box center [290, 243] width 7 height 7
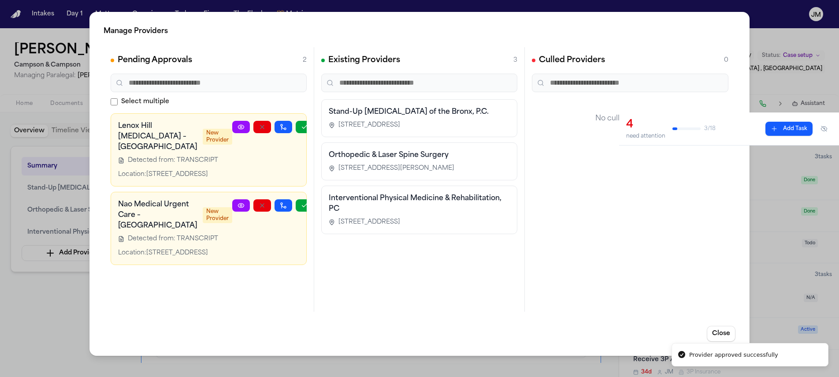
scroll to position [0, 0]
click at [296, 129] on button "button" at bounding box center [305, 127] width 18 height 12
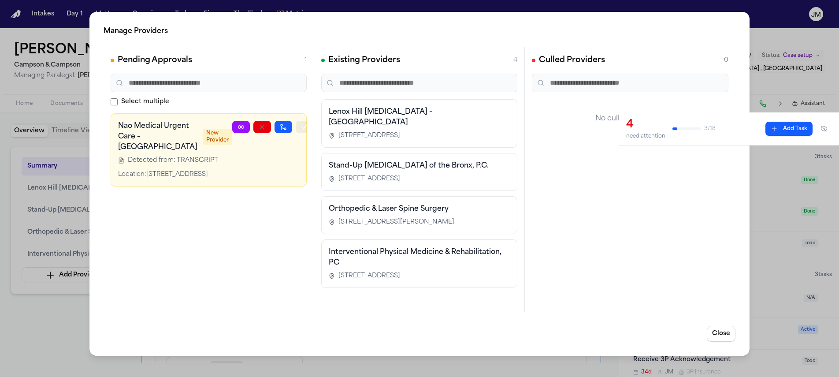
click at [296, 129] on button "button" at bounding box center [305, 127] width 18 height 12
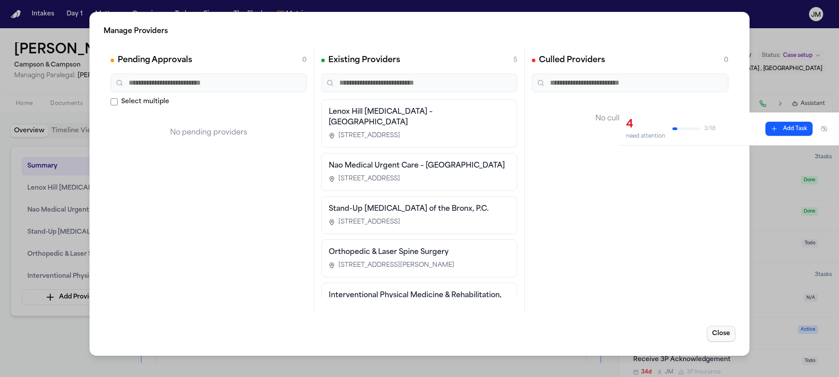
click at [710, 331] on button "Close" at bounding box center [721, 334] width 29 height 16
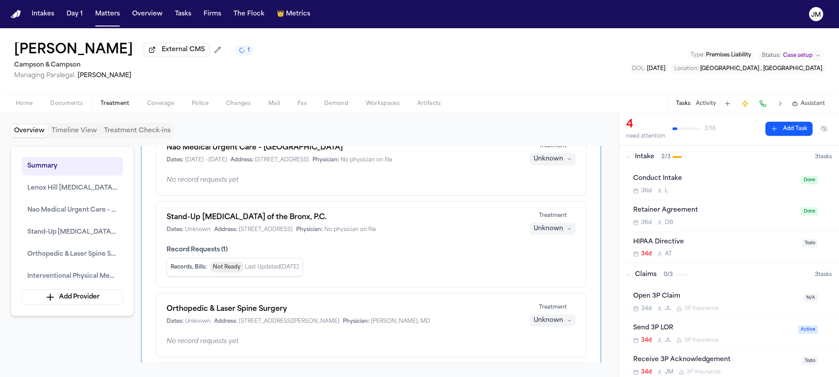
scroll to position [195, 0]
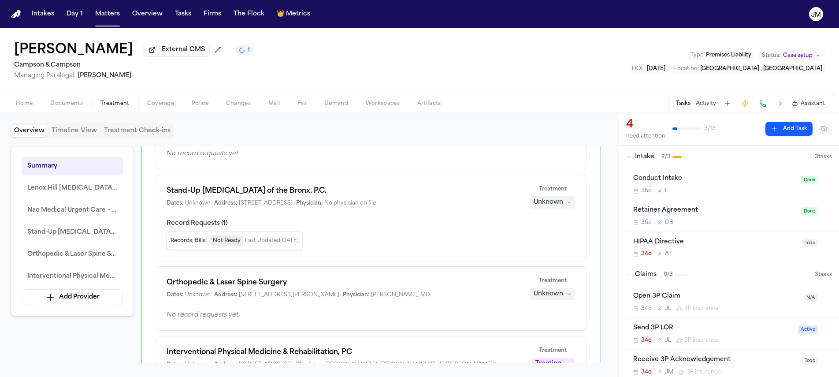
click at [558, 297] on div "Unknown" at bounding box center [549, 294] width 30 height 9
click at [546, 309] on span "Treating" at bounding box center [537, 313] width 25 height 9
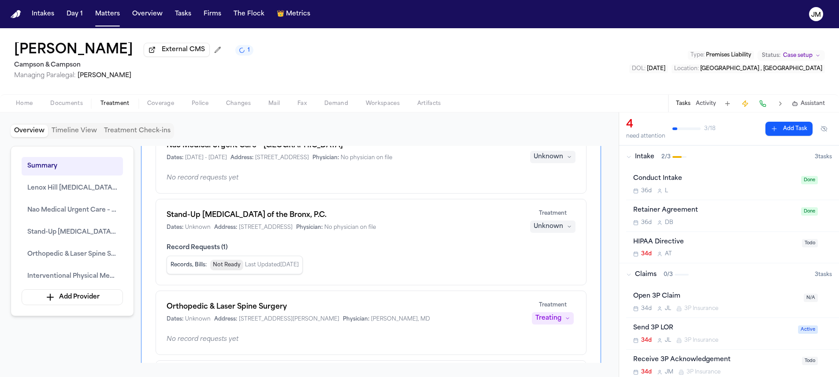
scroll to position [89, 0]
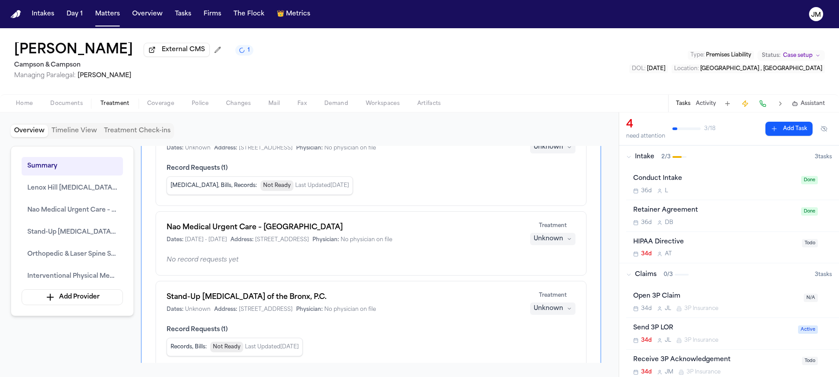
click at [551, 306] on div "Unknown" at bounding box center [549, 308] width 30 height 9
click at [540, 272] on span "Completed" at bounding box center [542, 268] width 35 height 9
click at [549, 240] on div "Unknown" at bounding box center [549, 239] width 30 height 9
click at [537, 275] on span "Completed" at bounding box center [542, 274] width 35 height 9
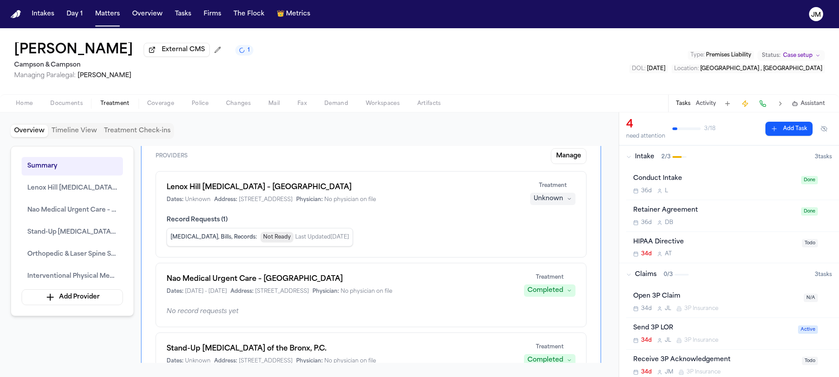
scroll to position [37, 0]
click at [548, 207] on div "Lenox Hill Radiology – Pelham Bay Dates: Unknown Address: 3250 Westchester Aven…" at bounding box center [371, 215] width 431 height 86
click at [548, 204] on div "Unknown" at bounding box center [549, 199] width 30 height 9
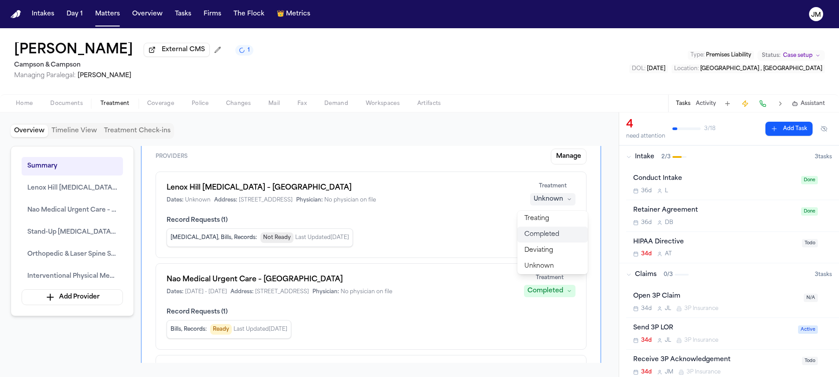
click at [549, 235] on span "Completed" at bounding box center [542, 234] width 35 height 9
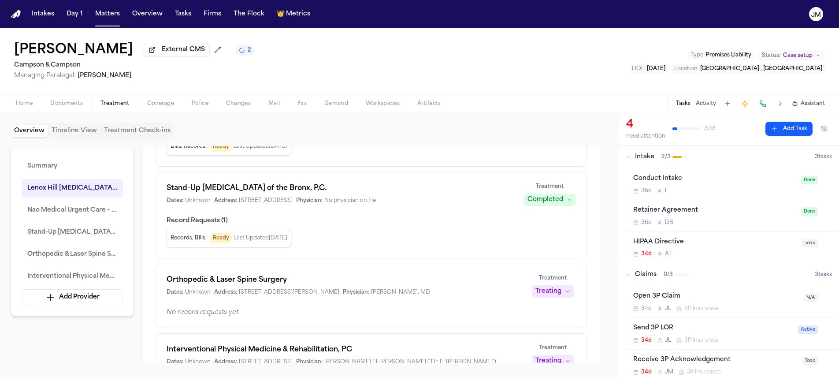
scroll to position [217, 0]
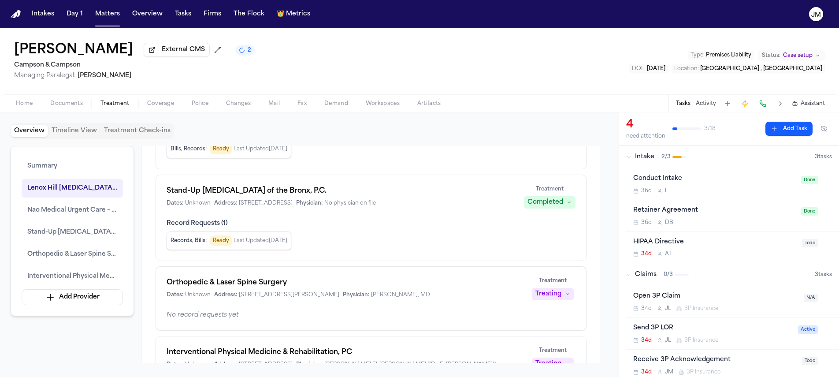
click at [161, 131] on button "Treatment Check-ins" at bounding box center [138, 131] width 74 height 12
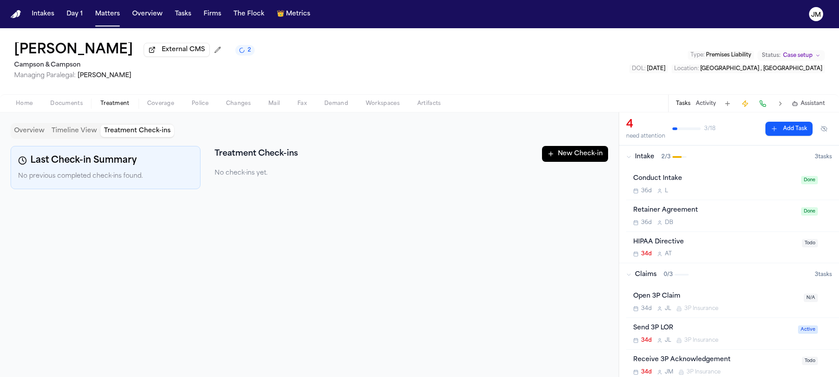
click at [34, 135] on button "Overview" at bounding box center [29, 131] width 37 height 12
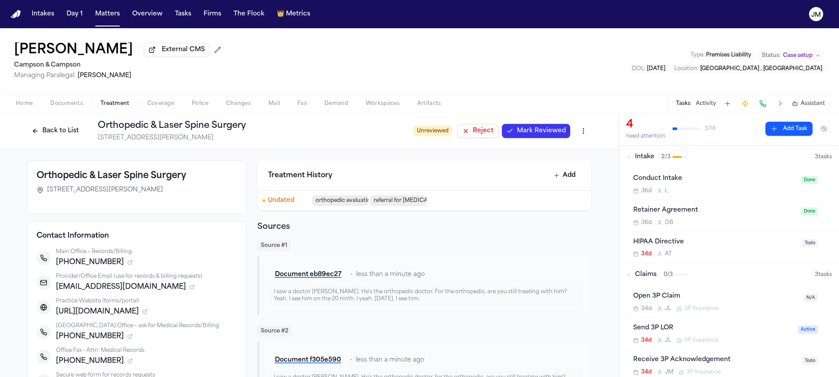
click at [40, 129] on button "Back to List" at bounding box center [55, 131] width 56 height 14
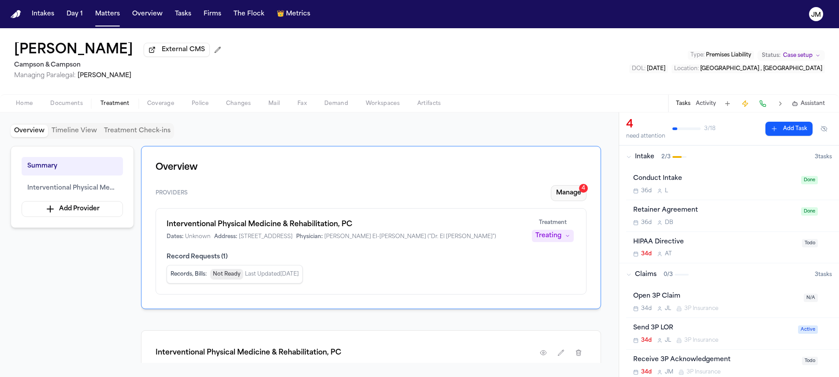
click at [556, 199] on button "Manage 4" at bounding box center [569, 193] width 36 height 16
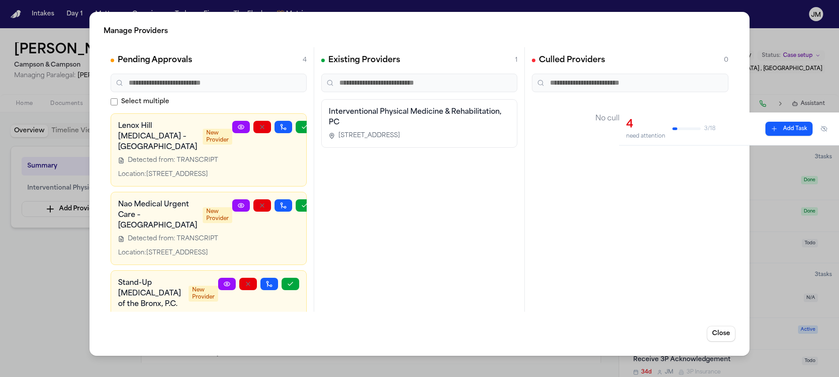
scroll to position [188, 0]
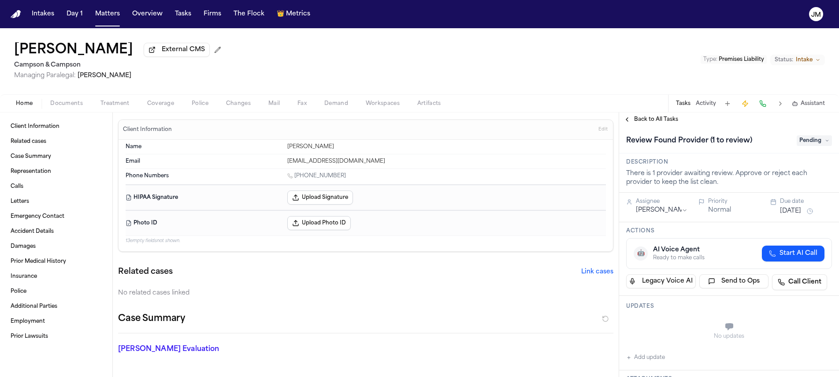
click at [113, 112] on div "Home Documents Treatment Coverage Police Changes Mail Fax Demand Workspaces Art…" at bounding box center [419, 103] width 839 height 18
click at [113, 107] on span "Treatment" at bounding box center [115, 103] width 29 height 7
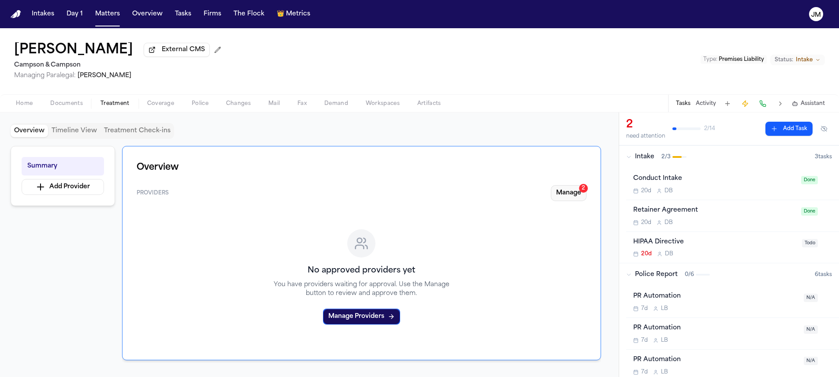
click at [560, 194] on button "Manage 2" at bounding box center [569, 193] width 36 height 16
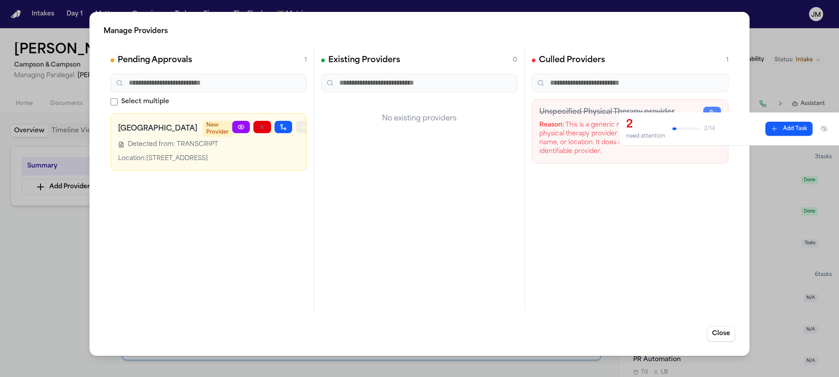
click at [296, 127] on button "button" at bounding box center [305, 127] width 18 height 12
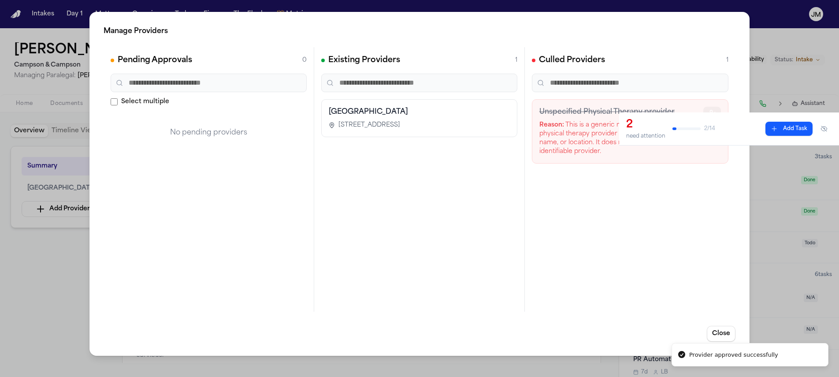
click at [718, 111] on button "button" at bounding box center [713, 113] width 18 height 12
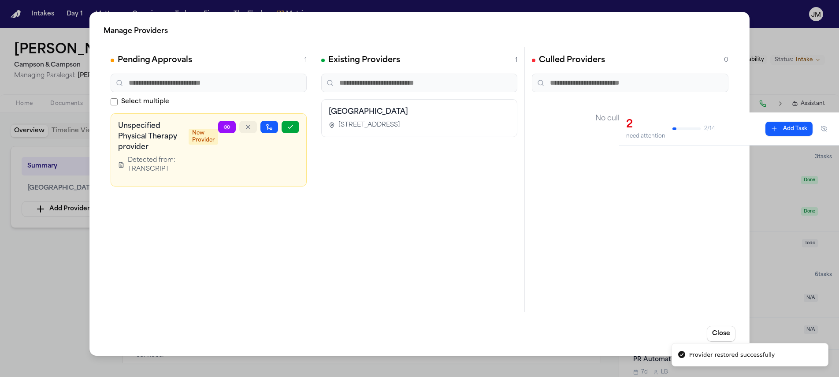
click at [256, 130] on button "button" at bounding box center [248, 127] width 18 height 12
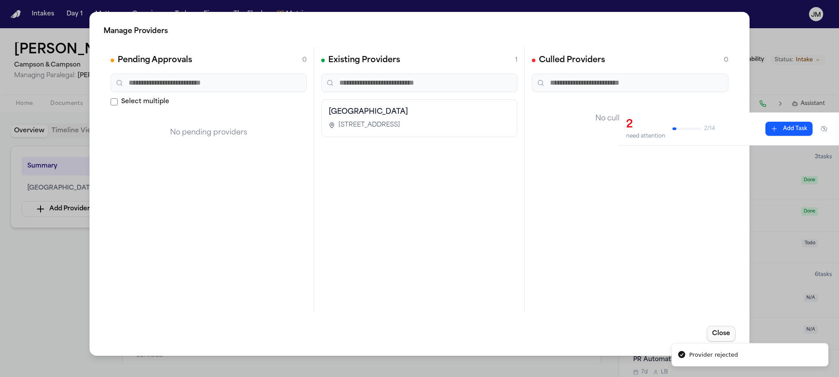
click at [713, 328] on button "Close" at bounding box center [721, 334] width 29 height 16
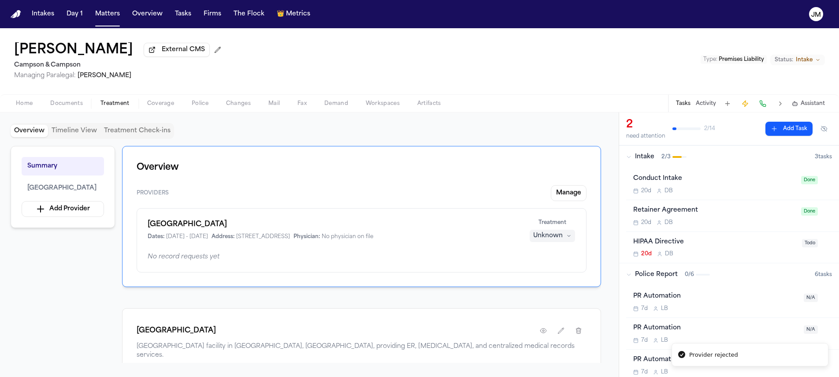
click at [548, 239] on div "Unknown" at bounding box center [548, 235] width 30 height 9
click at [543, 271] on span "Completed" at bounding box center [542, 271] width 35 height 9
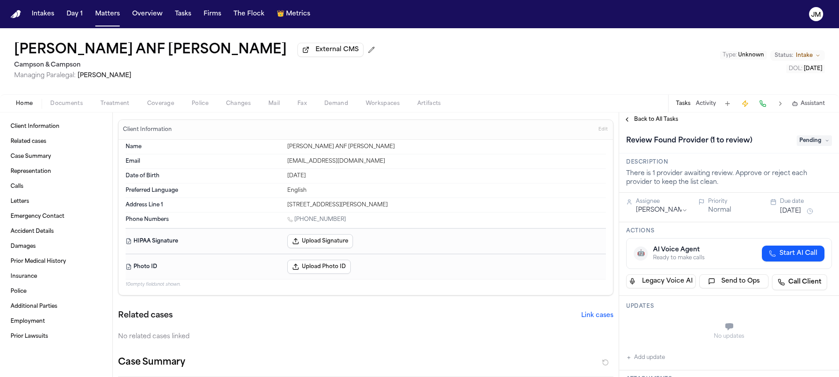
click at [105, 104] on span "Treatment" at bounding box center [115, 103] width 29 height 7
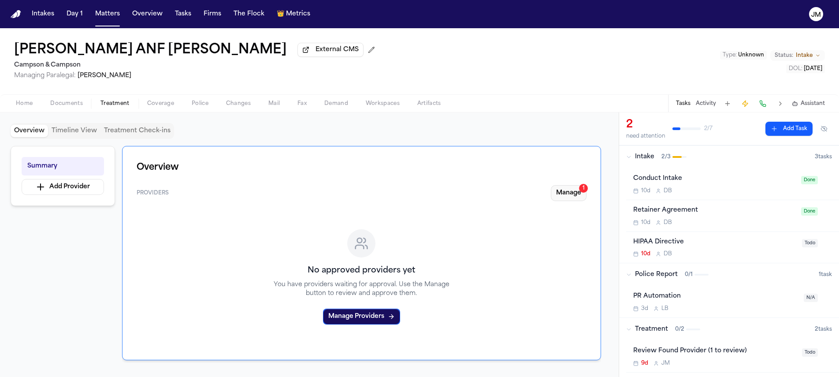
click at [578, 191] on button "Manage 1" at bounding box center [569, 193] width 36 height 16
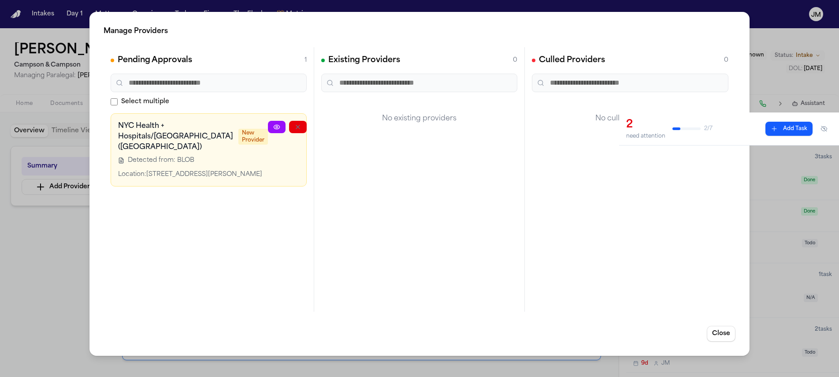
click at [337, 127] on icon "button" at bounding box center [340, 126] width 7 height 7
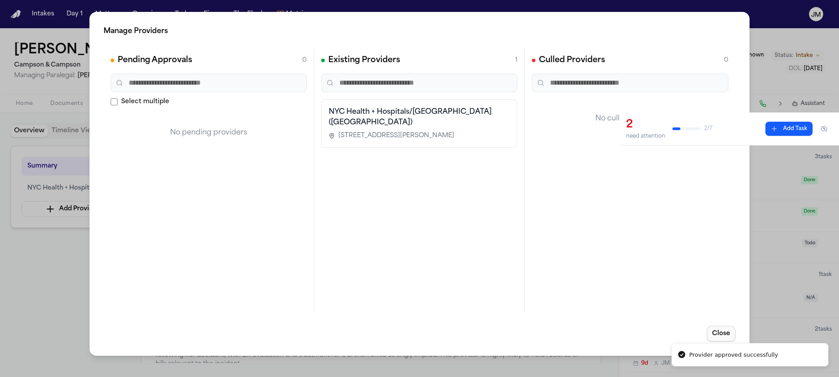
click at [722, 334] on button "Close" at bounding box center [721, 334] width 29 height 16
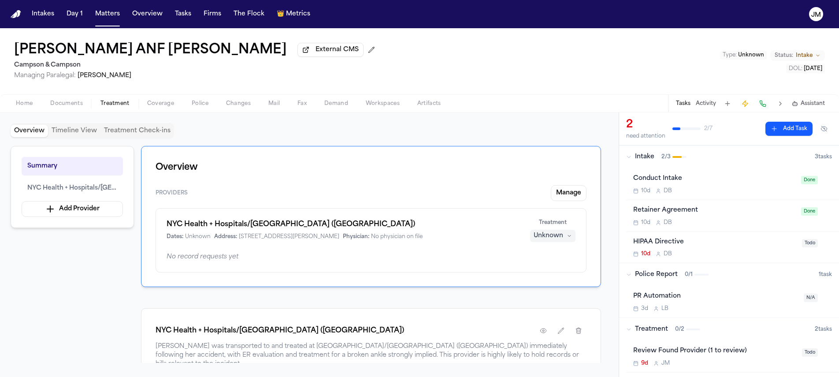
click at [545, 234] on div "Unknown" at bounding box center [549, 235] width 30 height 9
click at [548, 272] on span "Completed" at bounding box center [542, 271] width 35 height 9
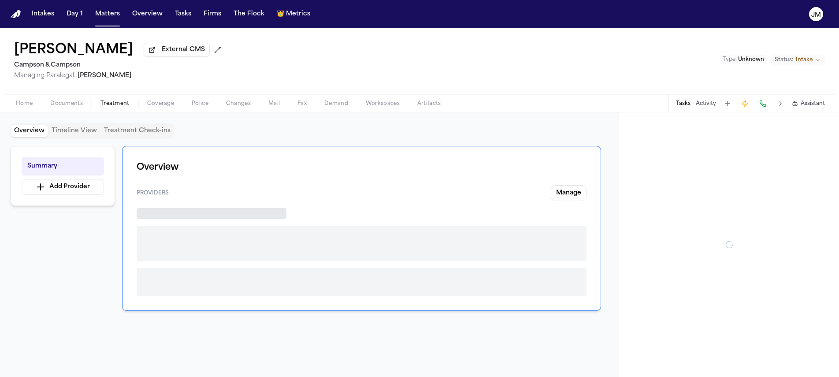
click at [123, 106] on span "Treatment" at bounding box center [115, 103] width 29 height 7
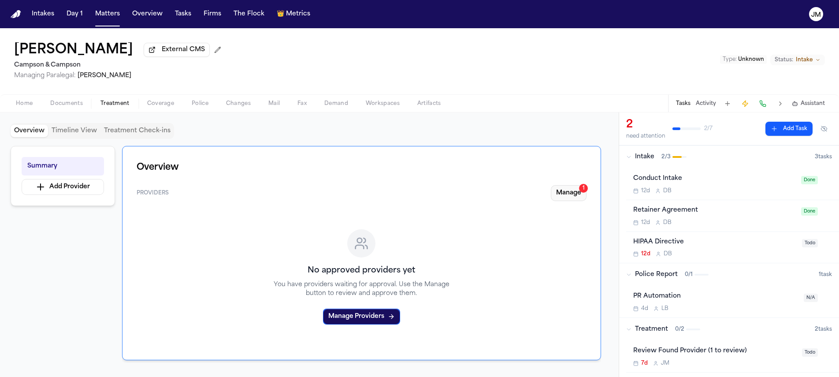
click at [557, 192] on button "Manage 1" at bounding box center [569, 193] width 36 height 16
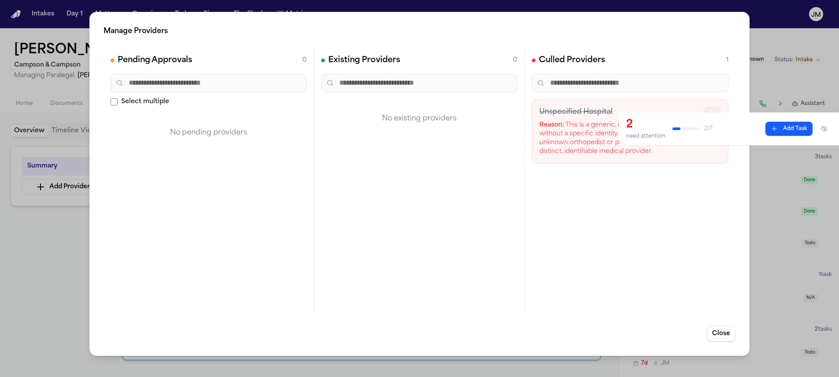
click at [713, 109] on icon "button" at bounding box center [712, 112] width 7 height 7
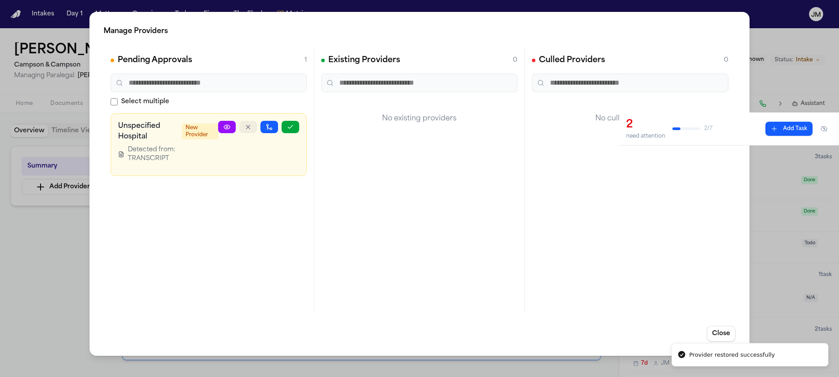
click at [253, 127] on button "button" at bounding box center [248, 127] width 18 height 12
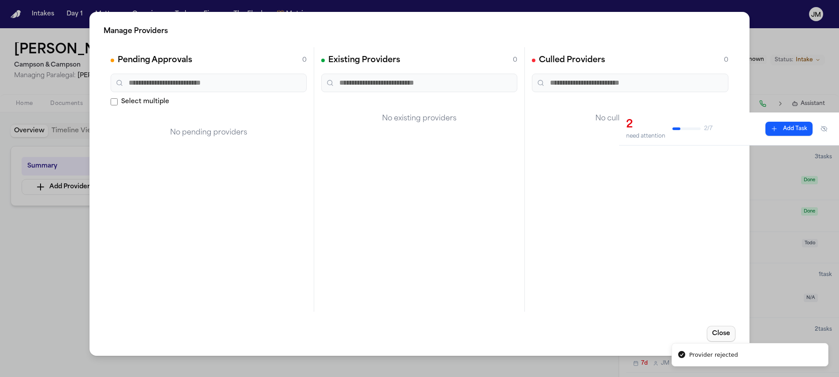
click at [715, 336] on button "Close" at bounding box center [721, 334] width 29 height 16
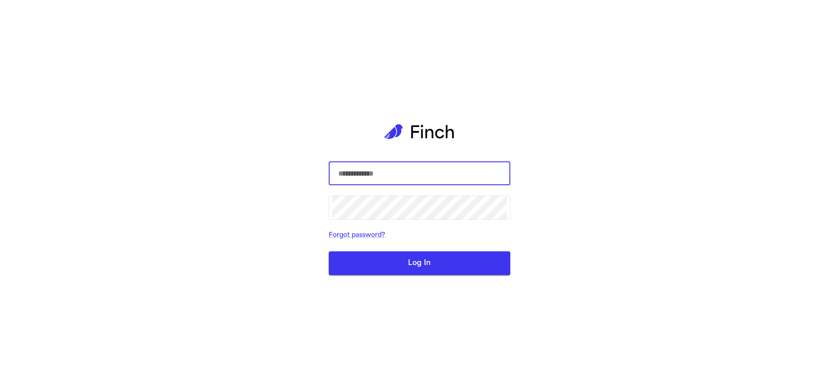
type input "**********"
click at [425, 273] on button "Log In" at bounding box center [420, 263] width 182 height 24
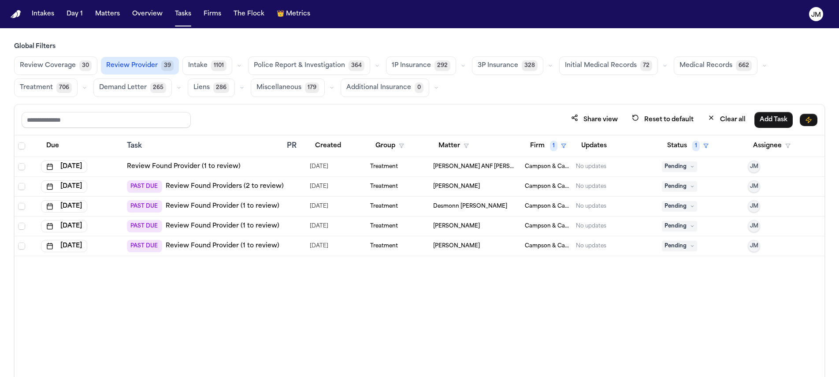
click at [217, 166] on link "Review Found Provider (1 to review)" at bounding box center [184, 166] width 114 height 9
click at [668, 163] on span "Pending" at bounding box center [679, 166] width 35 height 11
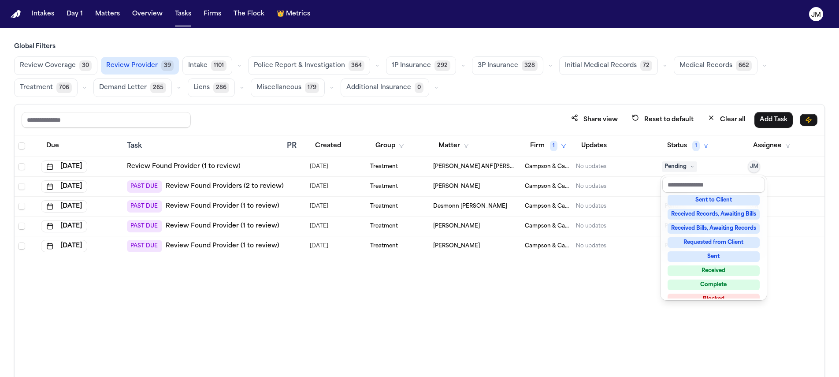
scroll to position [129, 0]
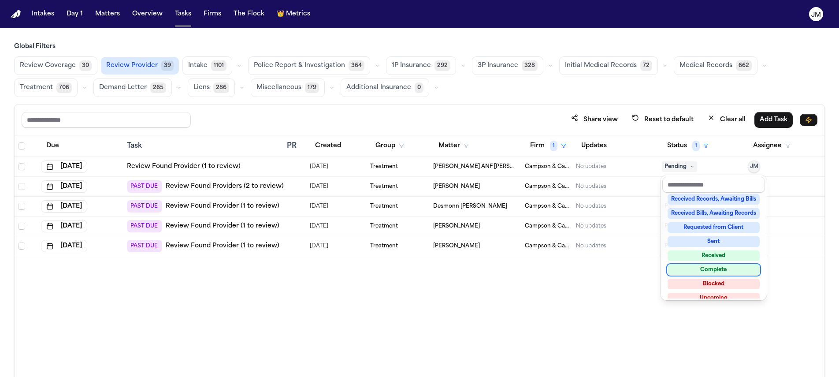
click at [700, 270] on div "Complete" at bounding box center [714, 270] width 92 height 11
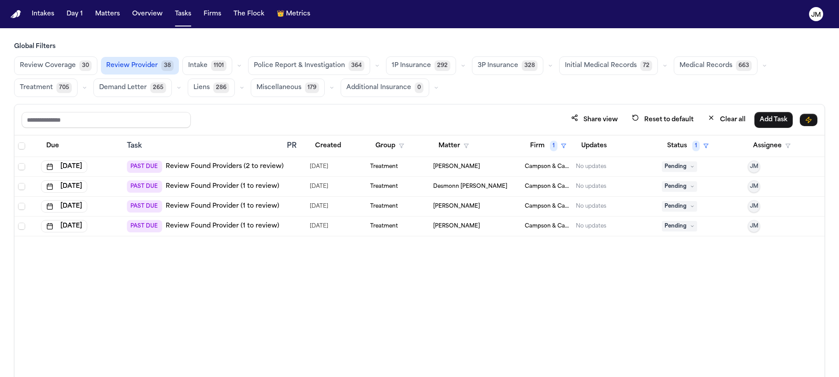
click at [191, 163] on link "Review Found Providers (2 to review)" at bounding box center [225, 166] width 118 height 9
click at [682, 165] on span "Pending" at bounding box center [679, 166] width 35 height 11
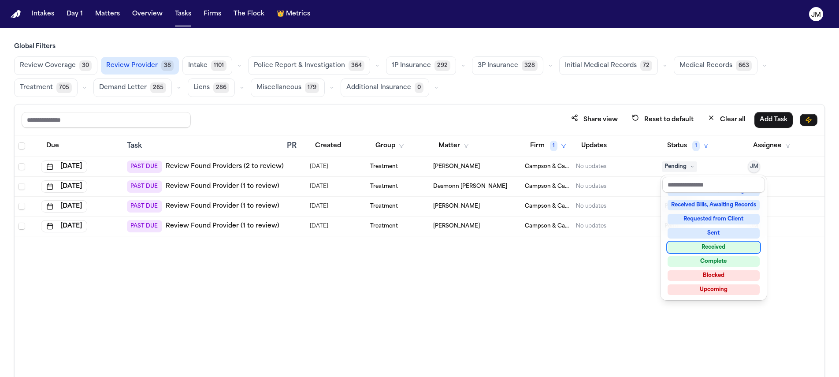
scroll to position [0, 0]
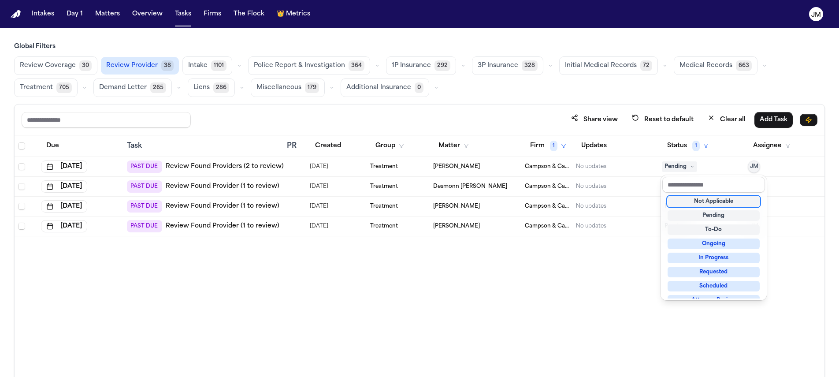
click at [689, 200] on div "Not Applicable" at bounding box center [714, 201] width 92 height 11
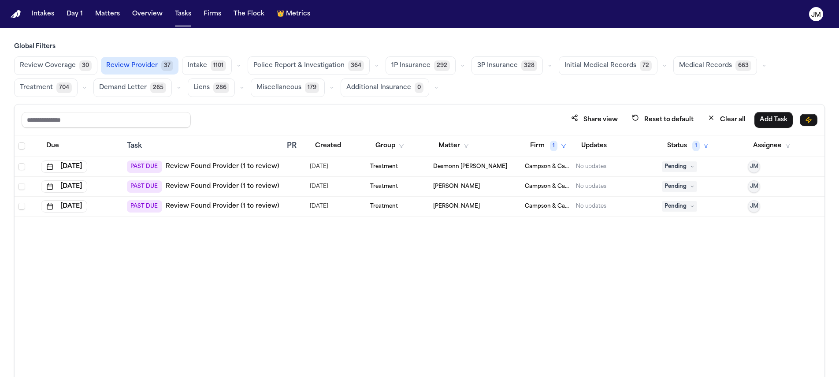
click at [675, 163] on span "Pending" at bounding box center [679, 166] width 35 height 11
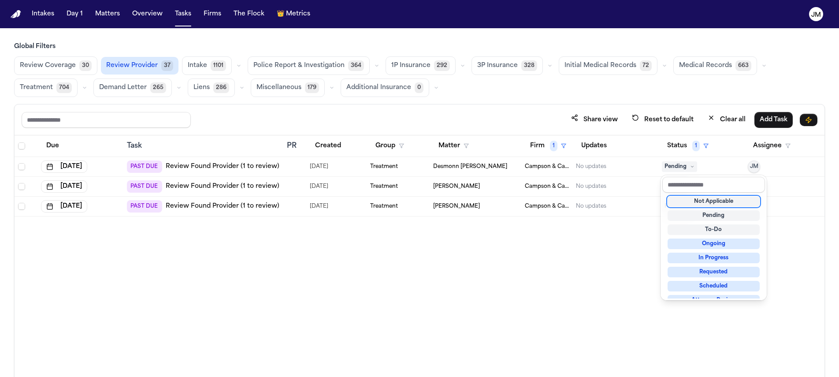
click at [717, 204] on div "Not Applicable" at bounding box center [714, 201] width 92 height 11
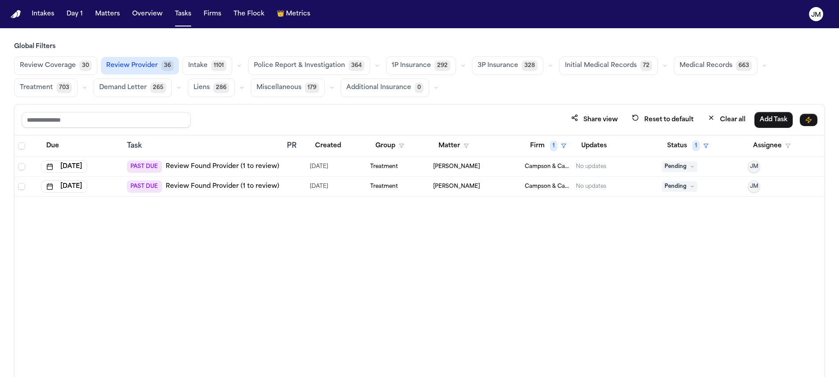
click at [205, 165] on link "Review Found Provider (1 to review)" at bounding box center [223, 166] width 114 height 9
click at [682, 170] on span "Pending" at bounding box center [679, 166] width 35 height 11
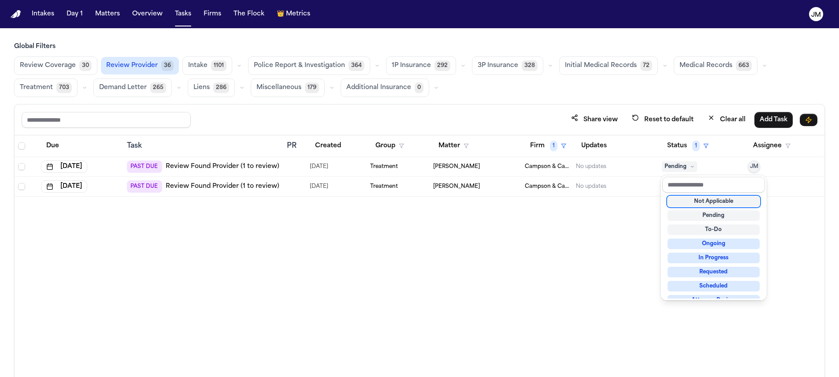
click at [688, 200] on div "Not Applicable" at bounding box center [714, 201] width 92 height 11
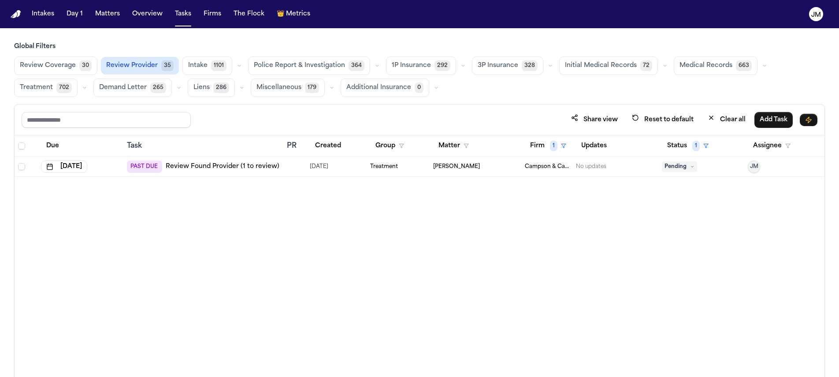
click at [192, 168] on link "Review Found Provider (1 to review)" at bounding box center [223, 166] width 114 height 9
click at [691, 164] on icon at bounding box center [692, 166] width 4 height 4
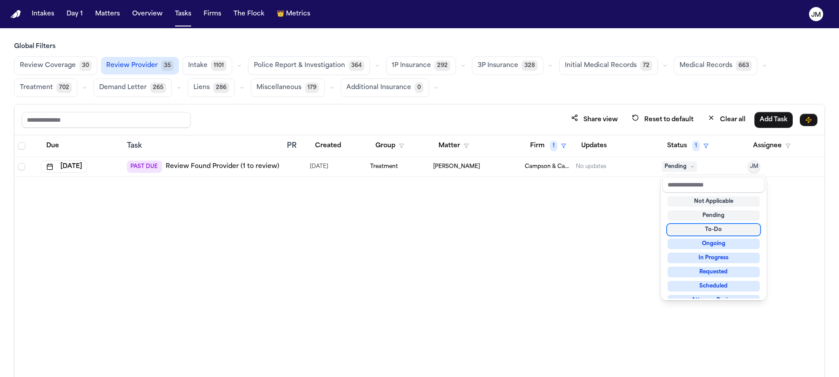
scroll to position [138, 0]
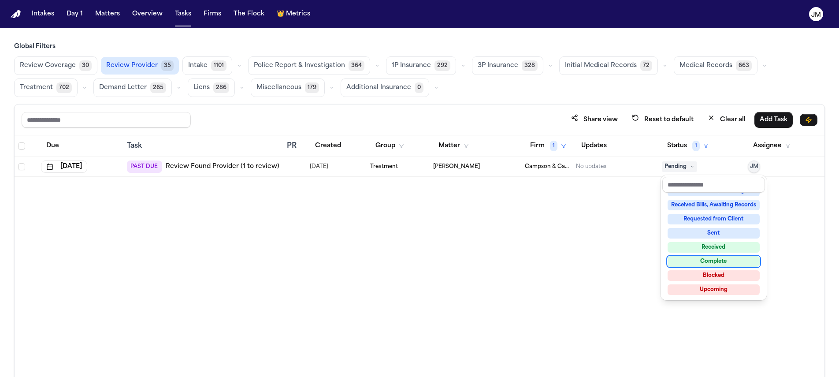
click at [714, 262] on div "Complete" at bounding box center [714, 261] width 92 height 11
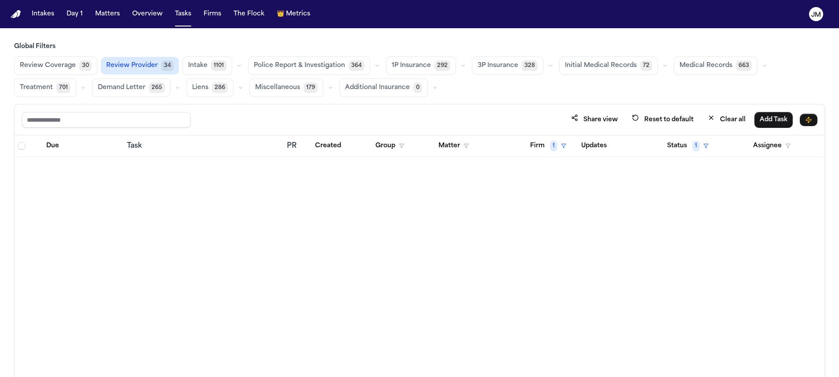
click at [496, 220] on div "Due Task PR Created Group Matter Firm 1 Updates Status 1 Assignee" at bounding box center [420, 275] width 810 height 280
click at [55, 63] on span "Review Coverage" at bounding box center [48, 65] width 56 height 9
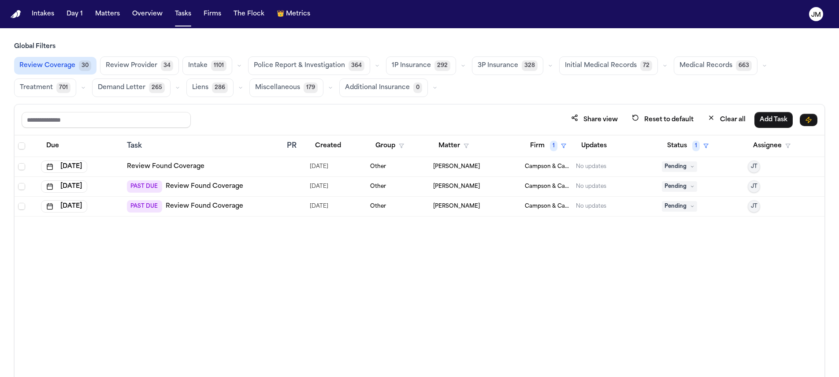
click at [127, 66] on span "Review Provider" at bounding box center [132, 65] width 52 height 9
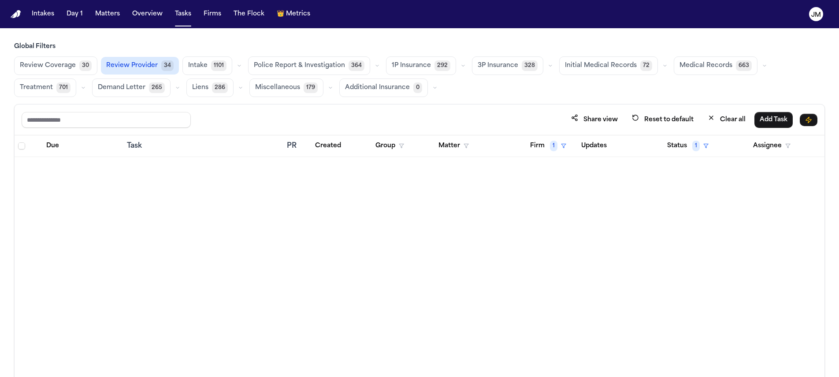
click at [203, 69] on span "Intake" at bounding box center [197, 65] width 19 height 9
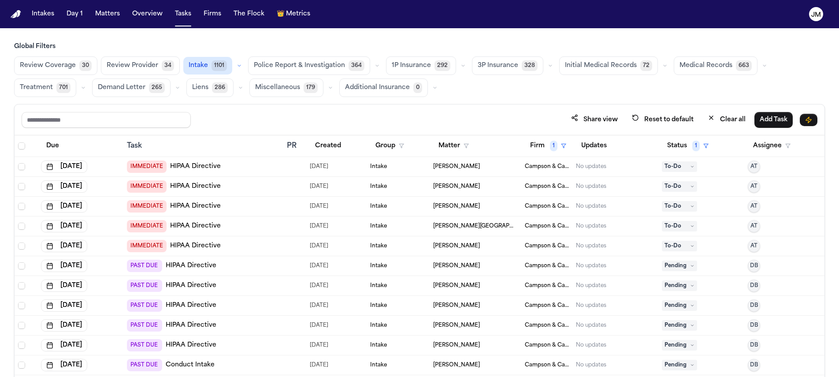
click at [52, 86] on span "Treatment" at bounding box center [36, 87] width 33 height 9
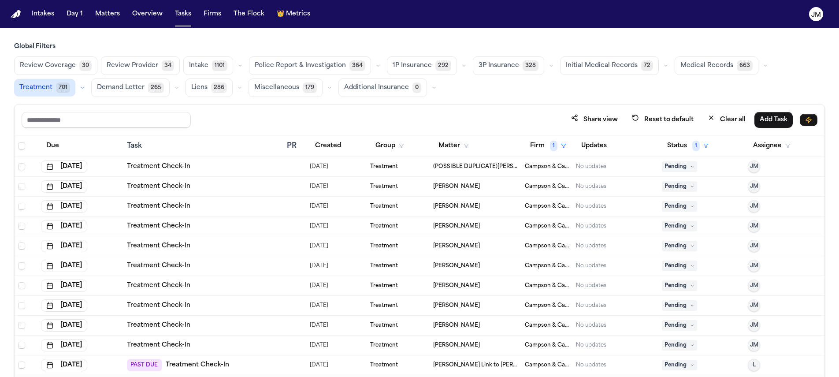
click at [662, 189] on span "Pending" at bounding box center [679, 186] width 35 height 11
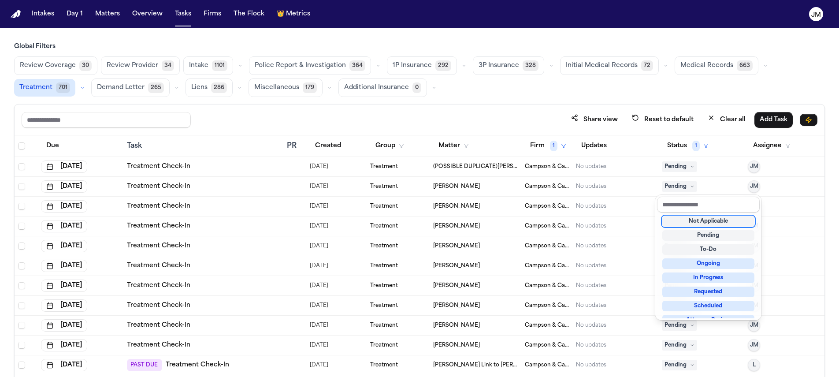
click at [692, 224] on div "Not Applicable" at bounding box center [709, 221] width 92 height 11
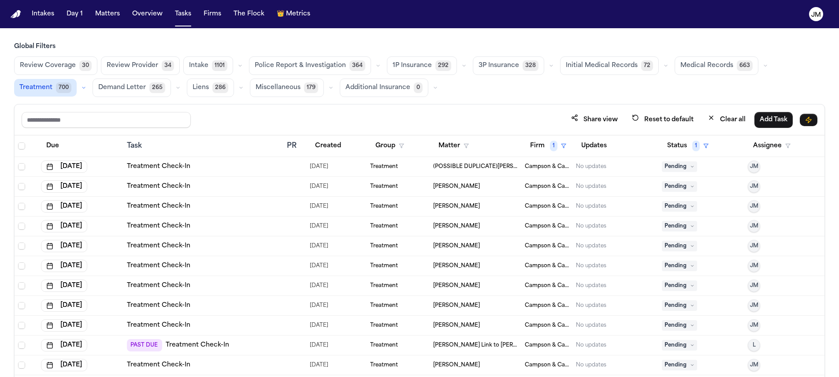
click at [690, 188] on span "Pending" at bounding box center [679, 186] width 35 height 11
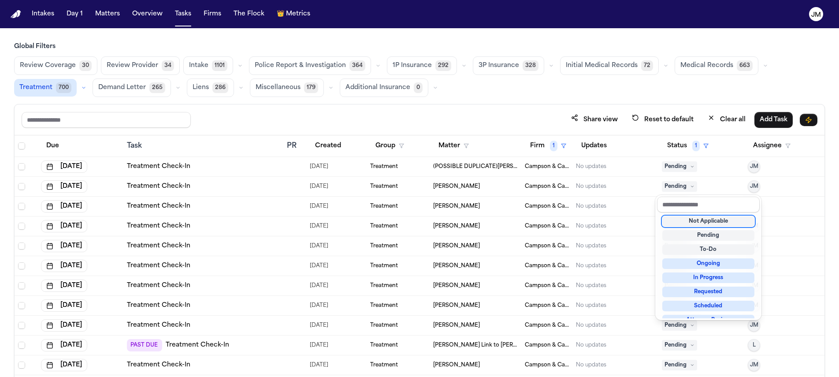
click at [690, 221] on div "Not Applicable" at bounding box center [709, 221] width 92 height 11
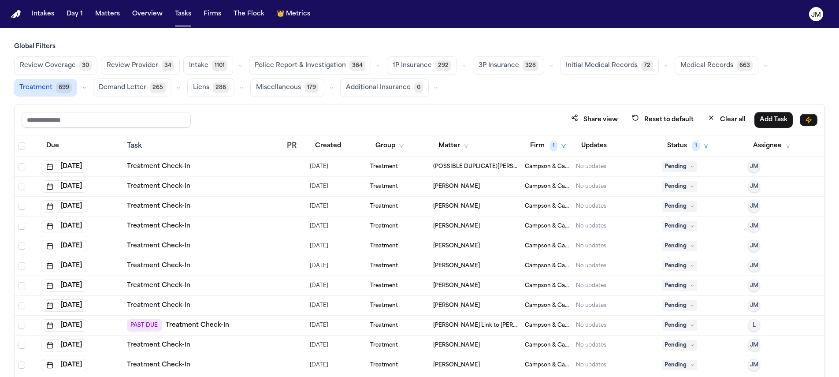
click at [670, 226] on span "Pending" at bounding box center [679, 226] width 35 height 11
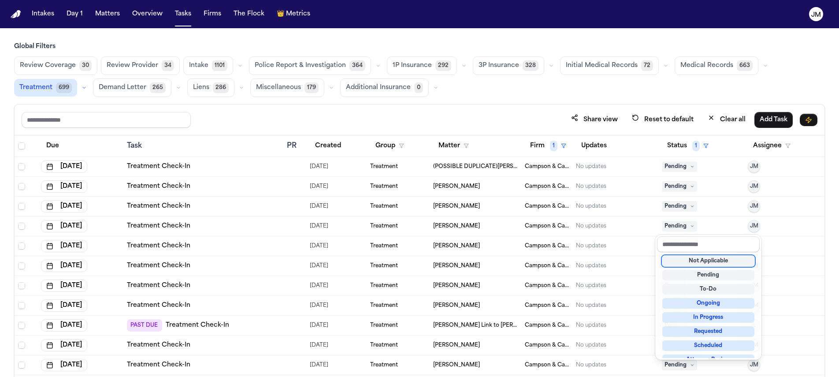
click at [682, 262] on div "Not Applicable" at bounding box center [709, 261] width 92 height 11
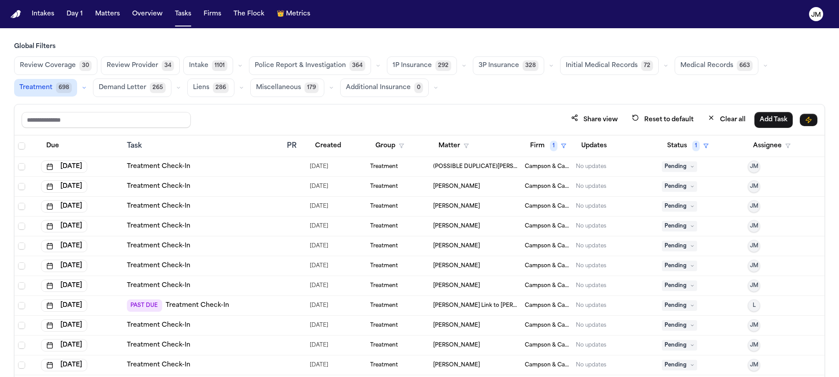
click at [665, 224] on span "Pending" at bounding box center [679, 226] width 35 height 11
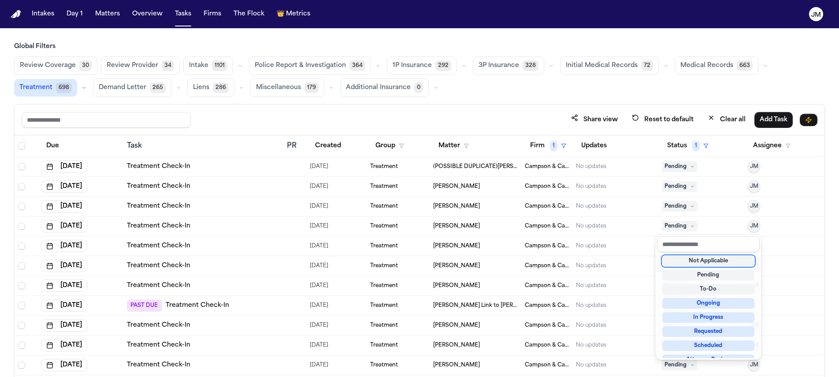
click at [687, 261] on div "Not Applicable" at bounding box center [709, 261] width 92 height 11
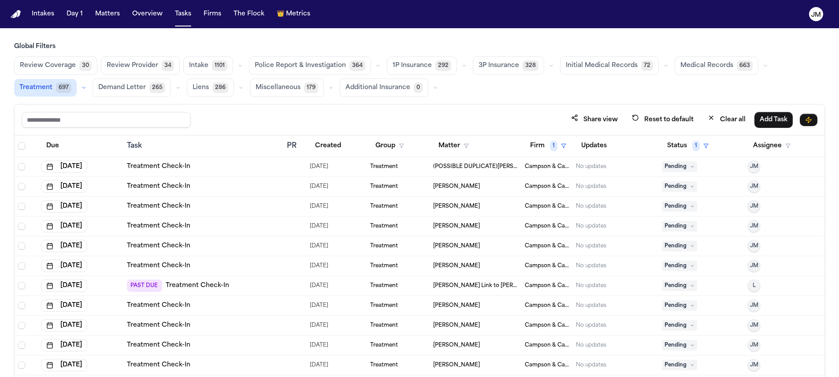
click at [662, 228] on span "Pending" at bounding box center [679, 226] width 35 height 11
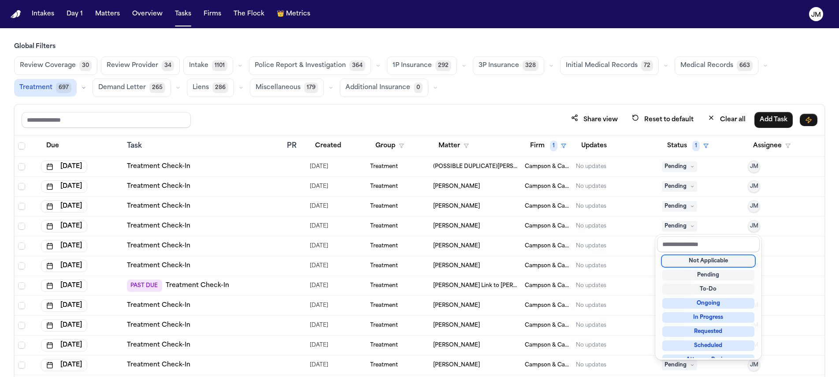
click at [685, 263] on div "Not Applicable" at bounding box center [709, 261] width 92 height 11
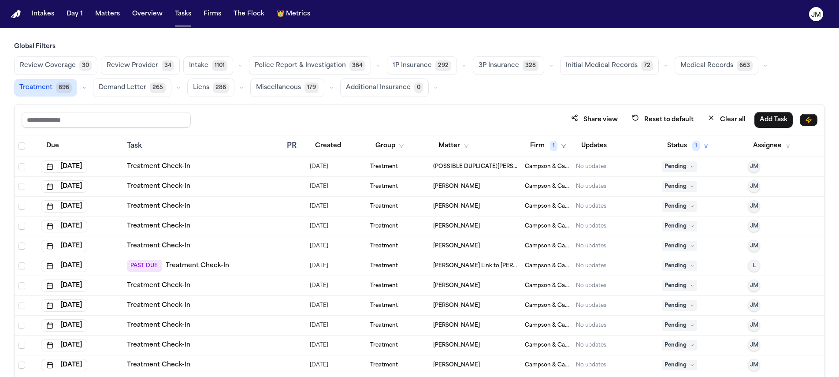
click at [669, 227] on span "Pending" at bounding box center [679, 226] width 35 height 11
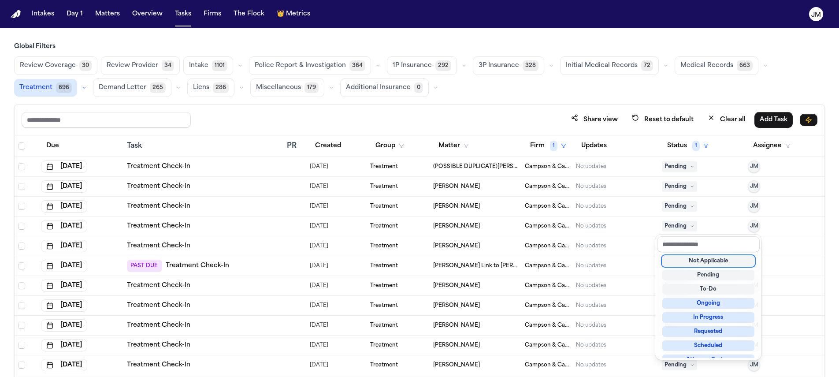
click at [685, 259] on div "Not Applicable" at bounding box center [709, 261] width 92 height 11
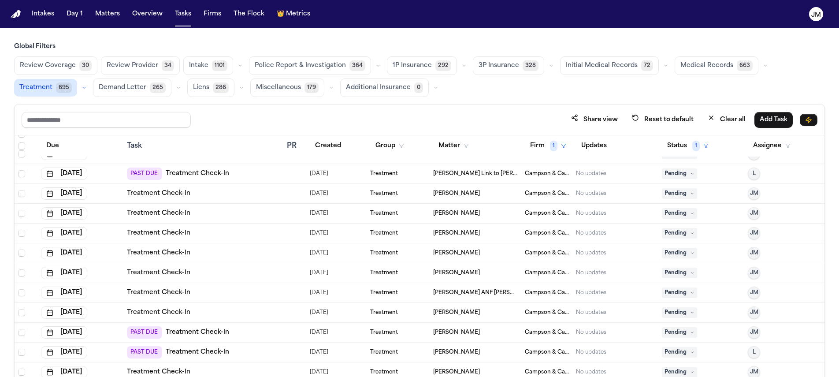
scroll to position [75, 0]
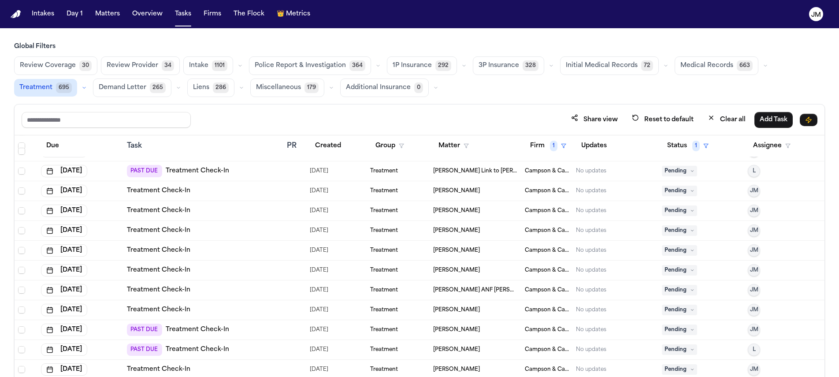
click at [682, 210] on span "Pending" at bounding box center [679, 210] width 35 height 11
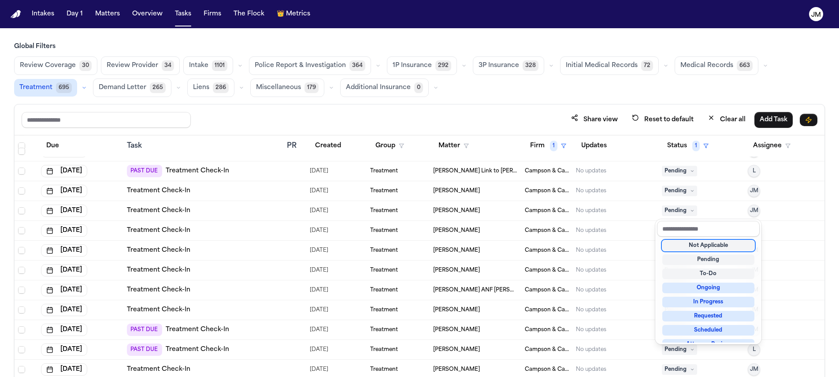
click at [680, 245] on div "Not Applicable" at bounding box center [709, 245] width 92 height 11
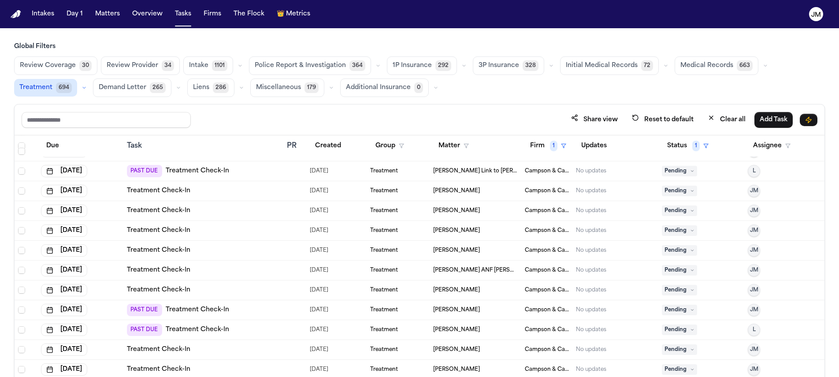
click at [669, 211] on span "Pending" at bounding box center [679, 210] width 35 height 11
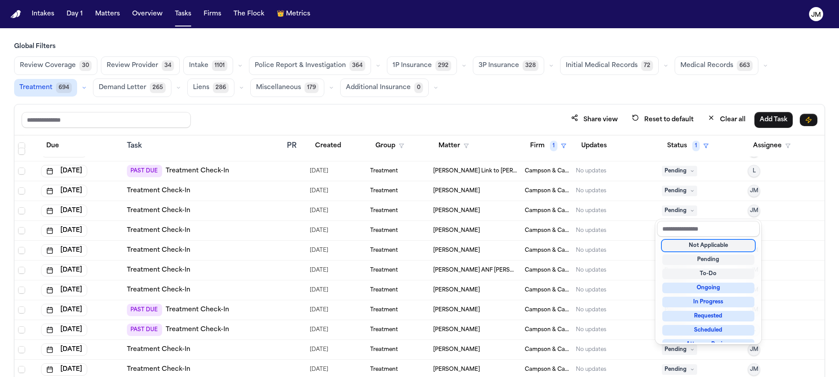
click at [685, 243] on div "Not Applicable" at bounding box center [709, 245] width 92 height 11
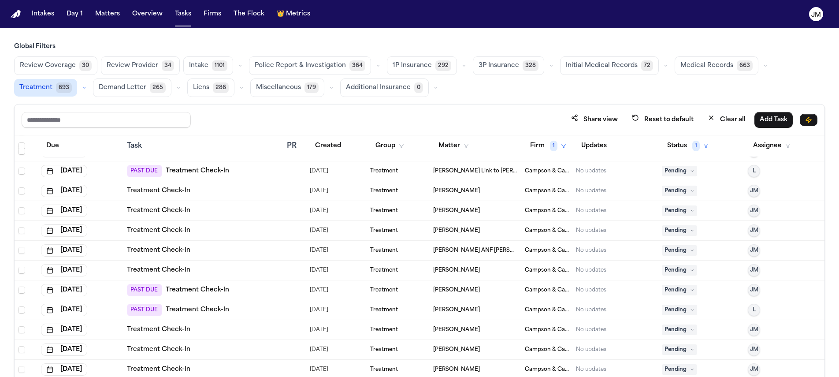
click at [662, 209] on span "Pending" at bounding box center [679, 210] width 35 height 11
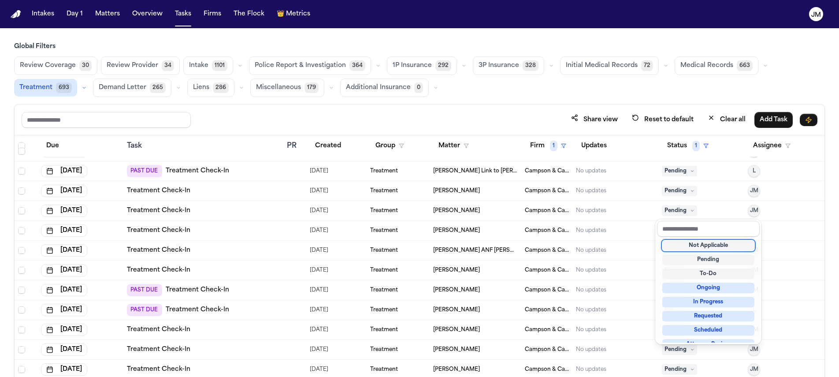
click at [684, 242] on div "Not Applicable" at bounding box center [709, 245] width 92 height 11
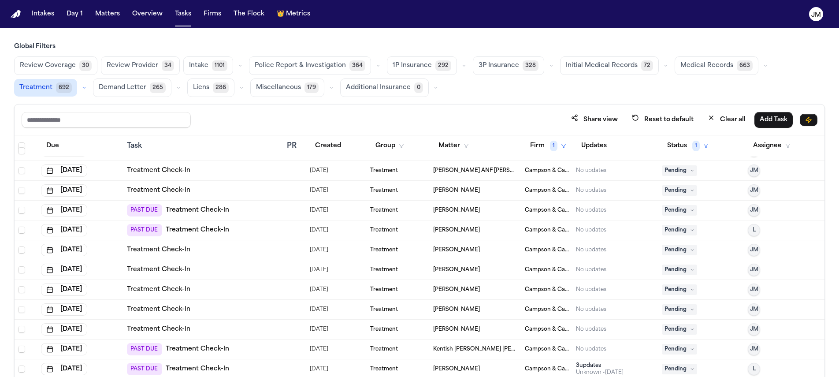
scroll to position [148, 0]
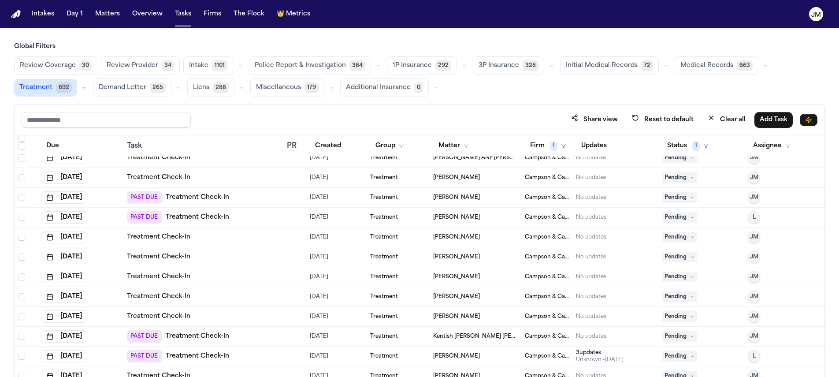
click at [663, 196] on span "Pending" at bounding box center [679, 197] width 35 height 11
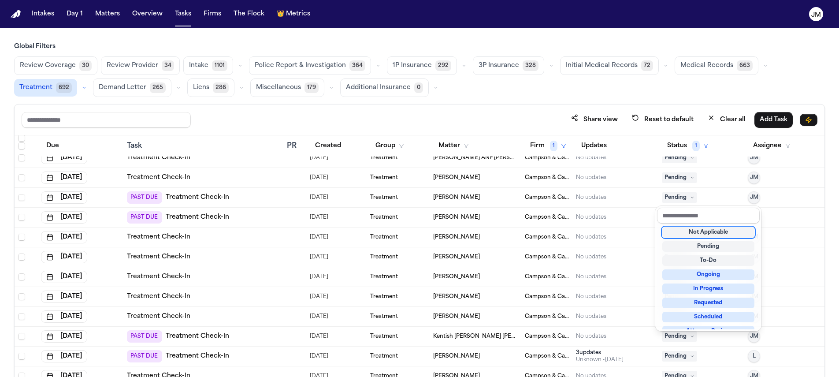
click at [694, 232] on div "Not Applicable" at bounding box center [709, 232] width 92 height 11
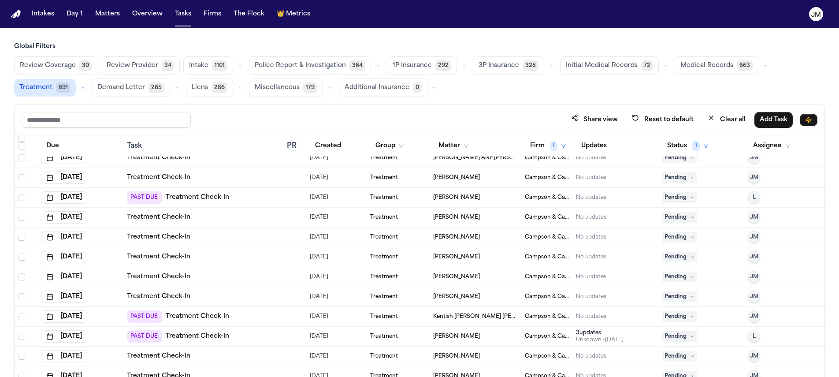
click at [664, 238] on span "Pending" at bounding box center [679, 237] width 35 height 11
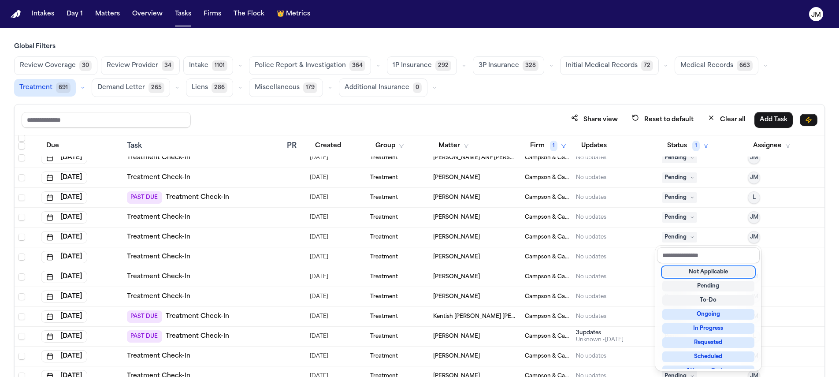
click at [688, 272] on div "Not Applicable" at bounding box center [709, 272] width 92 height 11
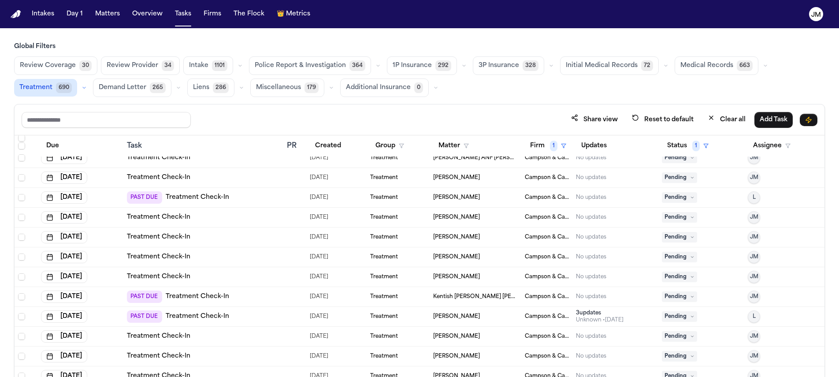
click at [690, 237] on icon at bounding box center [692, 237] width 4 height 4
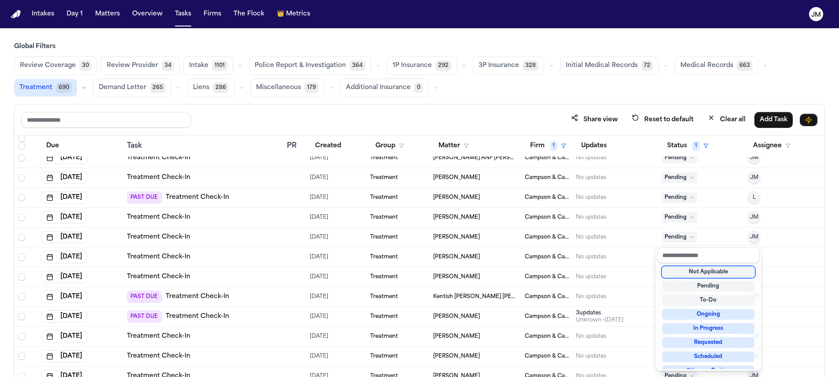
click at [691, 271] on div "Not Applicable" at bounding box center [709, 272] width 92 height 11
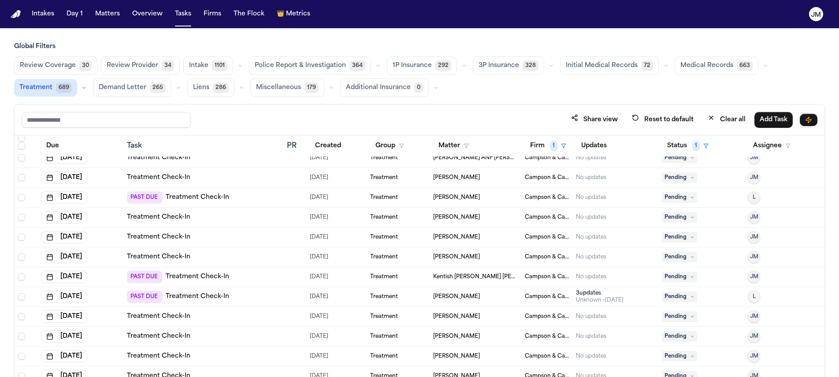
click at [669, 237] on span "Pending" at bounding box center [679, 237] width 35 height 11
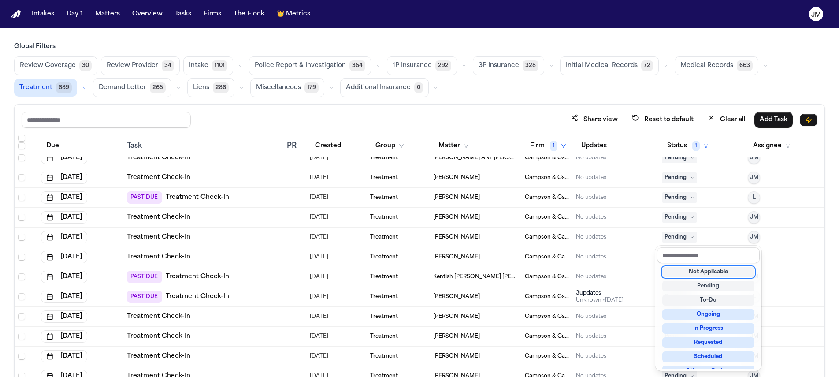
click at [688, 268] on div "Not Applicable" at bounding box center [709, 272] width 92 height 11
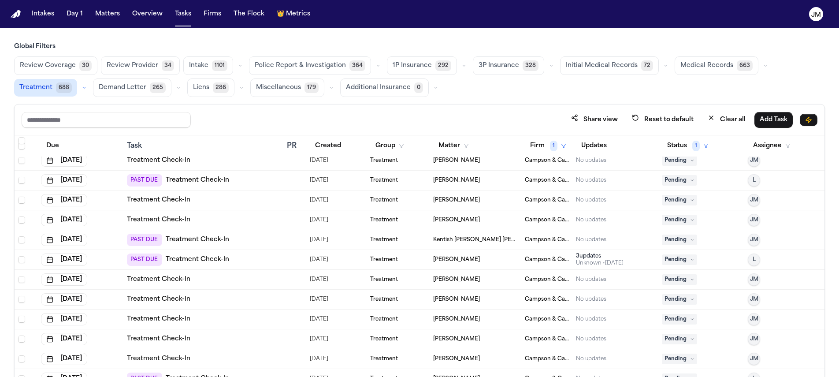
scroll to position [227, 0]
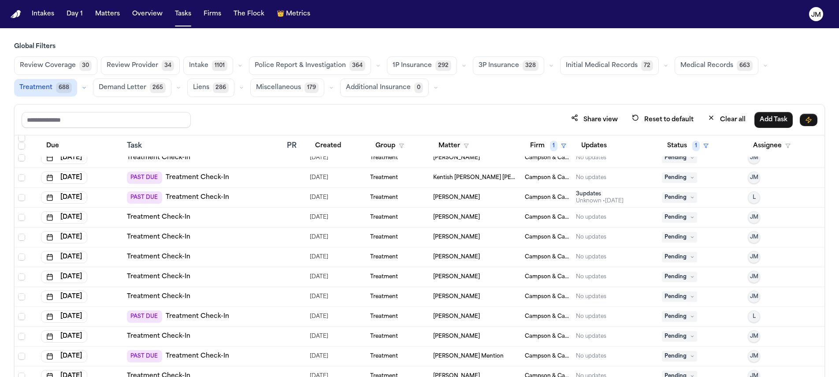
click at [679, 179] on span "Pending" at bounding box center [679, 177] width 35 height 11
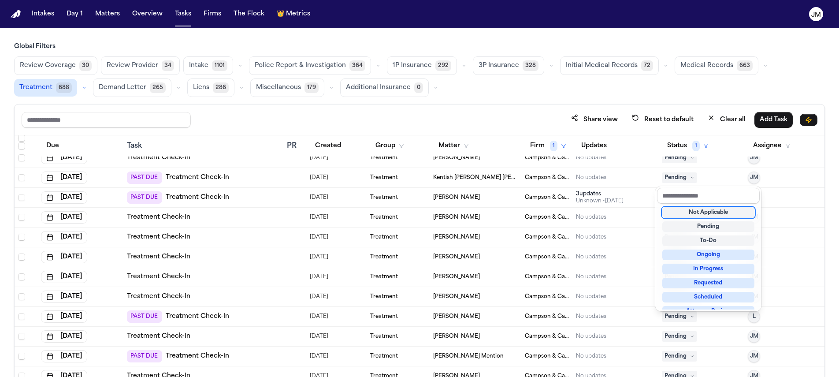
click at [683, 208] on div "Not Applicable" at bounding box center [709, 212] width 92 height 11
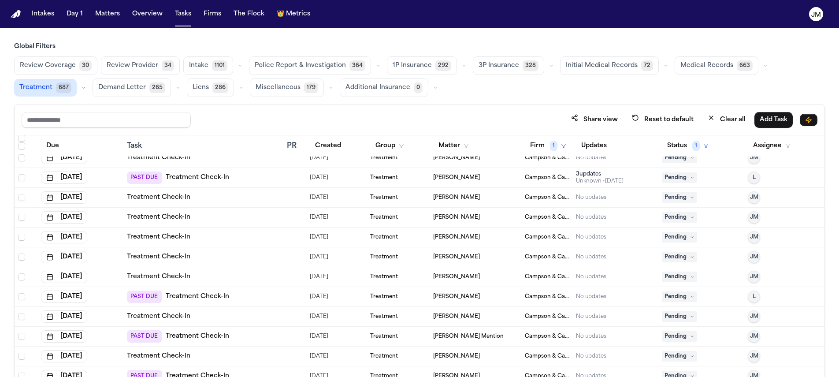
click at [679, 218] on span "Pending" at bounding box center [679, 217] width 35 height 11
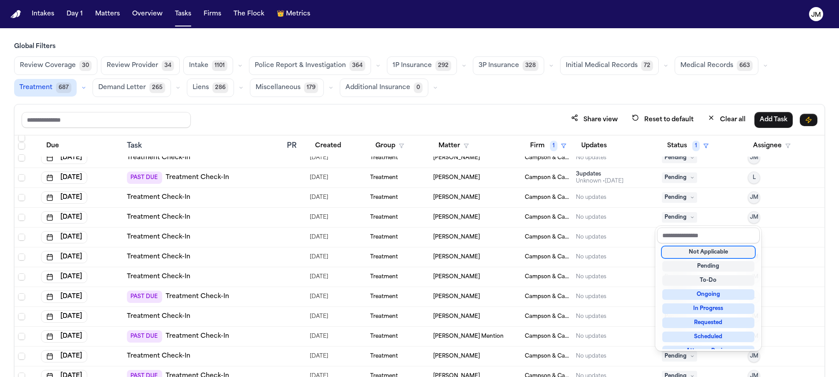
click at [691, 250] on div "Not Applicable" at bounding box center [709, 252] width 92 height 11
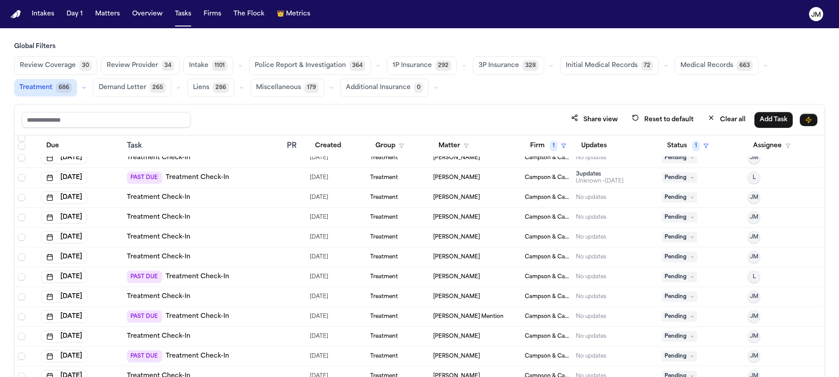
click at [662, 216] on span "Pending" at bounding box center [679, 217] width 35 height 11
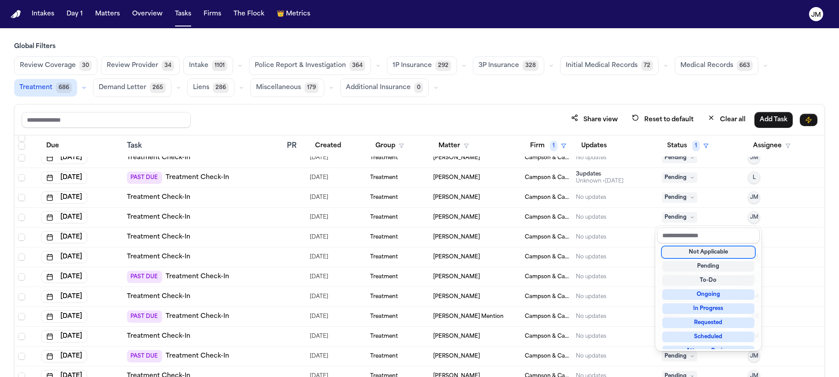
click at [679, 250] on div "Not Applicable" at bounding box center [709, 252] width 92 height 11
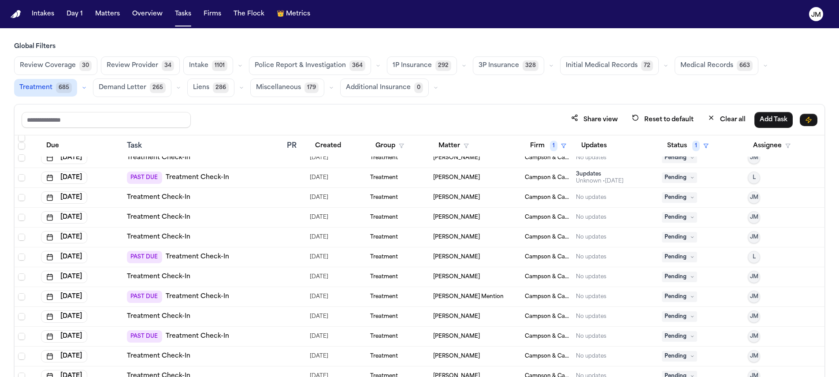
click at [662, 236] on span "Pending" at bounding box center [679, 237] width 35 height 11
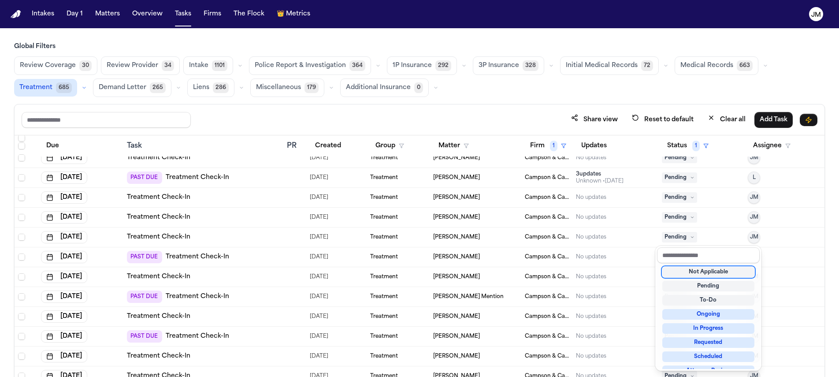
click at [679, 271] on div "Not Applicable" at bounding box center [709, 272] width 92 height 11
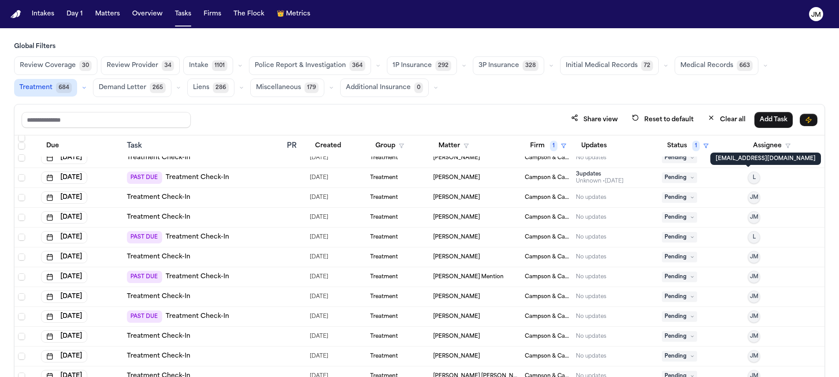
click at [753, 175] on span "L" at bounding box center [754, 177] width 3 height 7
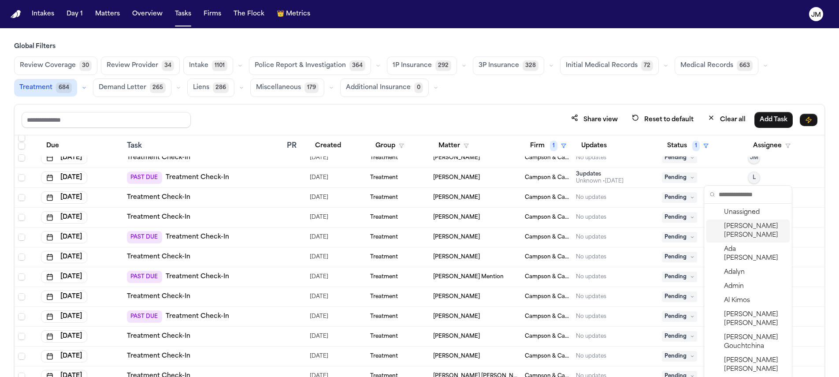
click at [745, 234] on span "Jacqueline Maldonado" at bounding box center [755, 231] width 63 height 18
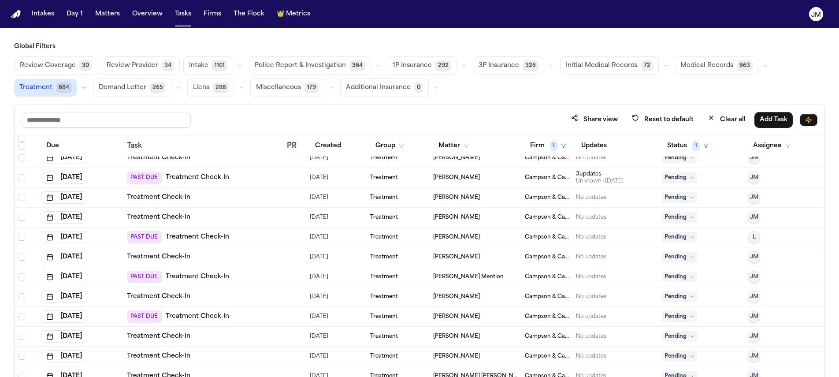
click at [751, 239] on button "L" at bounding box center [754, 237] width 12 height 12
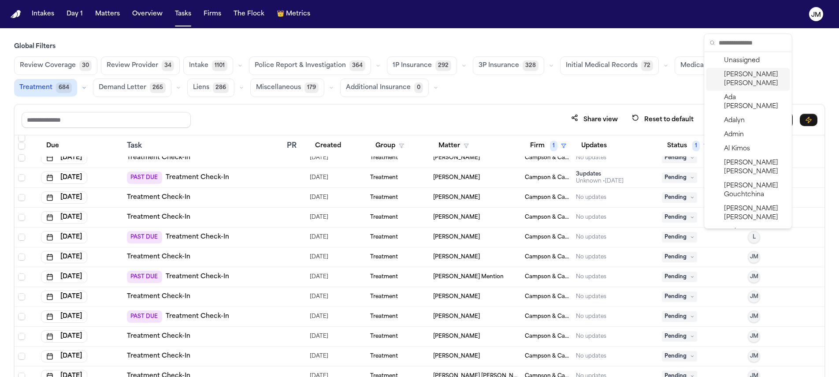
click at [737, 83] on span "Jacqueline Maldonado" at bounding box center [755, 80] width 63 height 18
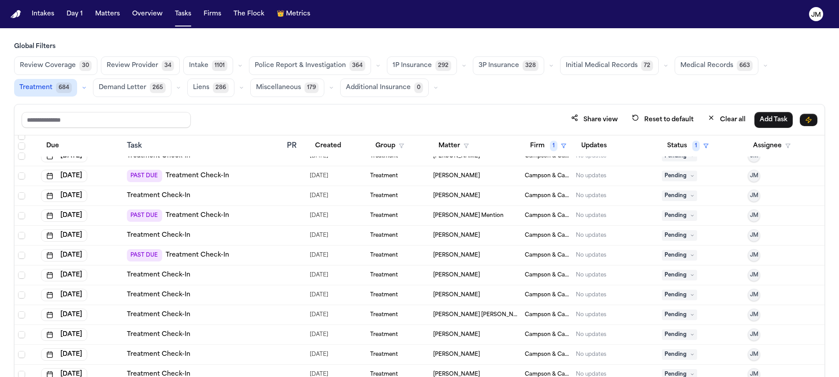
scroll to position [307, 0]
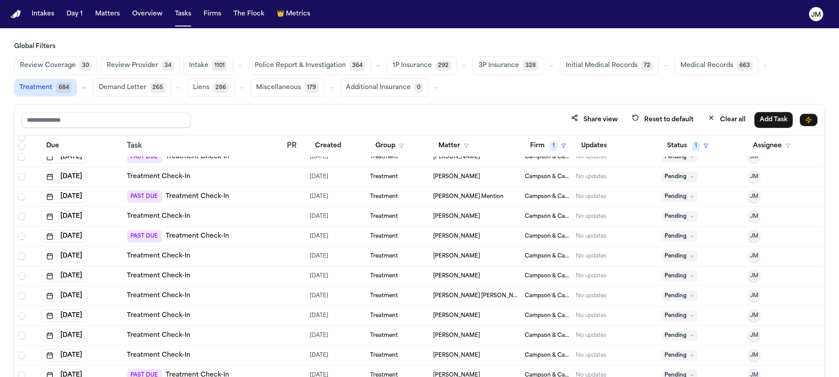
click at [678, 259] on span "Pending" at bounding box center [679, 256] width 35 height 11
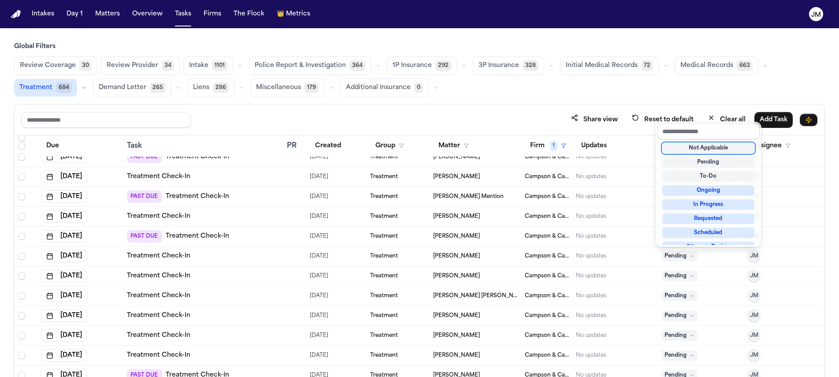
click at [683, 153] on div "Not Applicable" at bounding box center [709, 148] width 92 height 11
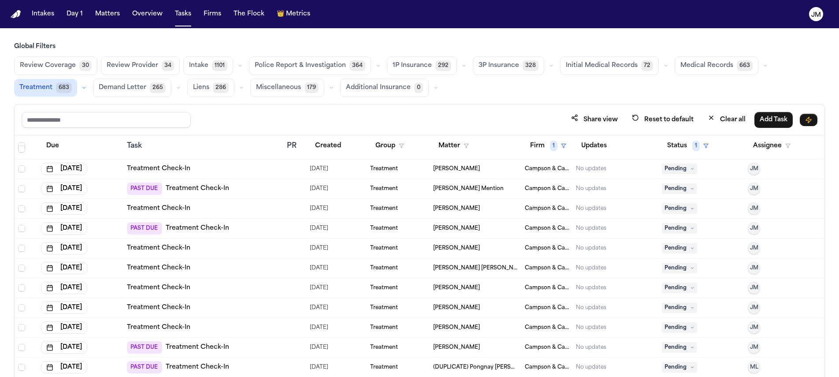
scroll to position [322, 0]
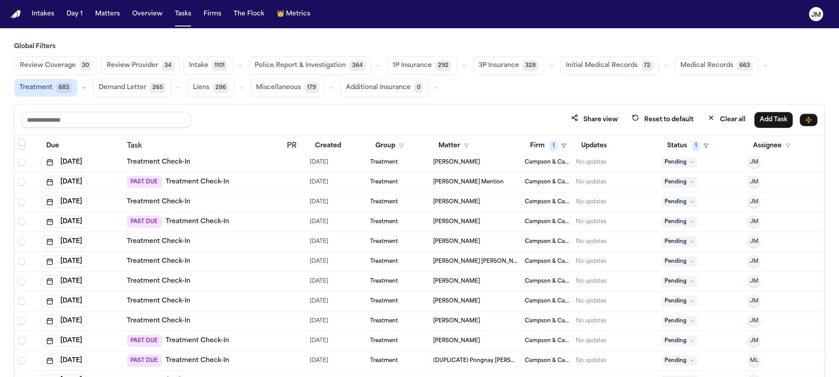
click at [668, 280] on span "Pending" at bounding box center [679, 281] width 35 height 11
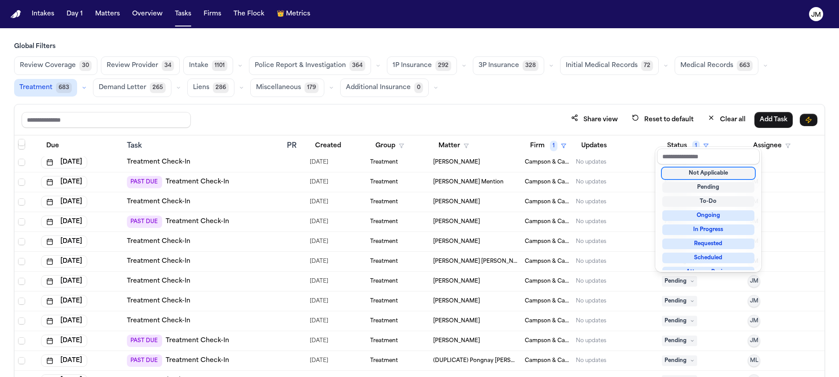
click at [691, 175] on div "Not Applicable" at bounding box center [709, 173] width 92 height 11
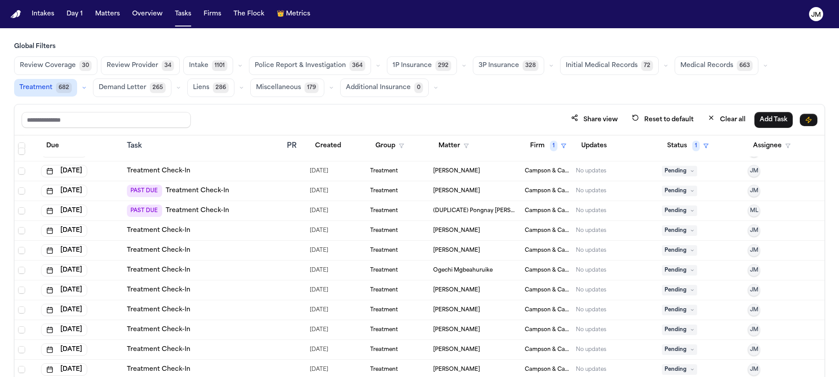
scroll to position [452, 0]
click at [666, 250] on span "Pending" at bounding box center [679, 250] width 35 height 11
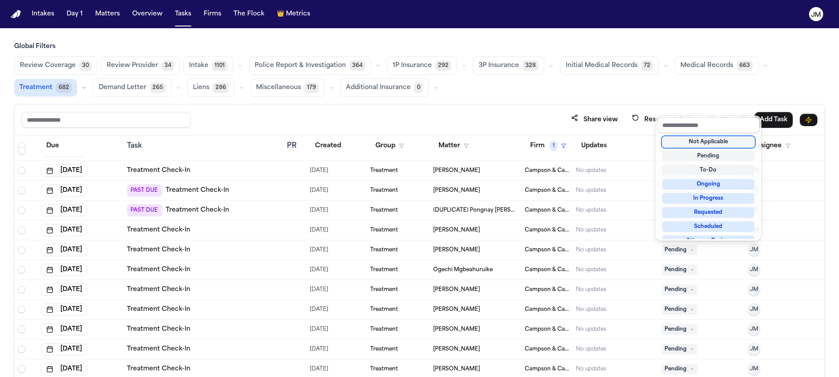
click at [690, 140] on div "Not Applicable" at bounding box center [709, 142] width 92 height 11
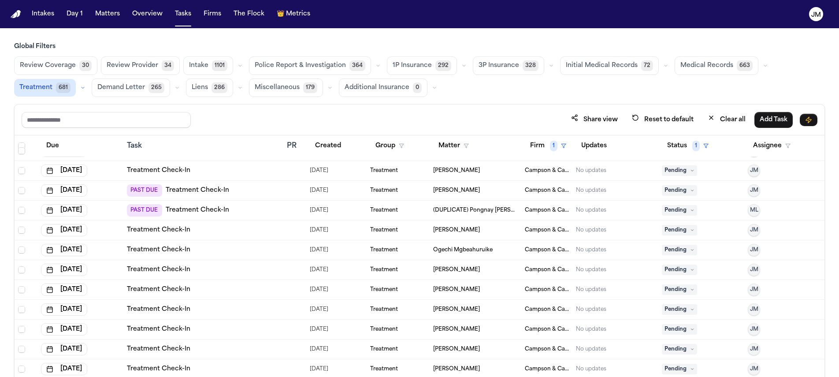
click at [662, 247] on span "Pending" at bounding box center [679, 250] width 35 height 11
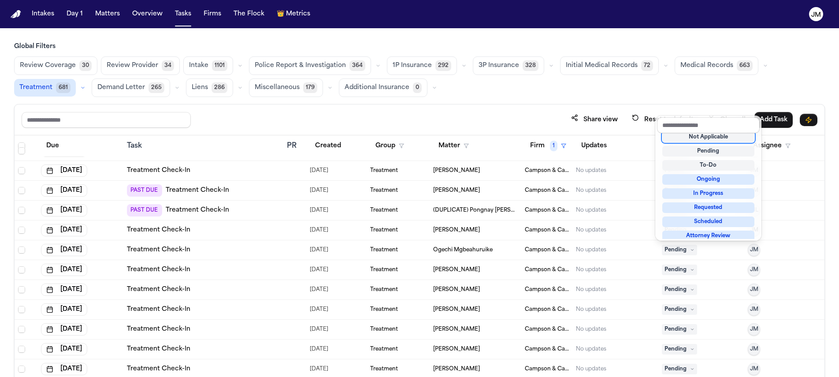
scroll to position [4, 0]
click at [683, 136] on div "Not Applicable" at bounding box center [709, 138] width 92 height 11
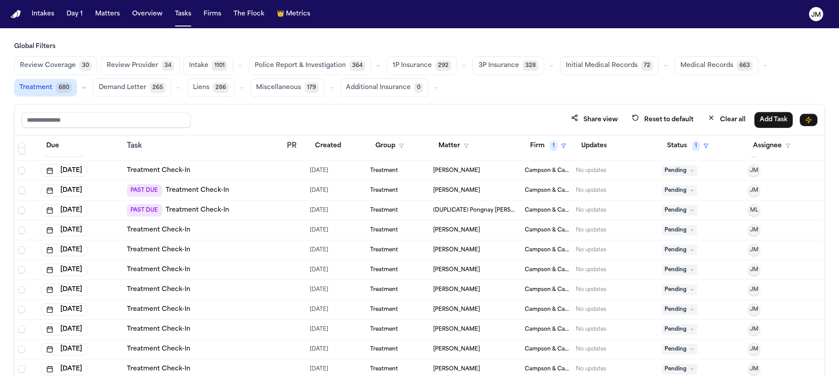
click at [670, 250] on span "Pending" at bounding box center [679, 250] width 35 height 11
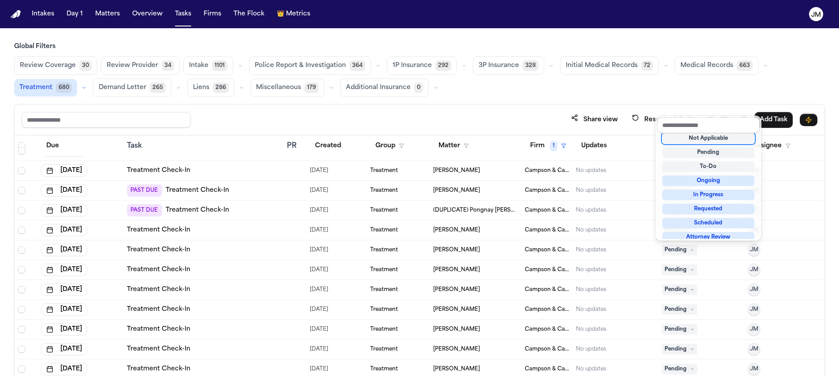
click at [696, 137] on div "Not Applicable" at bounding box center [709, 138] width 92 height 11
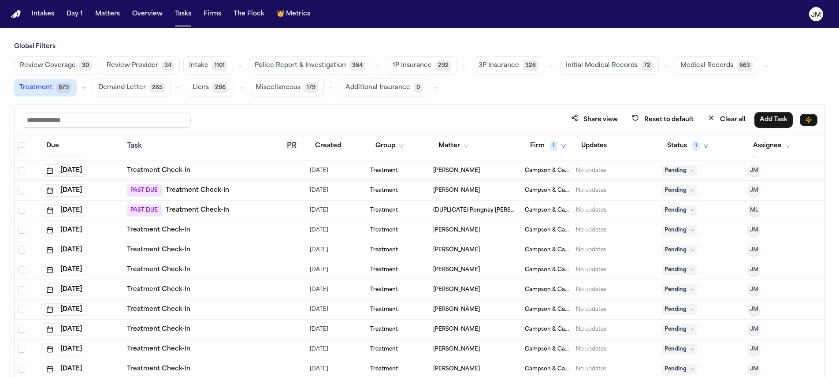
click at [664, 247] on span "Pending" at bounding box center [679, 250] width 35 height 11
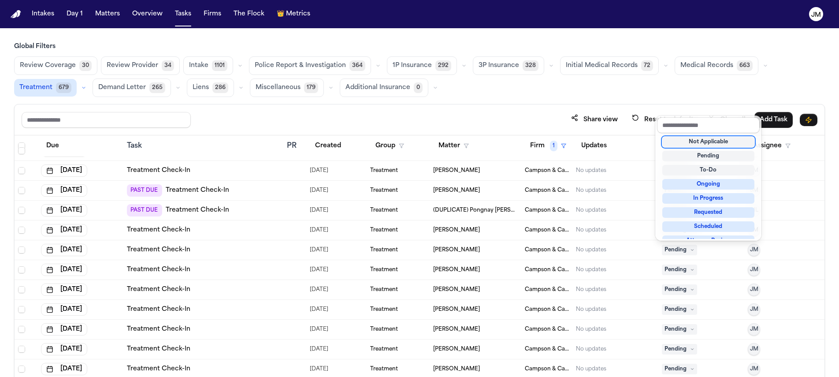
click at [692, 144] on div "Not Applicable" at bounding box center [709, 142] width 92 height 11
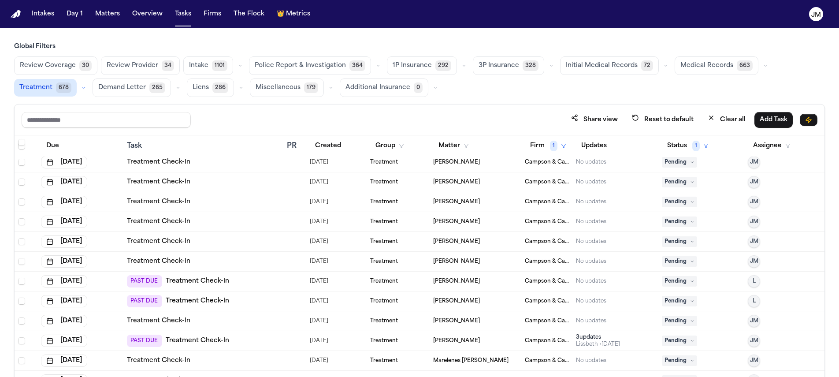
scroll to position [580, 0]
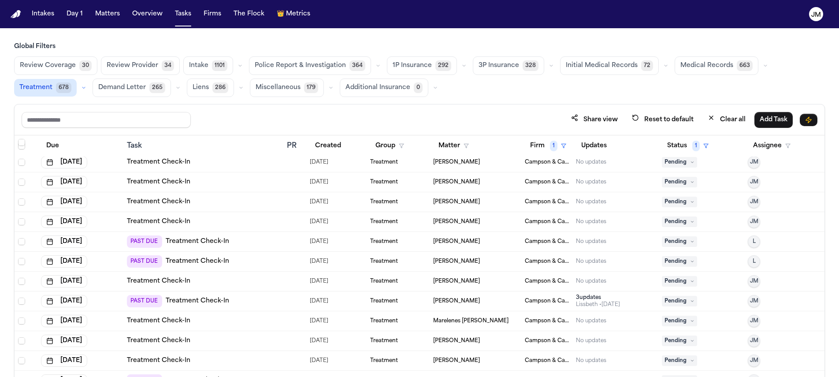
click at [668, 199] on span "Pending" at bounding box center [679, 202] width 35 height 11
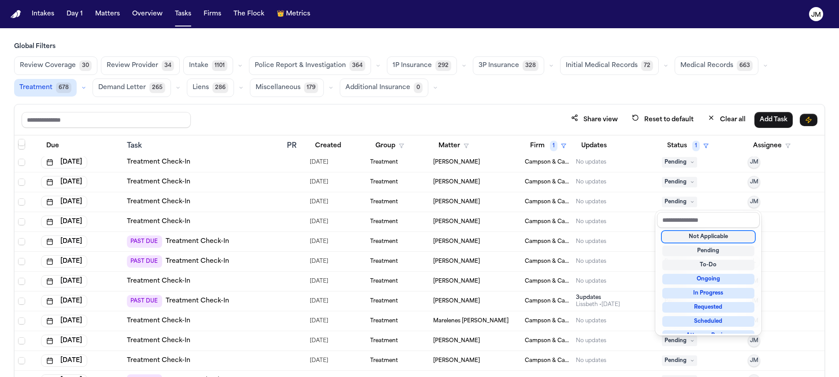
click at [682, 233] on div "Not Applicable" at bounding box center [709, 236] width 92 height 11
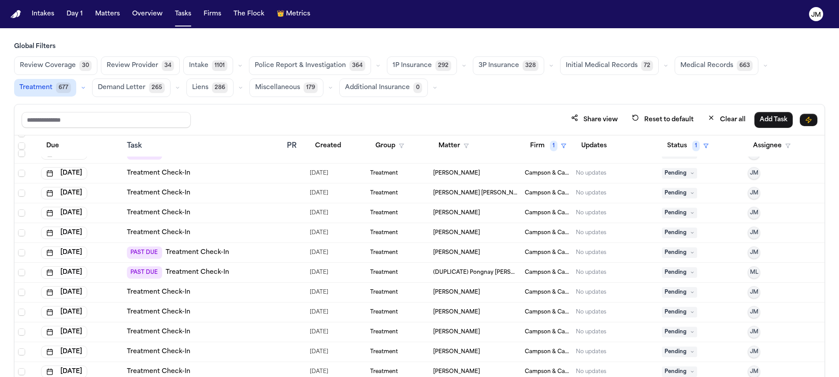
scroll to position [580, 0]
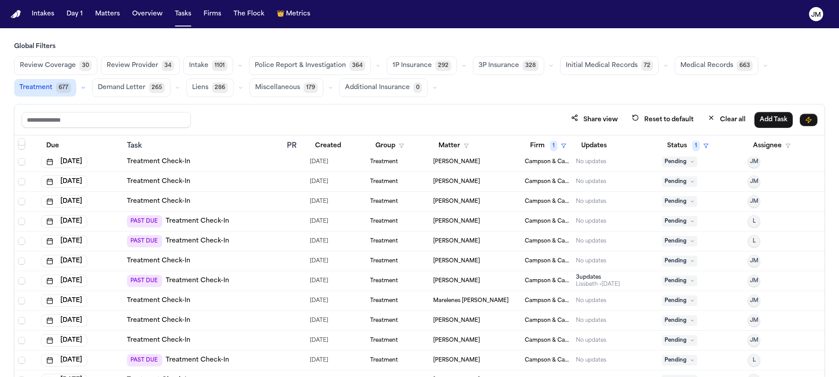
click at [684, 301] on span "Pending" at bounding box center [679, 300] width 35 height 11
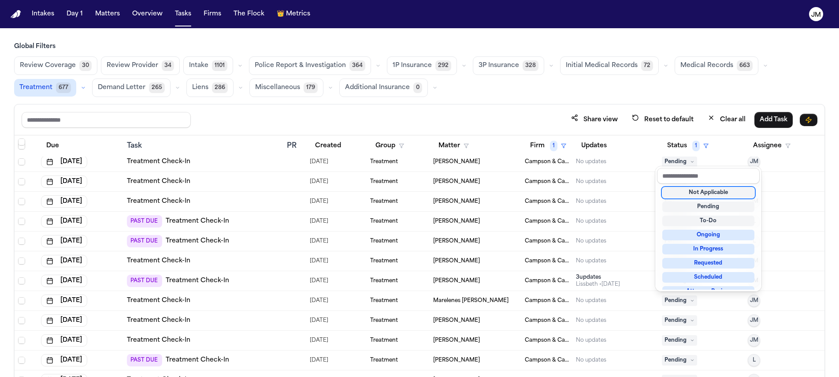
click at [684, 195] on div "Not Applicable" at bounding box center [709, 192] width 92 height 11
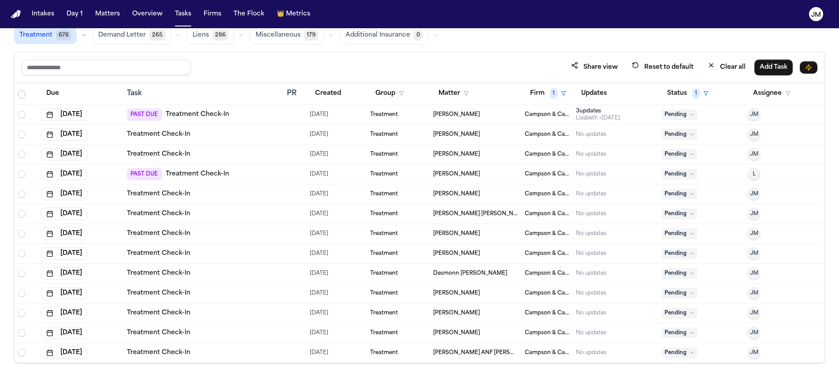
scroll to position [51, 0]
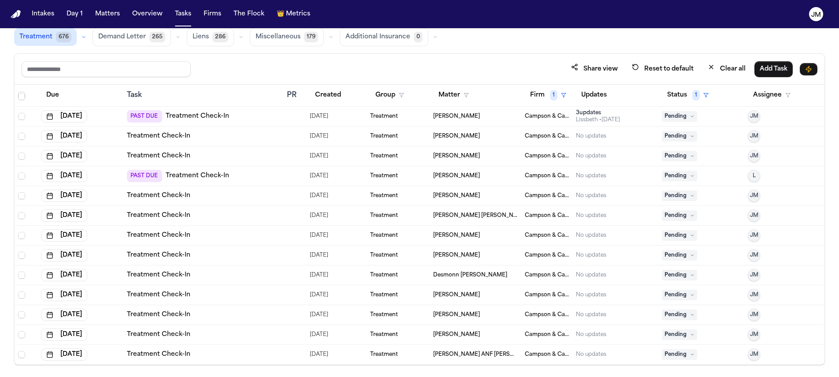
click at [683, 295] on span "Pending" at bounding box center [679, 295] width 35 height 11
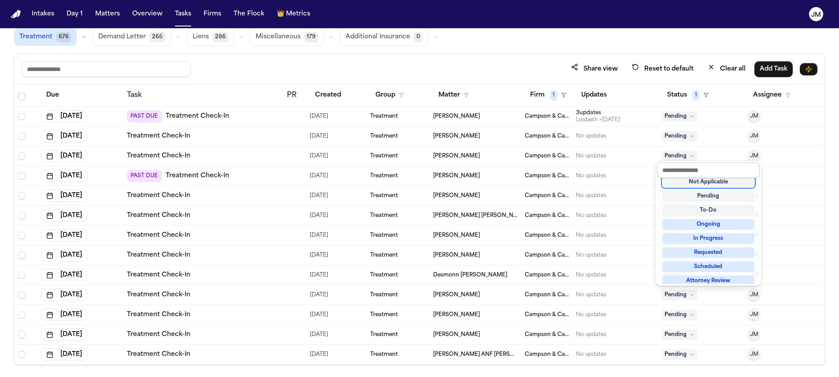
scroll to position [4, 0]
click at [681, 185] on div "Not Applicable" at bounding box center [709, 183] width 92 height 11
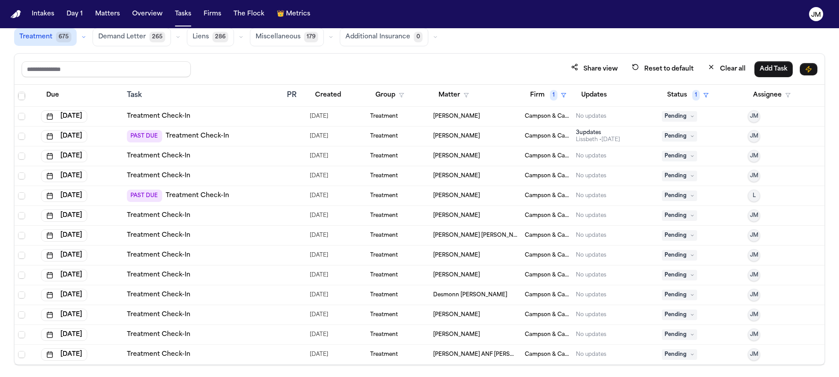
scroll to position [674, 0]
click at [667, 297] on span "Pending" at bounding box center [679, 295] width 35 height 11
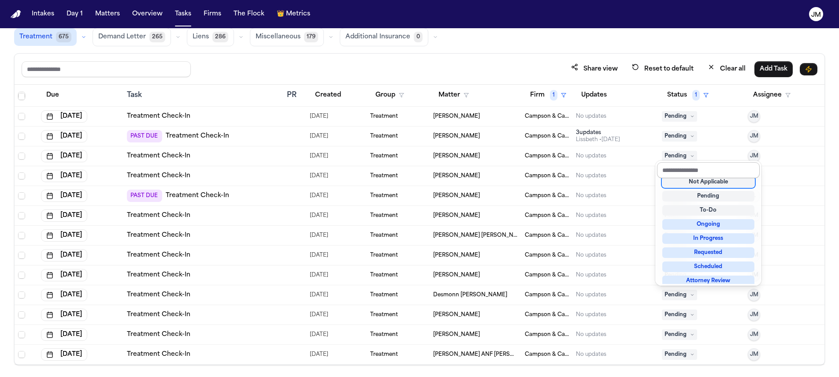
scroll to position [4, 0]
click at [679, 183] on div "Not Applicable" at bounding box center [709, 183] width 92 height 11
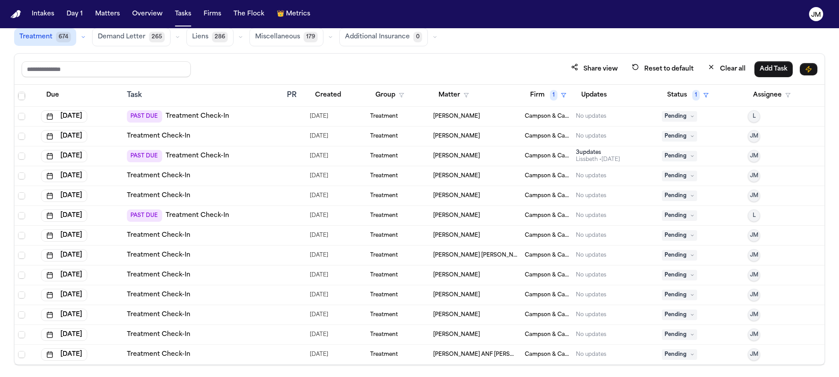
scroll to position [654, 0]
click at [668, 294] on span "Pending" at bounding box center [679, 295] width 35 height 11
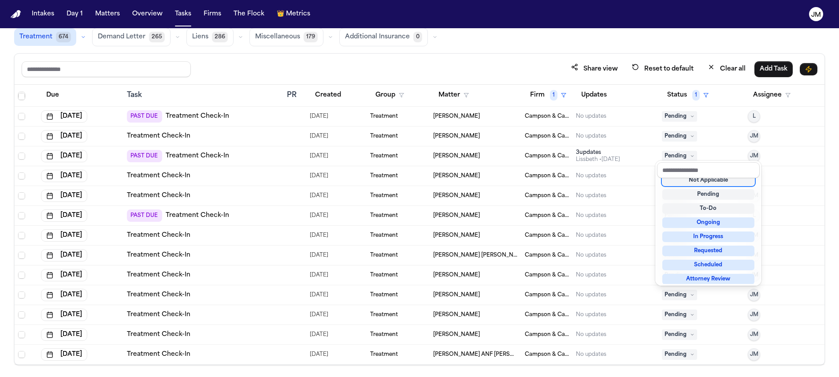
scroll to position [4, 0]
click at [685, 184] on div "Not Applicable" at bounding box center [709, 183] width 92 height 11
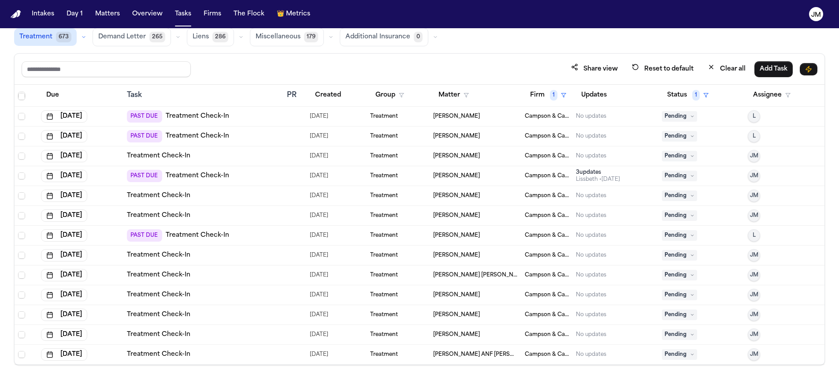
scroll to position [634, 0]
click at [666, 194] on span "Pending" at bounding box center [679, 195] width 35 height 11
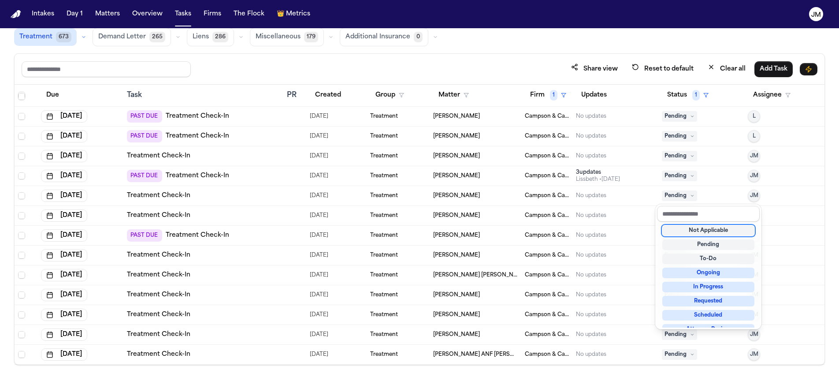
click at [680, 227] on div "Not Applicable" at bounding box center [709, 230] width 92 height 11
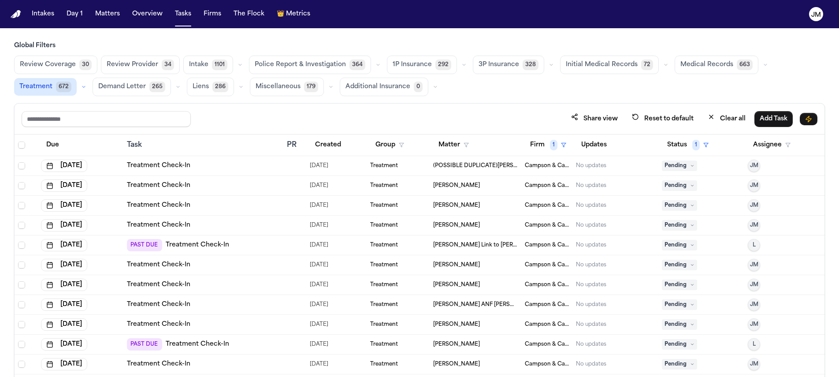
scroll to position [0, 0]
click at [701, 67] on span "Medical Records" at bounding box center [707, 65] width 53 height 9
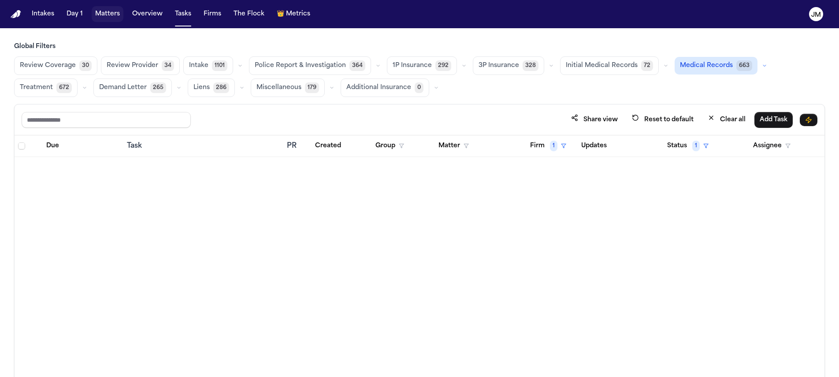
click at [105, 15] on button "Matters" at bounding box center [108, 14] width 32 height 16
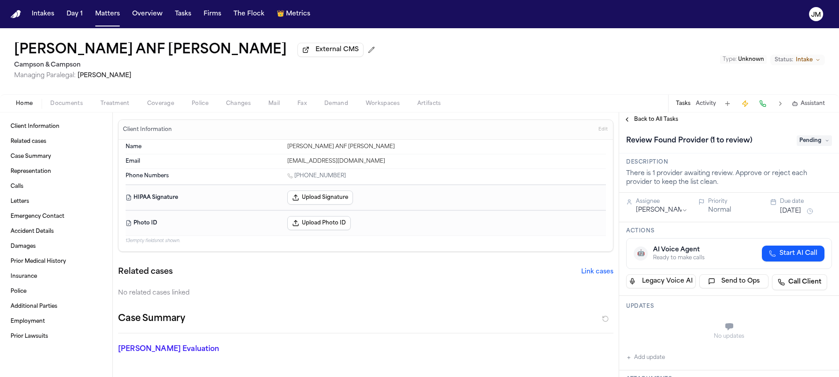
click at [118, 109] on button "Treatment" at bounding box center [115, 103] width 47 height 11
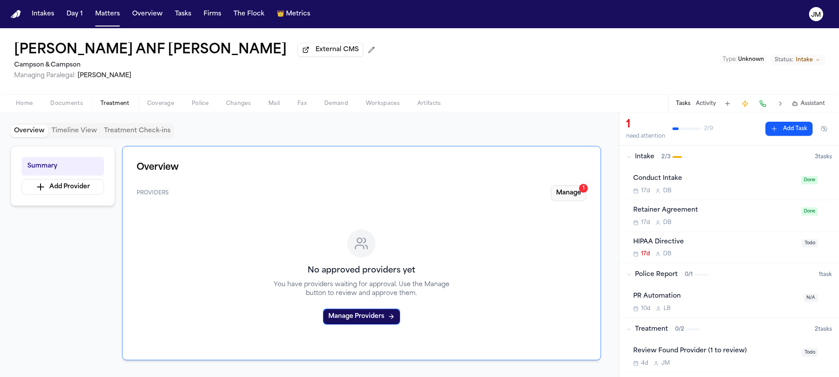
click at [566, 192] on button "Manage 1" at bounding box center [569, 193] width 36 height 16
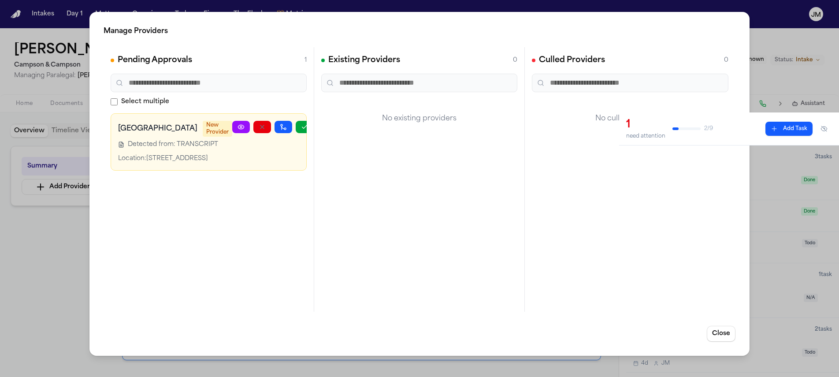
click at [232, 127] on link at bounding box center [241, 127] width 18 height 12
click at [713, 333] on button "Close" at bounding box center [721, 334] width 29 height 16
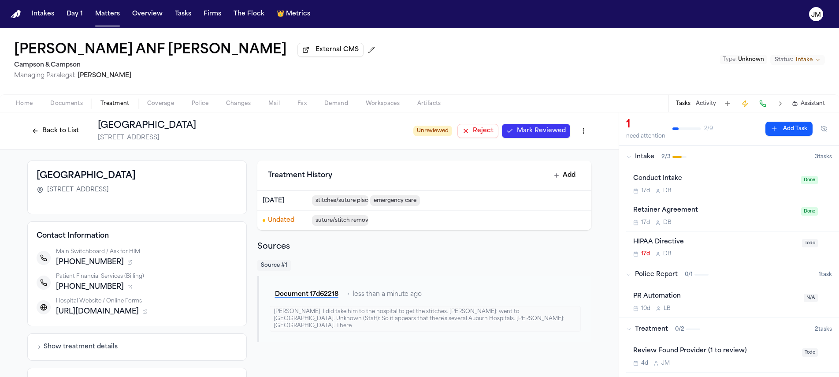
click at [70, 135] on button "Back to List" at bounding box center [55, 131] width 56 height 14
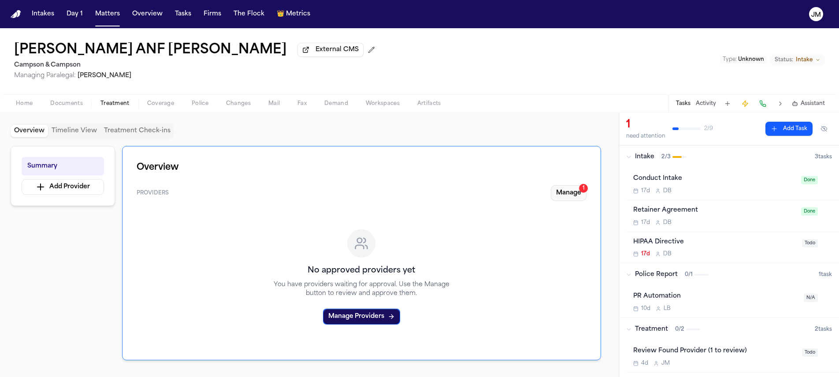
click at [557, 196] on button "Manage 1" at bounding box center [569, 193] width 36 height 16
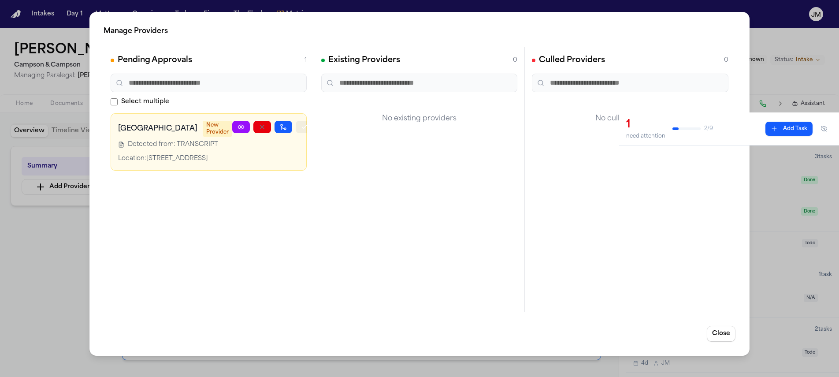
click at [297, 129] on button "button" at bounding box center [305, 127] width 18 height 12
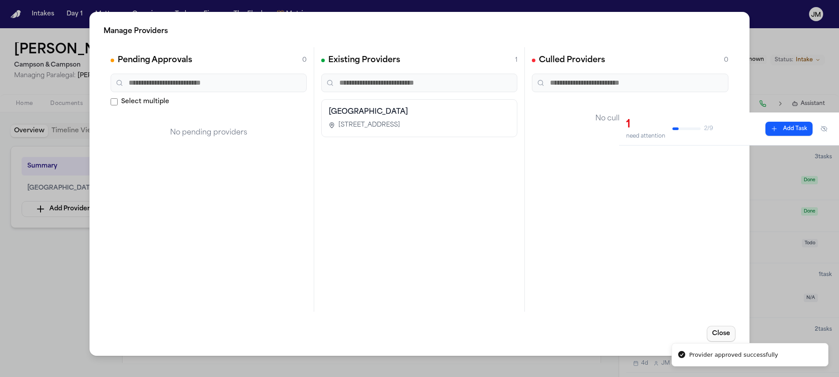
click at [728, 335] on button "Close" at bounding box center [721, 334] width 29 height 16
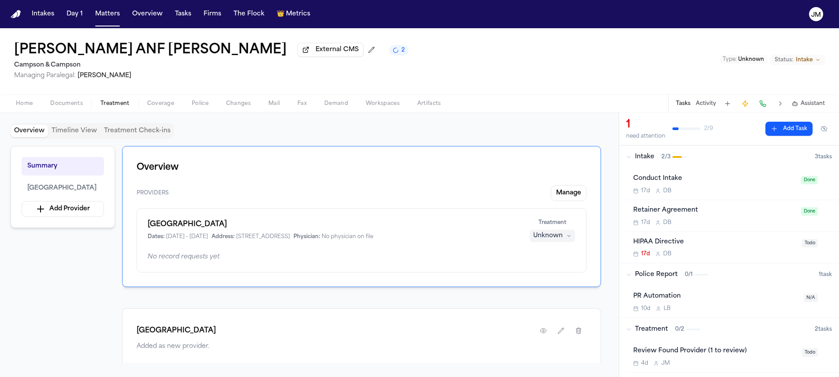
click at [552, 236] on div "Unknown" at bounding box center [548, 235] width 30 height 9
click at [544, 269] on span "Completed" at bounding box center [542, 271] width 35 height 9
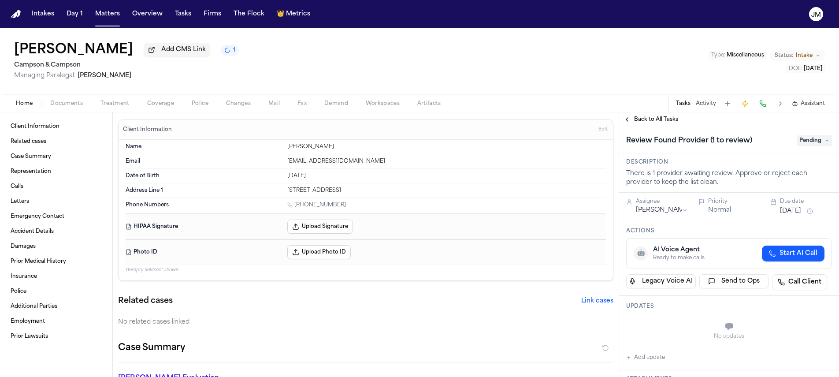
click at [116, 105] on span "Treatment" at bounding box center [115, 103] width 29 height 7
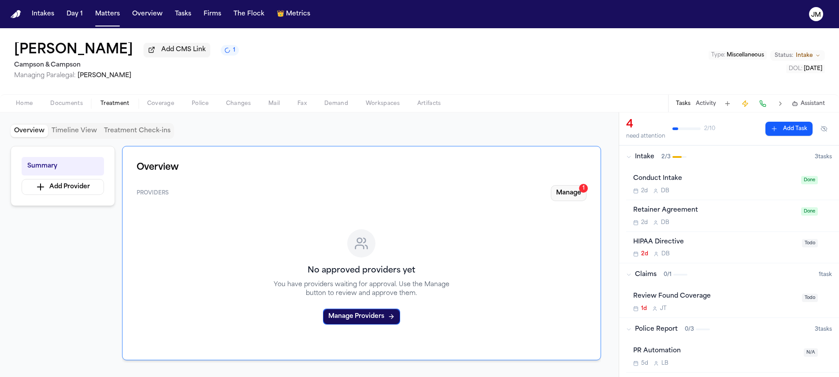
click at [556, 200] on button "Manage 1" at bounding box center [569, 193] width 36 height 16
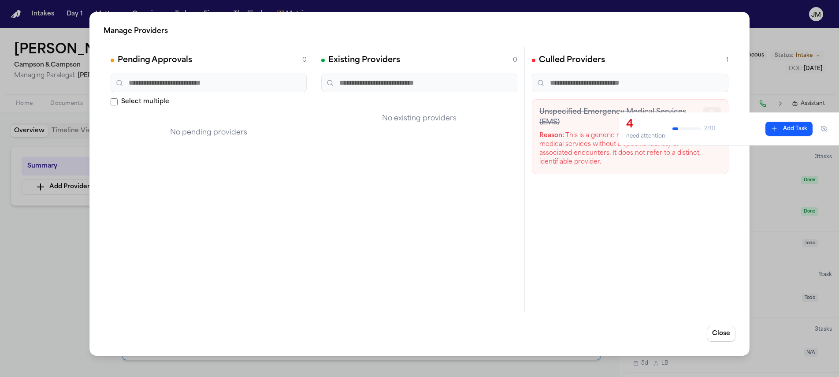
click at [712, 108] on button "button" at bounding box center [713, 113] width 18 height 12
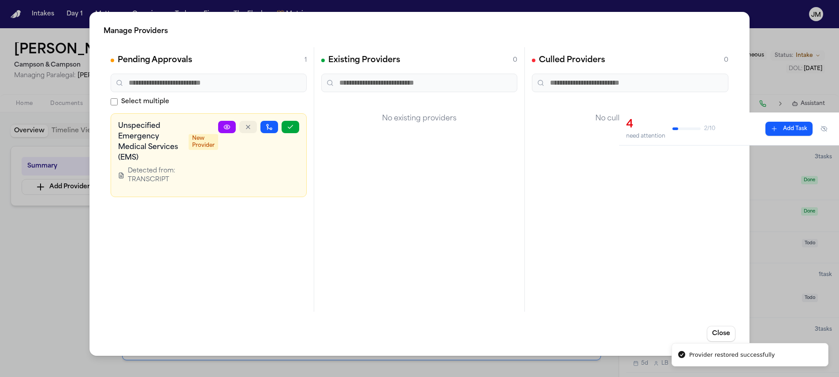
click at [247, 129] on icon "button" at bounding box center [248, 126] width 7 height 7
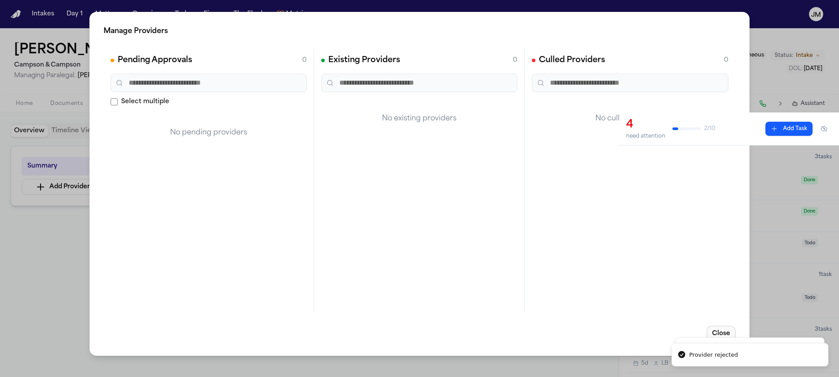
drag, startPoint x: 727, startPoint y: 332, endPoint x: 729, endPoint y: 327, distance: 4.7
click at [727, 332] on button "Close" at bounding box center [721, 334] width 29 height 16
